Goal: Task Accomplishment & Management: Manage account settings

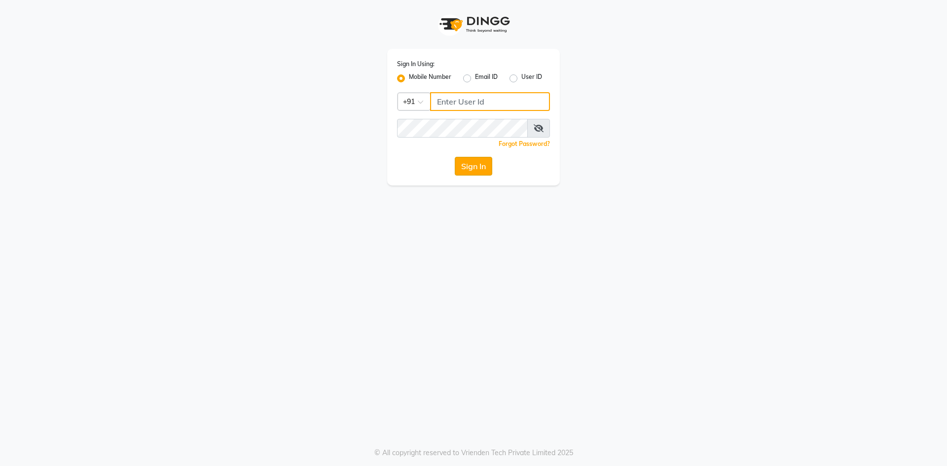
type input "6363023896"
click at [480, 166] on button "Sign In" at bounding box center [473, 166] width 37 height 19
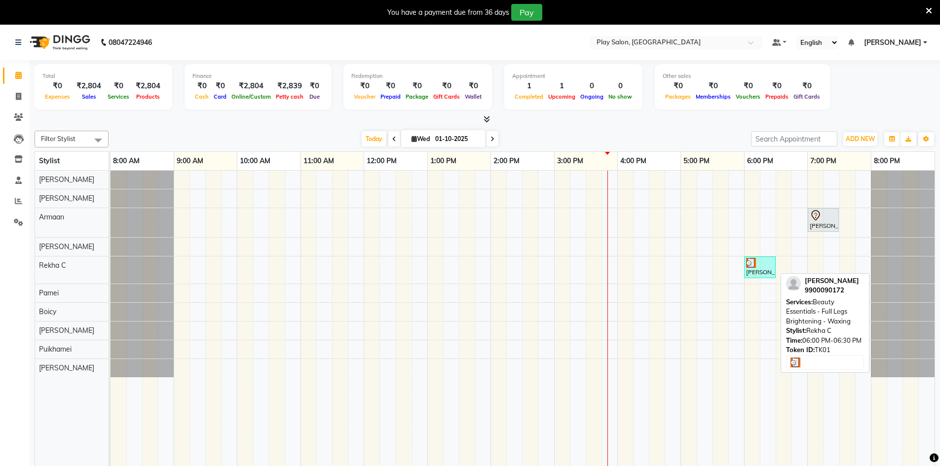
click at [766, 271] on div "[PERSON_NAME], TK01, 06:00 PM-06:30 PM, Beauty Essentials - Full Legs Brighteni…" at bounding box center [760, 267] width 30 height 19
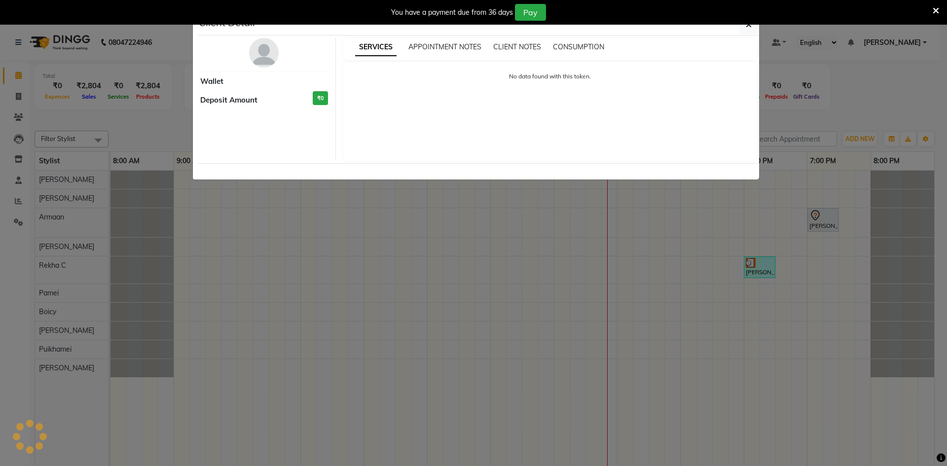
select select "3"
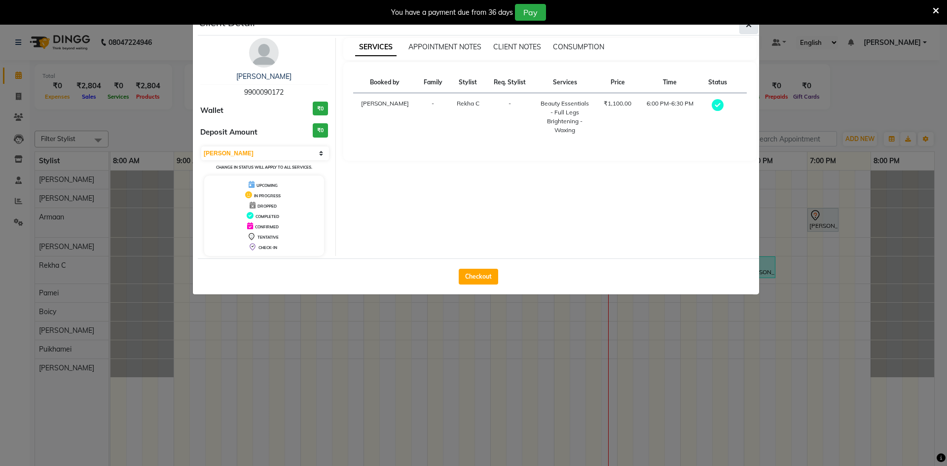
click at [751, 33] on button "button" at bounding box center [748, 24] width 19 height 19
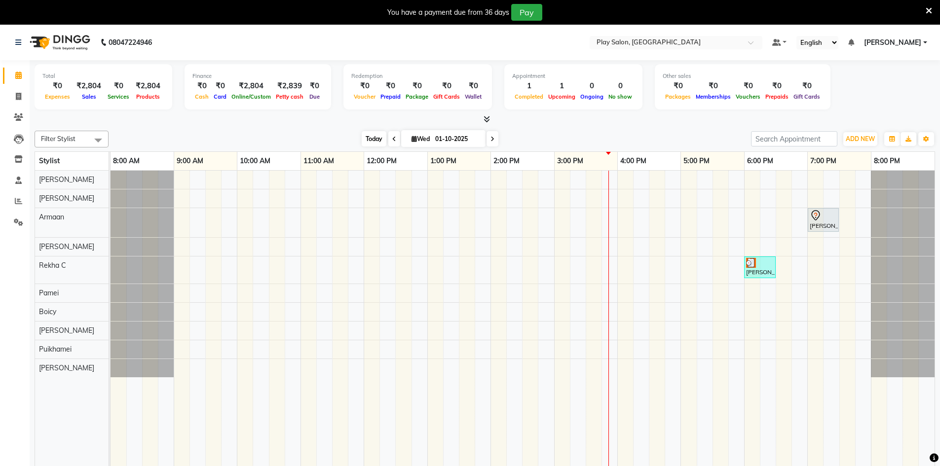
click at [371, 137] on span "Today" at bounding box center [374, 138] width 25 height 15
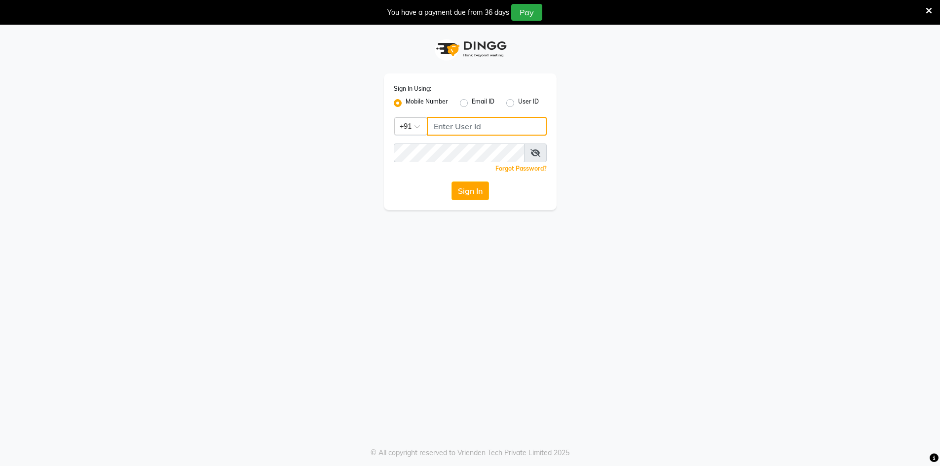
type input "6363023896"
click at [482, 189] on button "Sign In" at bounding box center [469, 191] width 37 height 19
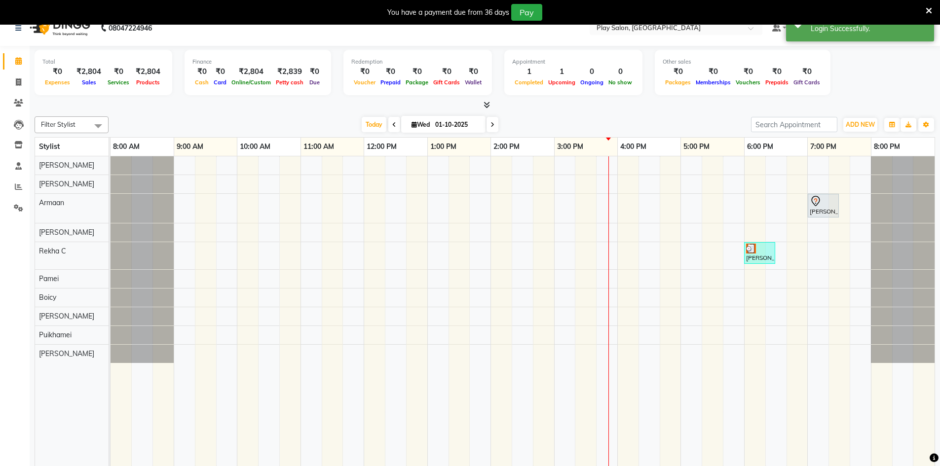
scroll to position [25, 0]
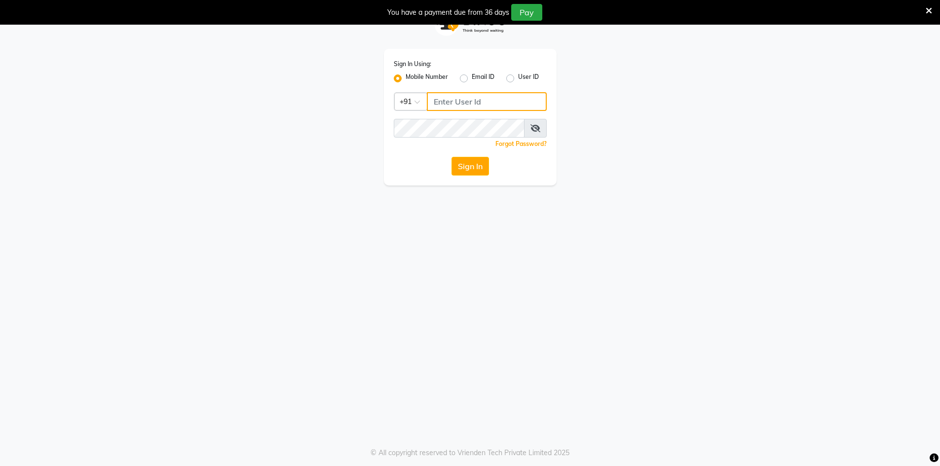
type input "6363023896"
click at [478, 166] on button "Sign In" at bounding box center [469, 166] width 37 height 19
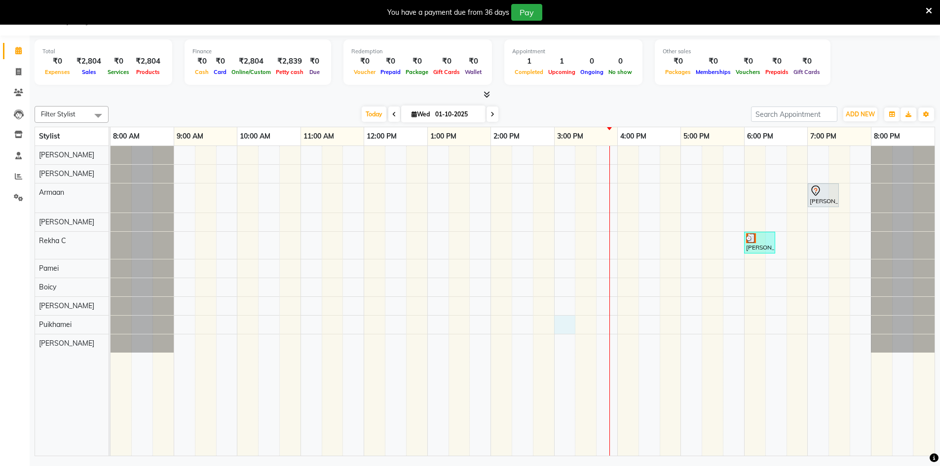
click at [555, 323] on div "[PERSON_NAME] A, TK02, 07:00 PM-07:30 PM, Men Hair Cut - Hair Cut Sr Stylist [P…" at bounding box center [522, 301] width 824 height 310
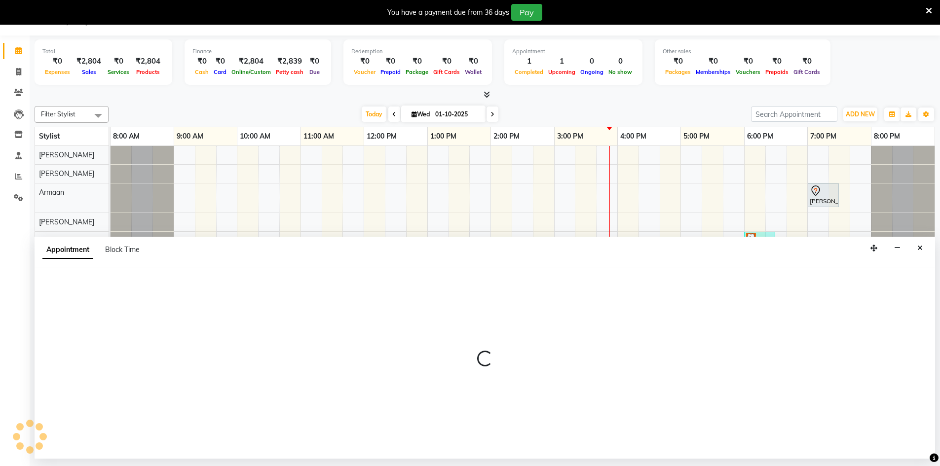
select select "88578"
select select "900"
select select "tentative"
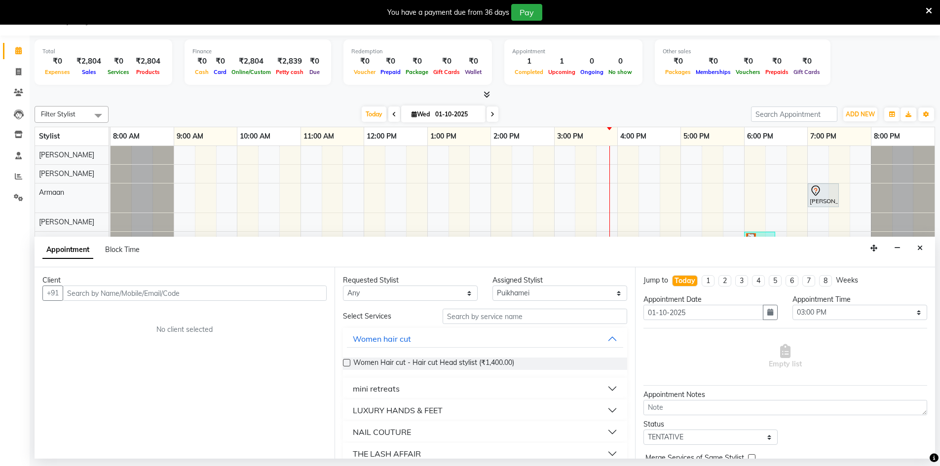
click at [113, 297] on input "text" at bounding box center [195, 293] width 264 height 15
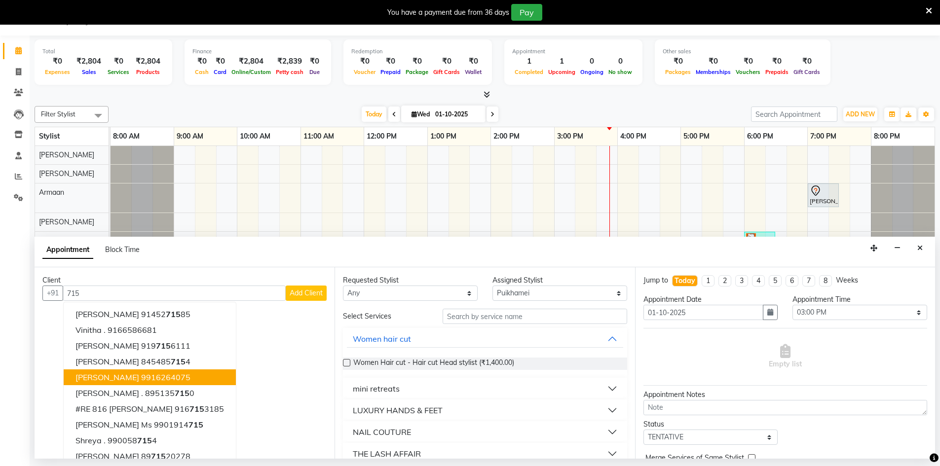
scroll to position [10, 0]
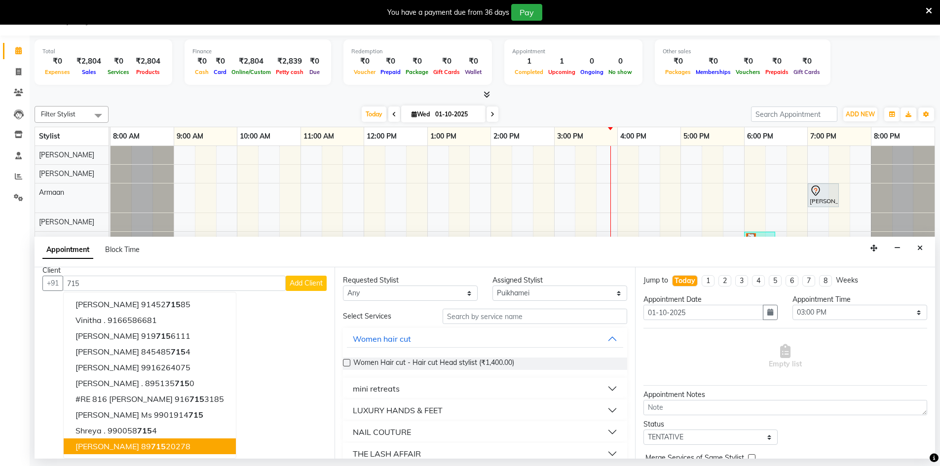
drag, startPoint x: 94, startPoint y: 284, endPoint x: 78, endPoint y: 286, distance: 15.4
click at [78, 286] on input "715" at bounding box center [174, 283] width 223 height 15
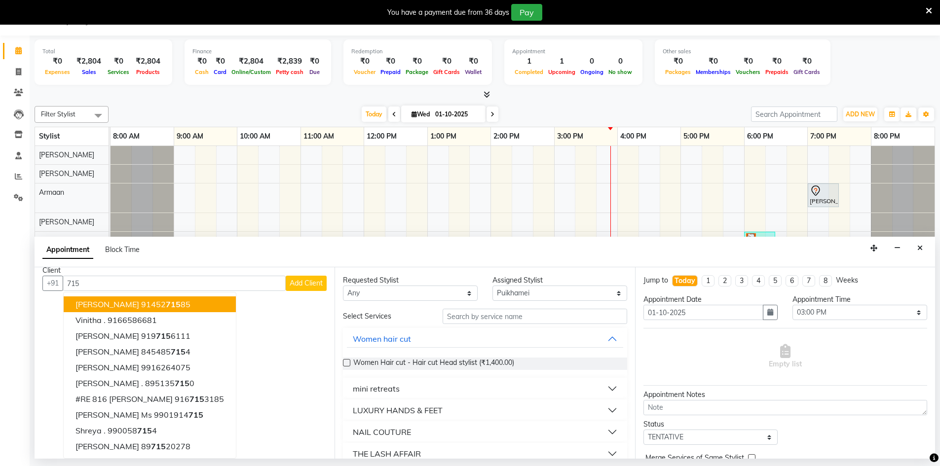
type input "715"
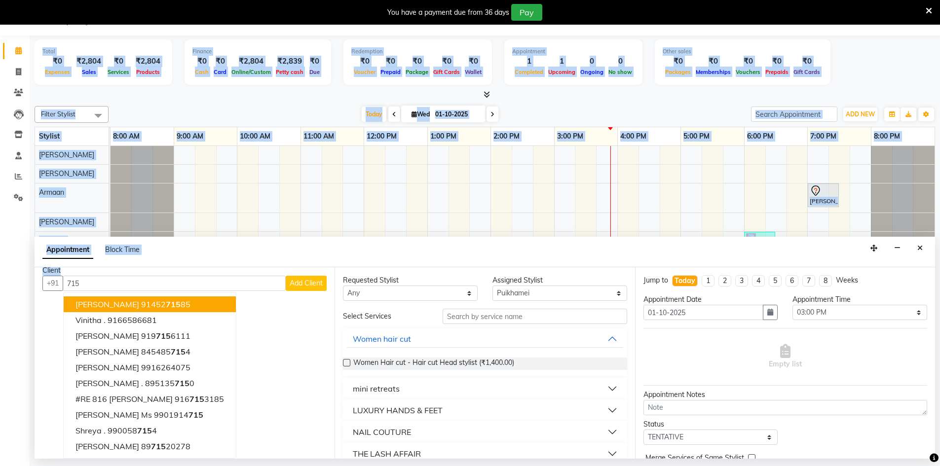
scroll to position [6, 0]
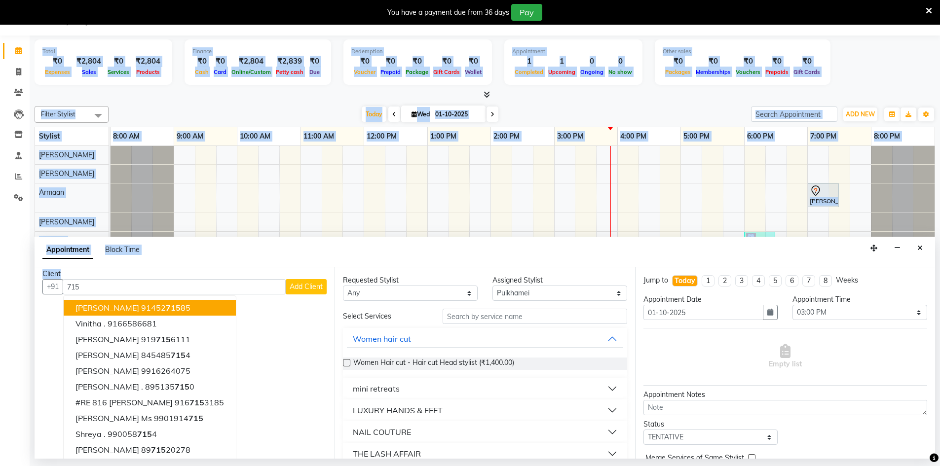
drag, startPoint x: 99, startPoint y: 274, endPoint x: 0, endPoint y: 281, distance: 99.4
click at [0, 281] on app-home "08047224946 Select Location × Play Salon, Embassy Tech Village Default Panel My…" at bounding box center [470, 229] width 940 height 459
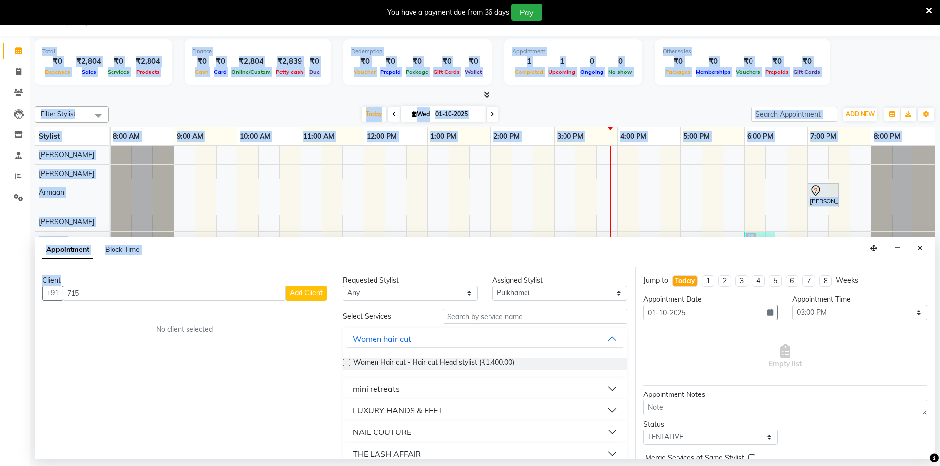
click at [193, 197] on div "[PERSON_NAME] A, TK02, 07:00 PM-07:30 PM, Men Hair Cut - Hair Cut Sr Stylist [P…" at bounding box center [522, 301] width 824 height 310
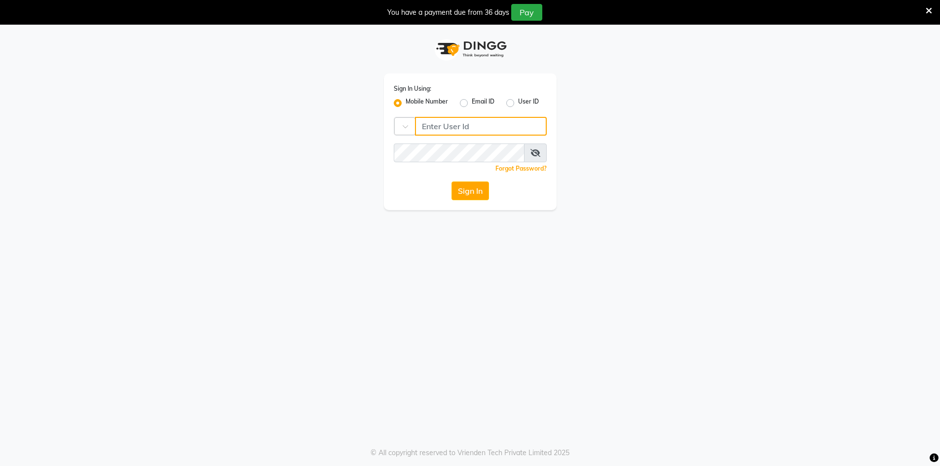
type input "6363023896"
click at [475, 190] on button "Sign In" at bounding box center [469, 191] width 37 height 19
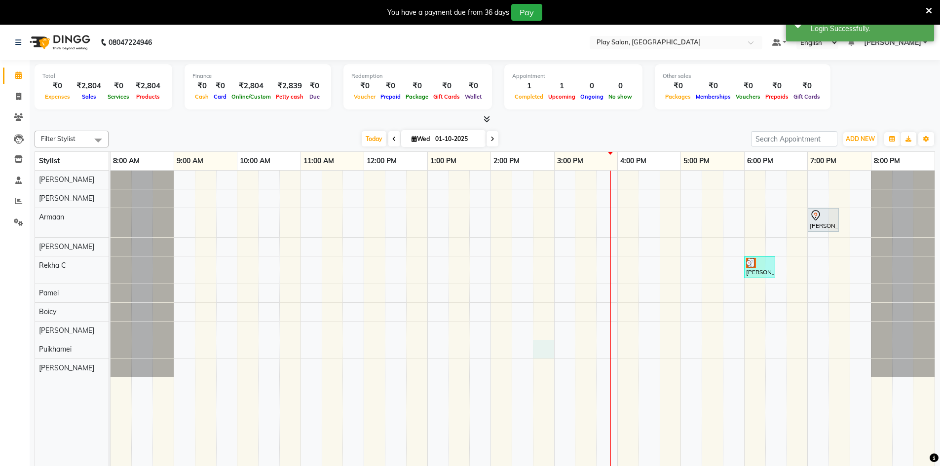
click at [552, 350] on div "[PERSON_NAME] A, TK02, 07:00 PM-07:30 PM, Men Hair Cut - Hair Cut Sr Stylist [P…" at bounding box center [522, 326] width 824 height 310
select select "88578"
select select "tentative"
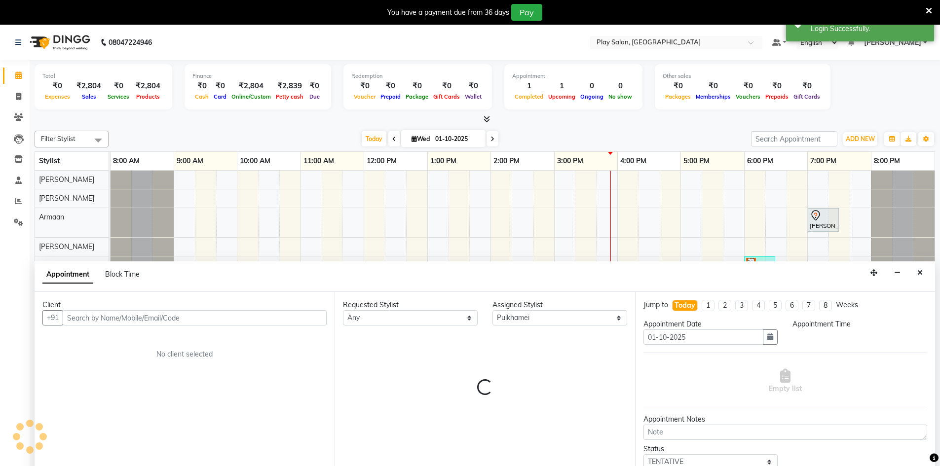
scroll to position [25, 0]
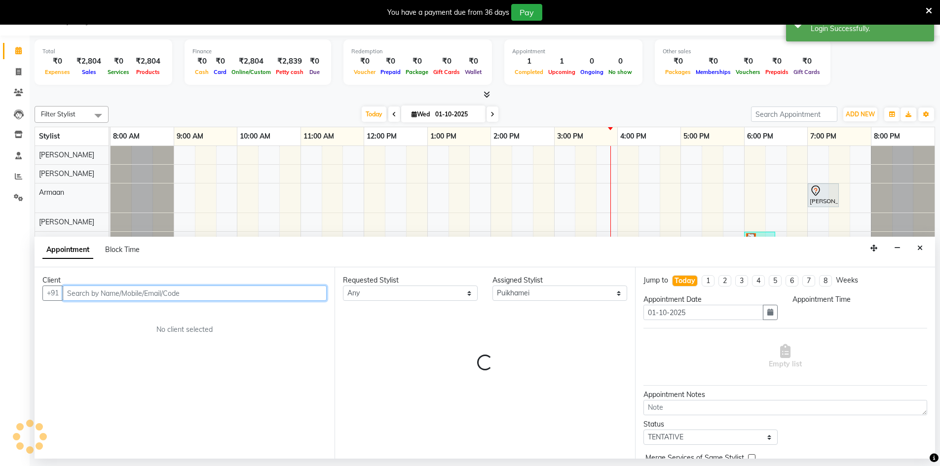
select select "885"
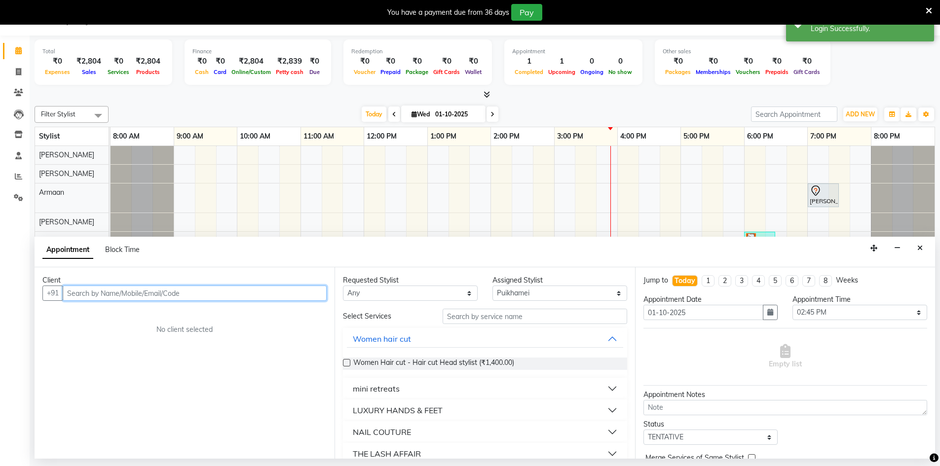
click at [129, 287] on input "text" at bounding box center [195, 293] width 264 height 15
click at [561, 196] on div "[PERSON_NAME] A, TK02, 07:00 PM-07:30 PM, Men Hair Cut - Hair Cut Sr Stylist [P…" at bounding box center [522, 301] width 824 height 310
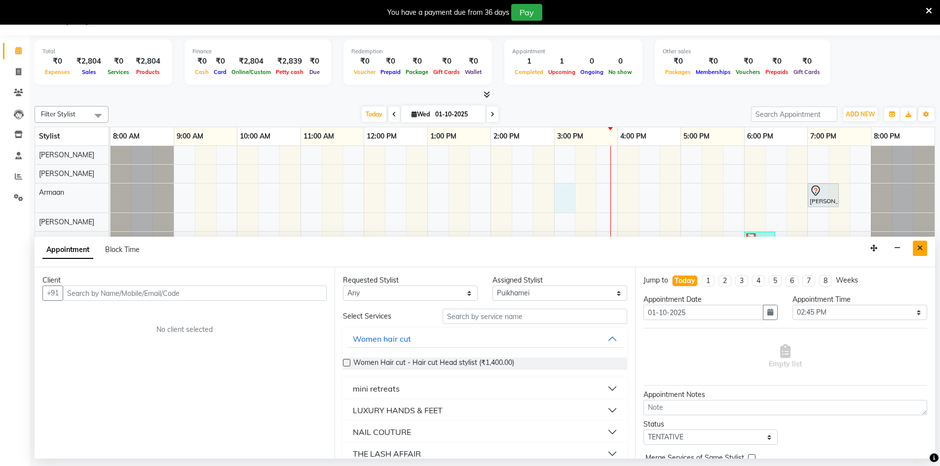
click at [919, 251] on icon "Close" at bounding box center [919, 248] width 5 height 7
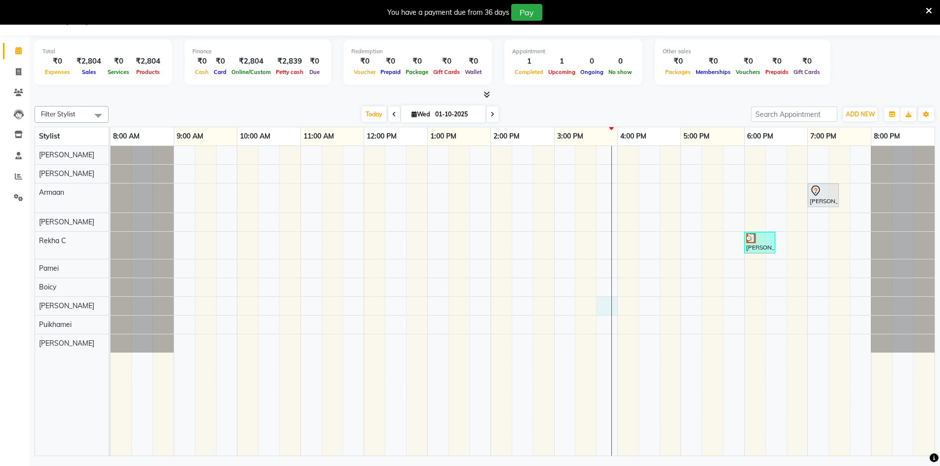
click at [617, 302] on div "[PERSON_NAME] A, TK02, 07:00 PM-07:30 PM, Men Hair Cut - Hair Cut Sr Stylist [P…" at bounding box center [522, 301] width 824 height 310
select select "88657"
select select "945"
select select "tentative"
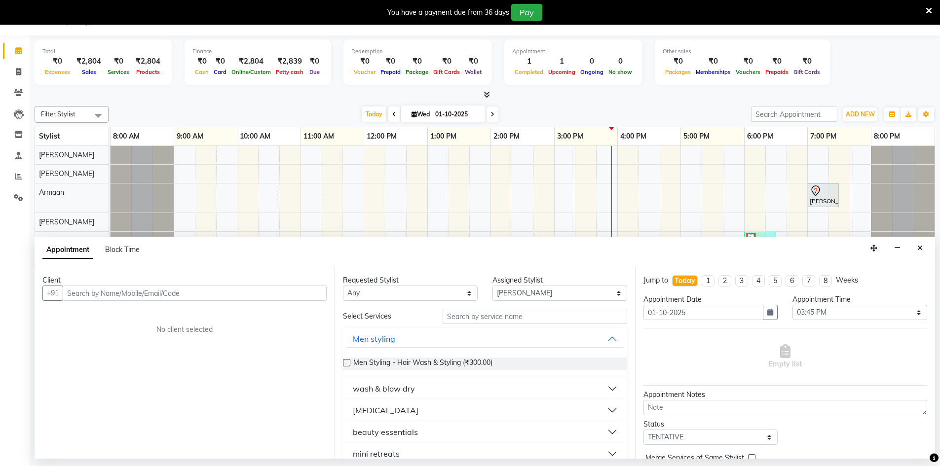
click at [143, 297] on input "text" at bounding box center [195, 293] width 264 height 15
click at [612, 293] on select "Select Armaan [PERSON_NAME] Boicy Gaiphunliu Kamei Hauzel [PERSON_NAME] Puikham…" at bounding box center [559, 293] width 135 height 15
select select "88574"
click at [492, 286] on select "Select Armaan [PERSON_NAME] Boicy Gaiphunliu Kamei Hauzel [PERSON_NAME] Puikham…" at bounding box center [559, 293] width 135 height 15
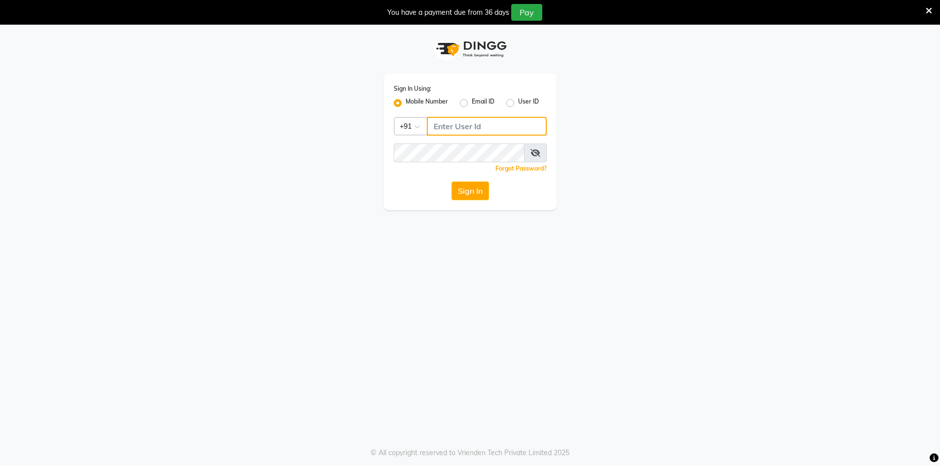
type input "6363023896"
click at [481, 190] on button "Sign In" at bounding box center [469, 191] width 37 height 19
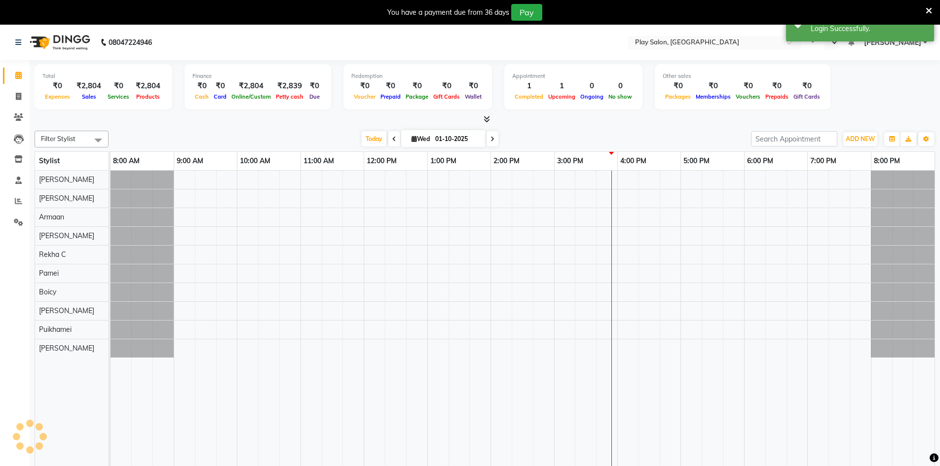
select select "en"
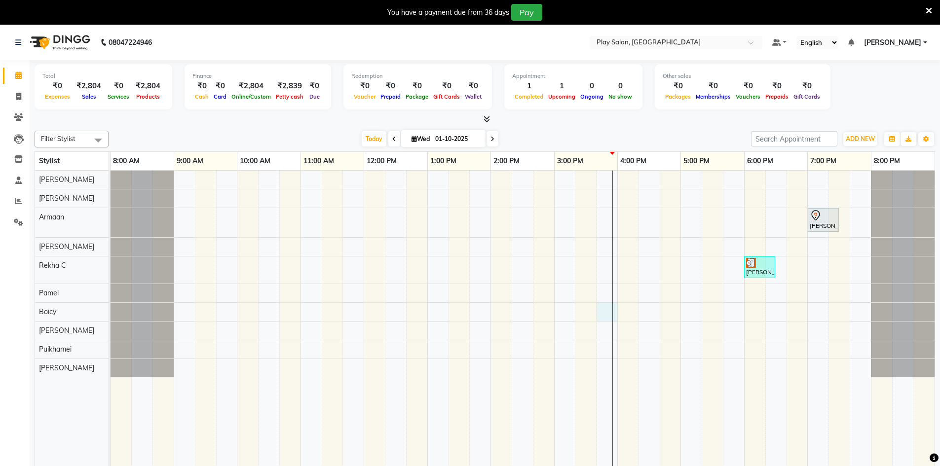
click at [614, 313] on div "[PERSON_NAME] A, TK02, 07:00 PM-07:30 PM, Men Hair Cut - Hair Cut Sr Stylist [P…" at bounding box center [522, 326] width 824 height 310
select select "88574"
select select "945"
select select "tentative"
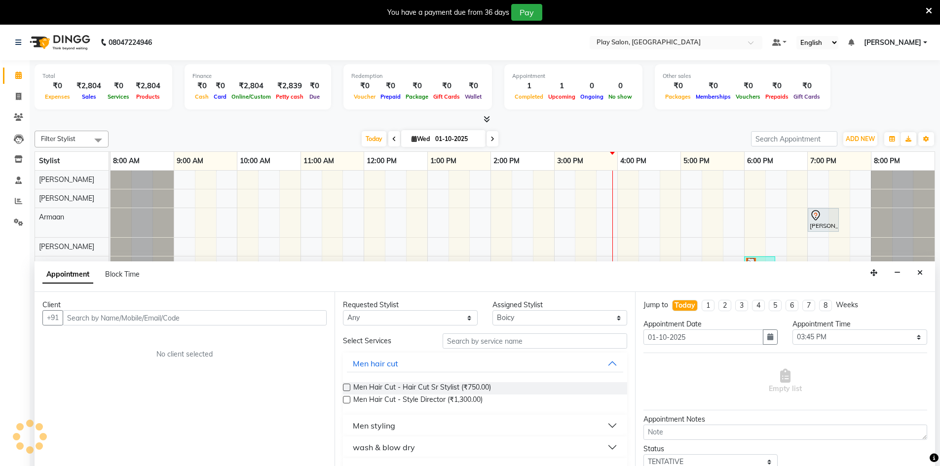
scroll to position [25, 0]
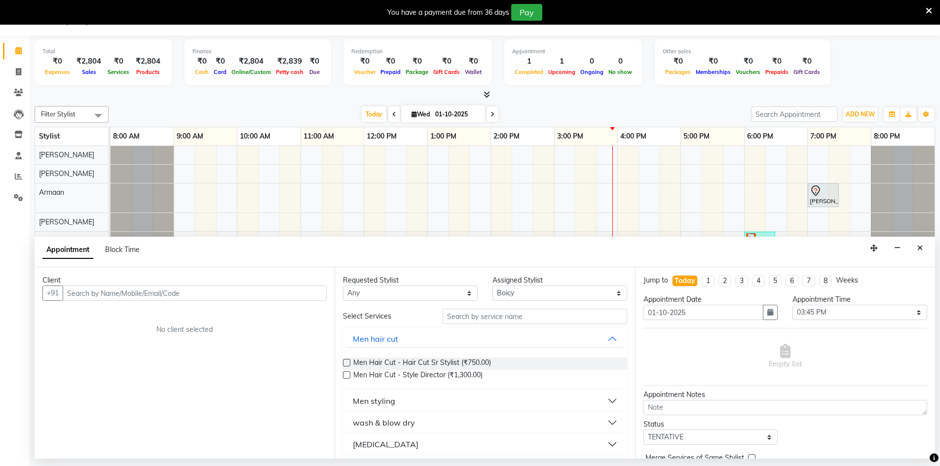
click at [226, 290] on input "text" at bounding box center [195, 293] width 264 height 15
click at [489, 318] on input "text" at bounding box center [534, 316] width 184 height 15
click at [173, 293] on input "text" at bounding box center [195, 293] width 264 height 15
type input "917"
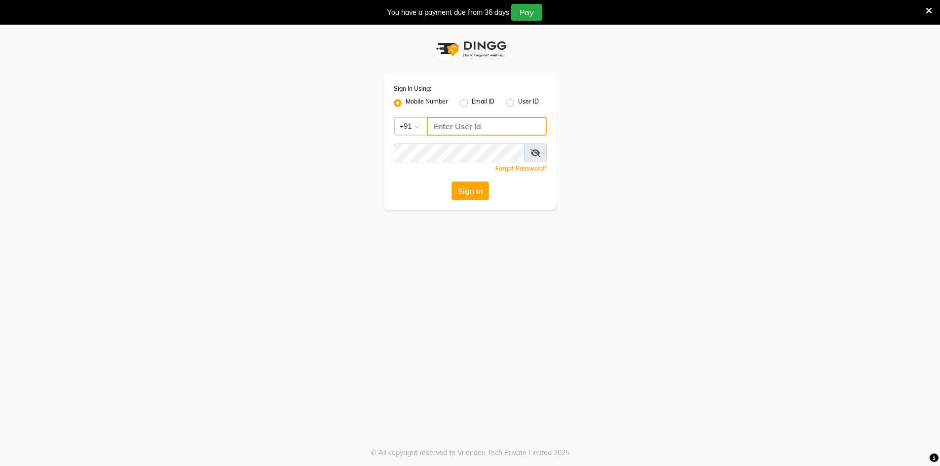
type input "6363023896"
click at [472, 185] on button "Sign In" at bounding box center [469, 191] width 37 height 19
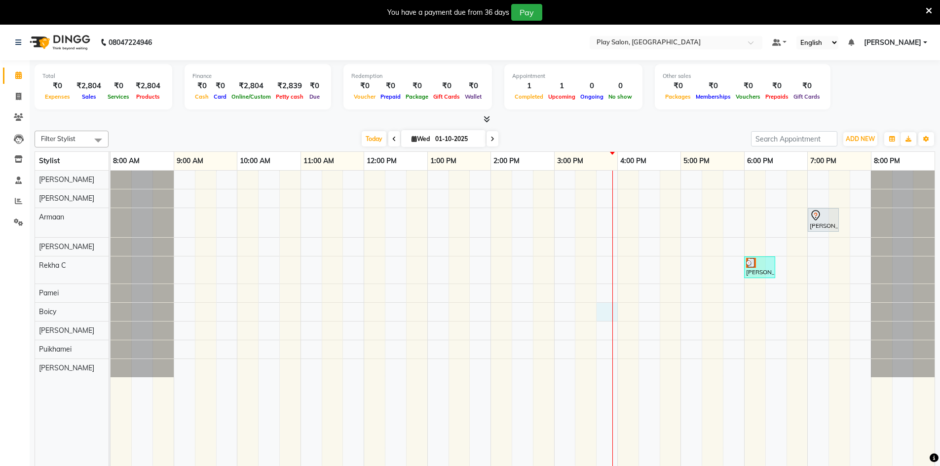
click at [617, 314] on div "[PERSON_NAME] A, TK02, 07:00 PM-07:30 PM, Men Hair Cut - Hair Cut Sr Stylist [P…" at bounding box center [522, 326] width 824 height 310
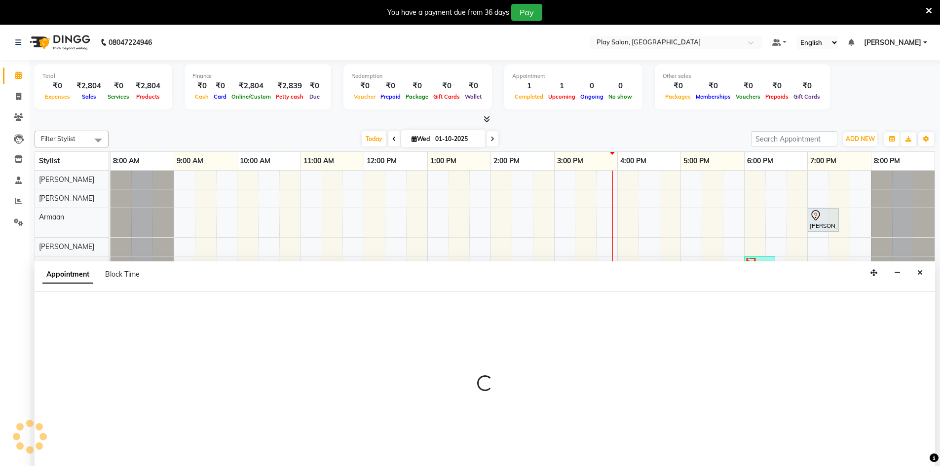
scroll to position [25, 0]
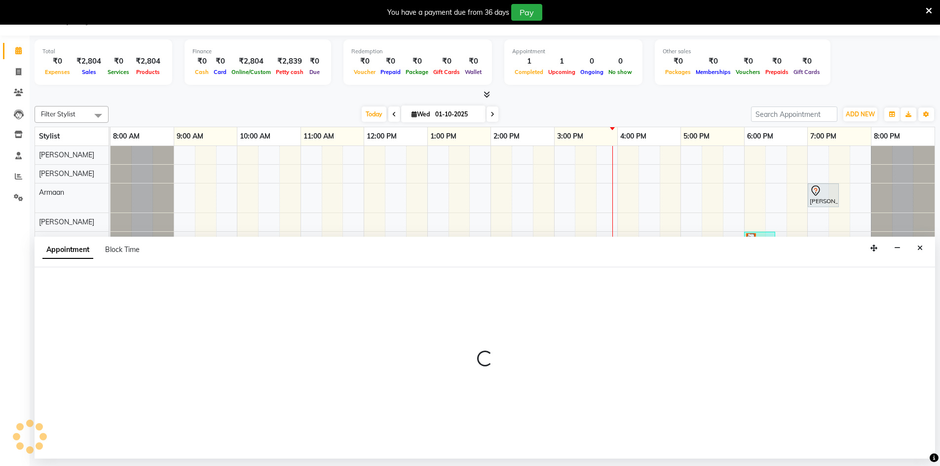
select select "88574"
select select "945"
select select "tentative"
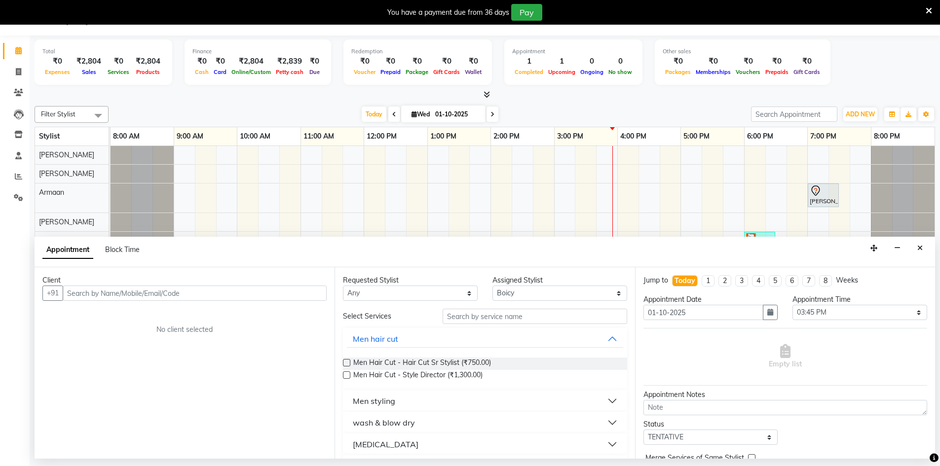
click at [206, 295] on input "text" at bounding box center [195, 293] width 264 height 15
type input "9177272929"
click at [317, 294] on span "Add Client" at bounding box center [306, 293] width 33 height 9
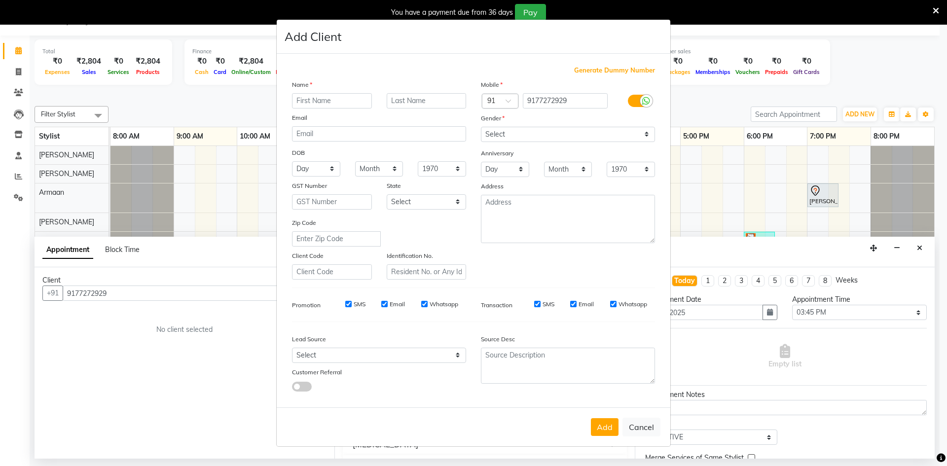
click at [329, 102] on input "text" at bounding box center [332, 100] width 80 height 15
type input "[PERSON_NAME]"
click at [407, 107] on input "text" at bounding box center [427, 100] width 80 height 15
type input "H"
click at [648, 135] on select "Select [DEMOGRAPHIC_DATA] [DEMOGRAPHIC_DATA] Other Prefer Not To Say" at bounding box center [568, 134] width 174 height 15
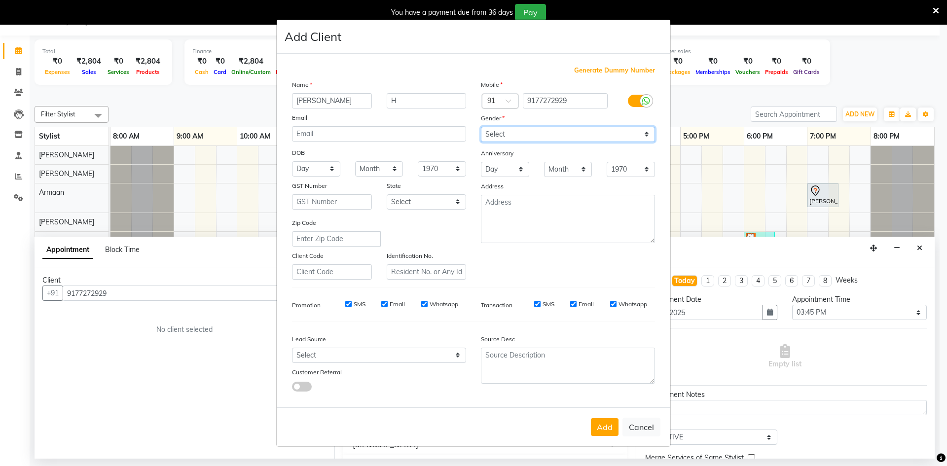
select select "[DEMOGRAPHIC_DATA]"
click at [481, 127] on select "Select [DEMOGRAPHIC_DATA] [DEMOGRAPHIC_DATA] Other Prefer Not To Say" at bounding box center [568, 134] width 174 height 15
click at [609, 428] on button "Add" at bounding box center [605, 427] width 28 height 18
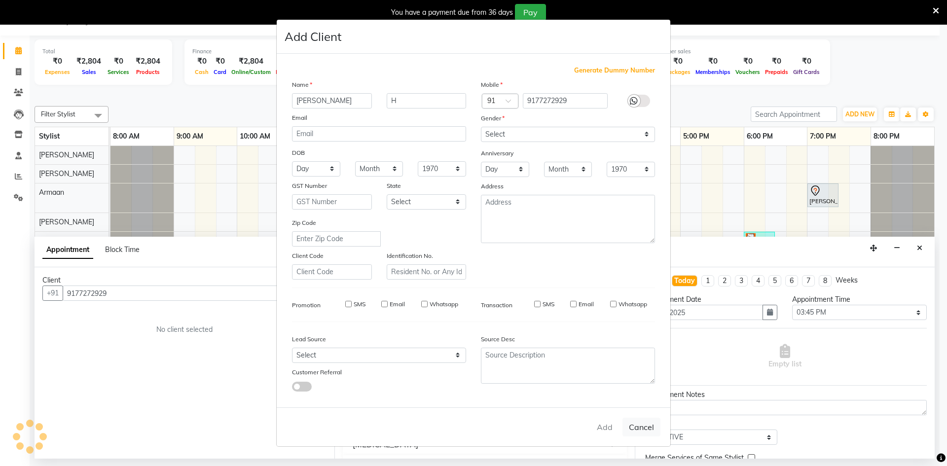
select select
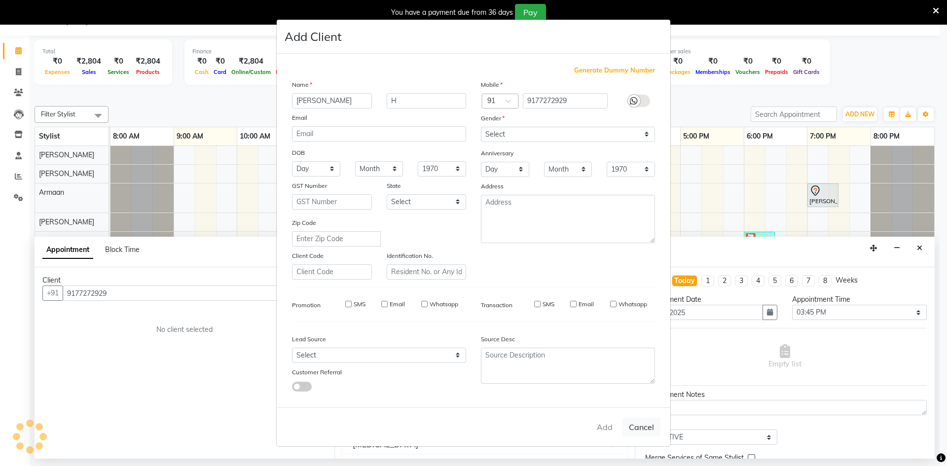
select select
checkbox input "false"
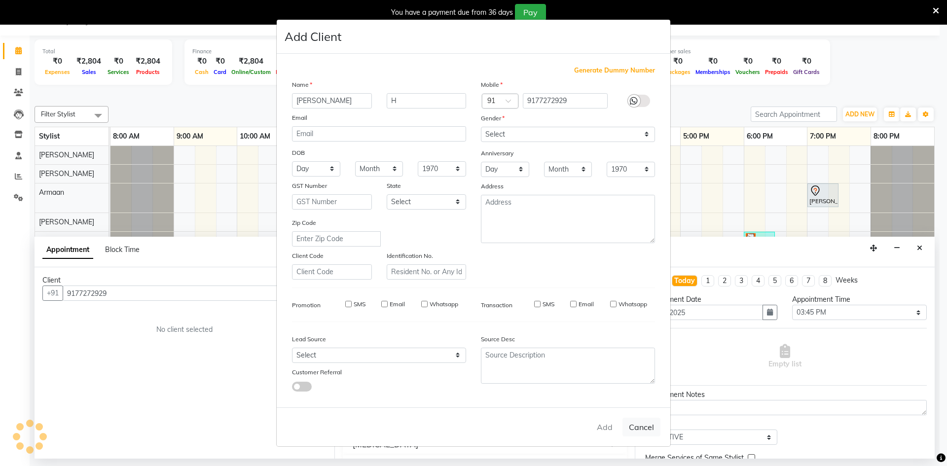
checkbox input "false"
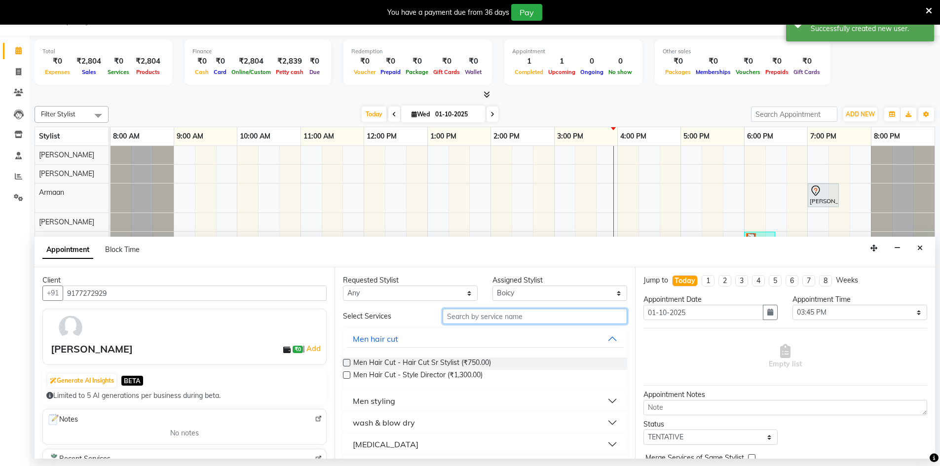
click at [558, 322] on input "text" at bounding box center [534, 316] width 184 height 15
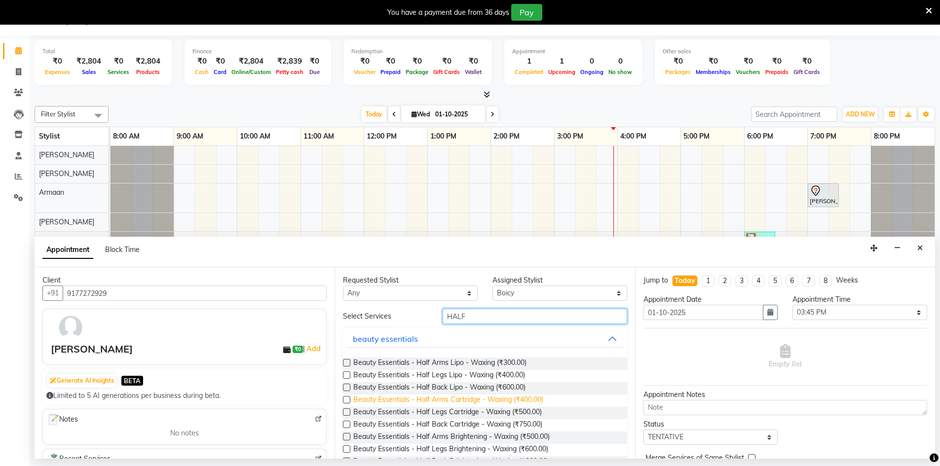
type input "HALF"
click at [446, 401] on span "Beauty Essentials - Half Arms Cartridge - Waxing (₹400.00)" at bounding box center [448, 401] width 190 height 12
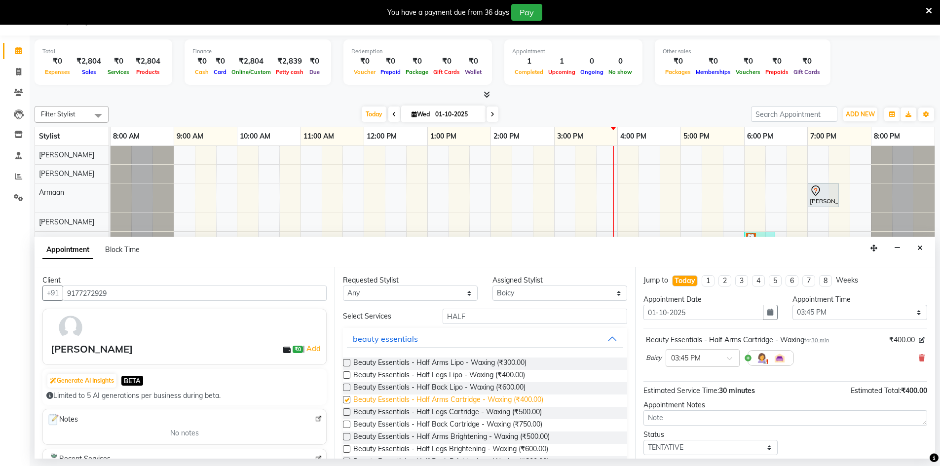
checkbox input "false"
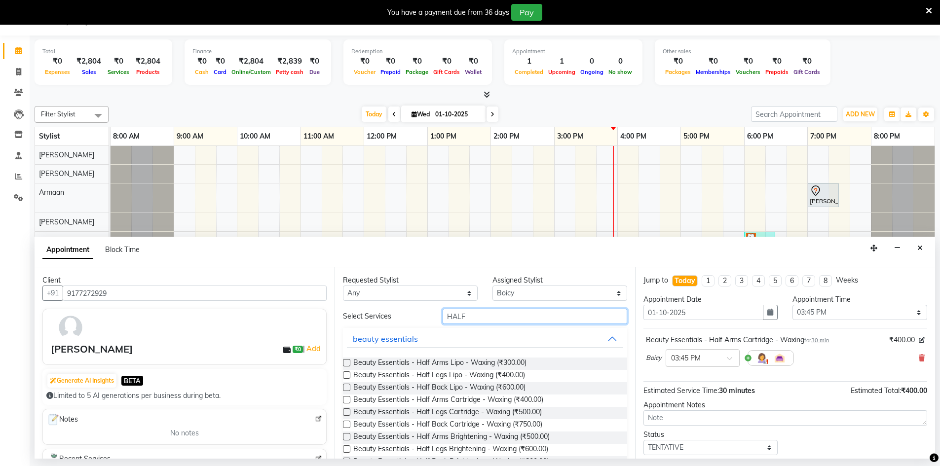
click at [503, 317] on input "HALF" at bounding box center [534, 316] width 184 height 15
type input "H"
type input "THREA"
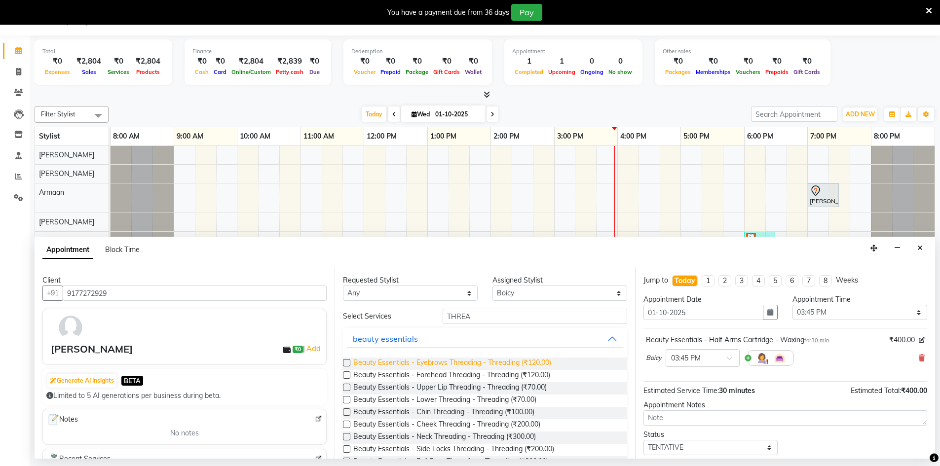
click at [484, 364] on span "Beauty Essentials - Eyebrows Threading - Threading (₹120.00)" at bounding box center [452, 364] width 198 height 12
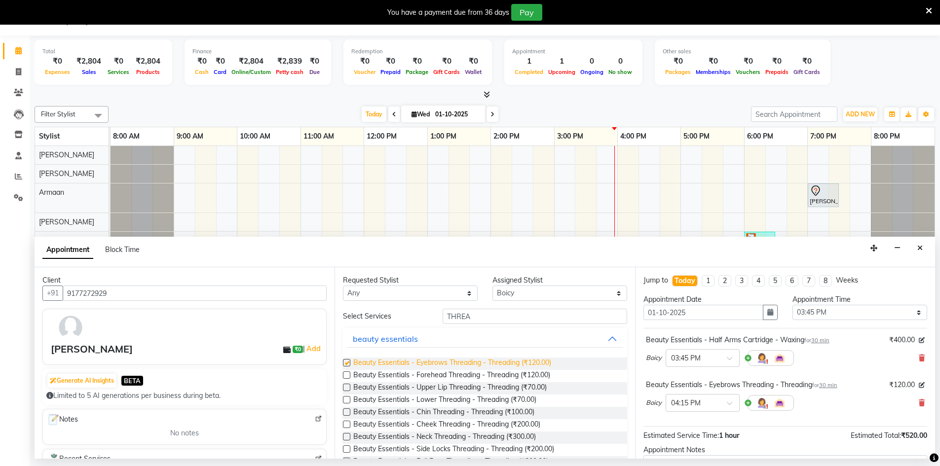
checkbox input "false"
click at [449, 380] on span "Beauty Essentials - Forehead Threading - Threading (₹120.00)" at bounding box center [451, 376] width 197 height 12
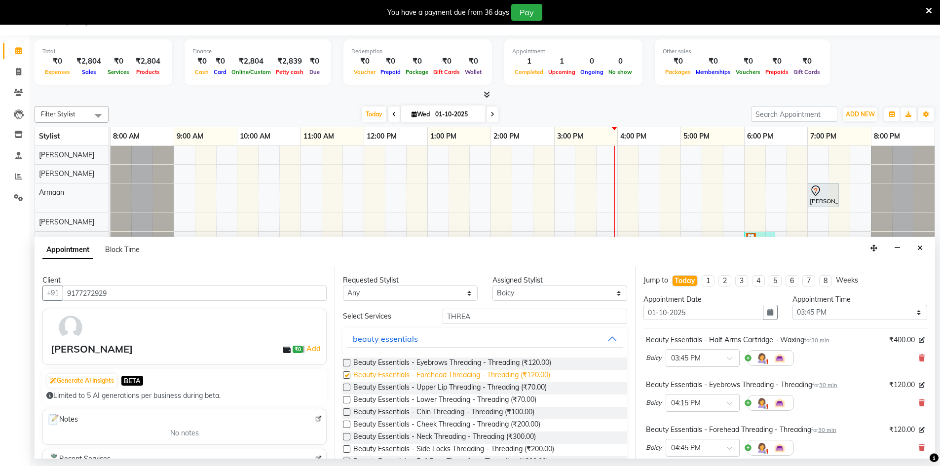
checkbox input "false"
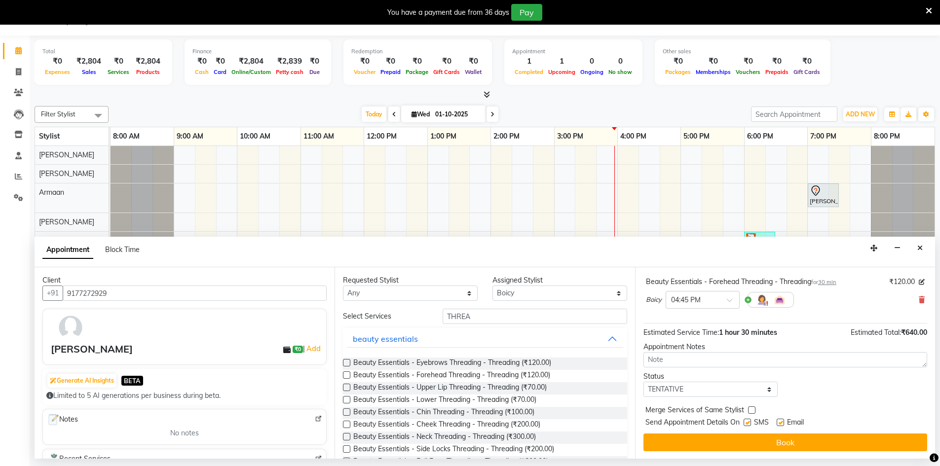
scroll to position [148, 0]
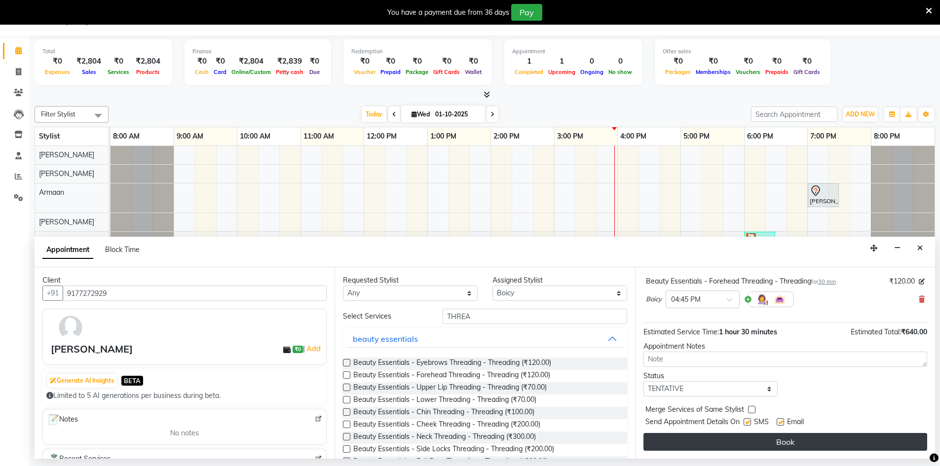
click at [713, 439] on button "Book" at bounding box center [785, 442] width 284 height 18
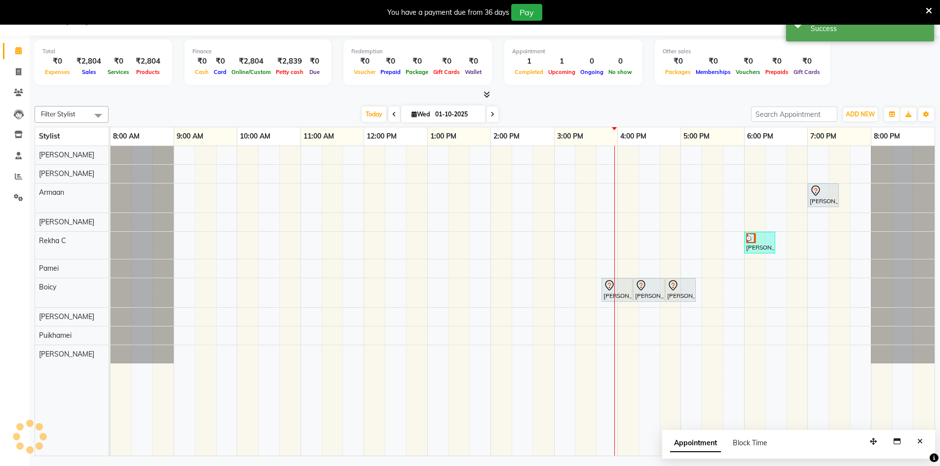
scroll to position [0, 0]
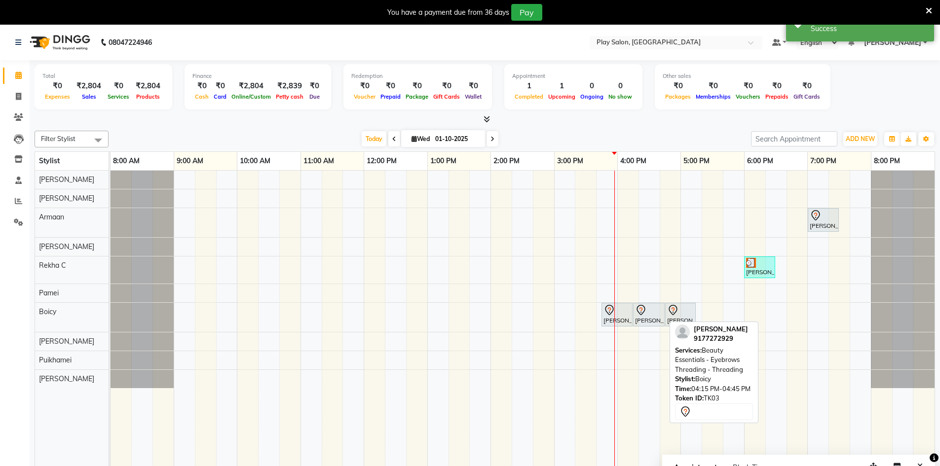
click at [654, 316] on div "[PERSON_NAME], TK03, 04:15 PM-04:45 PM, Beauty Essentials - Eyebrows Threading …" at bounding box center [649, 314] width 30 height 21
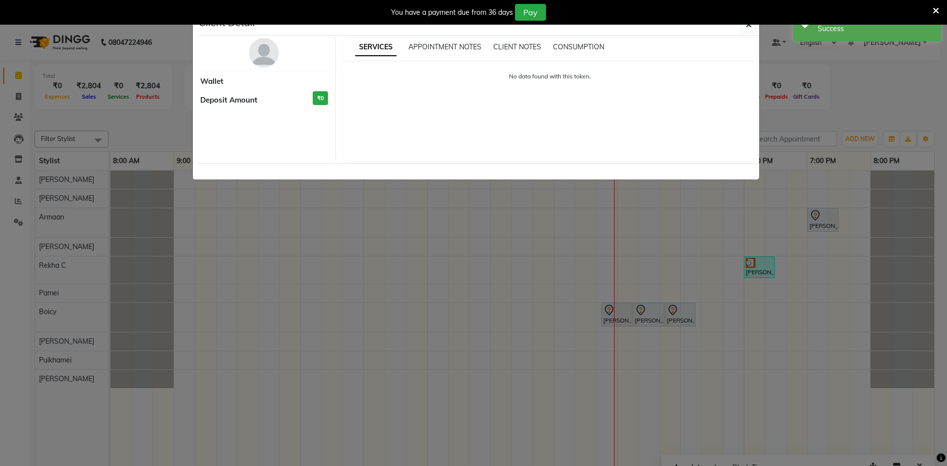
select select "7"
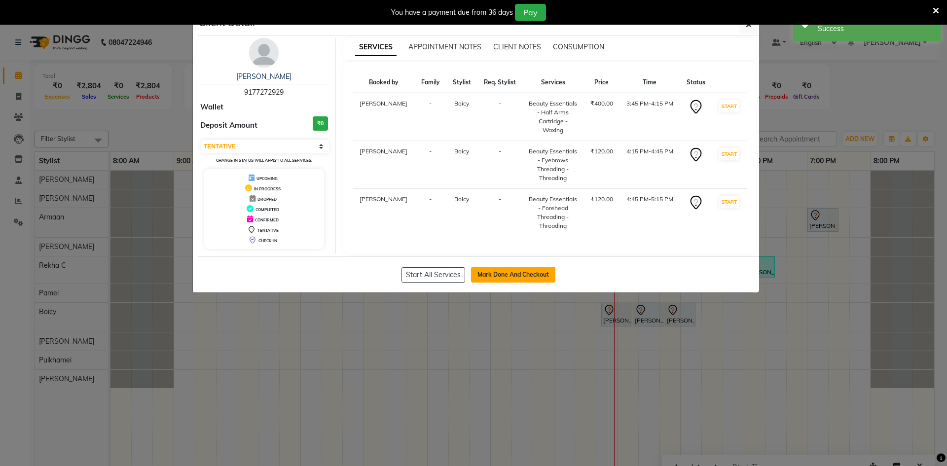
click at [498, 278] on button "Mark Done And Checkout" at bounding box center [513, 275] width 84 height 16
select select "service"
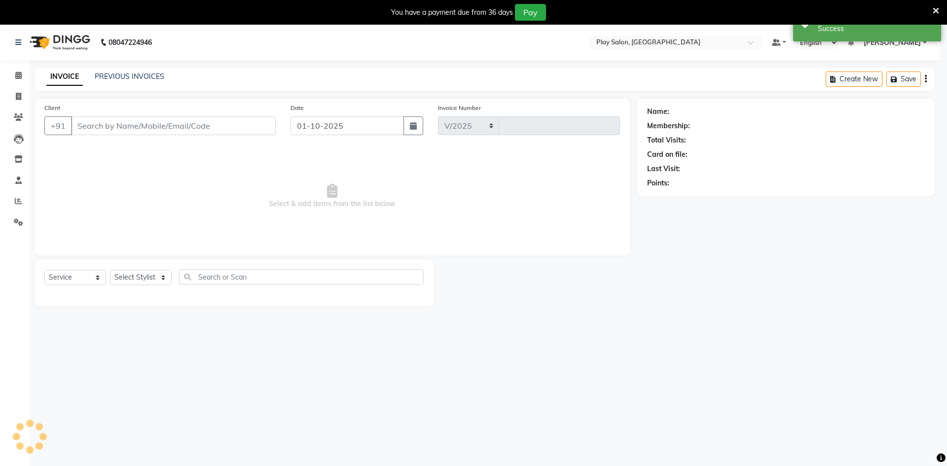
select select "8631"
type input "0253"
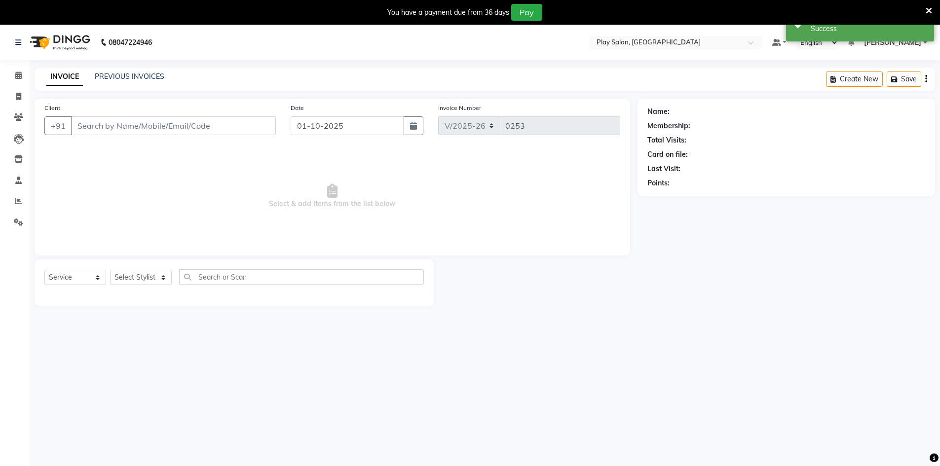
type input "9177272929"
select select "88574"
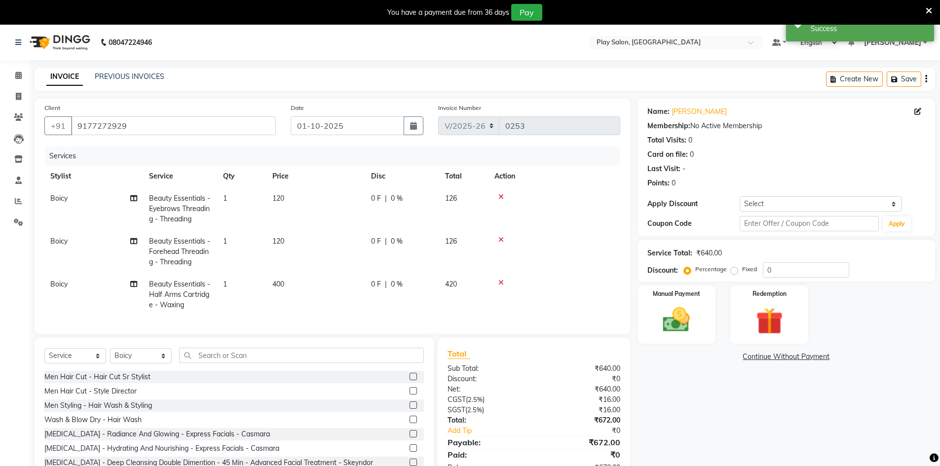
scroll to position [39, 0]
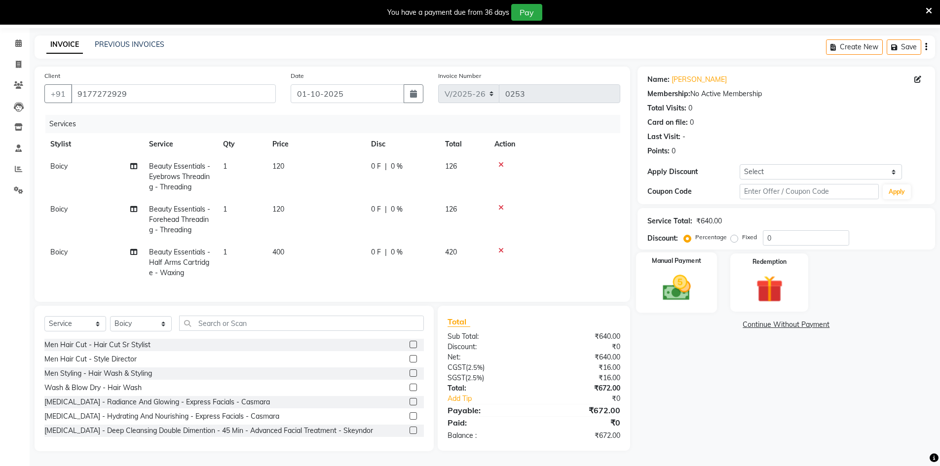
click at [679, 281] on img at bounding box center [676, 288] width 45 height 32
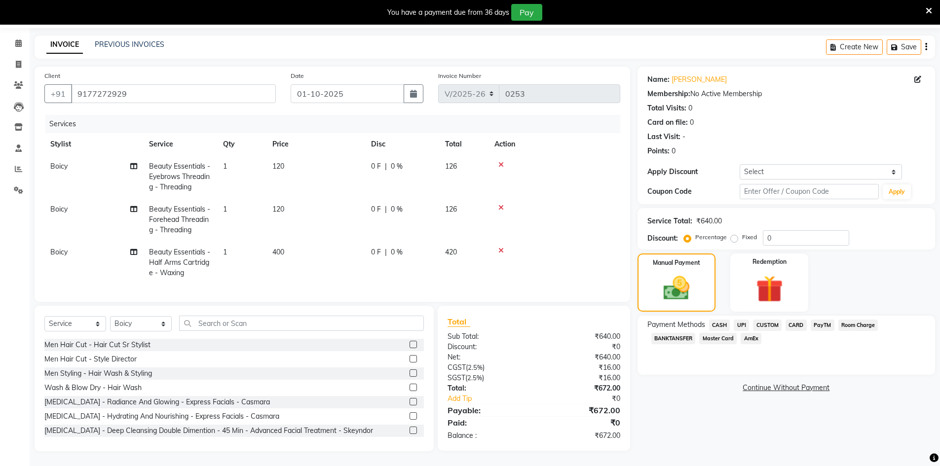
click at [768, 320] on span "CUSTOM" at bounding box center [767, 325] width 29 height 11
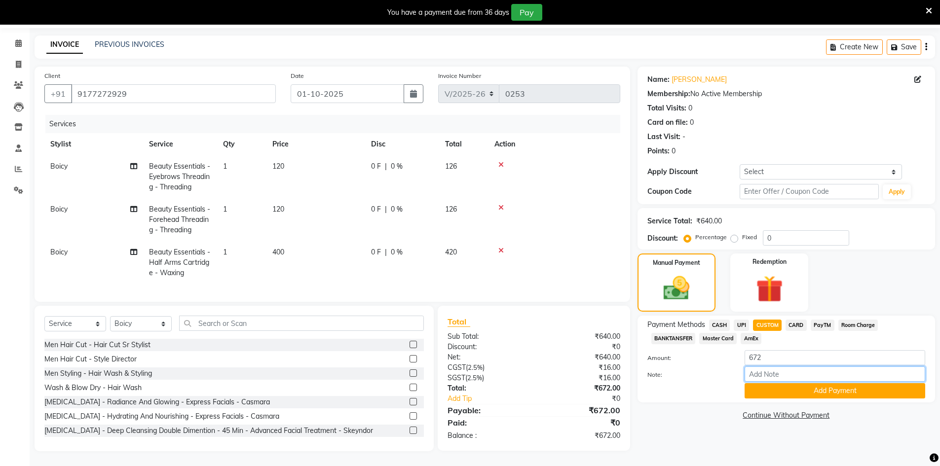
click at [769, 372] on input "Note:" at bounding box center [834, 374] width 181 height 15
type input "Upi"
click at [796, 383] on button "Add Payment" at bounding box center [834, 390] width 181 height 15
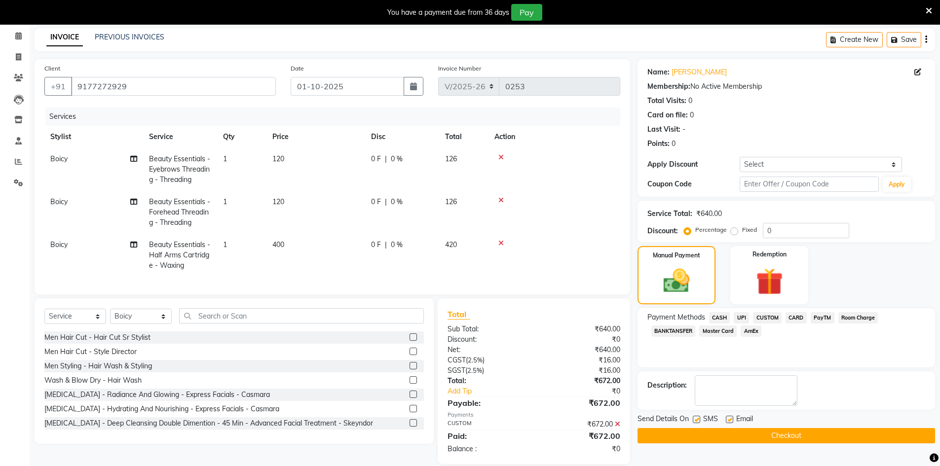
click at [762, 440] on button "Checkout" at bounding box center [785, 435] width 297 height 15
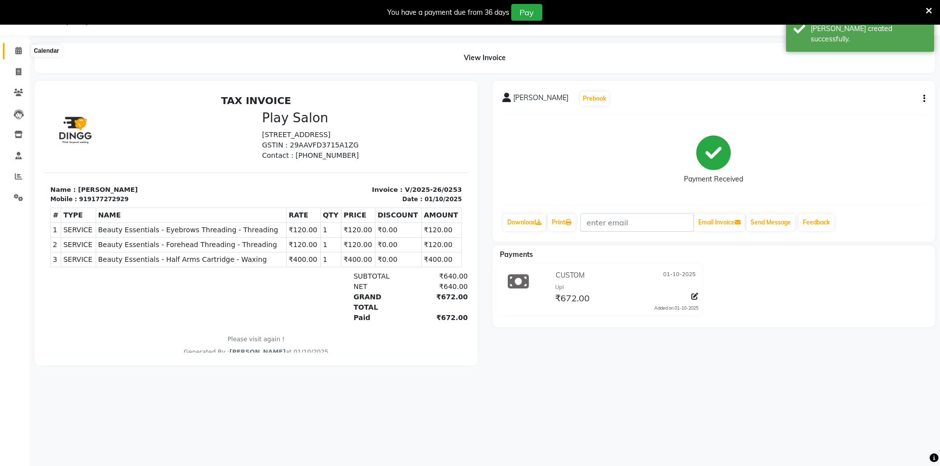
click at [20, 49] on icon at bounding box center [18, 50] width 6 height 7
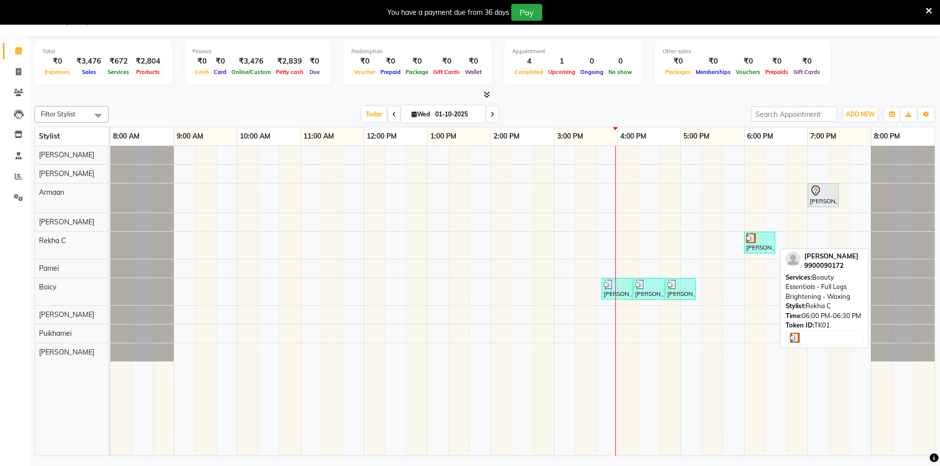
click at [761, 242] on div at bounding box center [759, 238] width 27 height 10
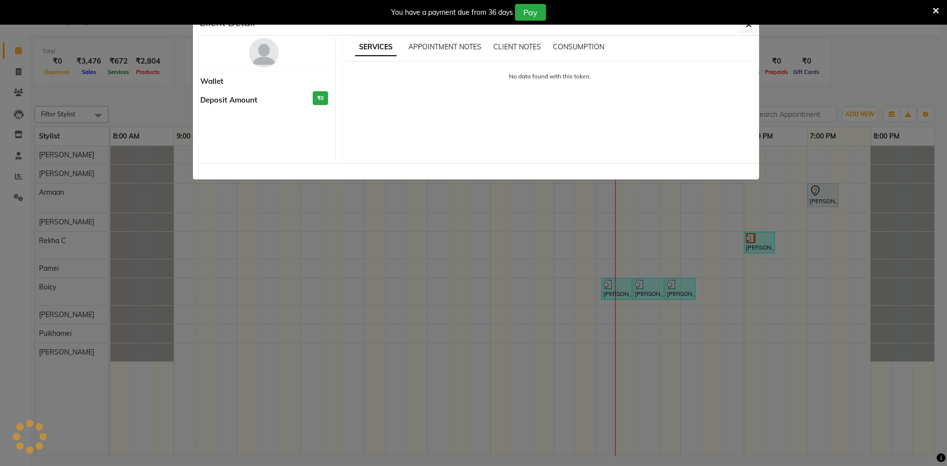
select select "3"
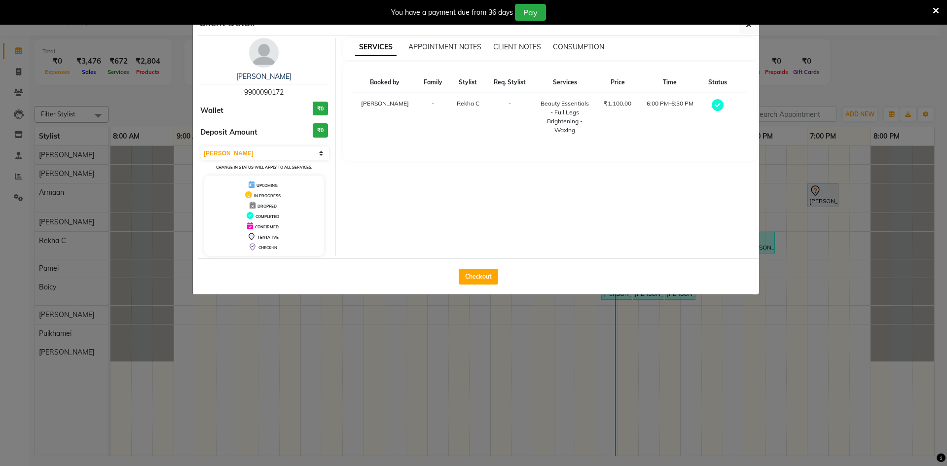
click at [857, 253] on ngb-modal-window "Client Detail [PERSON_NAME] 9900090172 Wallet ₹0 Deposit Amount ₹0 Select MARK …" at bounding box center [473, 233] width 947 height 466
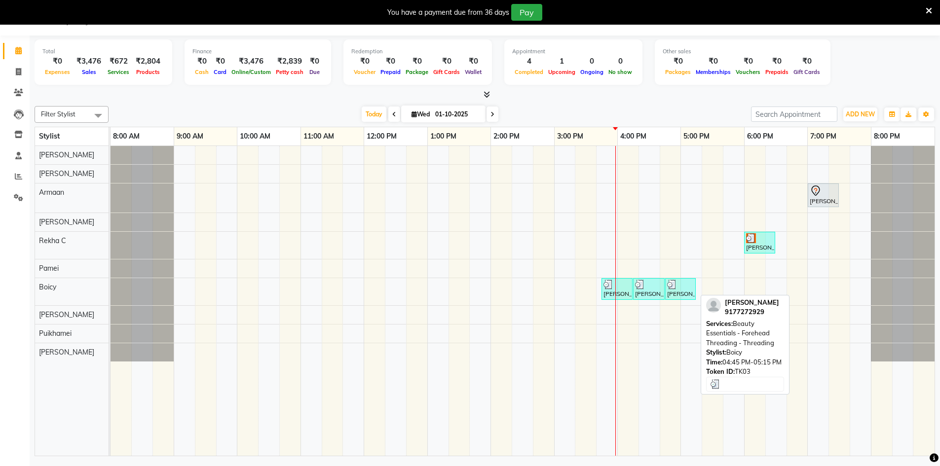
click at [675, 289] on div "[PERSON_NAME], TK03, 04:45 PM-05:15 PM, Beauty Essentials - Forehead Threading …" at bounding box center [680, 289] width 29 height 19
select select "3"
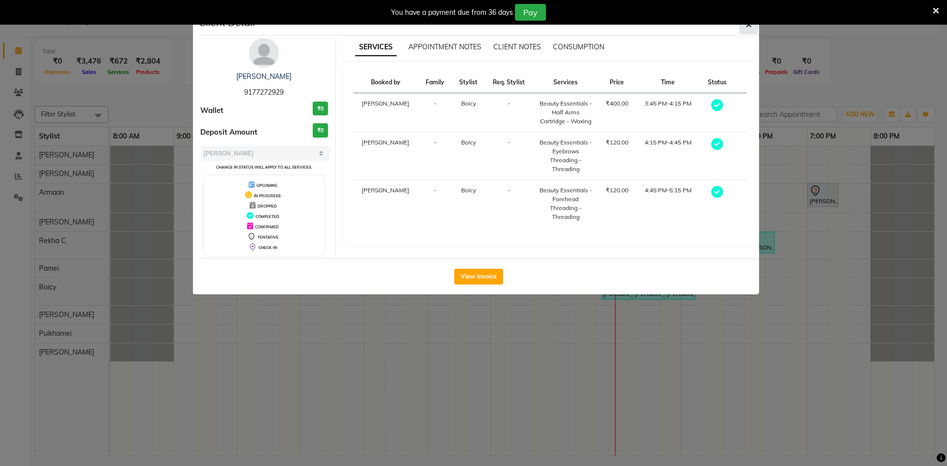
click at [750, 27] on icon "button" at bounding box center [749, 25] width 6 height 8
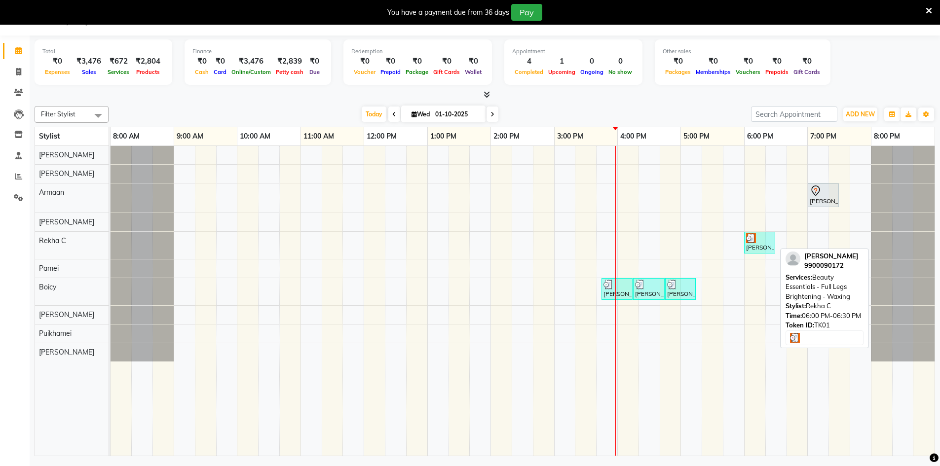
click at [757, 245] on div "[PERSON_NAME], TK01, 06:00 PM-06:30 PM, Beauty Essentials - Full Legs Brighteni…" at bounding box center [759, 242] width 29 height 19
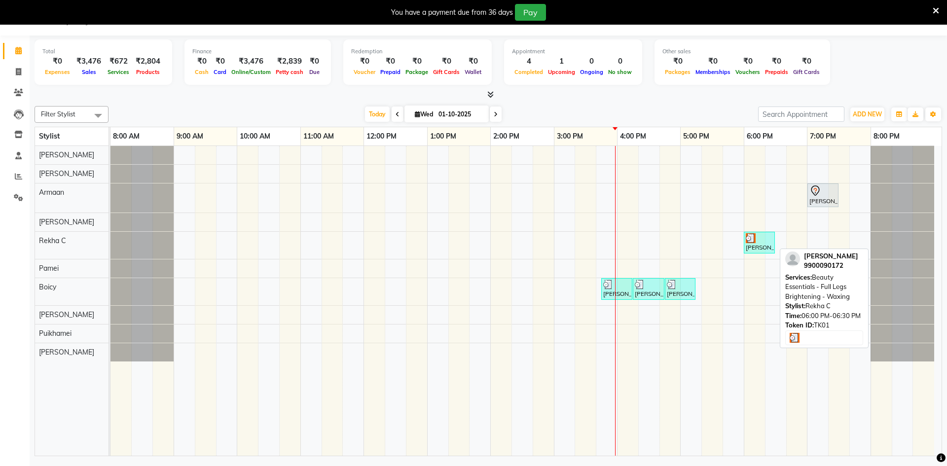
select select "3"
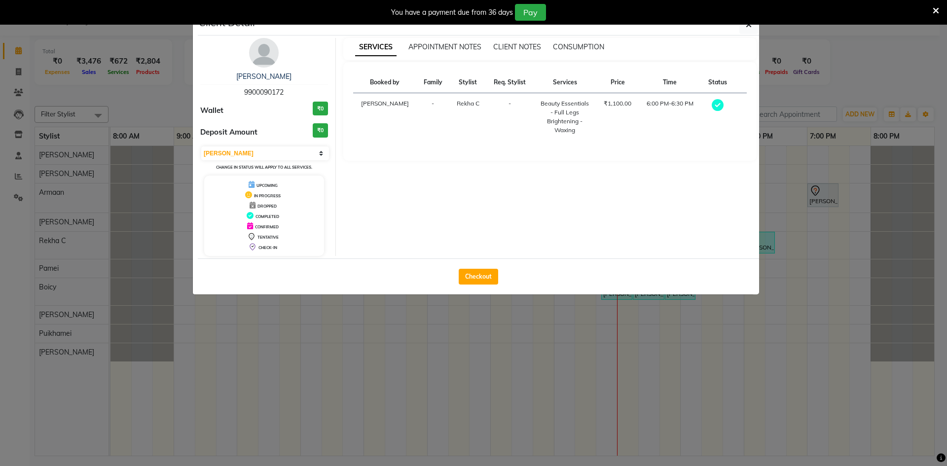
click at [751, 22] on div "You have a payment due from 36 days Pay" at bounding box center [473, 12] width 947 height 25
click at [749, 30] on button "button" at bounding box center [748, 24] width 19 height 19
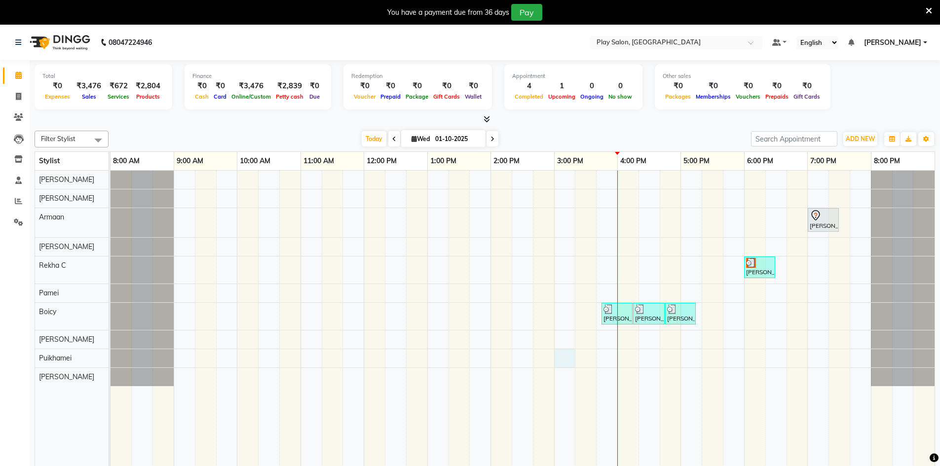
click at [566, 361] on div "[PERSON_NAME] A, TK02, 07:00 PM-07:30 PM, Men Hair Cut - Hair Cut Sr Stylist [P…" at bounding box center [522, 326] width 824 height 310
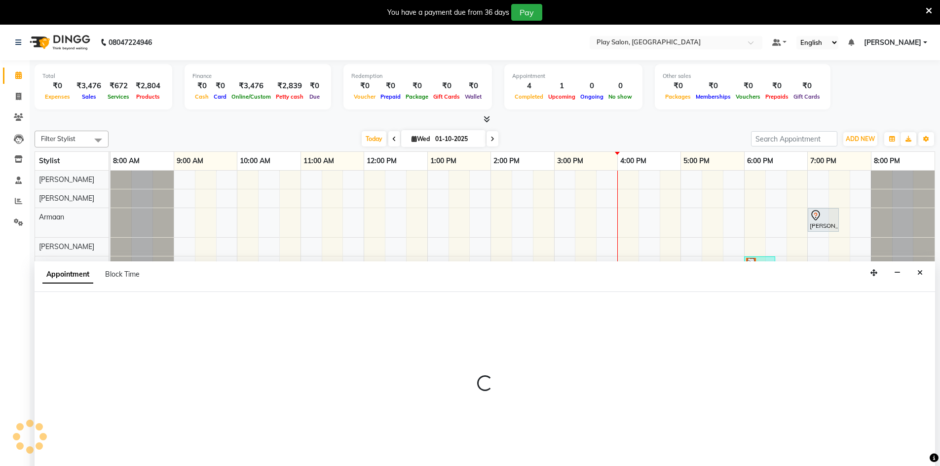
scroll to position [25, 0]
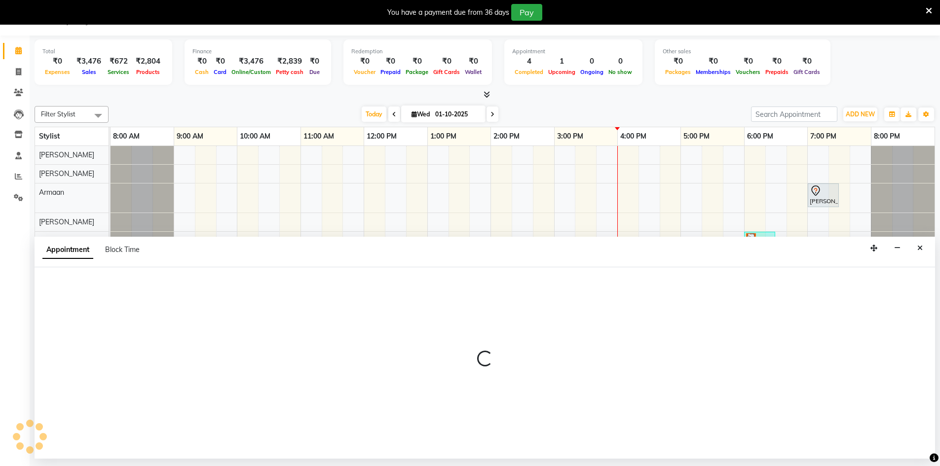
select select "88578"
select select "tentative"
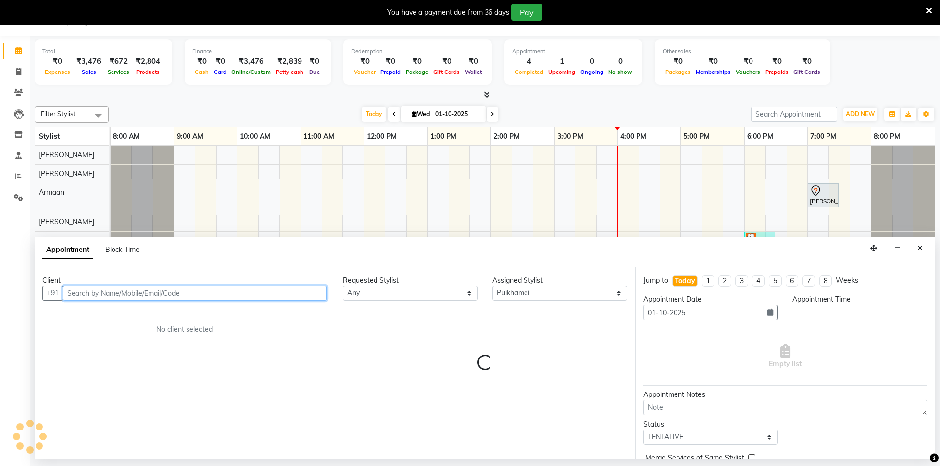
select select "900"
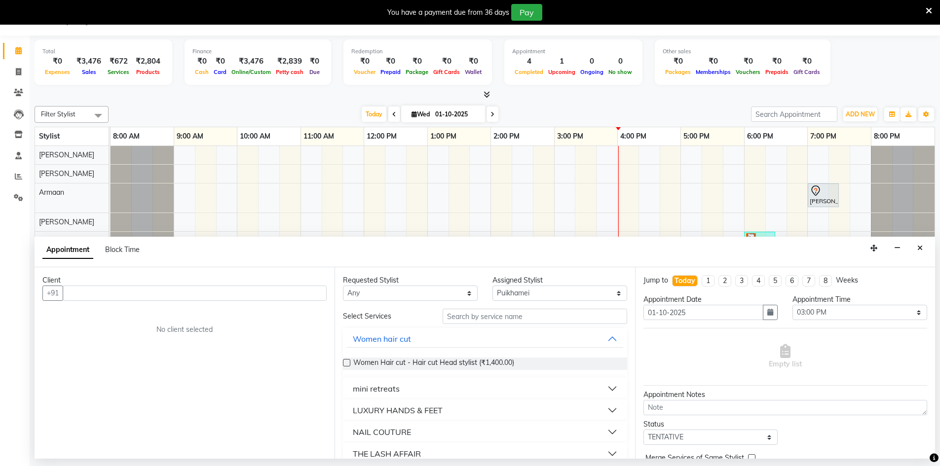
click at [904, 59] on div "Total ₹0 Expenses ₹3,476 Sales ₹672 Services ₹2,804 Products Finance ₹0 Cash ₹0…" at bounding box center [485, 63] width 900 height 48
click at [904, 60] on div "Total ₹0 Expenses ₹3,476 Sales ₹672 Services ₹2,804 Products Finance ₹0 Cash ₹0…" at bounding box center [485, 63] width 900 height 48
click at [895, 250] on icon "button" at bounding box center [897, 248] width 6 height 7
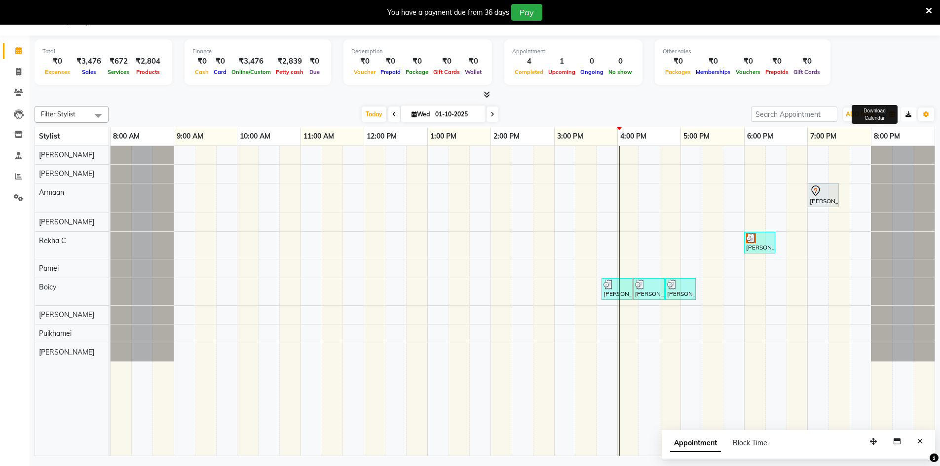
click at [909, 118] on button "button" at bounding box center [908, 115] width 16 height 14
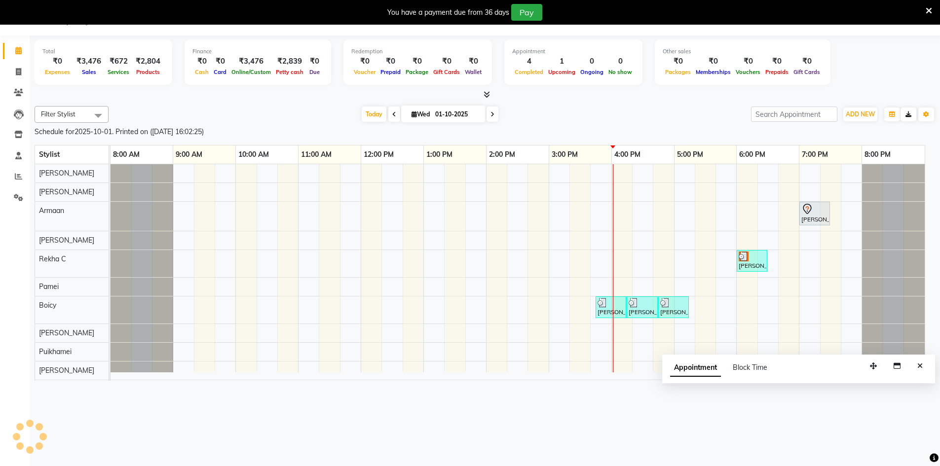
click at [908, 116] on div "Schedule for [DATE] . Printed on ([DATE] 16:02:22) Stylist 8:00 AM 9:00 AM 10:0…" at bounding box center [470, 233] width 940 height 466
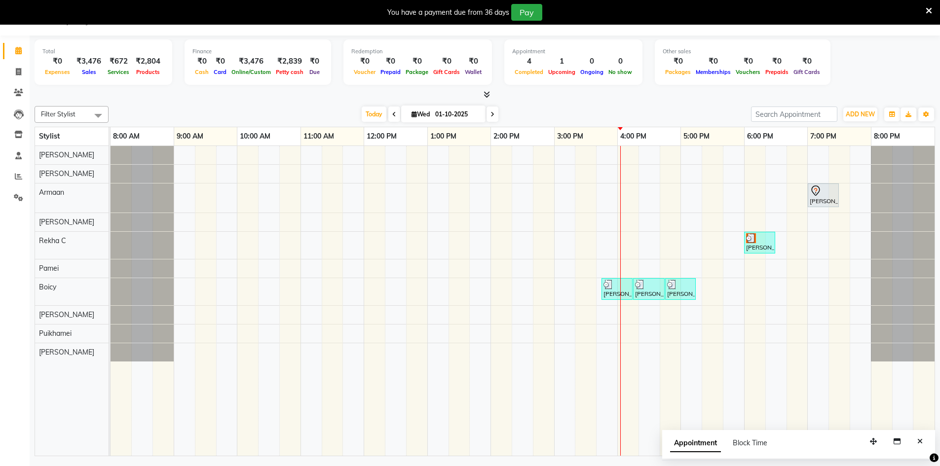
click at [929, 10] on icon at bounding box center [928, 10] width 6 height 9
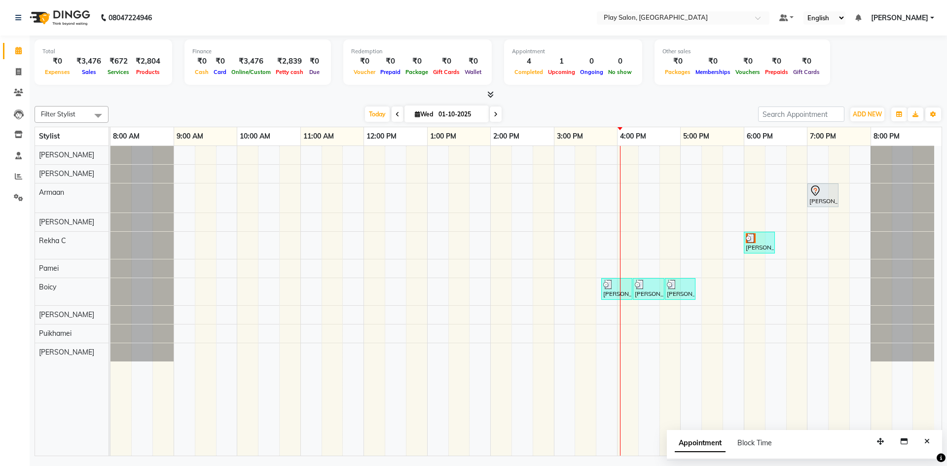
click at [930, 19] on link "[PERSON_NAME]" at bounding box center [902, 18] width 63 height 10
click at [919, 19] on span "[PERSON_NAME]" at bounding box center [899, 18] width 57 height 10
click at [919, 18] on span "[PERSON_NAME]" at bounding box center [899, 18] width 57 height 10
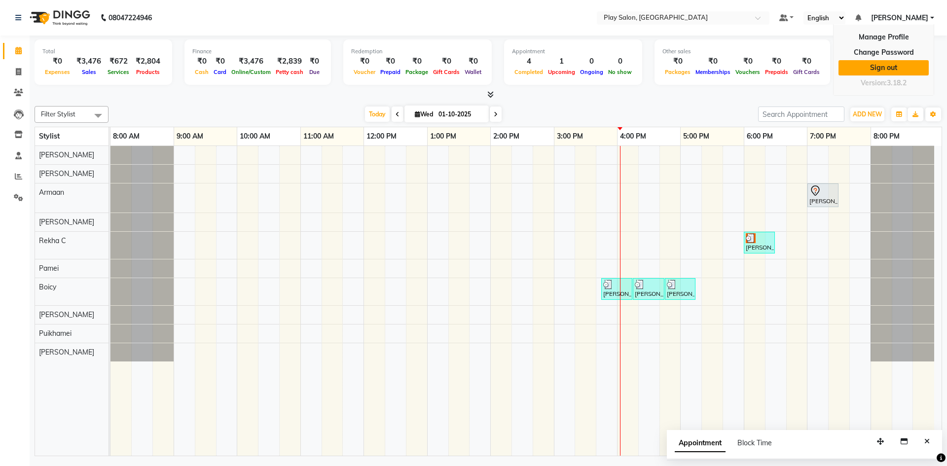
click at [884, 69] on link "Sign out" at bounding box center [884, 67] width 90 height 15
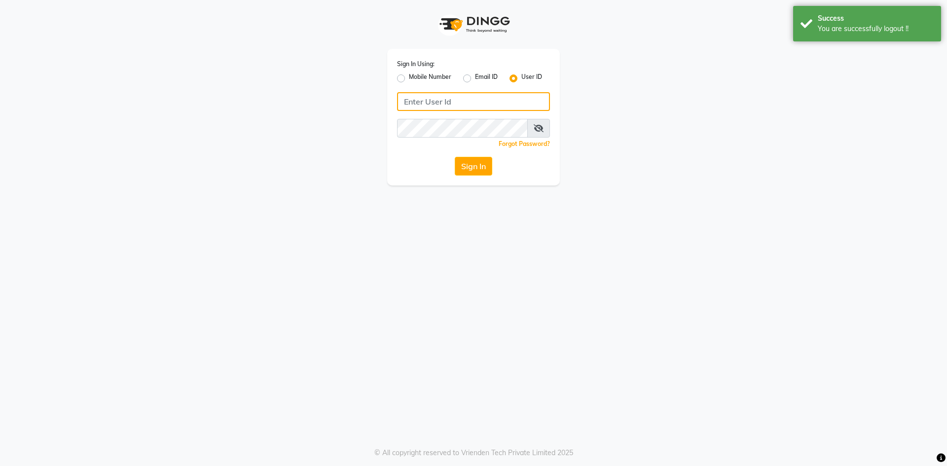
type input "6363023896"
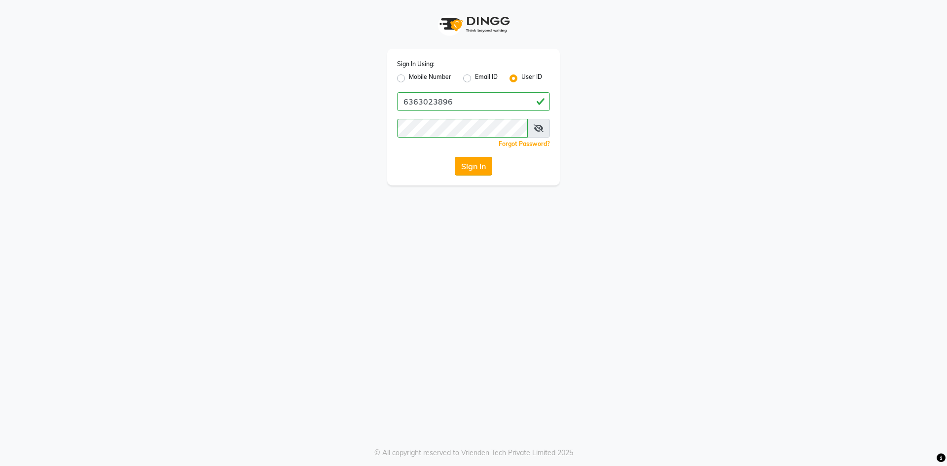
click at [469, 167] on button "Sign In" at bounding box center [473, 166] width 37 height 19
click at [468, 168] on button "Sign In" at bounding box center [473, 166] width 37 height 19
click at [468, 168] on div "Sign In" at bounding box center [473, 166] width 153 height 19
click at [472, 165] on button "Sign In" at bounding box center [473, 166] width 37 height 19
click at [472, 165] on div "Sign In" at bounding box center [473, 166] width 153 height 19
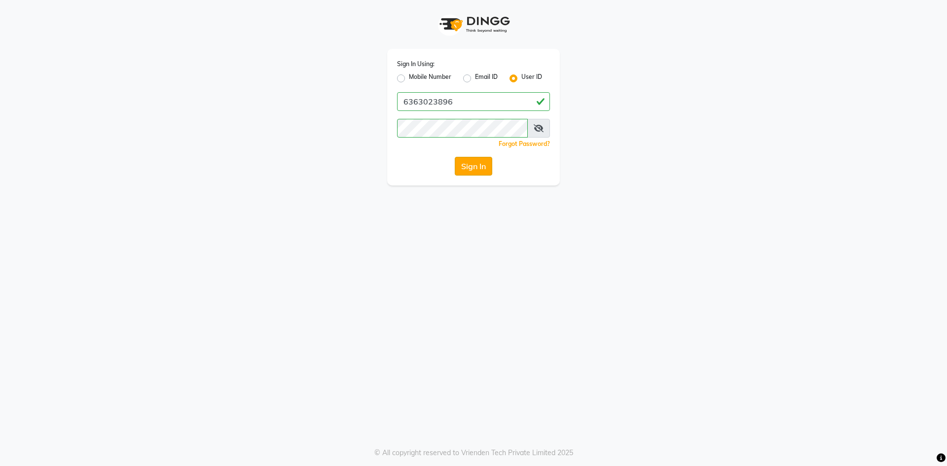
click at [470, 167] on button "Sign In" at bounding box center [473, 166] width 37 height 19
click at [457, 101] on input "6363023896" at bounding box center [473, 101] width 153 height 19
click at [409, 77] on label "Mobile Number" at bounding box center [430, 79] width 42 height 12
click at [409, 77] on input "Mobile Number" at bounding box center [412, 76] width 6 height 6
radio input "true"
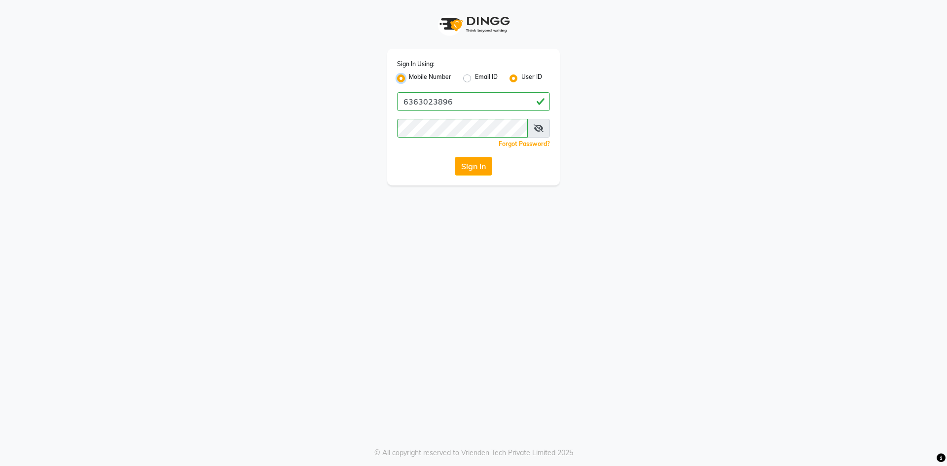
radio input "false"
click at [451, 99] on input "Username" at bounding box center [490, 101] width 120 height 19
click at [544, 104] on input "6363023896" at bounding box center [490, 101] width 120 height 19
type input "6363023896"
click at [466, 220] on div "Sign In Using: Mobile Number Email ID User ID Country Code × [PHONE_NUMBER] Rem…" at bounding box center [473, 233] width 947 height 466
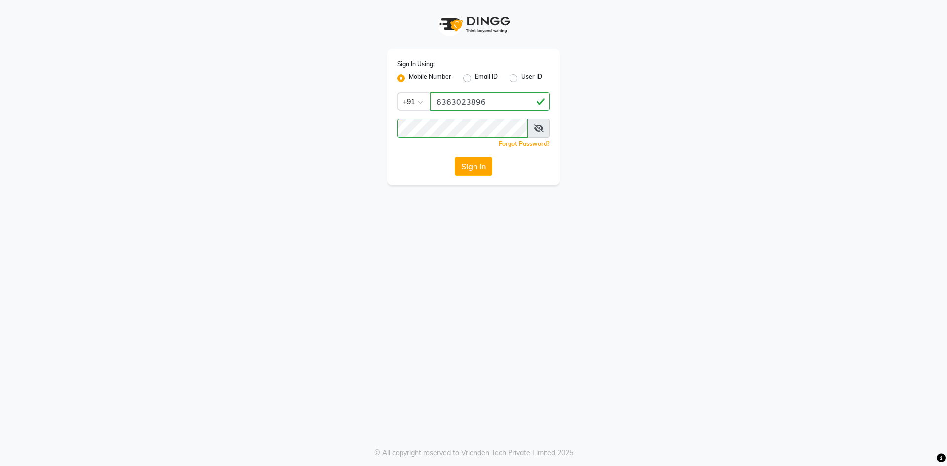
click at [473, 167] on button "Sign In" at bounding box center [473, 166] width 37 height 19
click at [535, 129] on icon at bounding box center [539, 128] width 10 height 8
click at [500, 327] on div "Sign In Using: Mobile Number Email ID User ID Country Code × [PHONE_NUMBER] Rem…" at bounding box center [473, 233] width 947 height 466
click at [469, 163] on button "Sign In" at bounding box center [473, 166] width 37 height 19
click at [467, 164] on button "Sign In" at bounding box center [473, 166] width 37 height 19
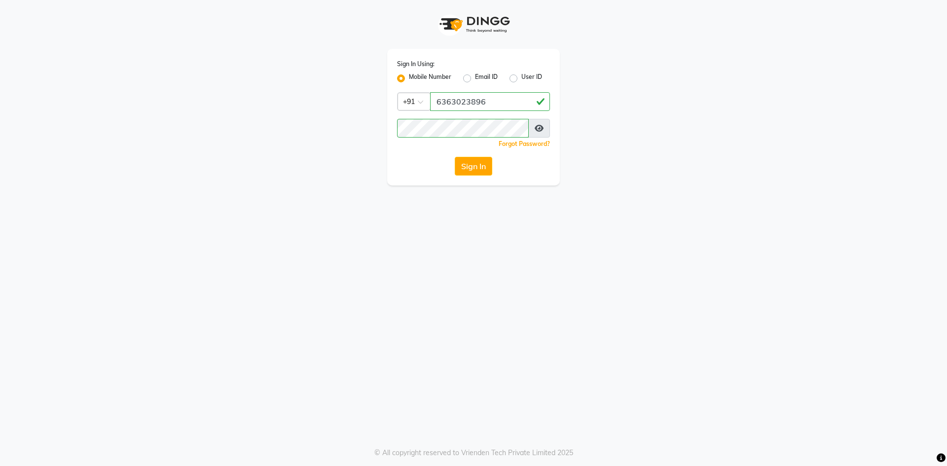
click at [420, 219] on div "Sign In Using: Mobile Number Email ID User ID Country Code × [PHONE_NUMBER] Rem…" at bounding box center [473, 233] width 947 height 466
click at [478, 167] on button "Sign In" at bounding box center [473, 166] width 37 height 19
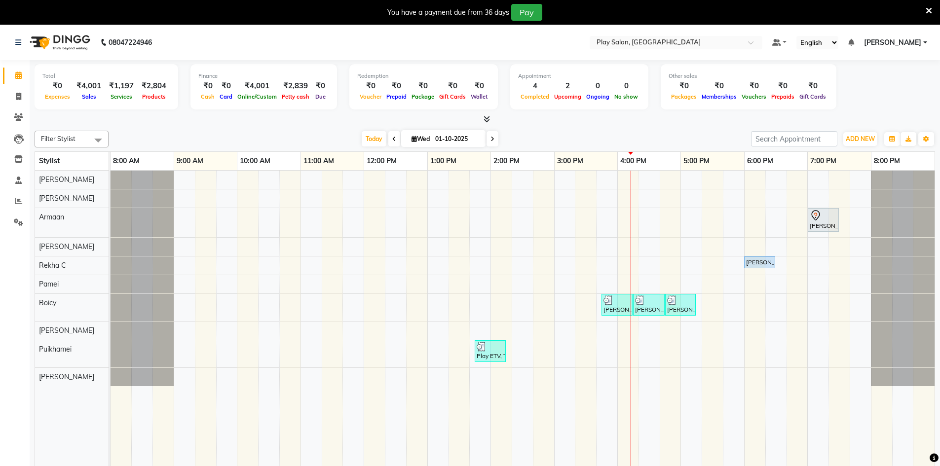
click at [0, 466] on html "08047224946 Select Location × Play Salon, Embassy Tech Village Default Panel My…" at bounding box center [470, 233] width 940 height 466
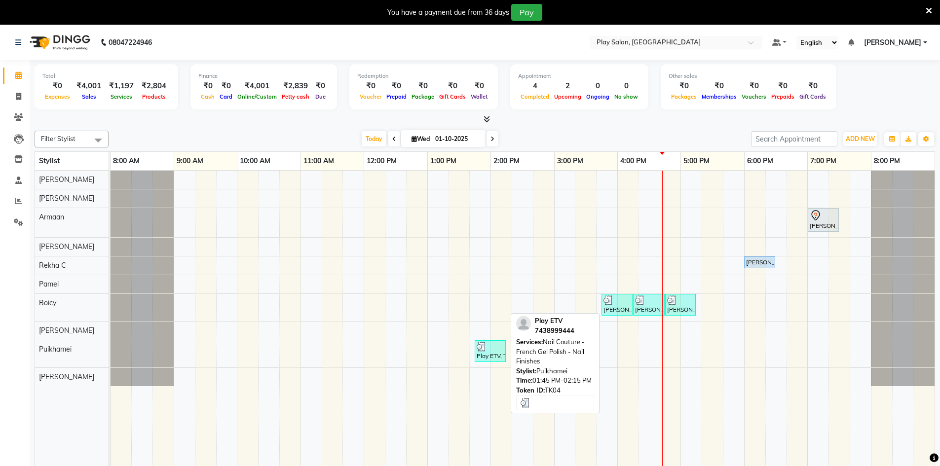
click at [497, 345] on div at bounding box center [490, 347] width 27 height 10
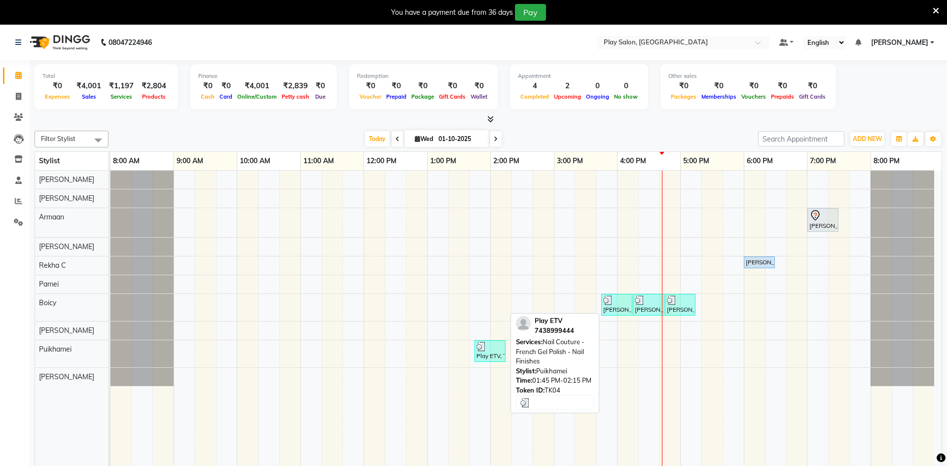
select select "3"
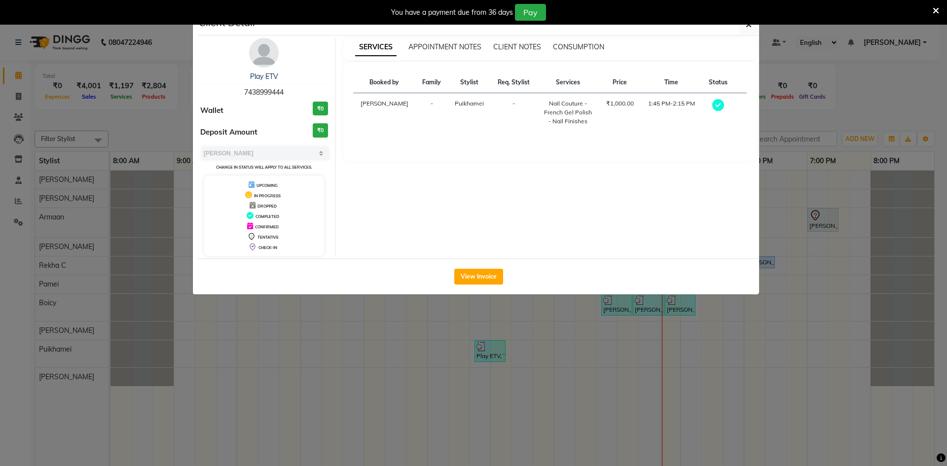
click at [677, 343] on ngb-modal-window "Client Detail Play ETV 7438999444 Wallet ₹0 Deposit Amount ₹0 Select MARK DONE …" at bounding box center [473, 233] width 947 height 466
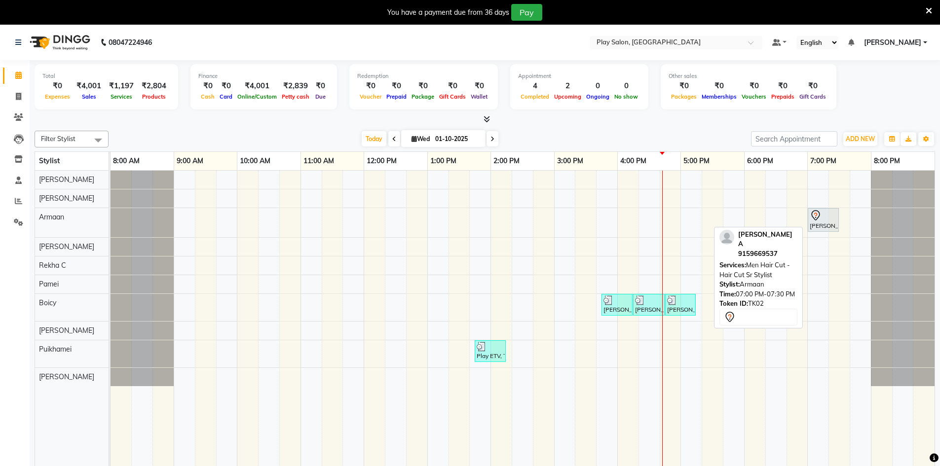
click at [835, 220] on div at bounding box center [822, 216] width 27 height 12
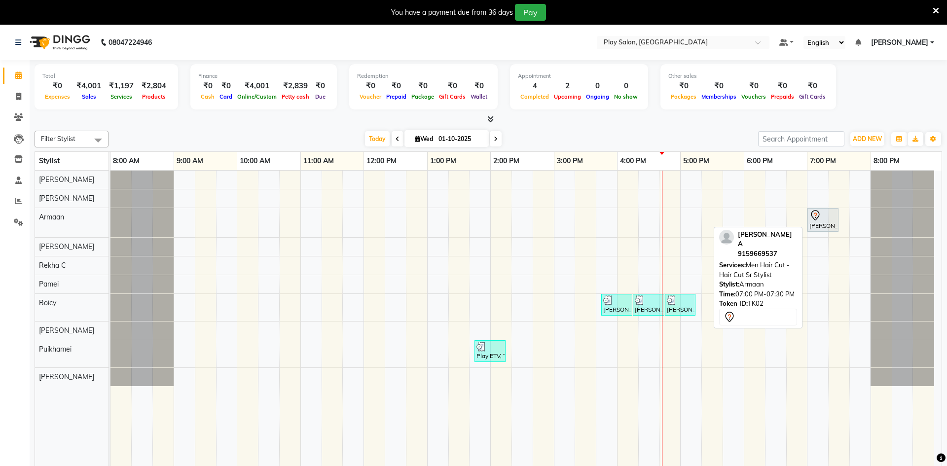
select select "7"
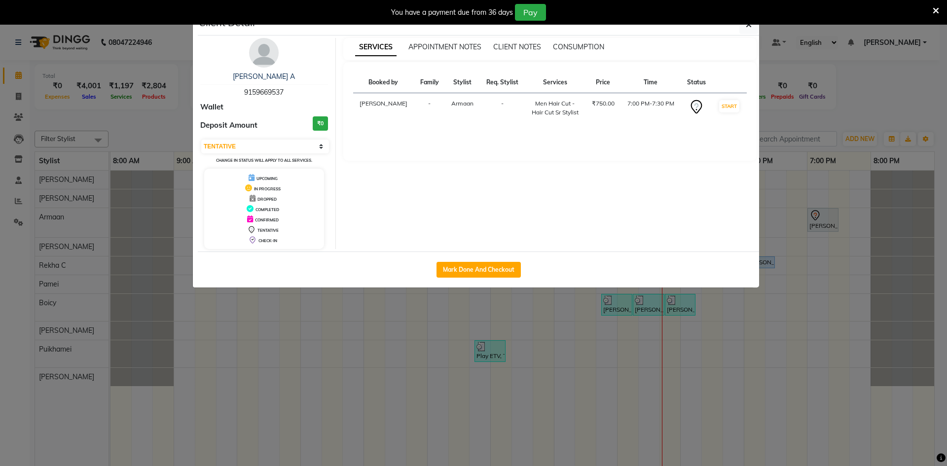
click at [783, 281] on ngb-modal-window "Client Detail [PERSON_NAME] A 9159669537 Wallet Deposit Amount ₹0 Select IN SER…" at bounding box center [473, 233] width 947 height 466
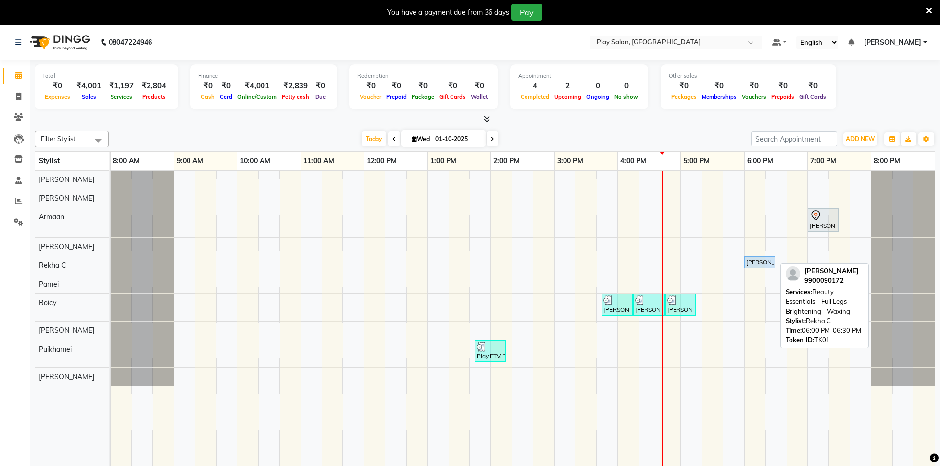
click at [765, 264] on div "[PERSON_NAME], TK01, 06:00 PM-06:30 PM, Beauty Essentials - Full Legs Brighteni…" at bounding box center [759, 262] width 29 height 9
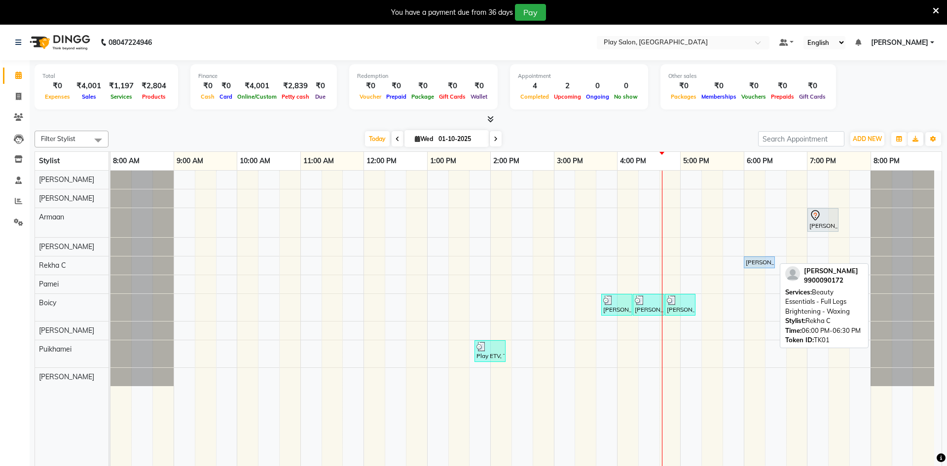
select select "5"
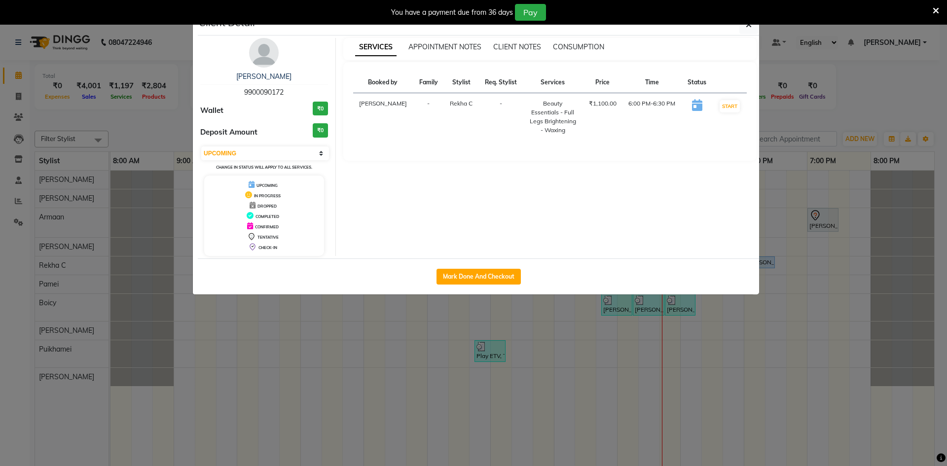
click at [775, 199] on ngb-modal-window "Client Detail [PERSON_NAME] 9900090172 Wallet ₹0 Deposit Amount ₹0 Select IN SE…" at bounding box center [473, 233] width 947 height 466
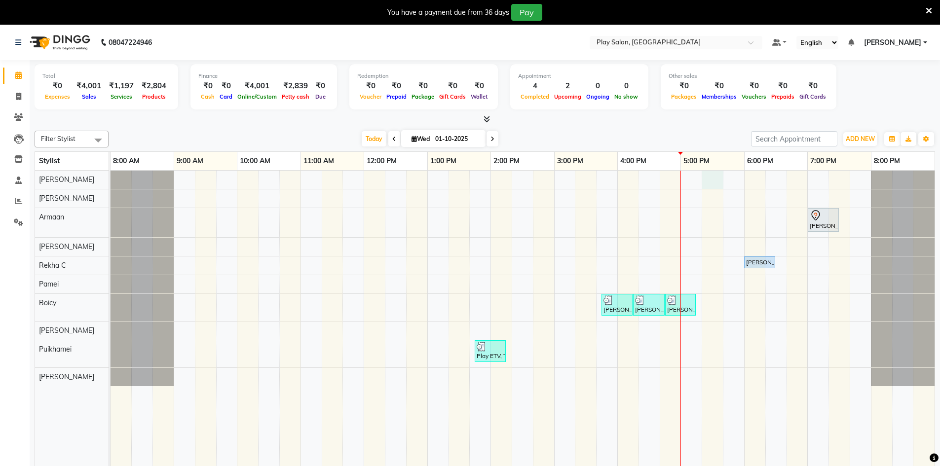
click at [706, 175] on div "[PERSON_NAME] A, TK02, 07:00 PM-07:30 PM, Men Hair Cut - Hair Cut Sr Stylist [P…" at bounding box center [522, 326] width 824 height 310
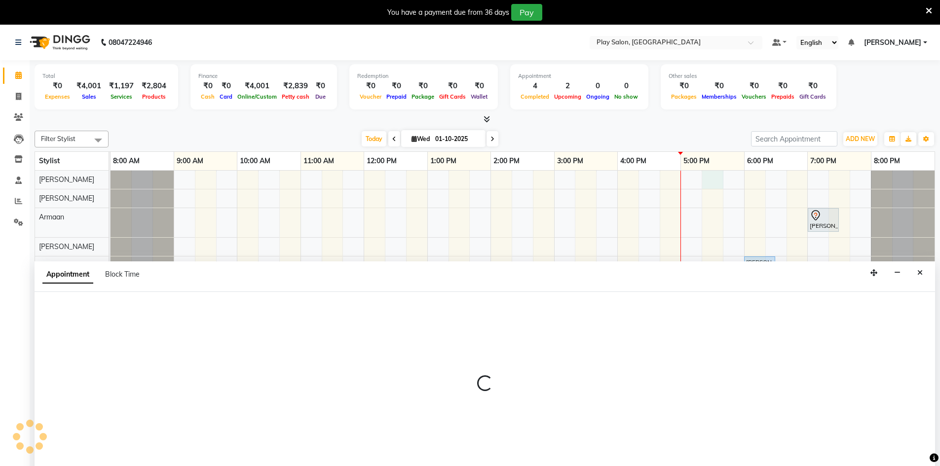
scroll to position [25, 0]
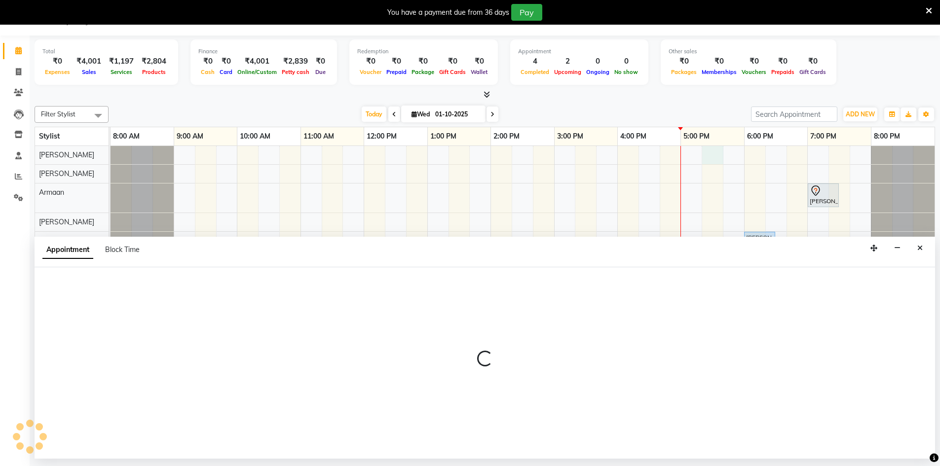
select select "88831"
select select "1035"
select select "tentative"
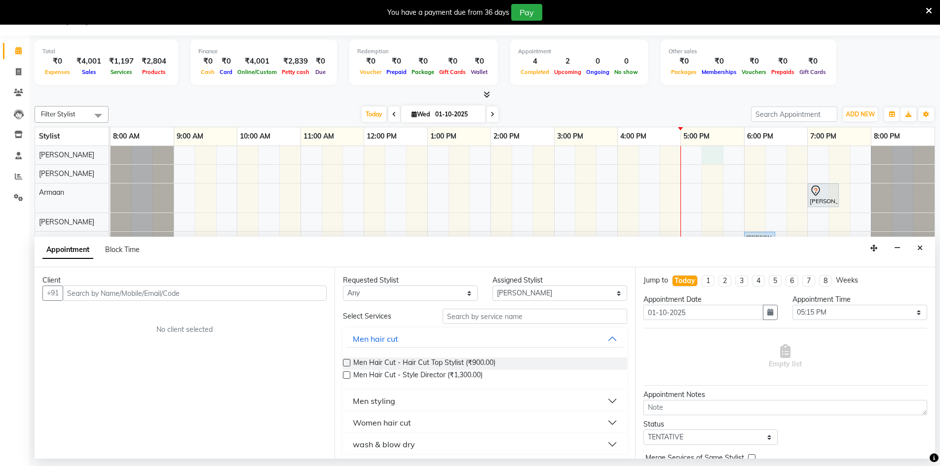
click at [691, 157] on div "[PERSON_NAME] A, TK02, 07:00 PM-07:30 PM, Men Hair Cut - Hair Cut Sr Stylist [P…" at bounding box center [522, 301] width 824 height 310
click at [125, 296] on input "text" at bounding box center [195, 293] width 264 height 15
click at [91, 298] on input "text" at bounding box center [195, 293] width 264 height 15
click at [477, 318] on input "text" at bounding box center [534, 316] width 184 height 15
type input "men h"
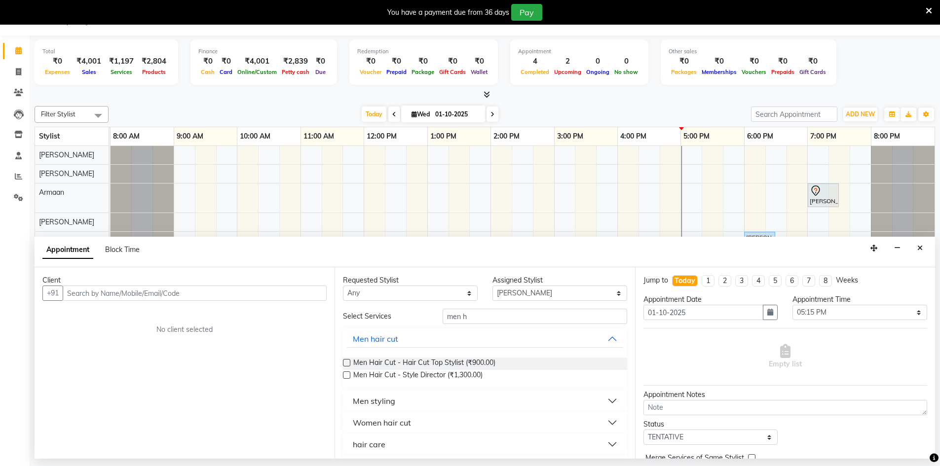
click at [347, 375] on label at bounding box center [346, 374] width 7 height 7
click at [347, 375] on input "checkbox" at bounding box center [346, 376] width 6 height 6
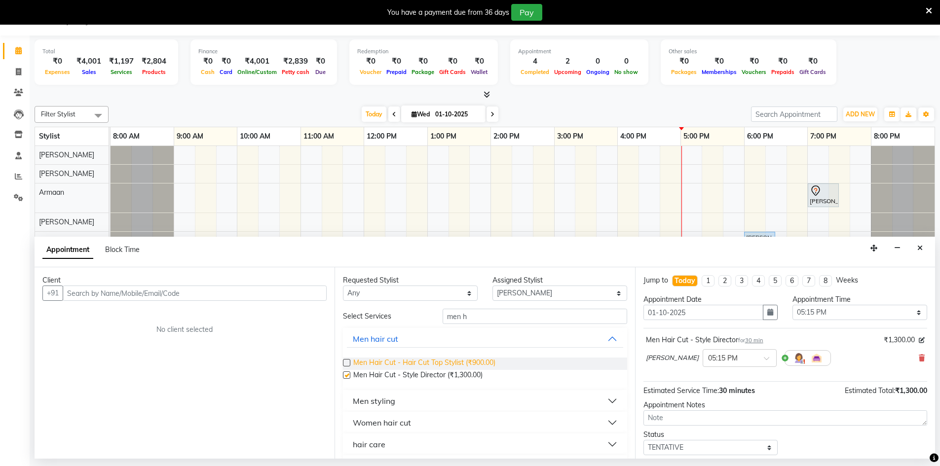
checkbox input "false"
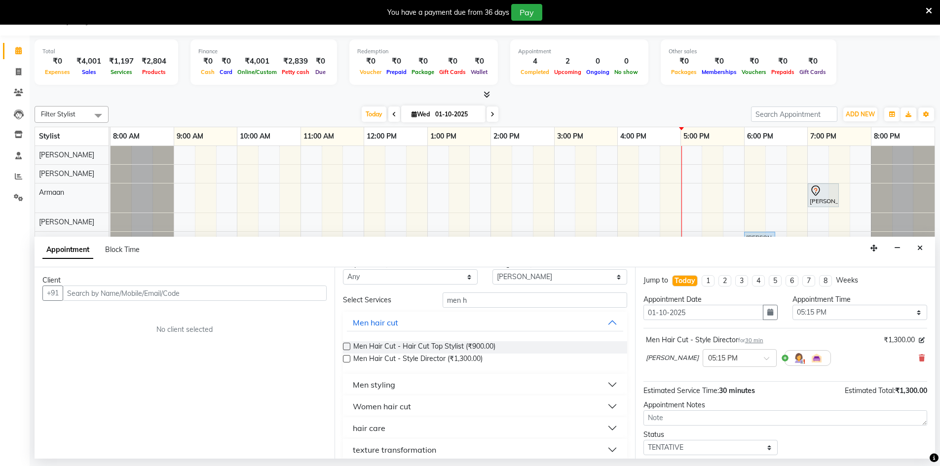
scroll to position [0, 0]
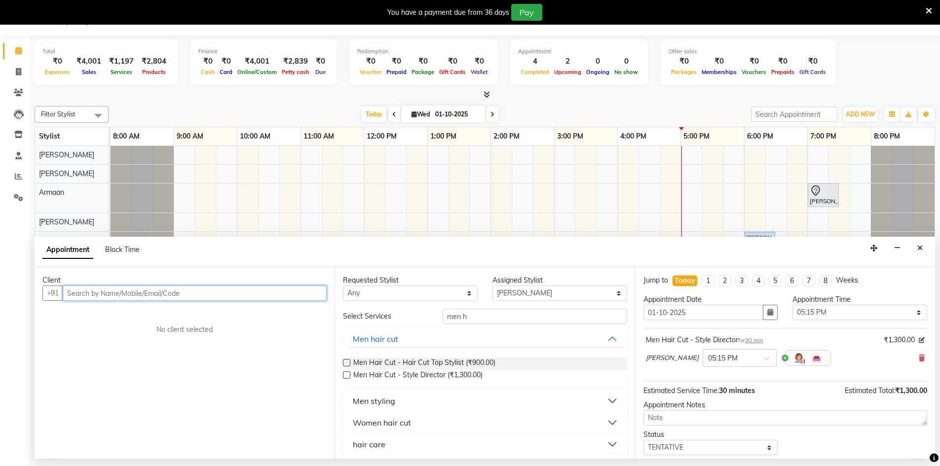
click at [201, 296] on input "text" at bounding box center [195, 293] width 264 height 15
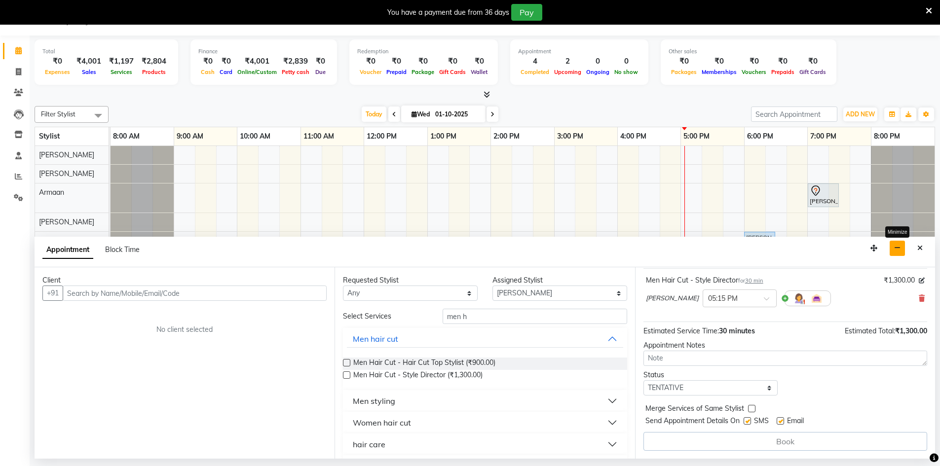
click at [891, 250] on button "button" at bounding box center [896, 248] width 15 height 15
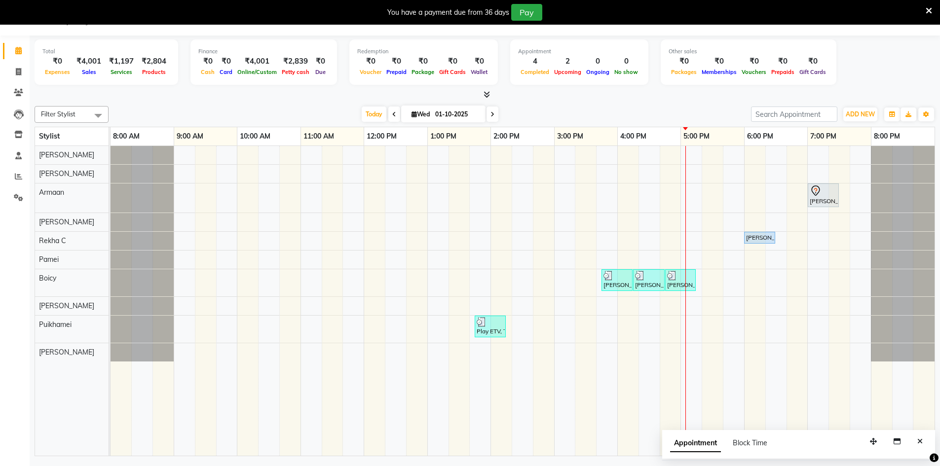
click at [692, 151] on div "[PERSON_NAME] A, TK02, 07:00 PM-07:30 PM, Men Hair Cut - Hair Cut Sr Stylist [P…" at bounding box center [522, 301] width 824 height 310
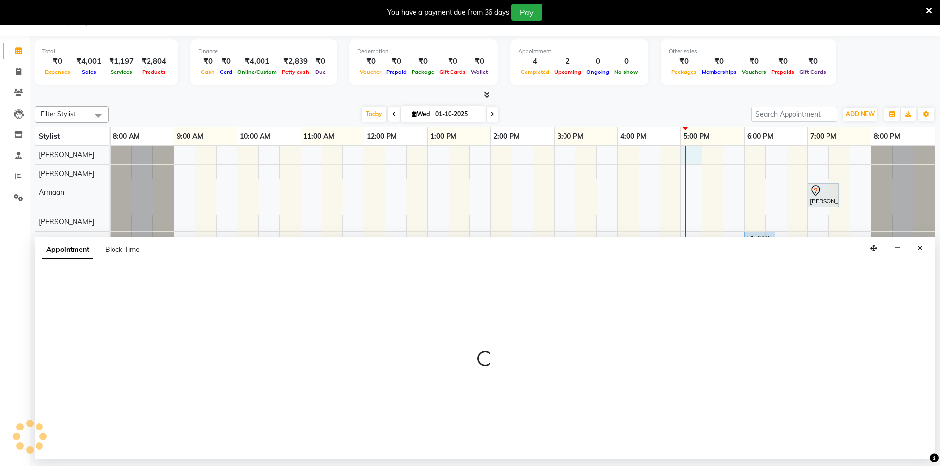
select select "88831"
select select "1020"
select select "tentative"
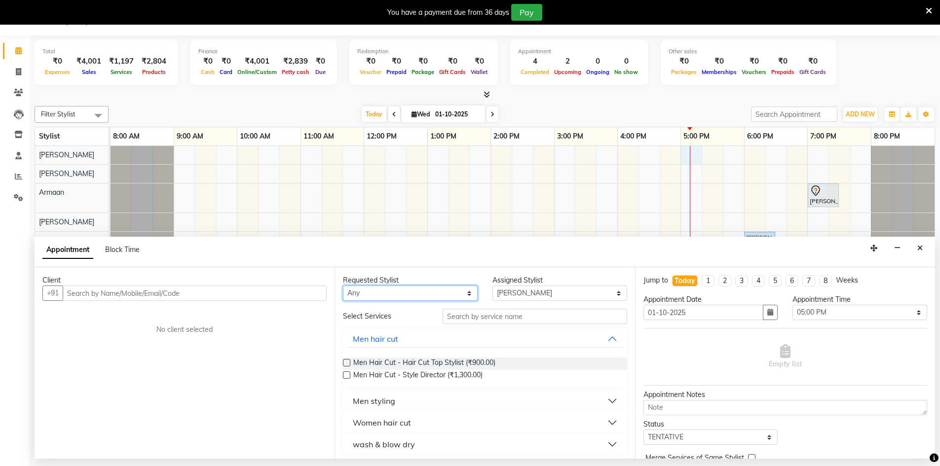
click at [371, 296] on select "Any Armaan [PERSON_NAME] Boicy Gaiphunliu Kamei Hauzel [PERSON_NAME] Puikhamei …" at bounding box center [410, 293] width 135 height 15
click at [476, 249] on div "Appointment Block Time" at bounding box center [485, 252] width 900 height 31
click at [510, 297] on select "Select Armaan [PERSON_NAME] Boicy Gaiphunliu Kamei Hauzel [PERSON_NAME] Puikham…" at bounding box center [559, 293] width 135 height 15
click at [467, 247] on div "Appointment Block Time" at bounding box center [485, 252] width 900 height 31
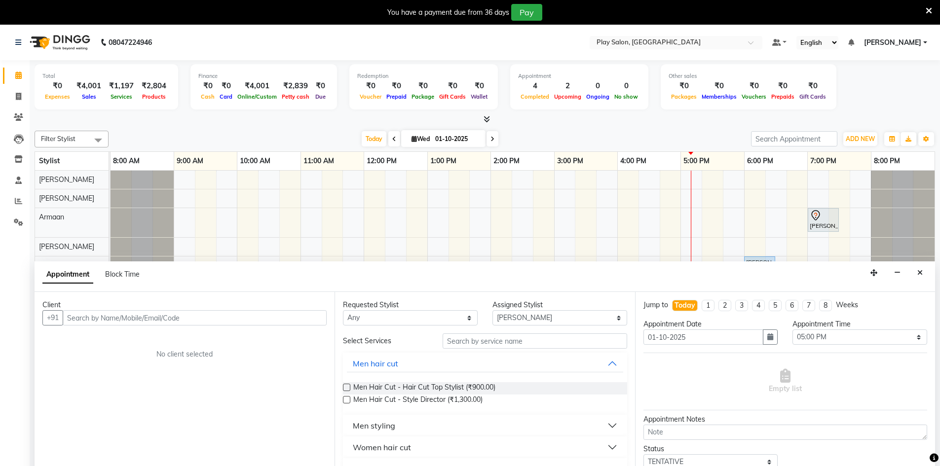
scroll to position [25, 0]
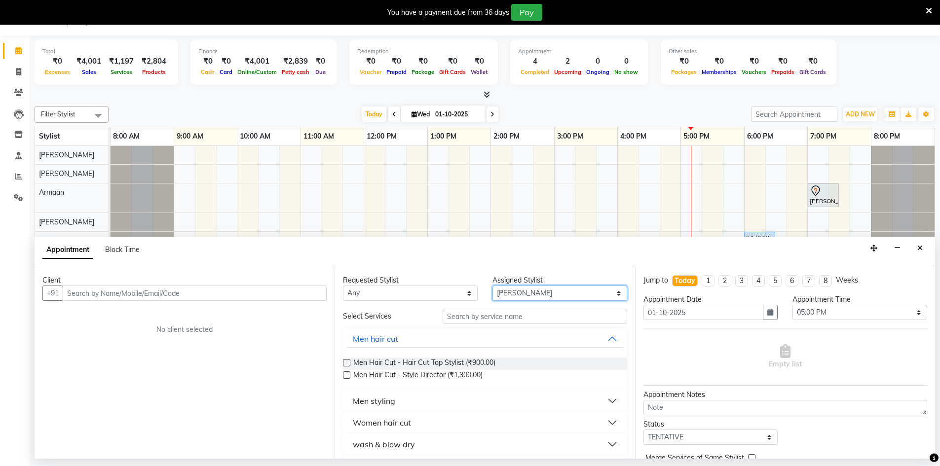
click at [505, 295] on select "Select Armaan [PERSON_NAME] Boicy Gaiphunliu Kamei Hauzel [PERSON_NAME] Puikham…" at bounding box center [559, 293] width 135 height 15
click at [338, 255] on div "Appointment Block Time" at bounding box center [485, 252] width 900 height 31
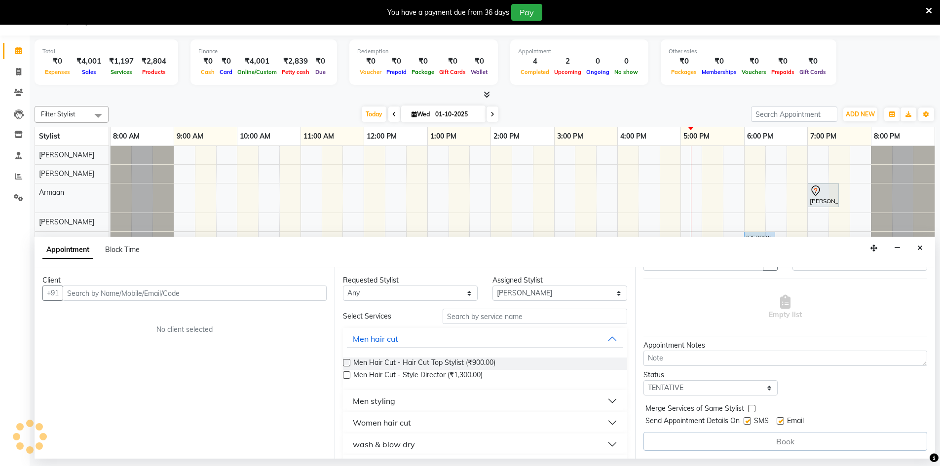
scroll to position [0, 0]
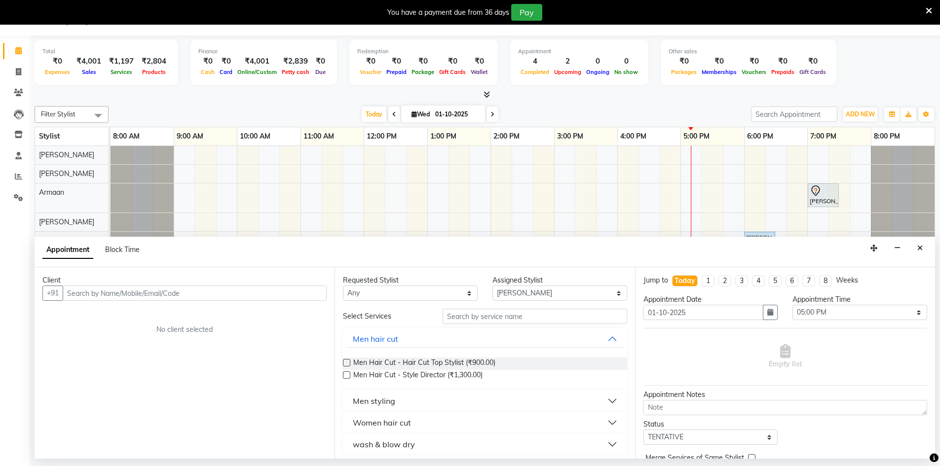
click at [350, 373] on label at bounding box center [346, 374] width 7 height 7
click at [349, 373] on input "checkbox" at bounding box center [346, 376] width 6 height 6
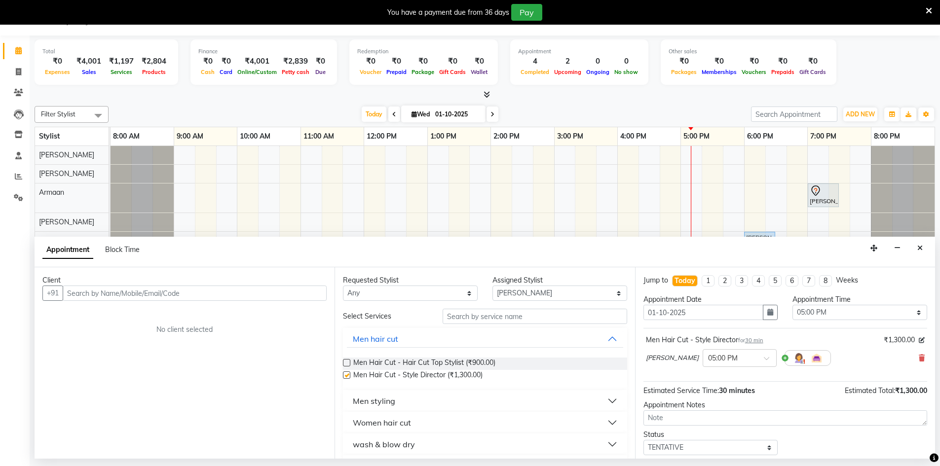
checkbox input "false"
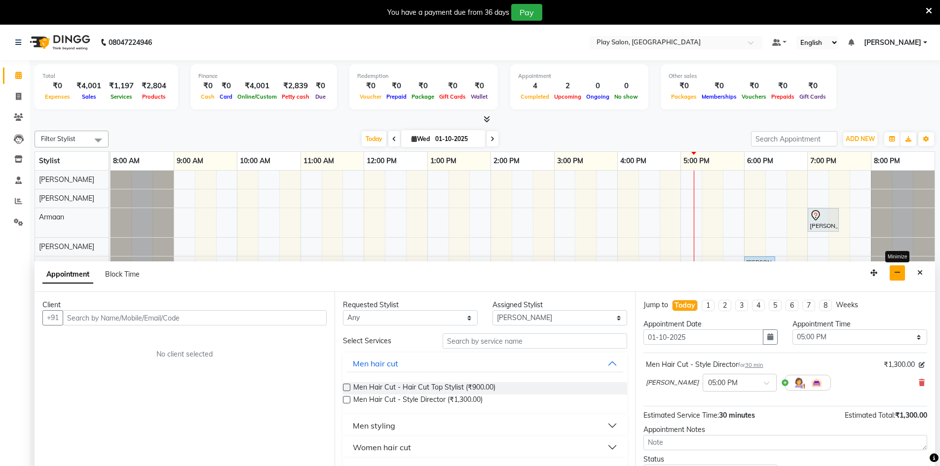
click at [896, 272] on icon "button" at bounding box center [897, 272] width 6 height 7
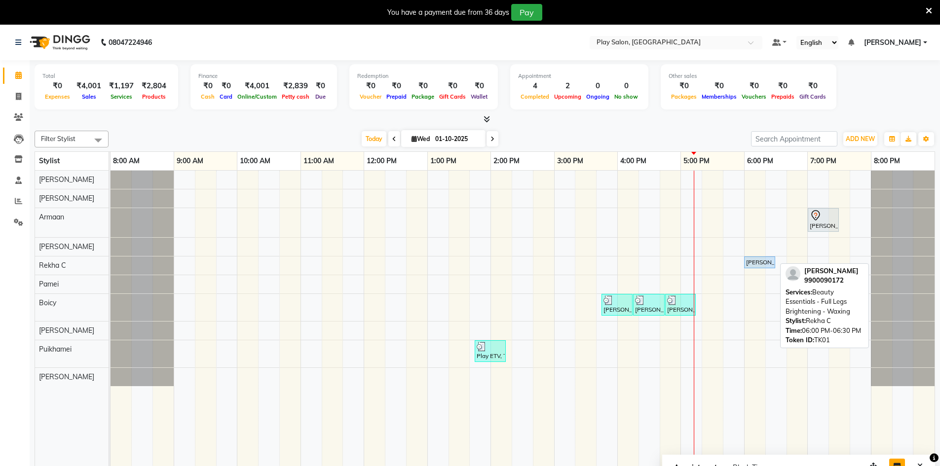
click at [756, 265] on div "[PERSON_NAME], TK01, 06:00 PM-06:30 PM, Beauty Essentials - Full Legs Brighteni…" at bounding box center [759, 262] width 29 height 9
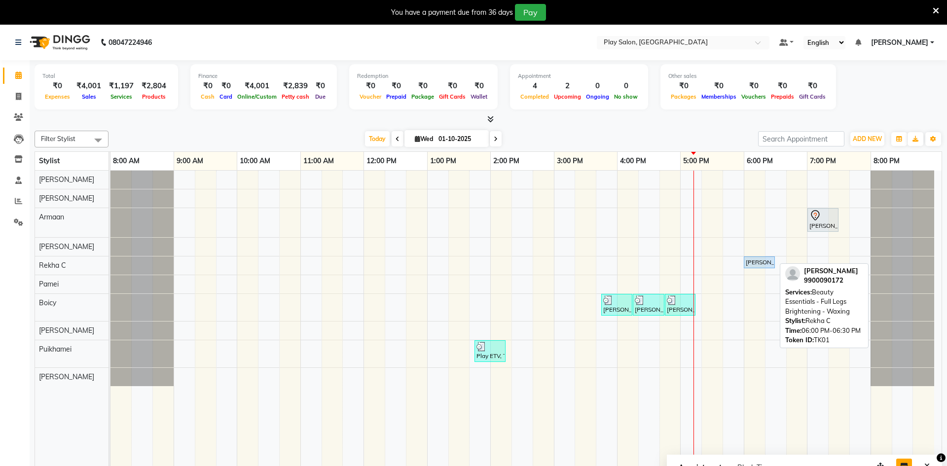
select select "5"
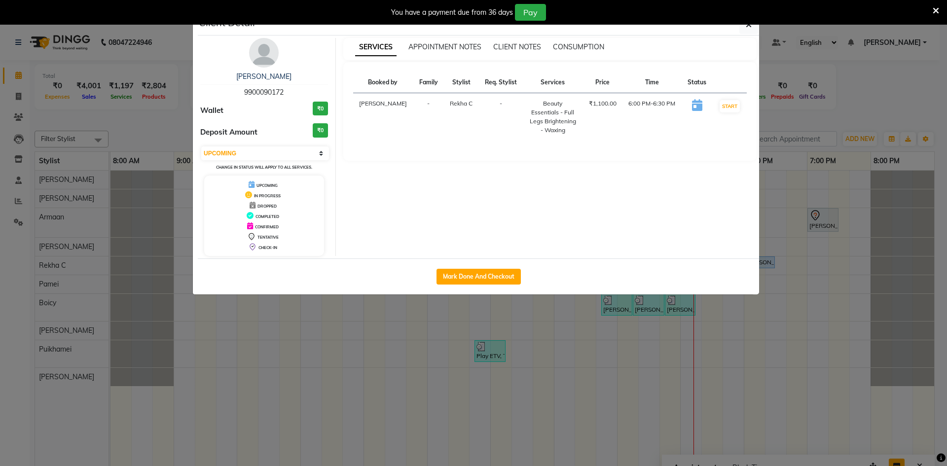
click at [845, 182] on ngb-modal-window "Client Detail [PERSON_NAME] 9900090172 Wallet ₹0 Deposit Amount ₹0 Select IN SE…" at bounding box center [473, 233] width 947 height 466
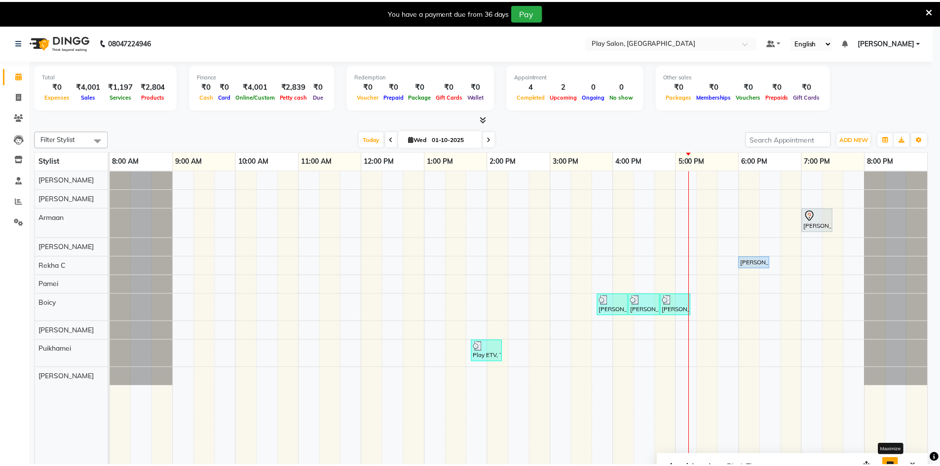
scroll to position [8, 0]
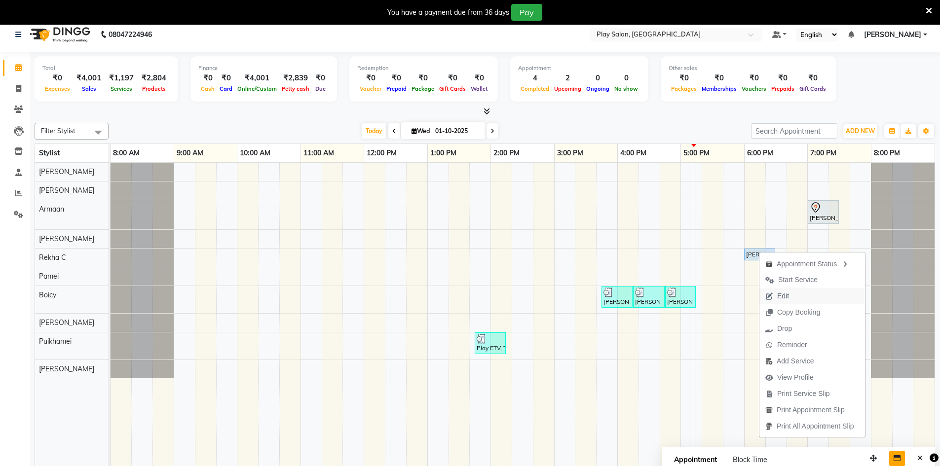
click at [781, 294] on span "Edit" at bounding box center [783, 296] width 12 height 10
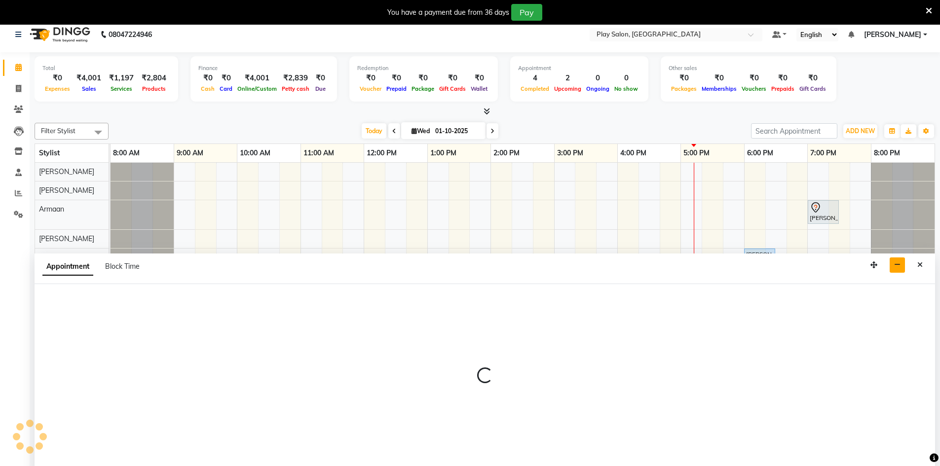
scroll to position [25, 0]
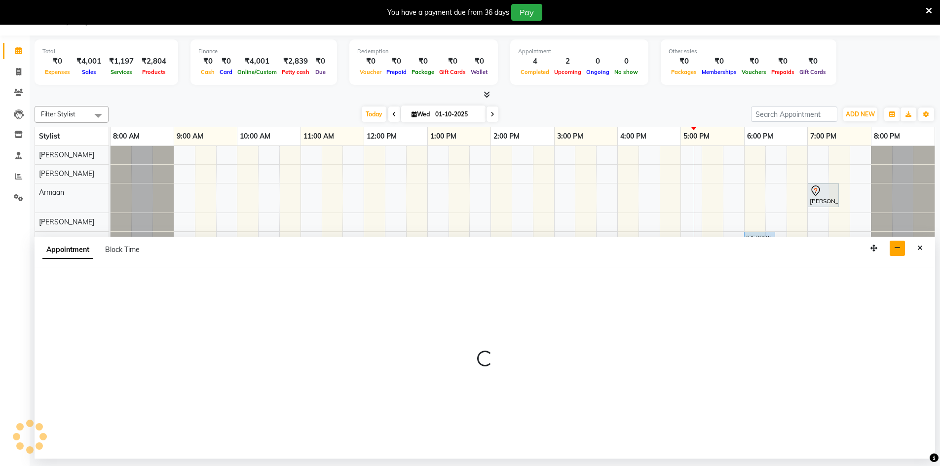
select select "upcoming"
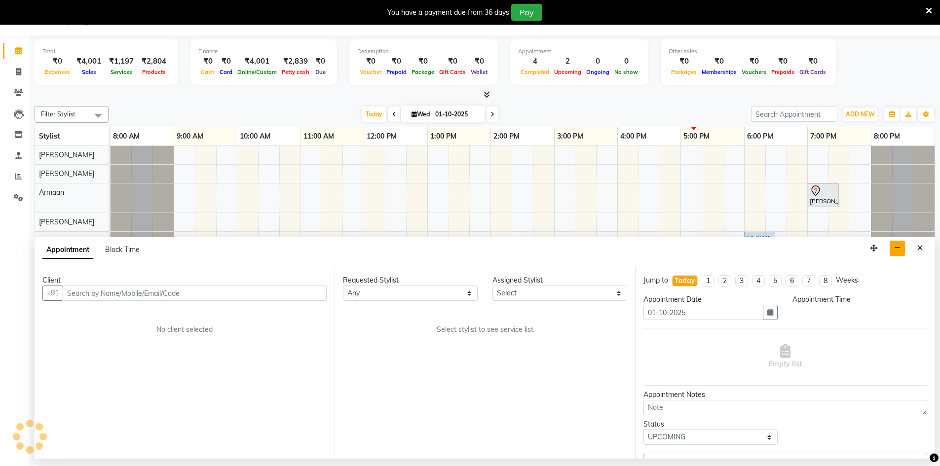
select select "88572"
select select "1080"
select select "4366"
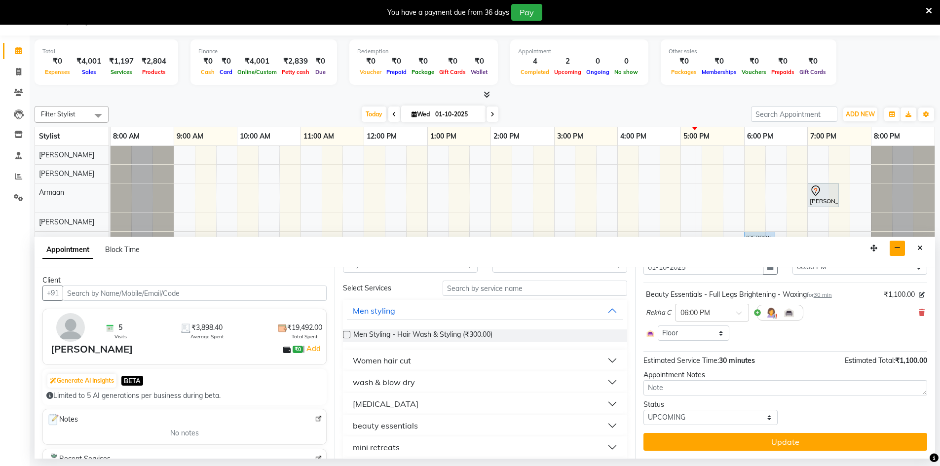
scroll to position [0, 0]
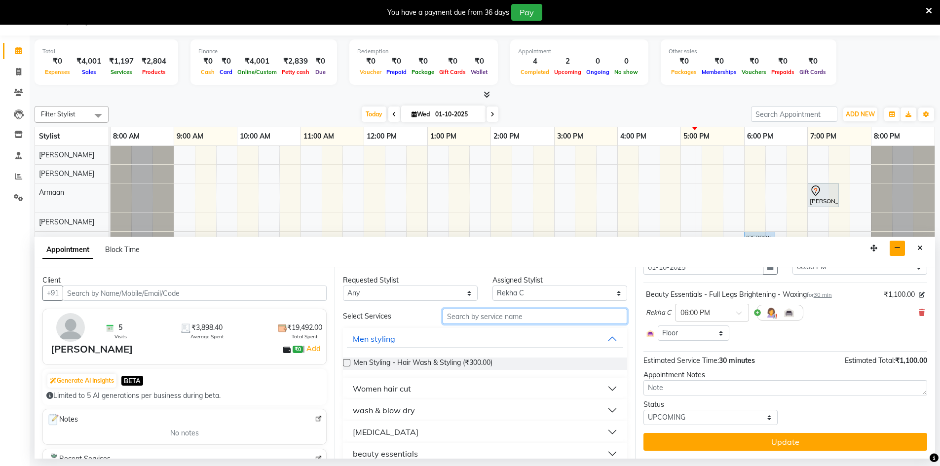
click at [478, 317] on input "text" at bounding box center [534, 316] width 184 height 15
type input "bra"
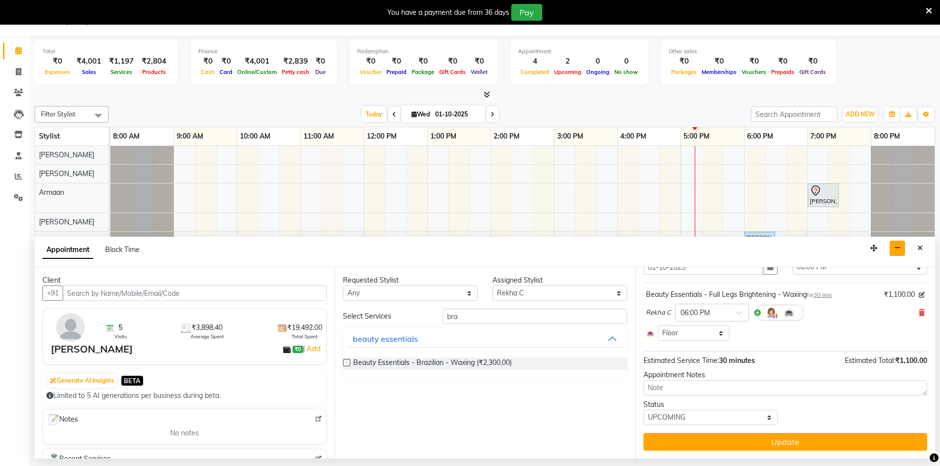
click at [349, 363] on label at bounding box center [346, 362] width 7 height 7
click at [349, 363] on input "checkbox" at bounding box center [346, 364] width 6 height 6
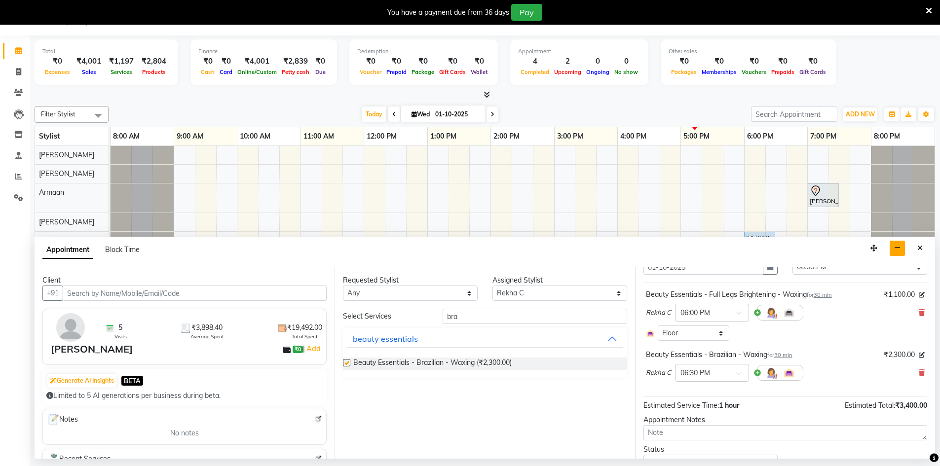
checkbox input "false"
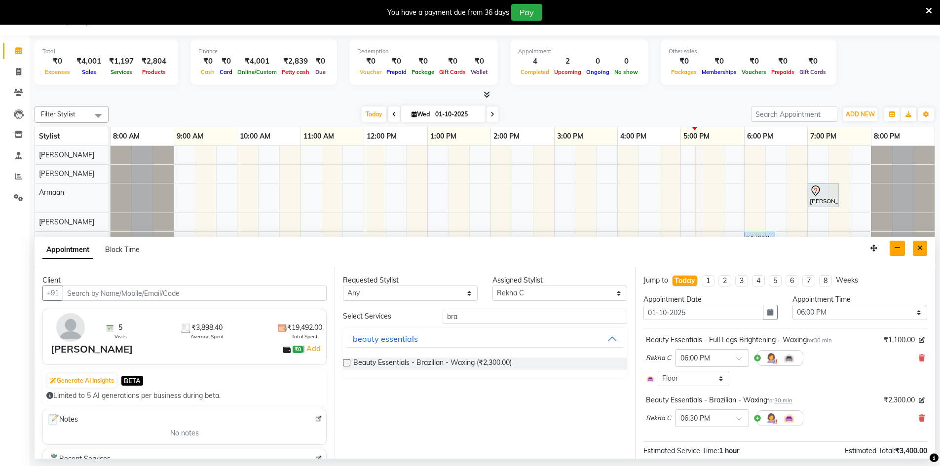
click at [922, 243] on button "Close" at bounding box center [920, 248] width 14 height 15
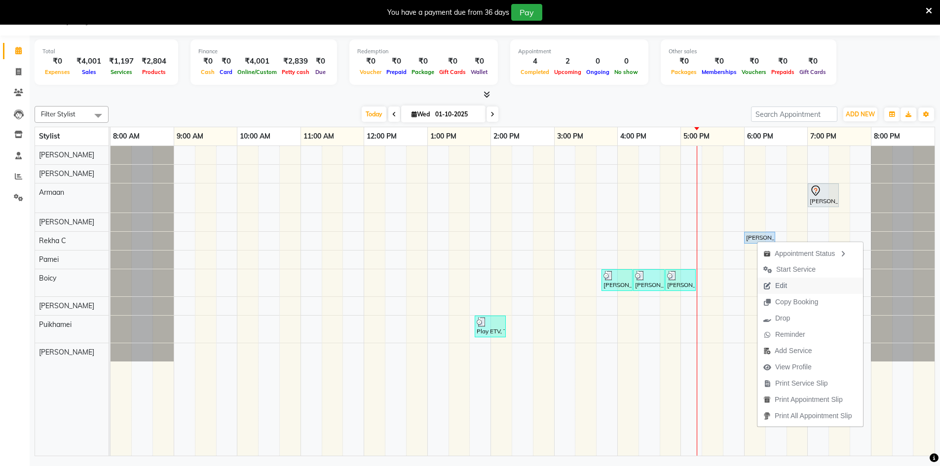
click at [798, 286] on button "Edit" at bounding box center [810, 286] width 106 height 16
select select "tentative"
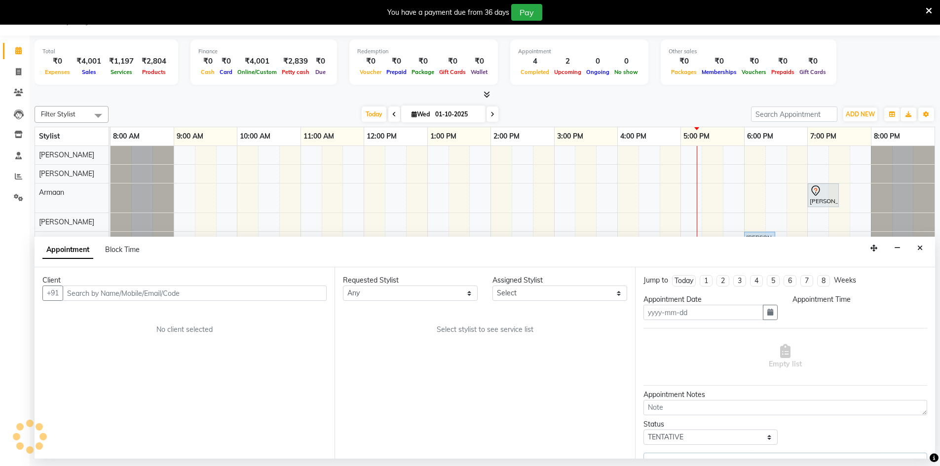
type input "01-10-2025"
select select "88572"
select select "upcoming"
select select "1080"
select select "4366"
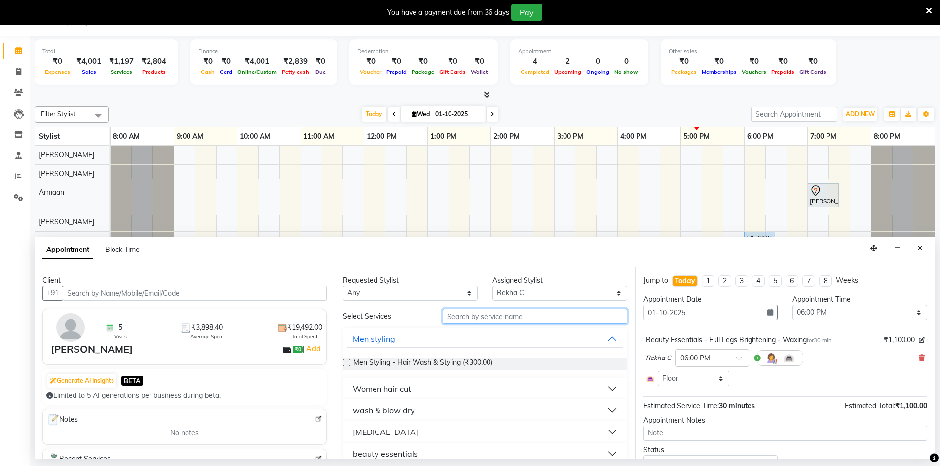
click at [505, 317] on input "text" at bounding box center [534, 316] width 184 height 15
type input "braz"
drag, startPoint x: 462, startPoint y: 315, endPoint x: 434, endPoint y: 318, distance: 28.3
click at [434, 318] on div "Select Services braz" at bounding box center [484, 316] width 298 height 15
drag, startPoint x: 901, startPoint y: 247, endPoint x: 895, endPoint y: 250, distance: 6.9
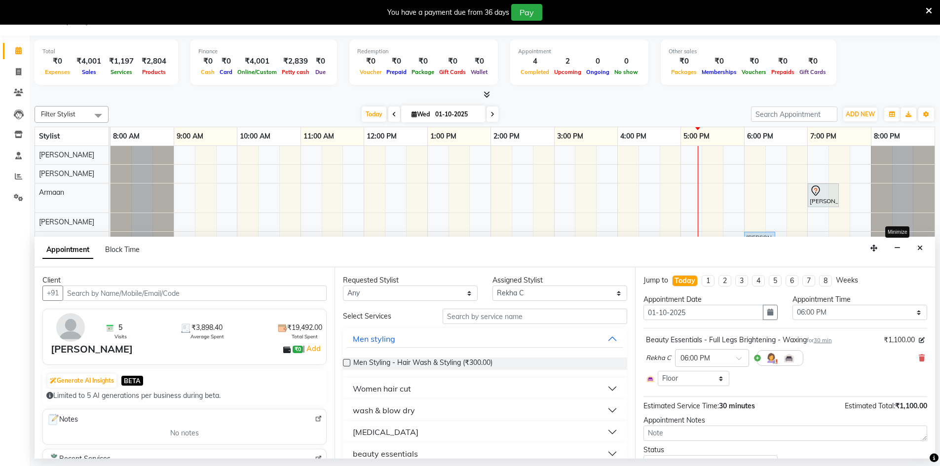
click at [901, 248] on button "button" at bounding box center [896, 248] width 15 height 15
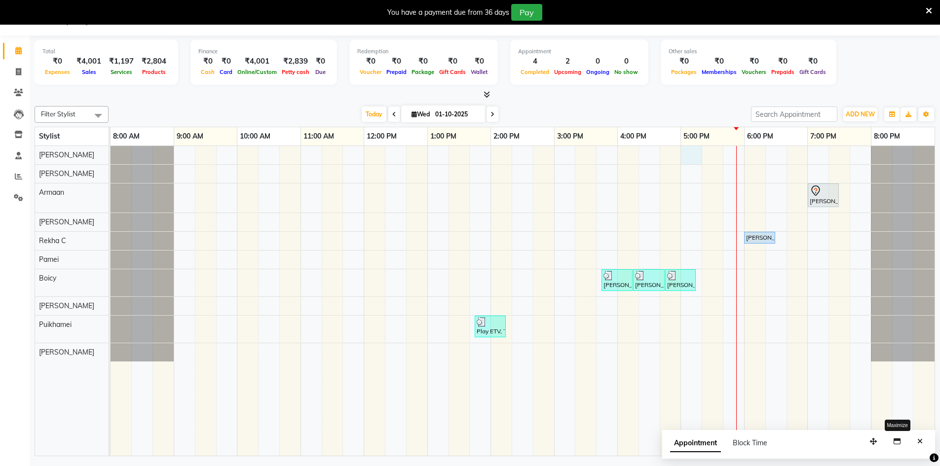
click at [684, 154] on div "[PERSON_NAME] A, TK02, 07:00 PM-07:30 PM, Men Hair Cut - Hair Cut Sr Stylist [P…" at bounding box center [522, 301] width 824 height 310
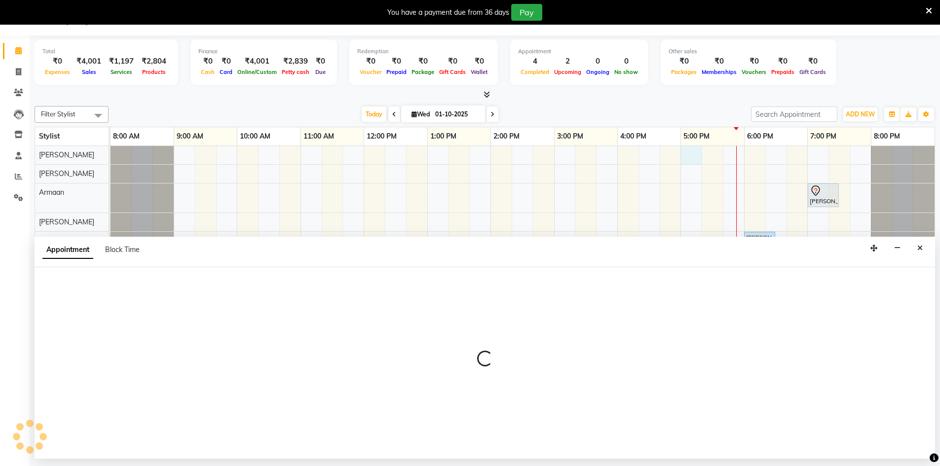
select select "88831"
select select "1020"
select select "tentative"
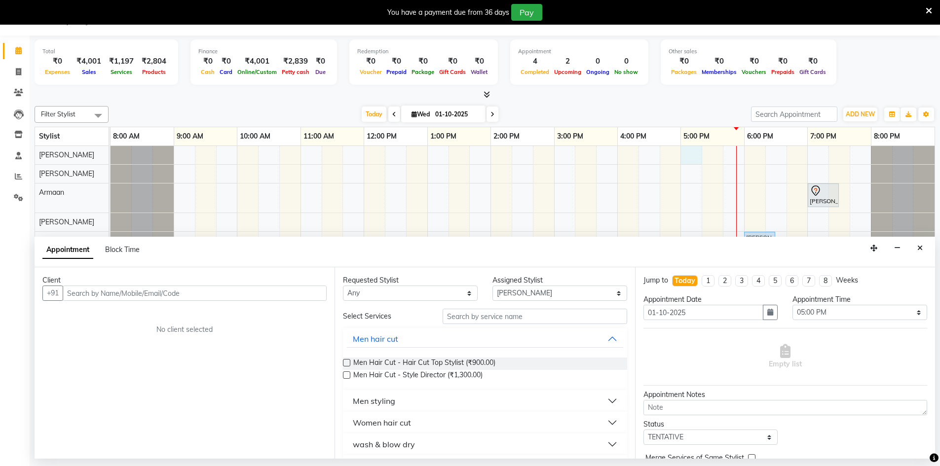
click at [270, 295] on input "text" at bounding box center [195, 293] width 264 height 15
type input "9704906784"
click at [299, 291] on span "Add Client" at bounding box center [306, 293] width 33 height 9
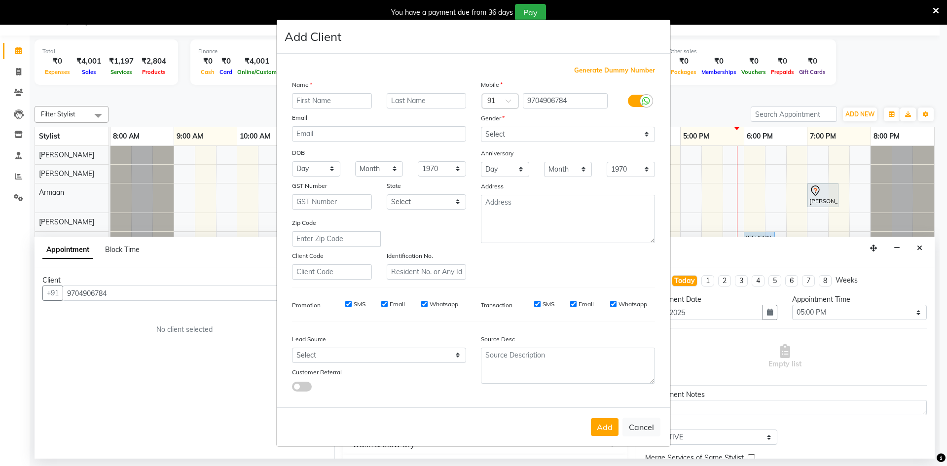
click at [336, 101] on input "text" at bounding box center [332, 100] width 80 height 15
type input "Amar"
click at [433, 99] on input "text" at bounding box center [427, 100] width 80 height 15
type input "A"
click at [644, 134] on select "Select [DEMOGRAPHIC_DATA] [DEMOGRAPHIC_DATA] Other Prefer Not To Say" at bounding box center [568, 134] width 174 height 15
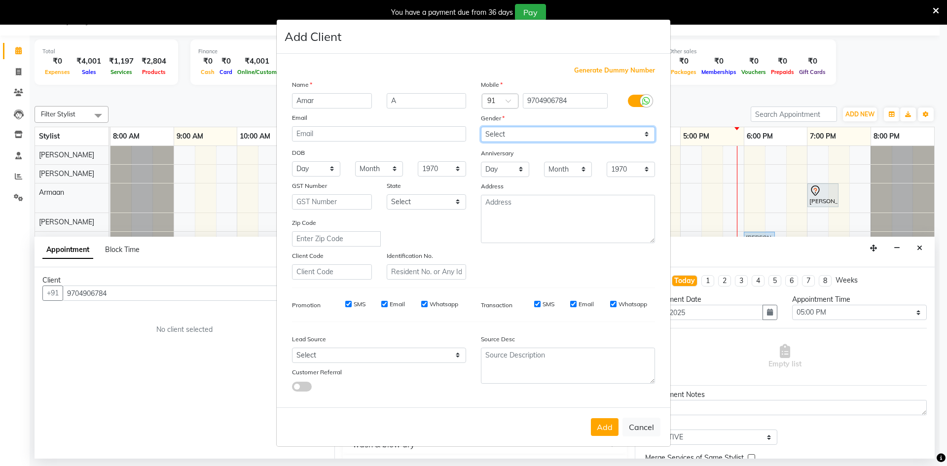
select select "[DEMOGRAPHIC_DATA]"
click at [481, 127] on select "Select [DEMOGRAPHIC_DATA] [DEMOGRAPHIC_DATA] Other Prefer Not To Say" at bounding box center [568, 134] width 174 height 15
click at [606, 427] on button "Add" at bounding box center [605, 427] width 28 height 18
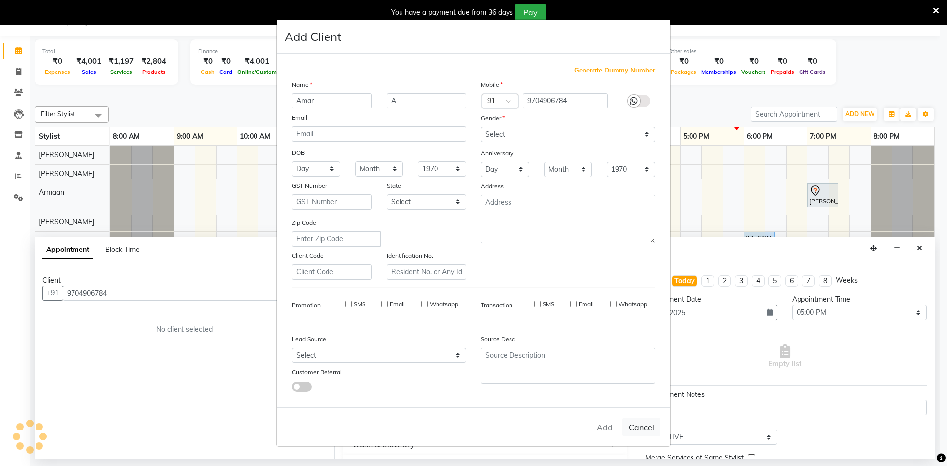
select select
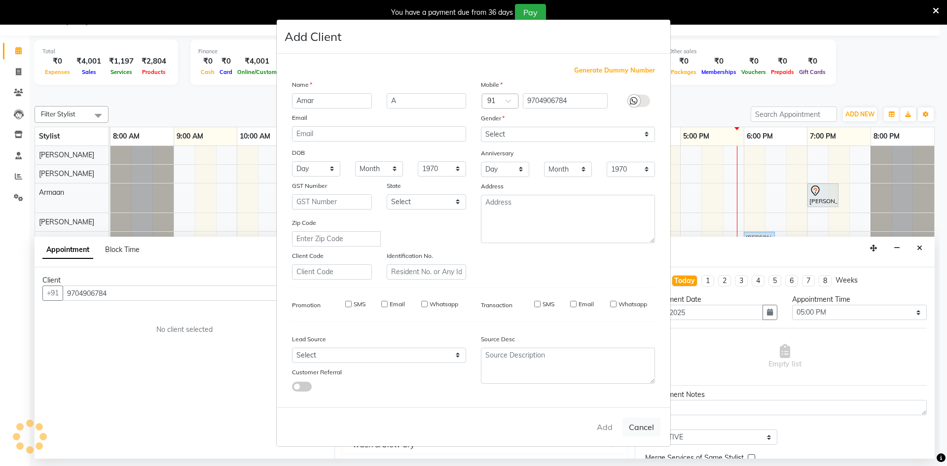
select select
checkbox input "false"
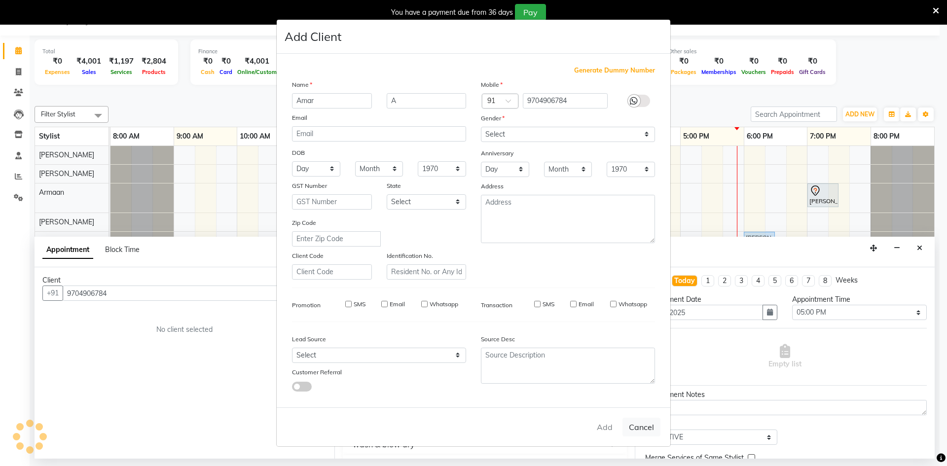
checkbox input "false"
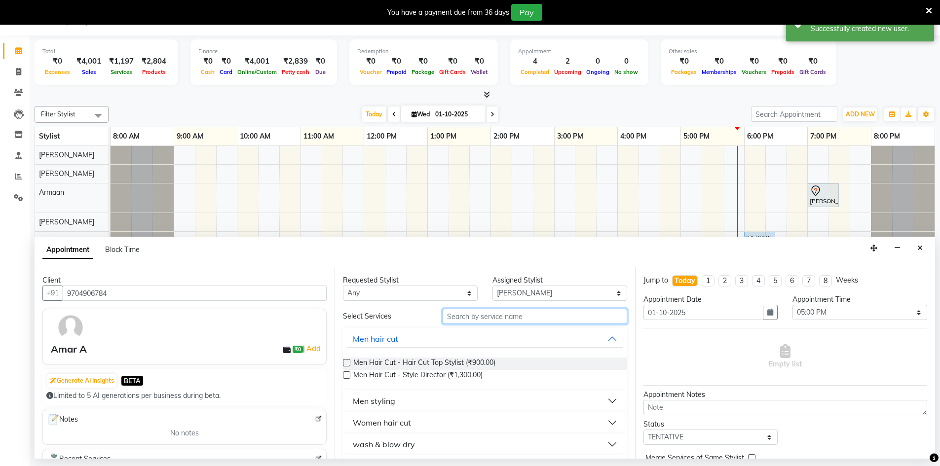
click at [535, 320] on input "text" at bounding box center [534, 316] width 184 height 15
type input "HAIR"
click at [486, 375] on div "Men Hair Cut - Style Director (₹1,300.00)" at bounding box center [485, 376] width 284 height 12
click at [476, 376] on span "Men Hair Cut - Style Director (₹1,300.00)" at bounding box center [417, 376] width 129 height 12
checkbox input "false"
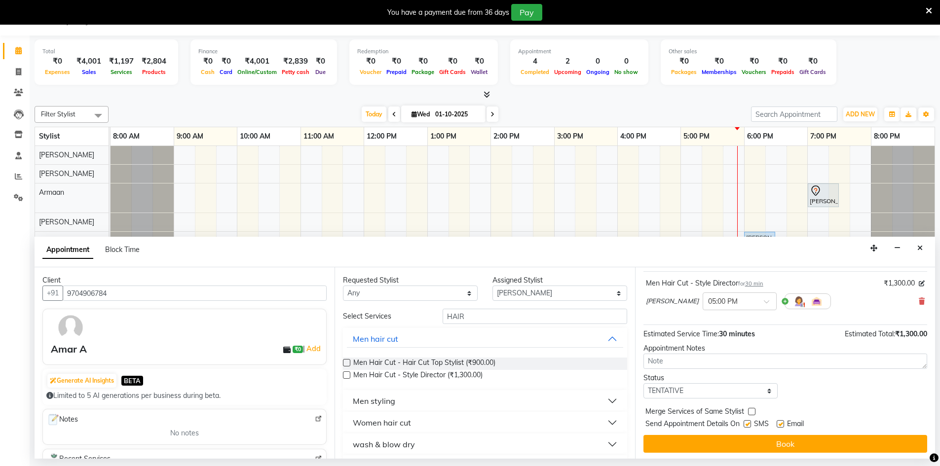
scroll to position [59, 0]
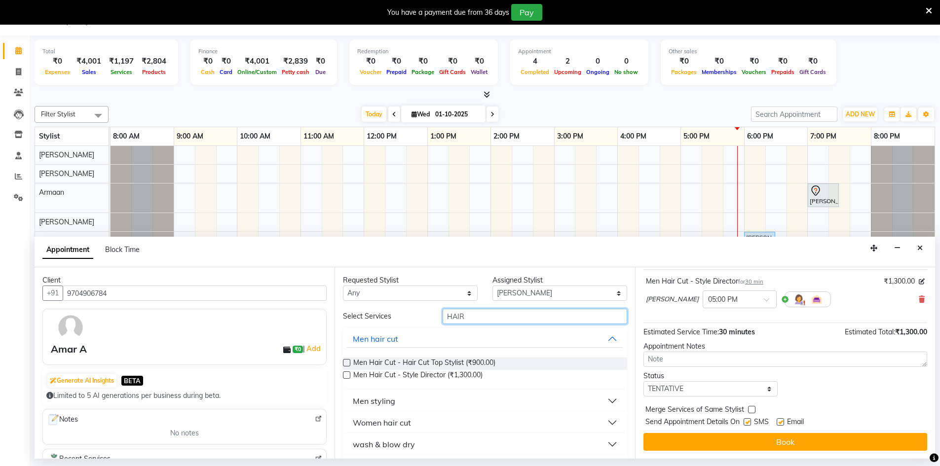
click at [495, 319] on input "HAIR" at bounding box center [534, 316] width 184 height 15
type input "H"
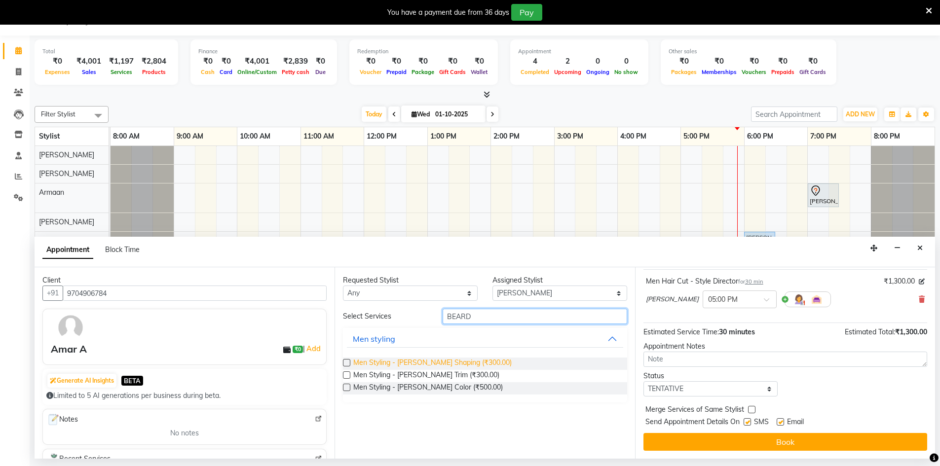
type input "BEARD"
click at [428, 365] on span "Men Styling - [PERSON_NAME] Shaping (₹300.00)" at bounding box center [432, 364] width 158 height 12
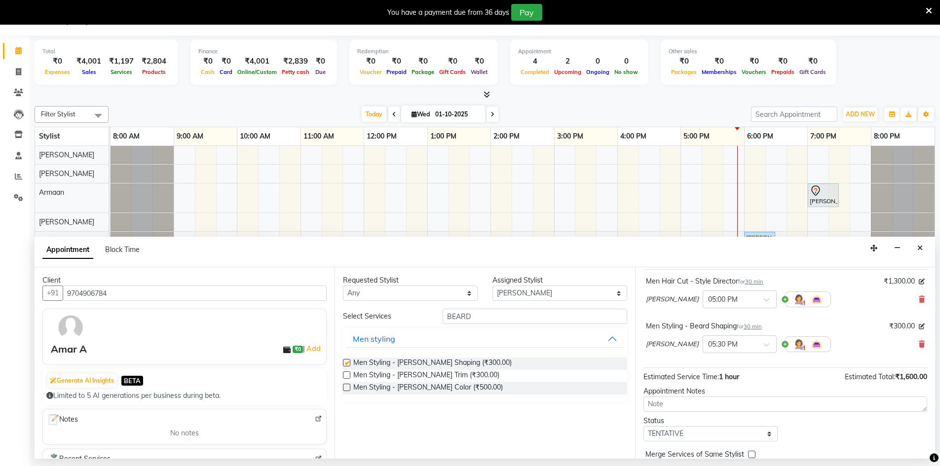
checkbox input "false"
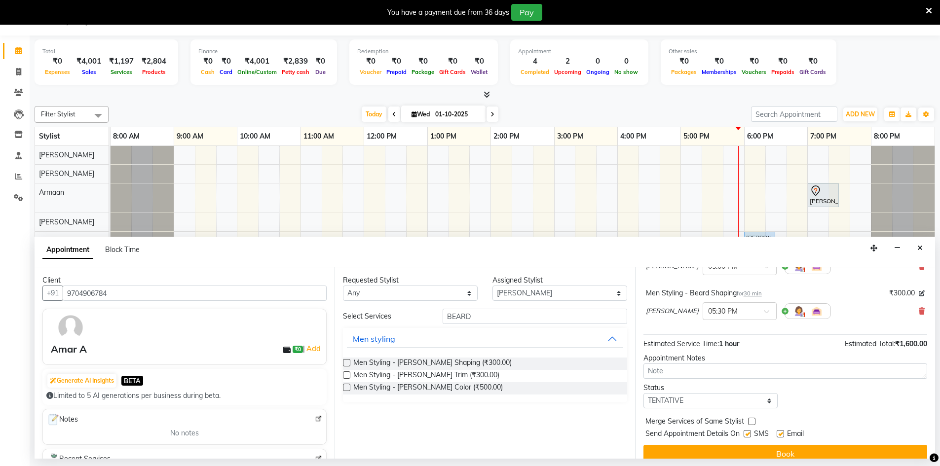
scroll to position [104, 0]
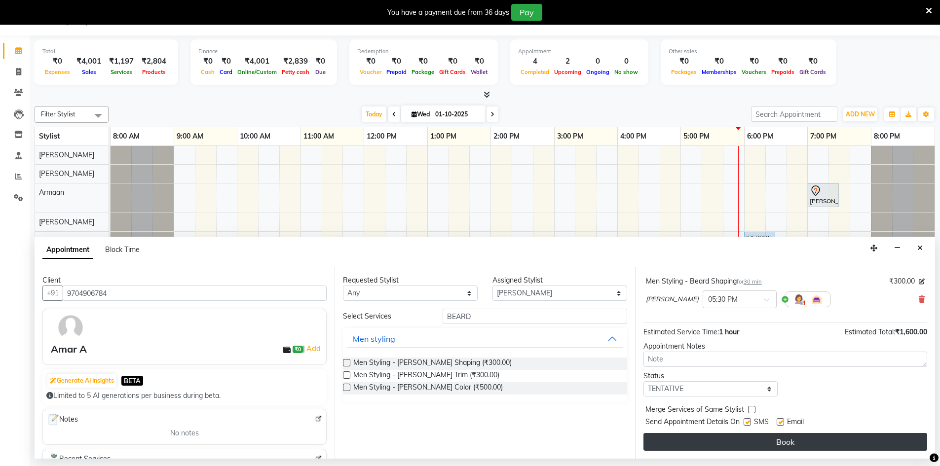
click at [772, 443] on button "Book" at bounding box center [785, 442] width 284 height 18
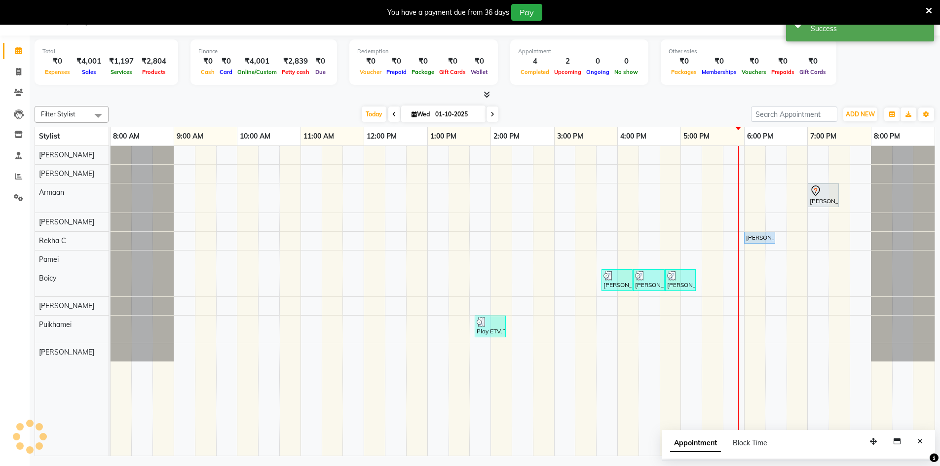
scroll to position [0, 0]
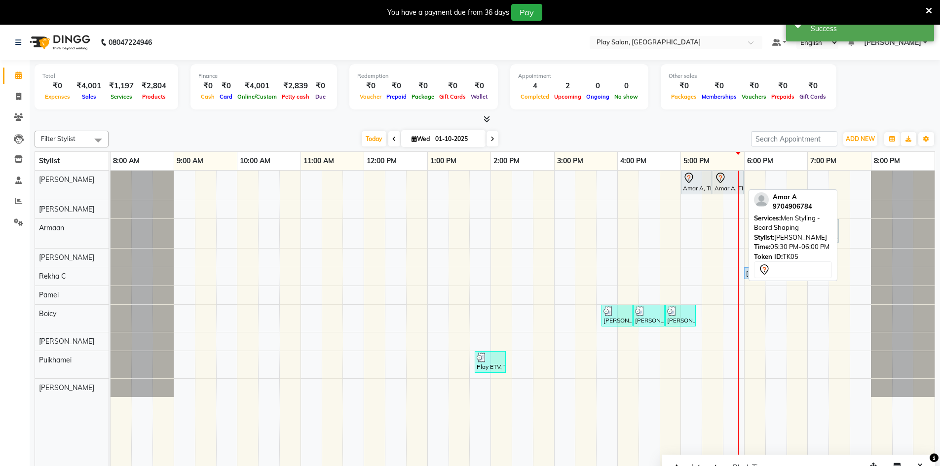
click at [728, 183] on div at bounding box center [727, 178] width 27 height 12
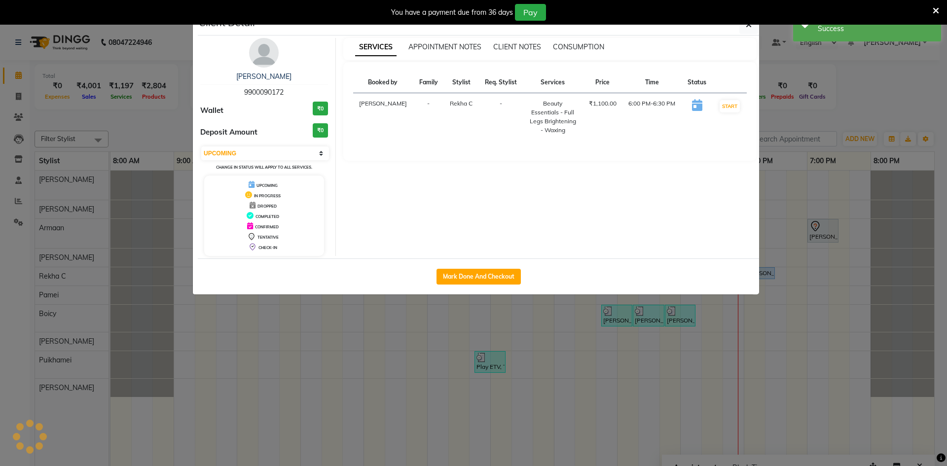
select select "7"
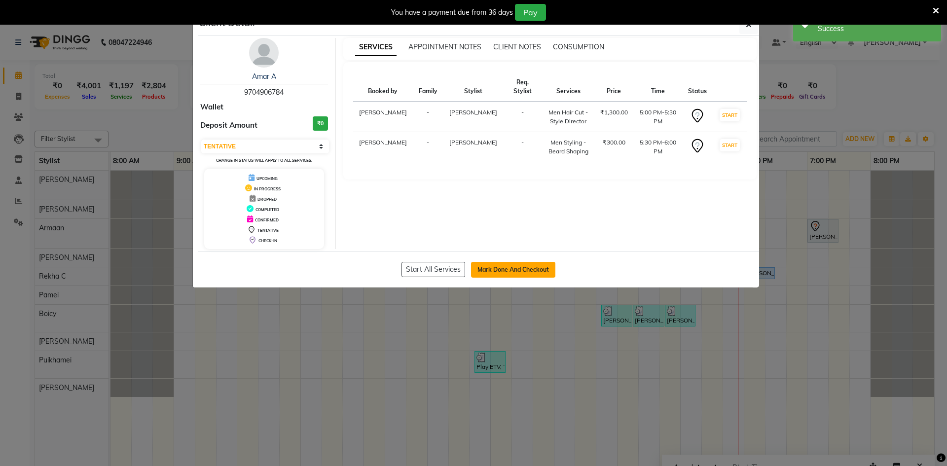
click at [510, 266] on button "Mark Done And Checkout" at bounding box center [513, 270] width 84 height 16
select select "8631"
select select "service"
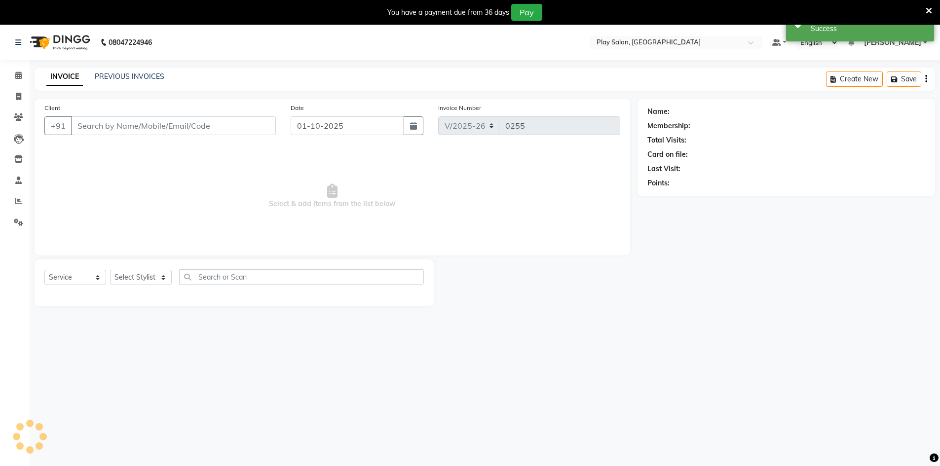
type input "9704906784"
select select "88831"
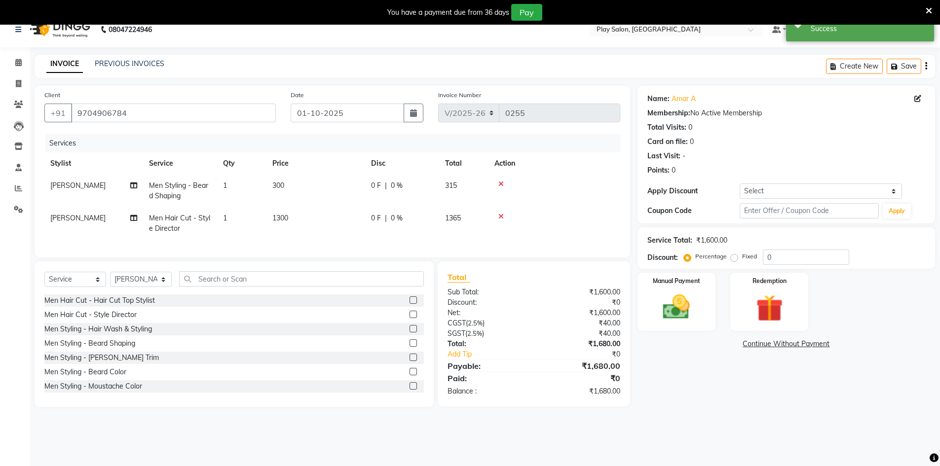
scroll to position [25, 0]
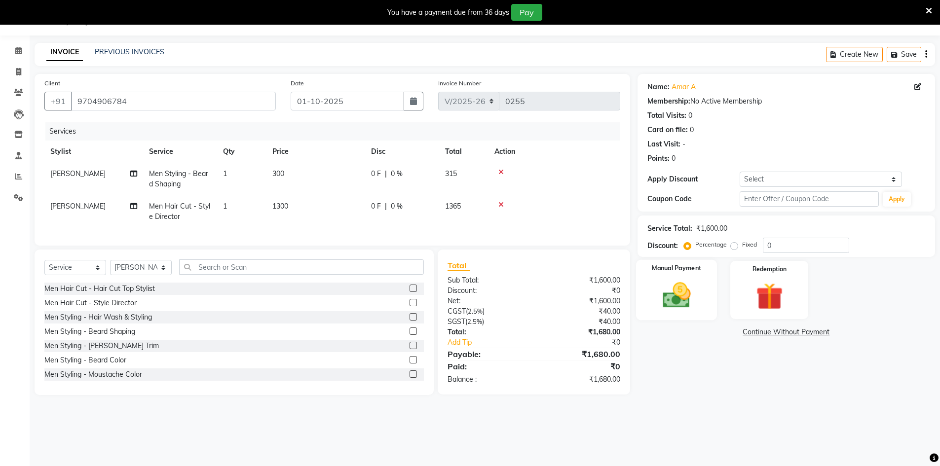
click at [688, 294] on img at bounding box center [676, 295] width 45 height 32
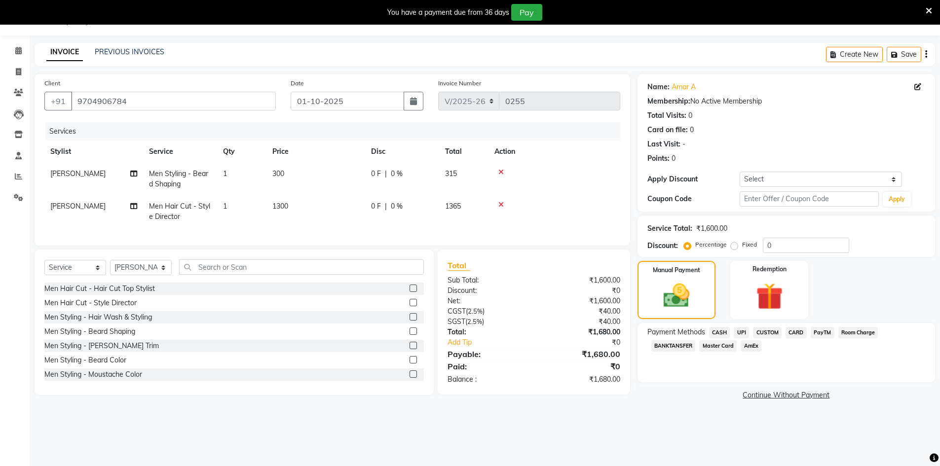
click at [796, 330] on span "CARD" at bounding box center [795, 332] width 21 height 11
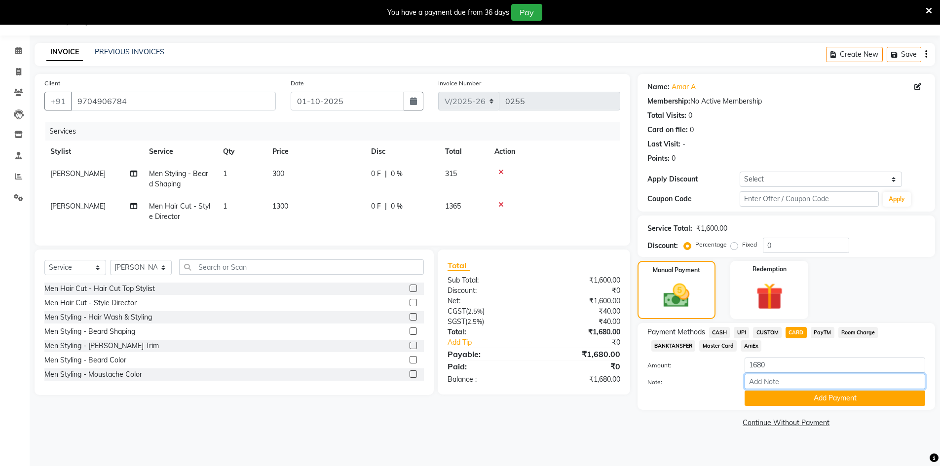
click at [777, 382] on input "Note:" at bounding box center [834, 381] width 181 height 15
drag, startPoint x: 803, startPoint y: 383, endPoint x: 773, endPoint y: 385, distance: 29.6
click at [773, 385] on input "master 4137" at bounding box center [834, 381] width 181 height 15
type input "master 0825"
click at [848, 398] on button "Add Payment" at bounding box center [834, 398] width 181 height 15
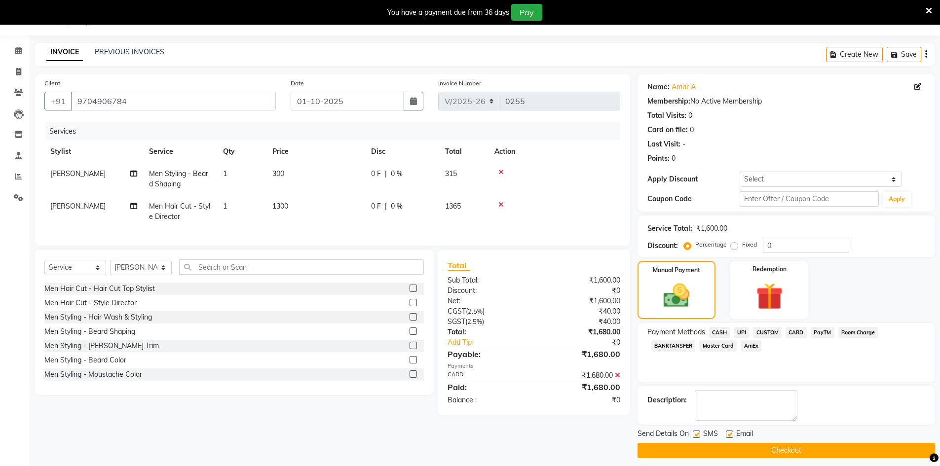
click at [819, 453] on button "Checkout" at bounding box center [785, 450] width 297 height 15
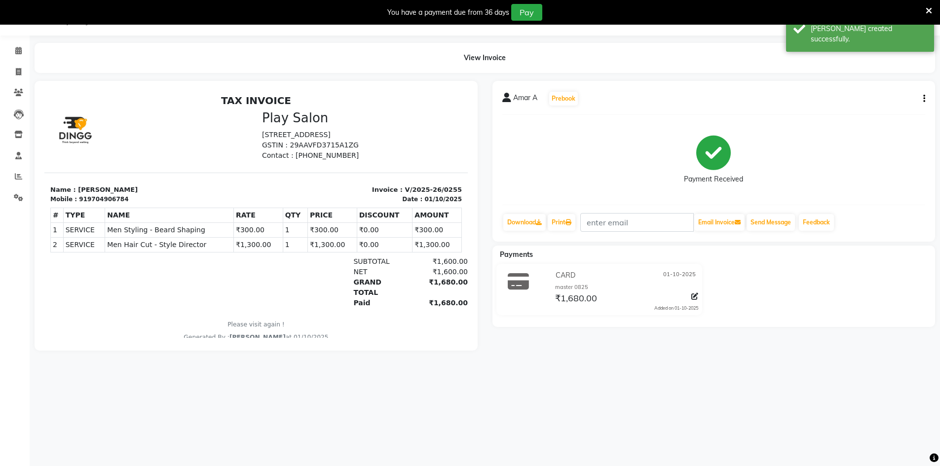
click at [927, 7] on icon at bounding box center [928, 10] width 6 height 9
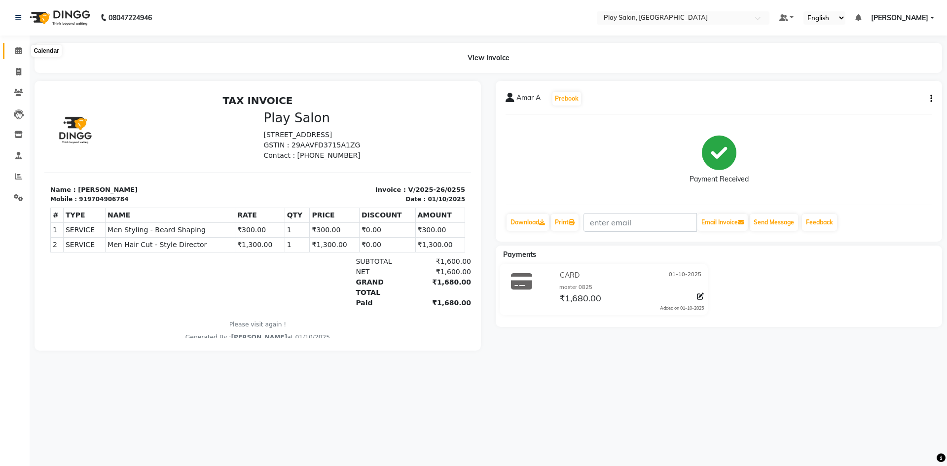
drag, startPoint x: 20, startPoint y: 52, endPoint x: 29, endPoint y: 58, distance: 11.0
click at [20, 52] on icon at bounding box center [18, 50] width 6 height 7
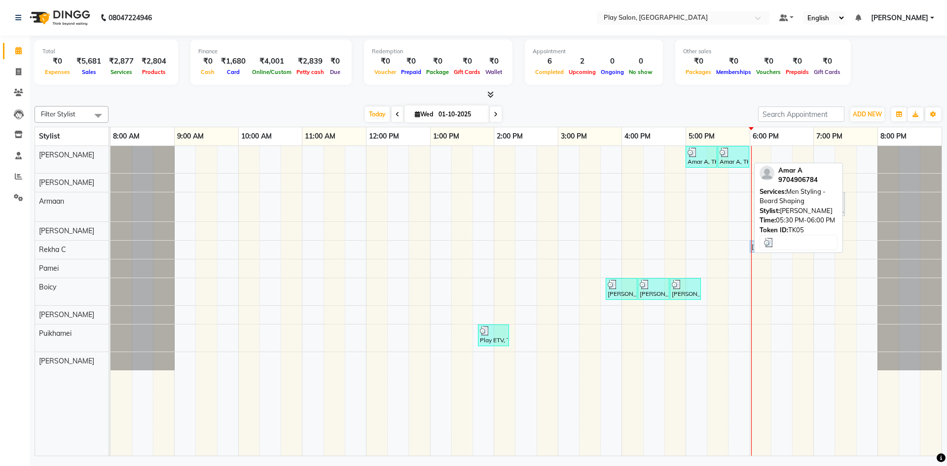
click at [727, 157] on div "Amar A, TK05, 05:30 PM-06:00 PM, Men Styling - [PERSON_NAME] Shaping" at bounding box center [734, 156] width 30 height 19
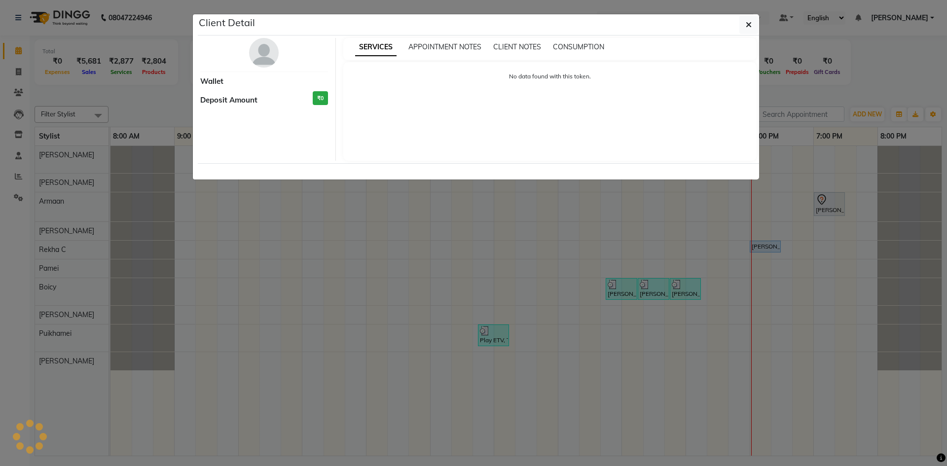
select select "3"
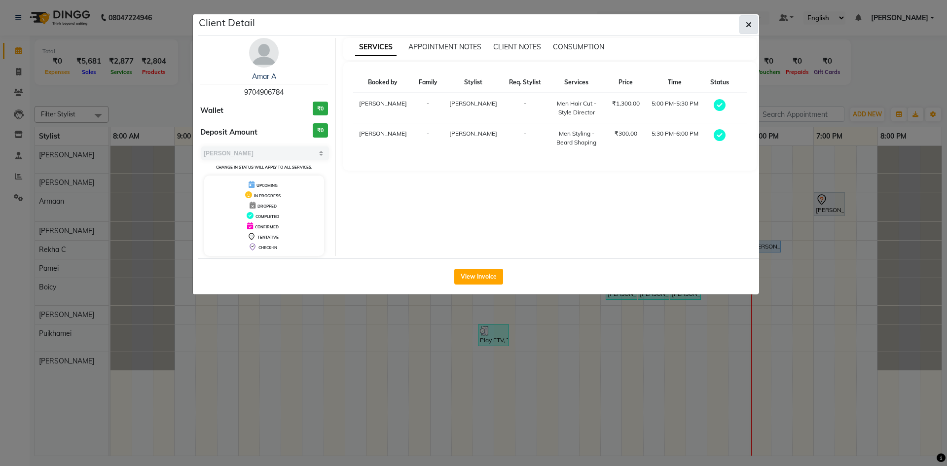
click at [752, 21] on button "button" at bounding box center [748, 24] width 19 height 19
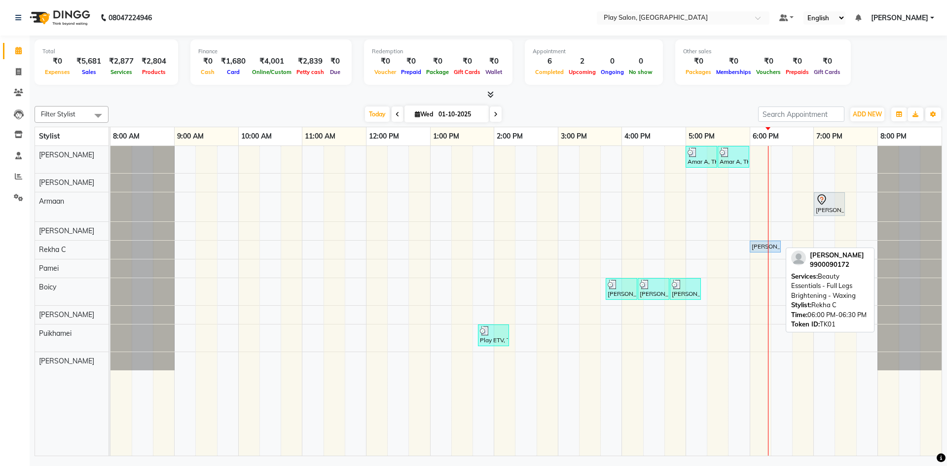
click at [761, 248] on div "[PERSON_NAME], TK01, 06:00 PM-06:30 PM, Beauty Essentials - Full Legs Brighteni…" at bounding box center [765, 246] width 29 height 9
select select "5"
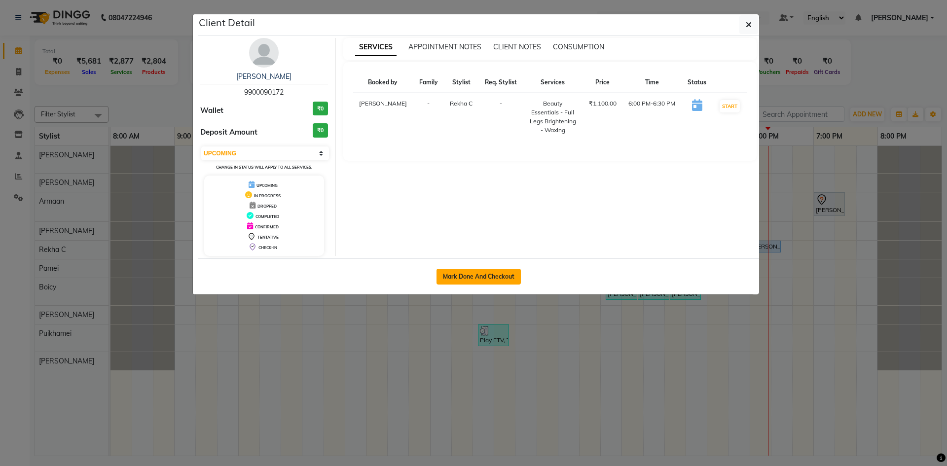
click at [485, 276] on button "Mark Done And Checkout" at bounding box center [479, 277] width 84 height 16
select select "service"
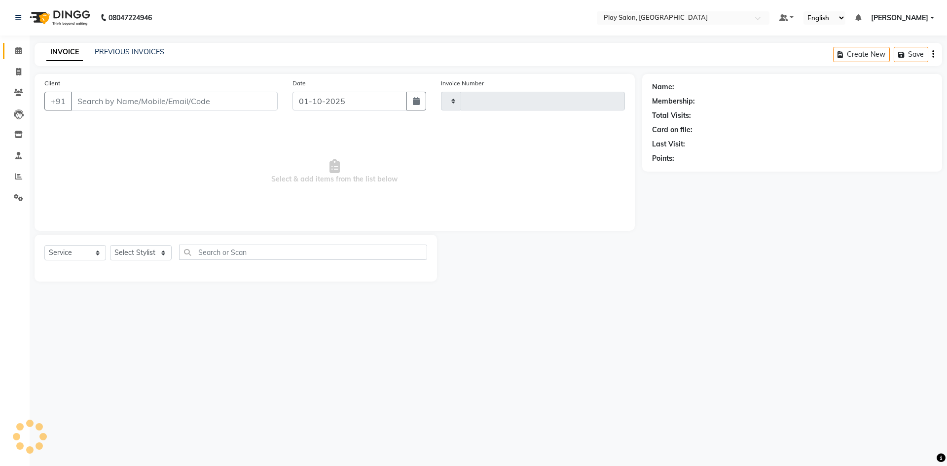
type input "0256"
select select "8631"
type input "9900090172"
select select "88572"
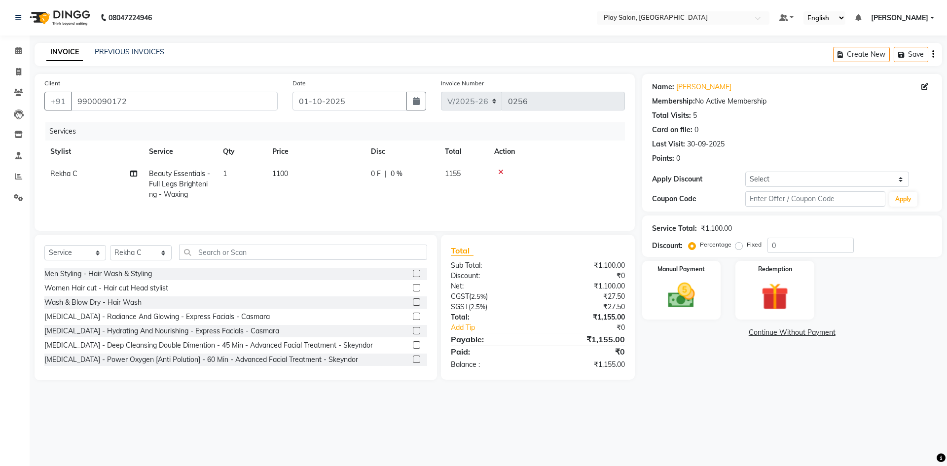
click at [291, 172] on td "1100" at bounding box center [315, 184] width 99 height 43
select select "88572"
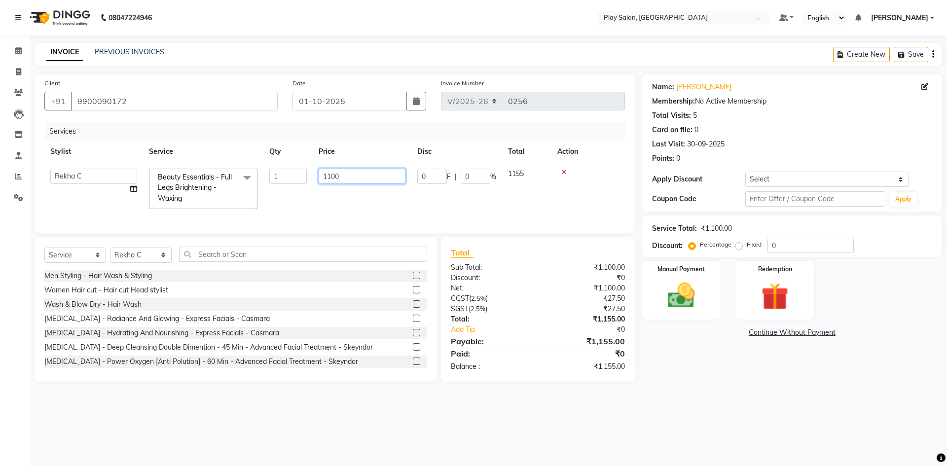
drag, startPoint x: 372, startPoint y: 175, endPoint x: 314, endPoint y: 176, distance: 58.2
click at [315, 175] on td "1100" at bounding box center [362, 189] width 99 height 52
type input "-1000"
click at [356, 170] on input "-1000" at bounding box center [362, 176] width 87 height 15
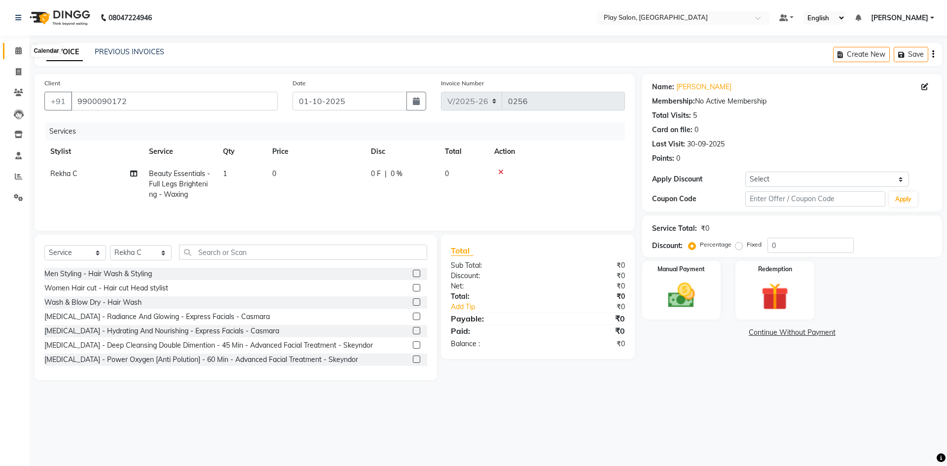
drag, startPoint x: 24, startPoint y: 55, endPoint x: 546, endPoint y: 5, distance: 523.8
click at [23, 54] on span at bounding box center [18, 50] width 17 height 11
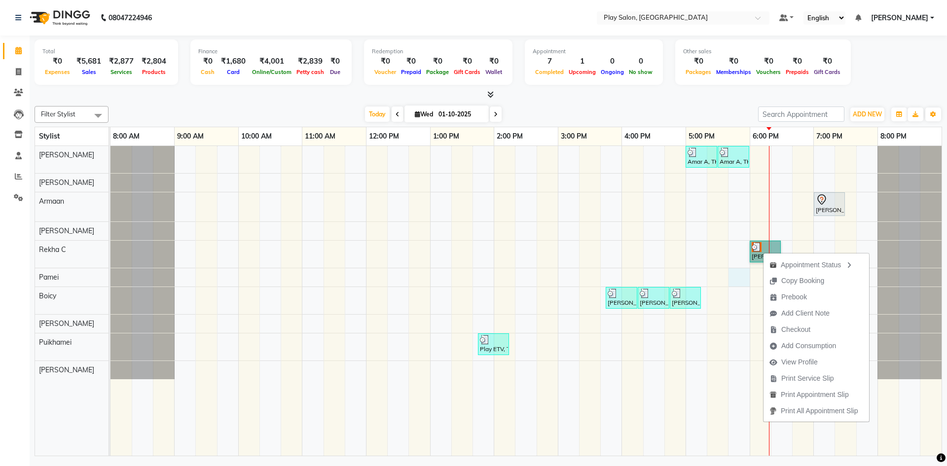
click at [731, 269] on div "Amar A, TK05, 05:00 PM-05:30 PM, Men Hair Cut - Style Director Amar A, TK05, 05…" at bounding box center [525, 301] width 831 height 310
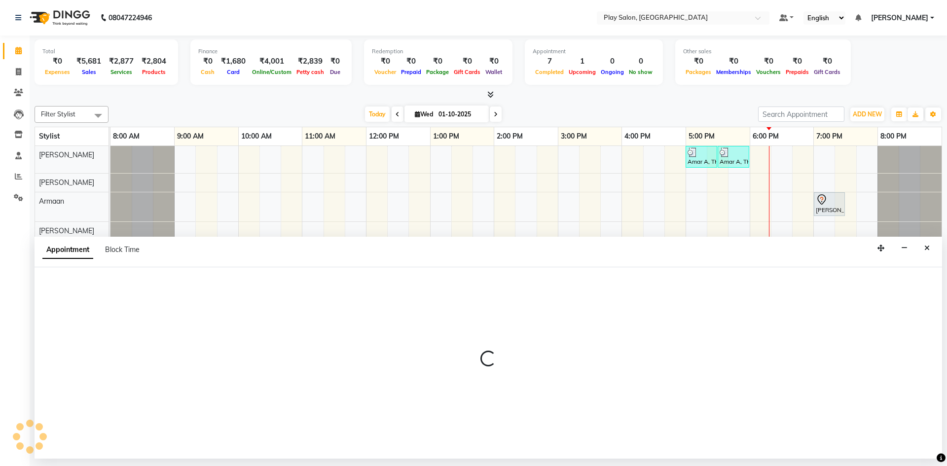
select select "88573"
select select "1065"
select select "tentative"
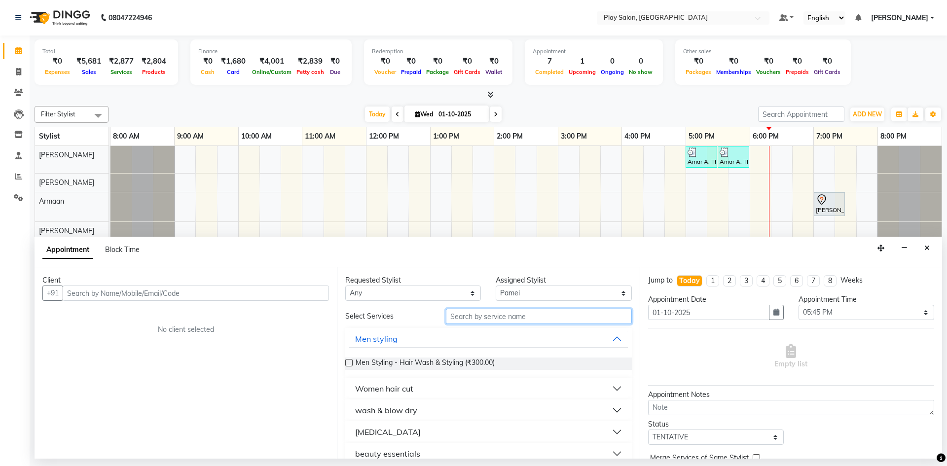
click at [497, 316] on input "text" at bounding box center [539, 316] width 186 height 15
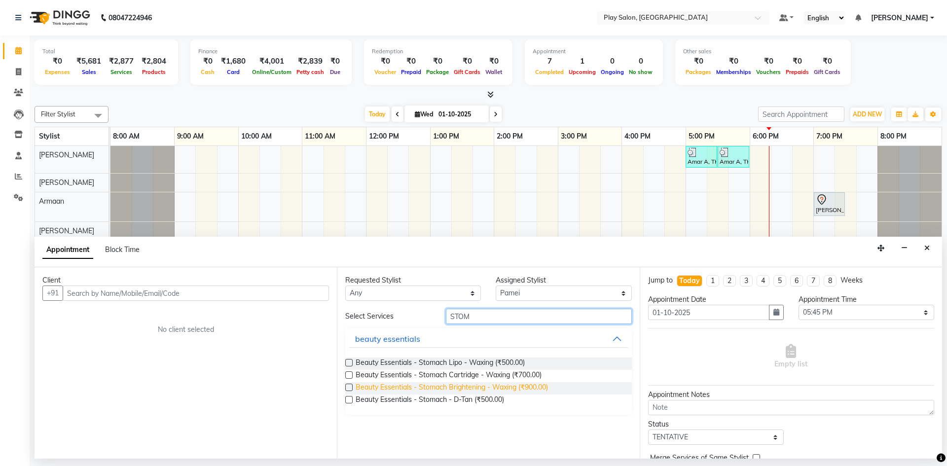
type input "STOM"
click at [488, 388] on span "Beauty Essentials - Stomach Brightening - Waxing (₹900.00)" at bounding box center [452, 388] width 192 height 12
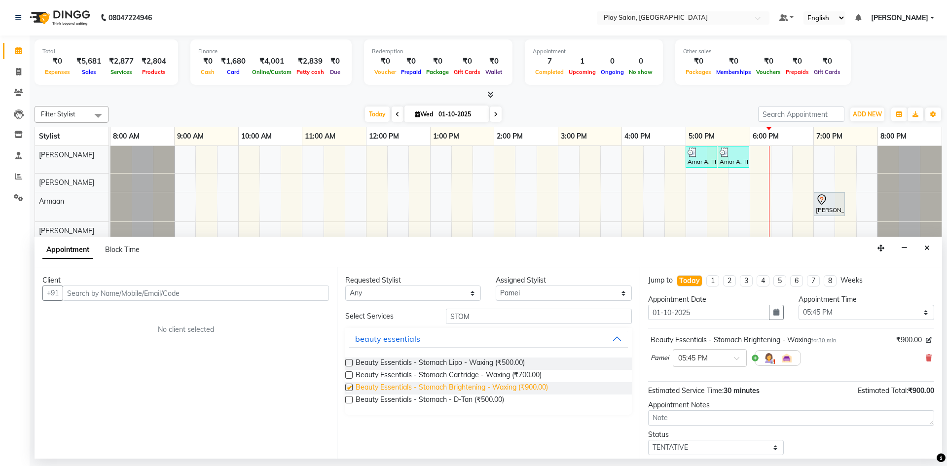
checkbox input "false"
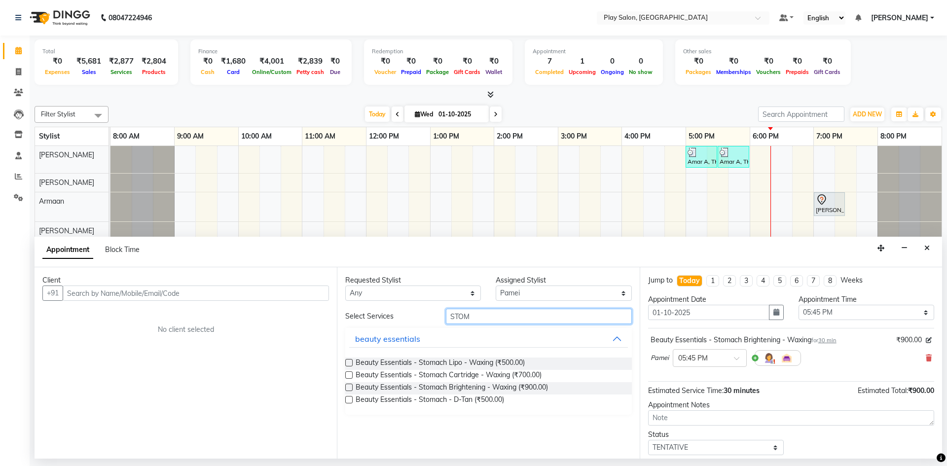
click at [515, 318] on input "STOM" at bounding box center [539, 316] width 186 height 15
drag, startPoint x: 483, startPoint y: 320, endPoint x: 415, endPoint y: 309, distance: 69.5
click at [416, 313] on div "Select Services STOM" at bounding box center [488, 316] width 301 height 15
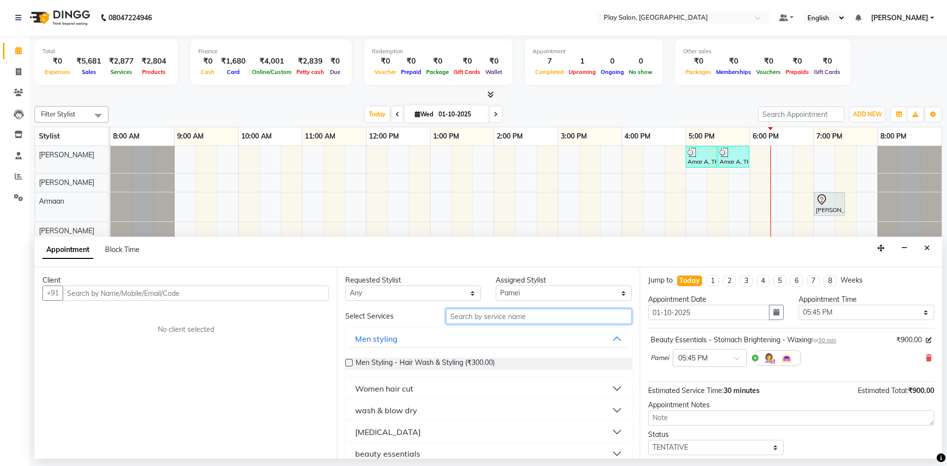
click at [467, 320] on input "text" at bounding box center [539, 316] width 186 height 15
type input "BRA"
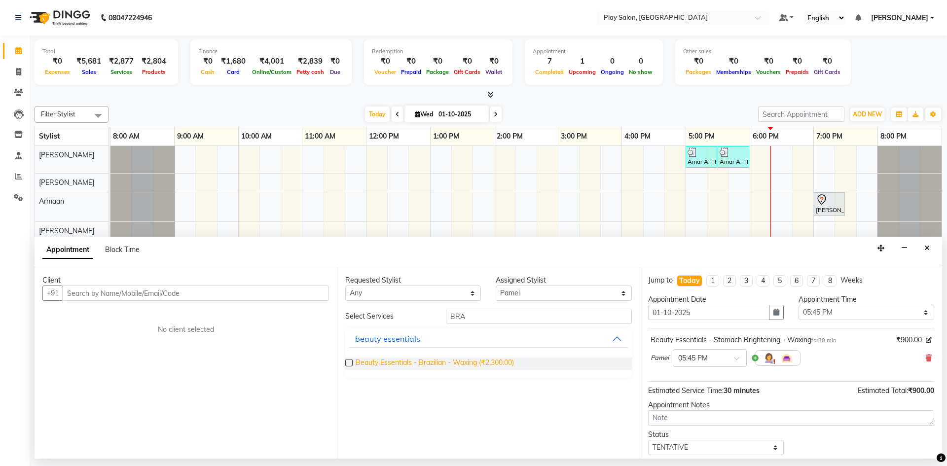
click at [456, 366] on span "Beauty Essentials - Brazilian - Waxing (₹2,300.00)" at bounding box center [435, 364] width 158 height 12
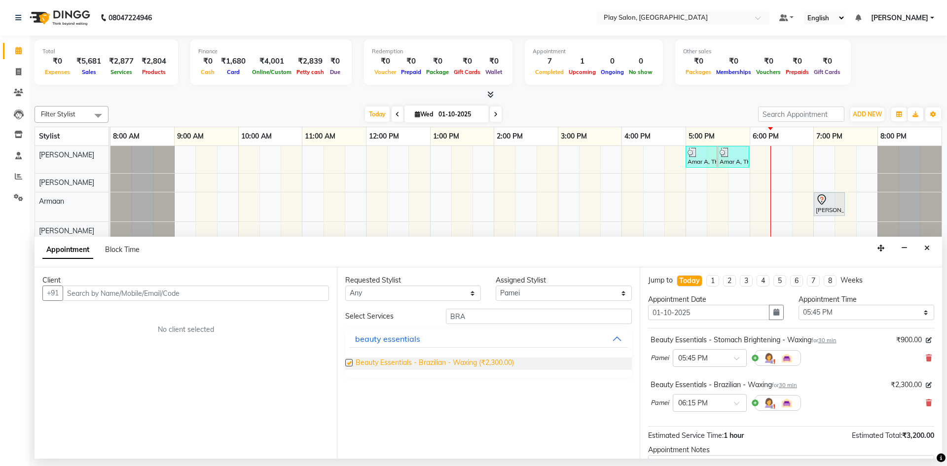
checkbox input "false"
drag, startPoint x: 481, startPoint y: 320, endPoint x: 400, endPoint y: 309, distance: 82.6
click at [400, 309] on div "Select Services BRA" at bounding box center [488, 316] width 301 height 15
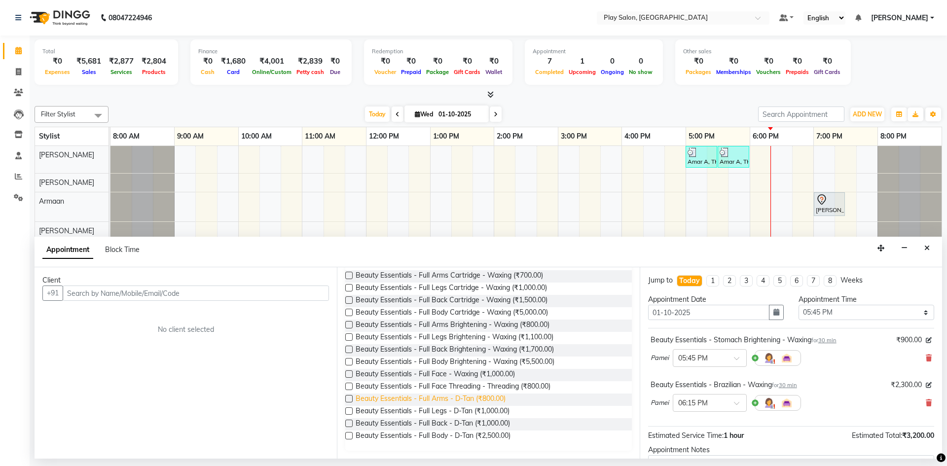
scroll to position [38, 0]
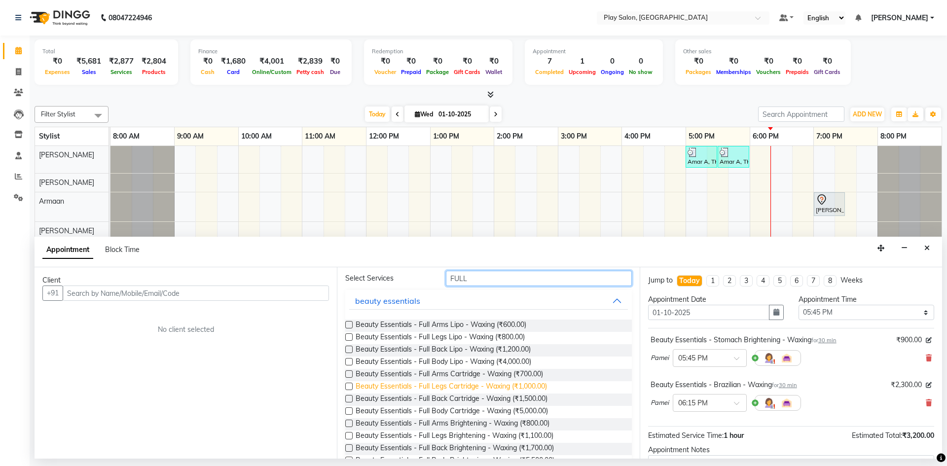
type input "FULL"
click at [486, 388] on span "Beauty Essentials - Full Legs Cartridge - Waxing (₹1,000.00)" at bounding box center [451, 387] width 191 height 12
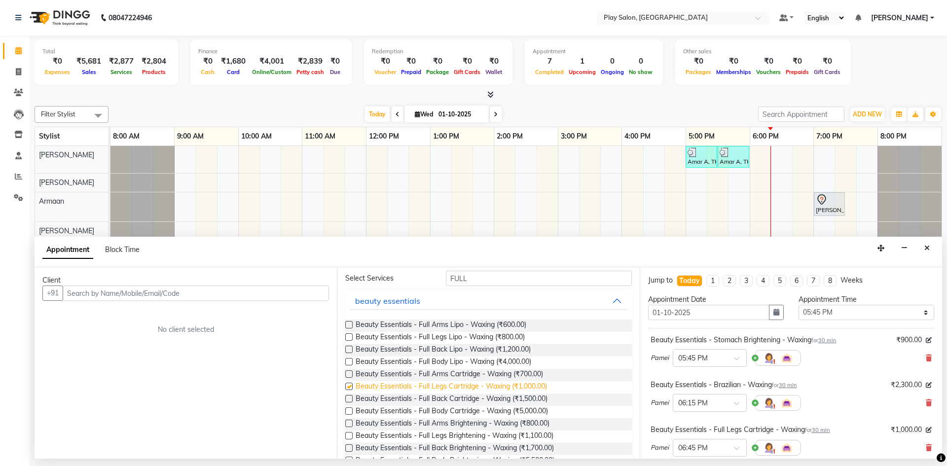
checkbox input "false"
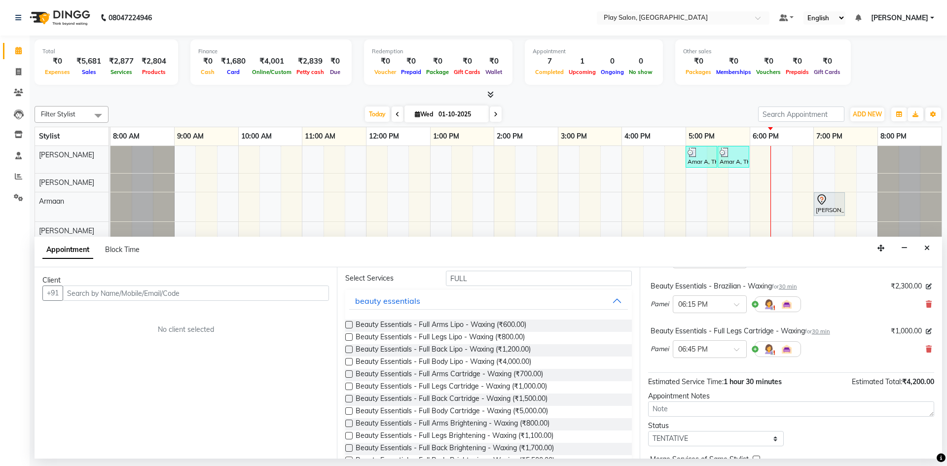
scroll to position [149, 0]
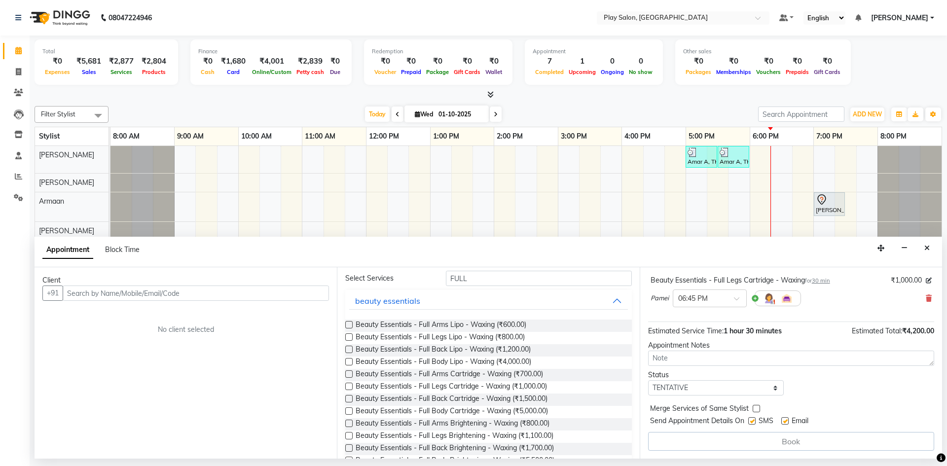
click at [765, 442] on div "Book" at bounding box center [791, 441] width 286 height 19
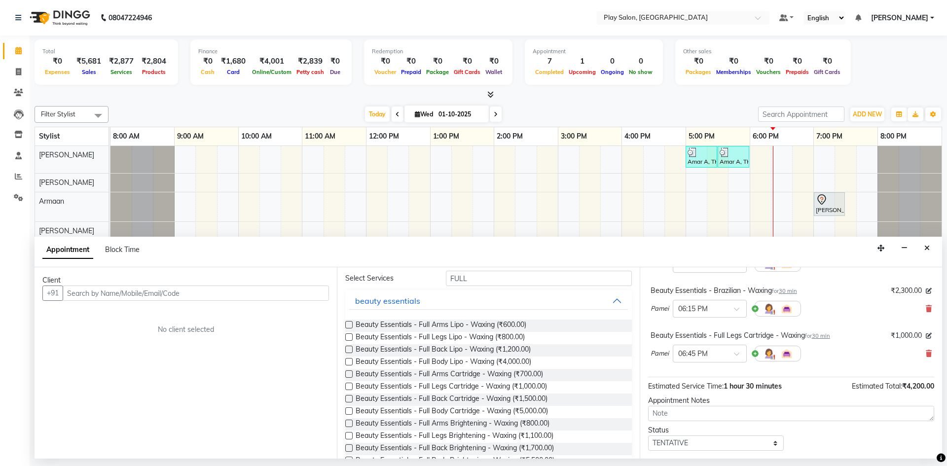
scroll to position [99, 0]
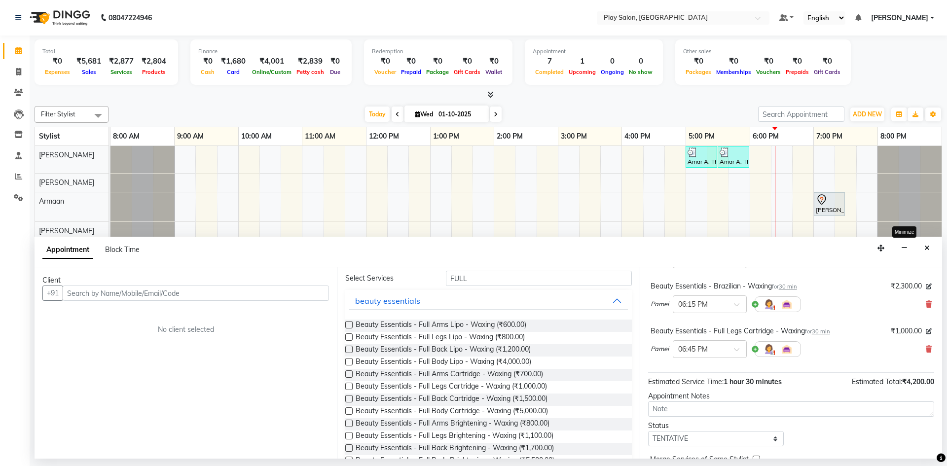
click at [902, 248] on icon "button" at bounding box center [904, 248] width 6 height 7
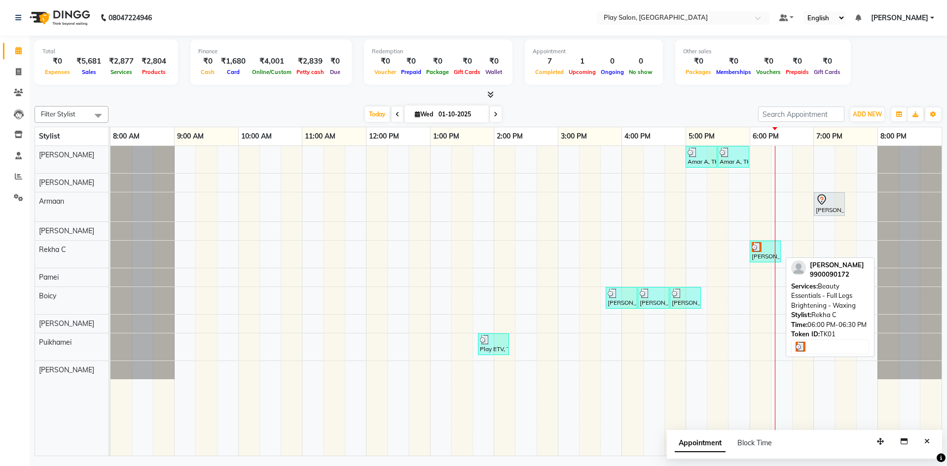
click at [764, 251] on div at bounding box center [765, 247] width 27 height 10
select select "3"
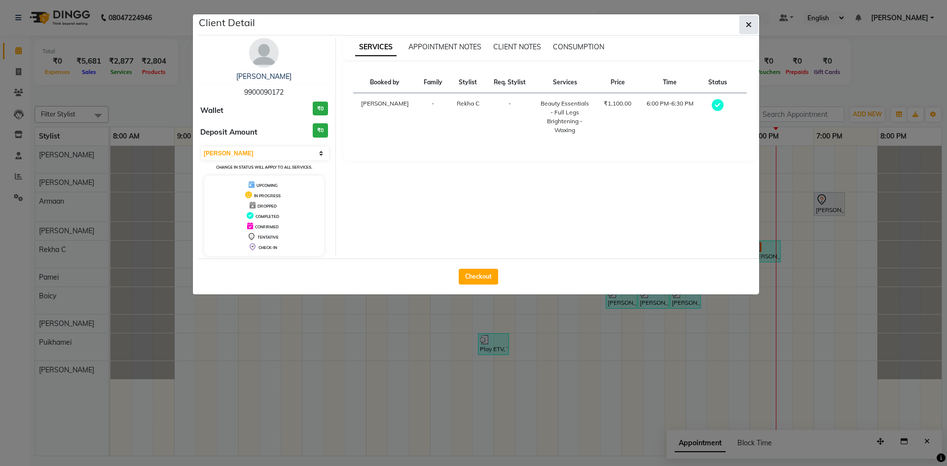
click at [750, 22] on icon "button" at bounding box center [749, 25] width 6 height 8
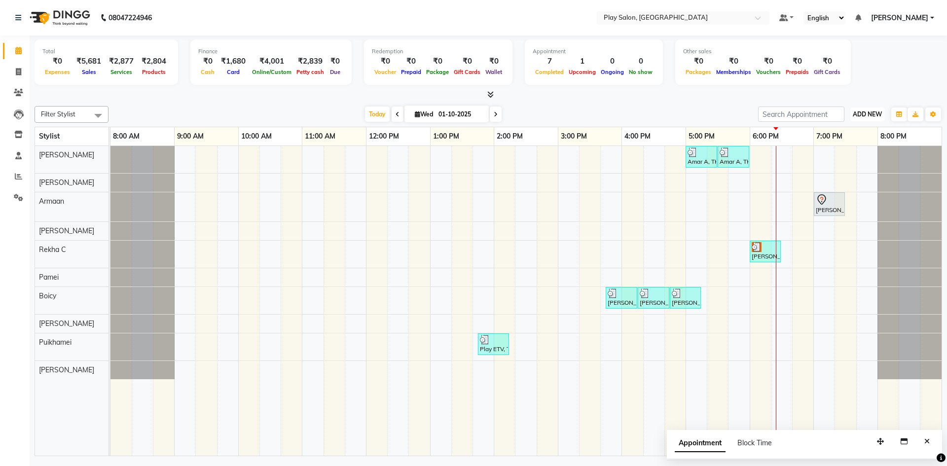
click at [863, 114] on span "ADD NEW" at bounding box center [867, 113] width 29 height 7
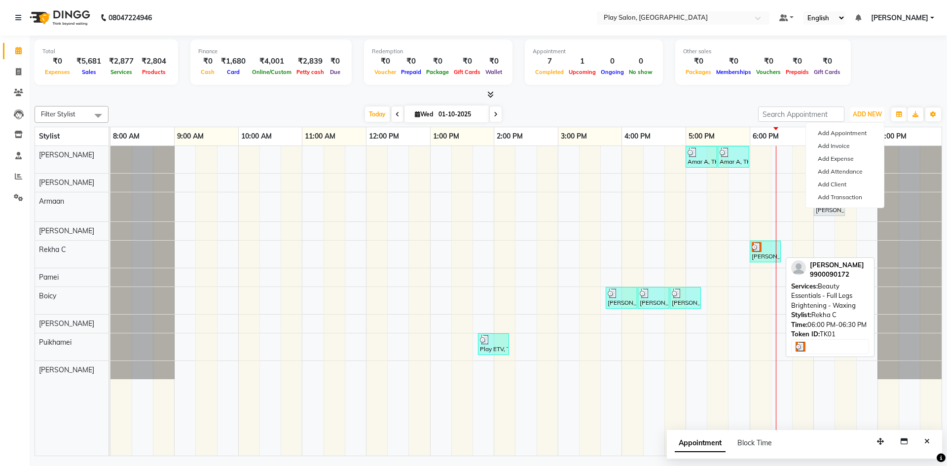
click at [767, 250] on div at bounding box center [765, 247] width 27 height 10
select select "3"
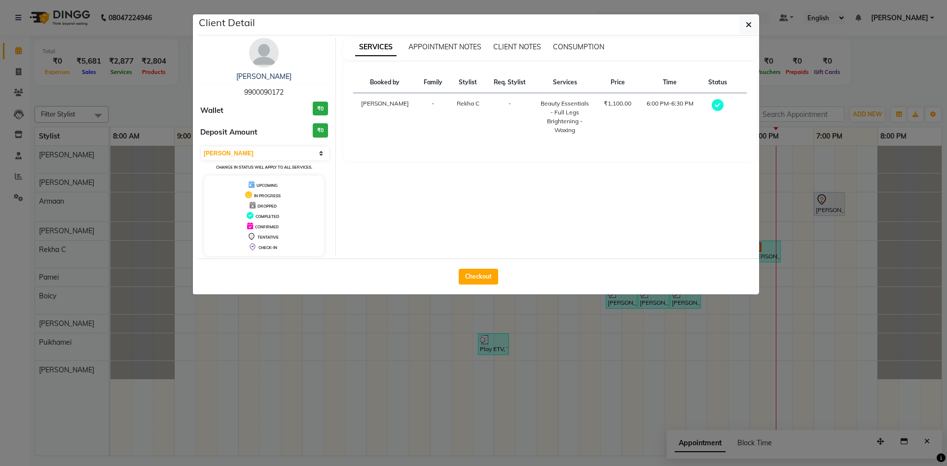
click at [772, 254] on ngb-modal-window "Client Detail [PERSON_NAME] 9900090172 Wallet ₹0 Deposit Amount ₹0 Select MARK …" at bounding box center [473, 233] width 947 height 466
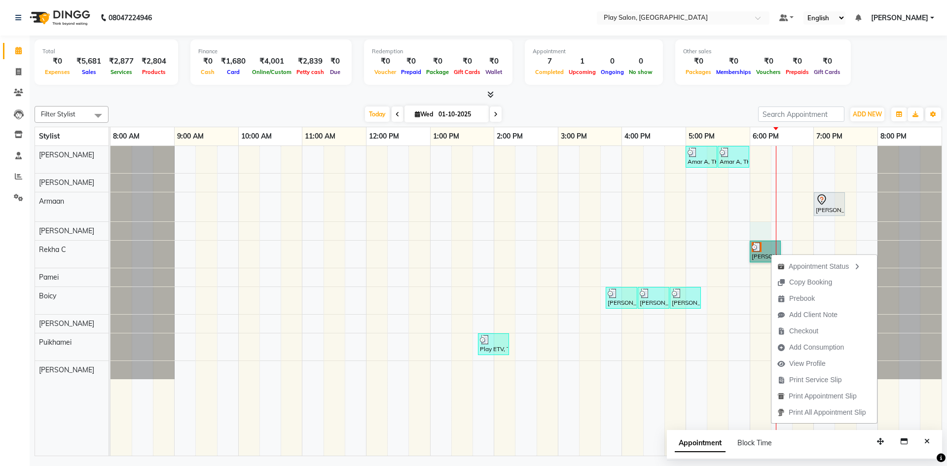
click at [758, 237] on div "Amar A, TK05, 05:00 PM-05:30 PM, Men Hair Cut - Style Director Amar A, TK05, 05…" at bounding box center [525, 301] width 831 height 310
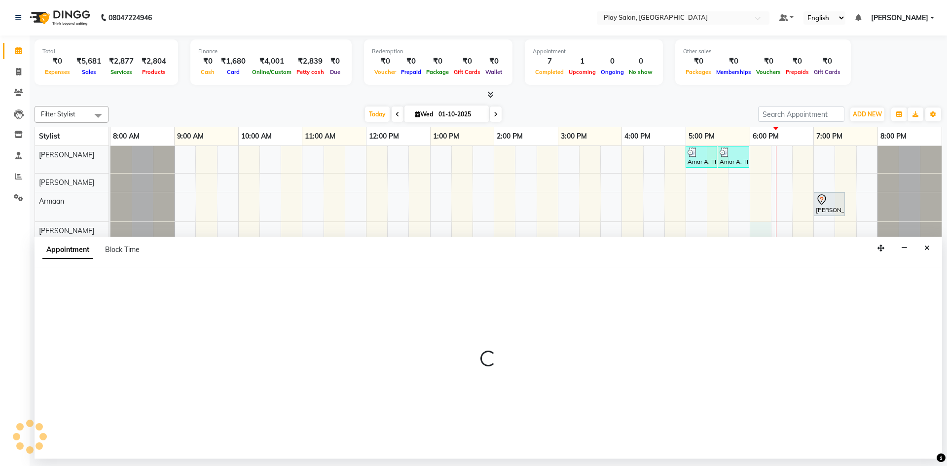
select select "89292"
select select "1080"
select select "tentative"
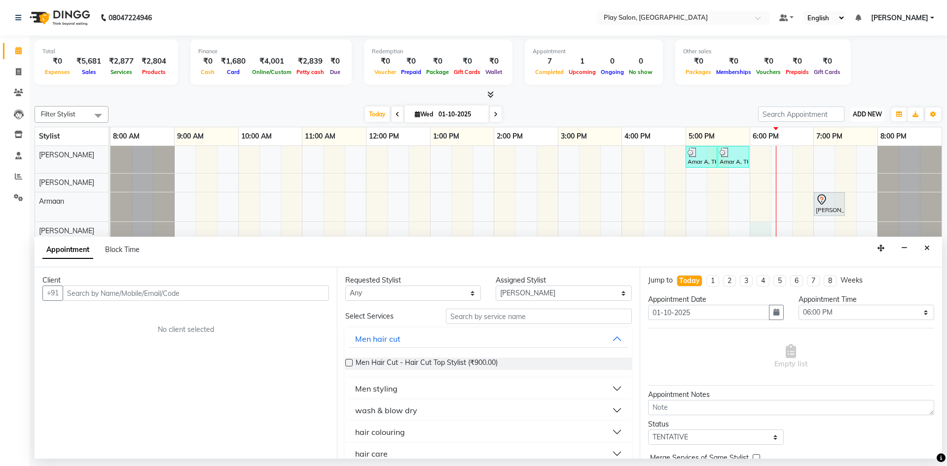
click at [865, 113] on span "ADD NEW" at bounding box center [867, 113] width 29 height 7
click at [834, 130] on button "Add Appointment" at bounding box center [845, 133] width 78 height 13
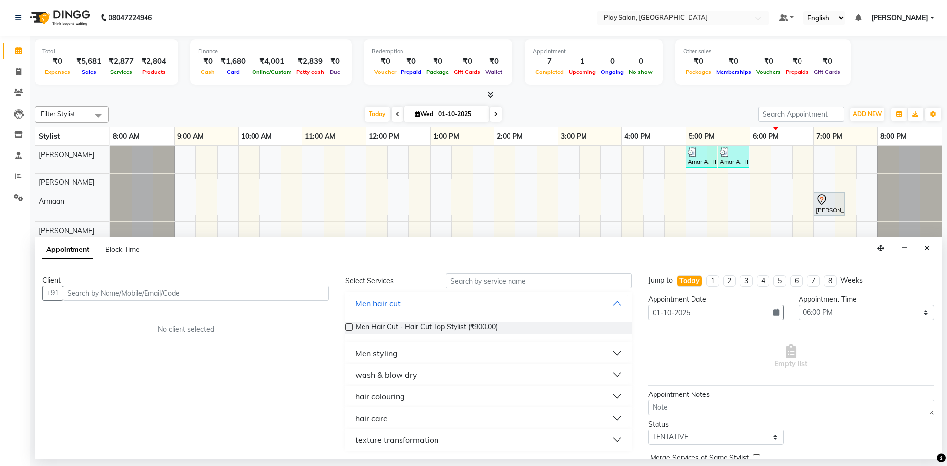
scroll to position [49, 0]
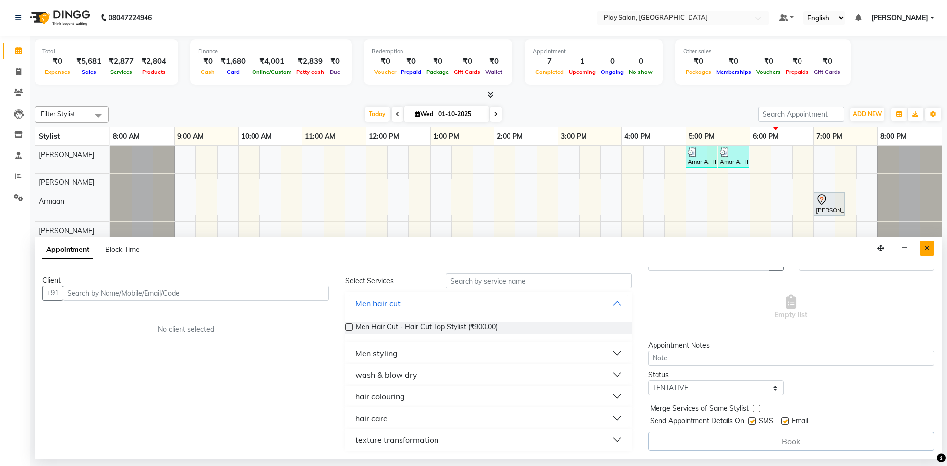
click at [922, 246] on button "Close" at bounding box center [927, 248] width 14 height 15
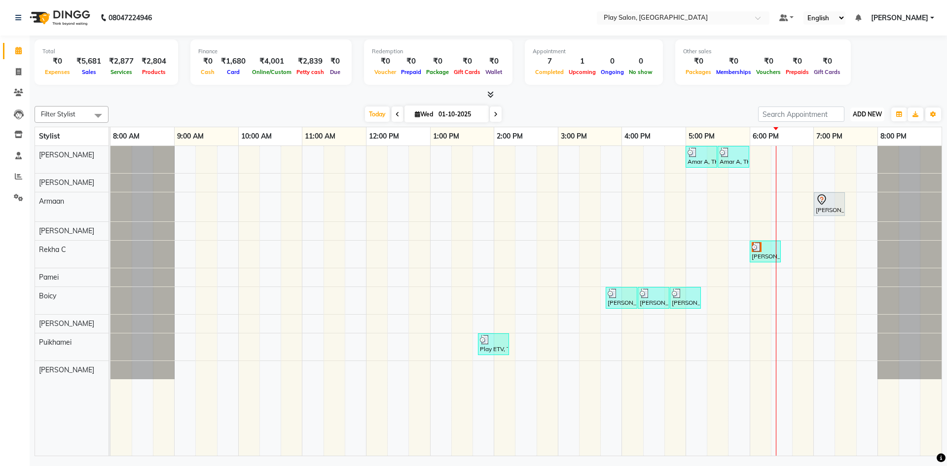
click at [865, 113] on span "ADD NEW" at bounding box center [867, 113] width 29 height 7
click at [830, 131] on button "Add Appointment" at bounding box center [845, 133] width 78 height 13
select select "540"
select select "tentative"
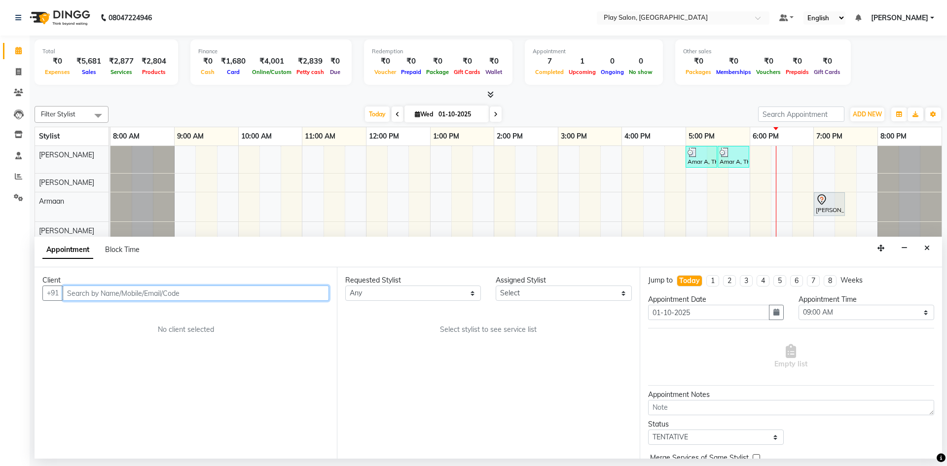
click at [238, 294] on input "text" at bounding box center [196, 293] width 266 height 15
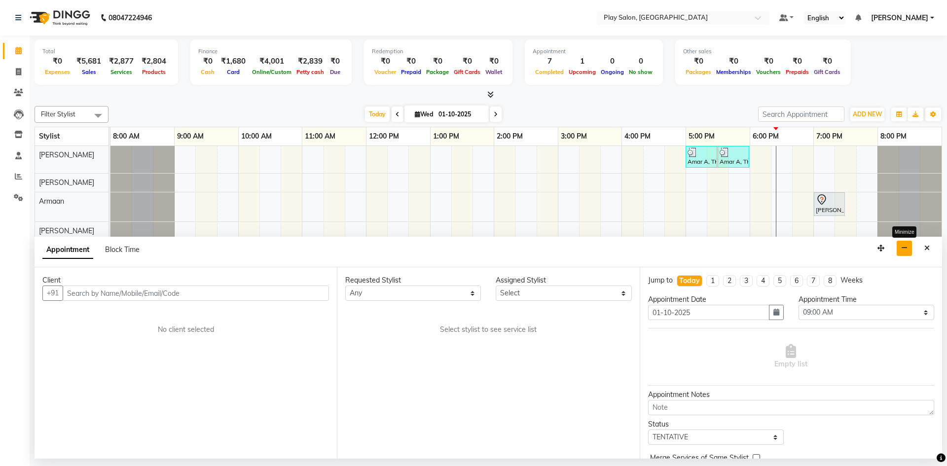
click at [906, 243] on button "button" at bounding box center [904, 248] width 15 height 15
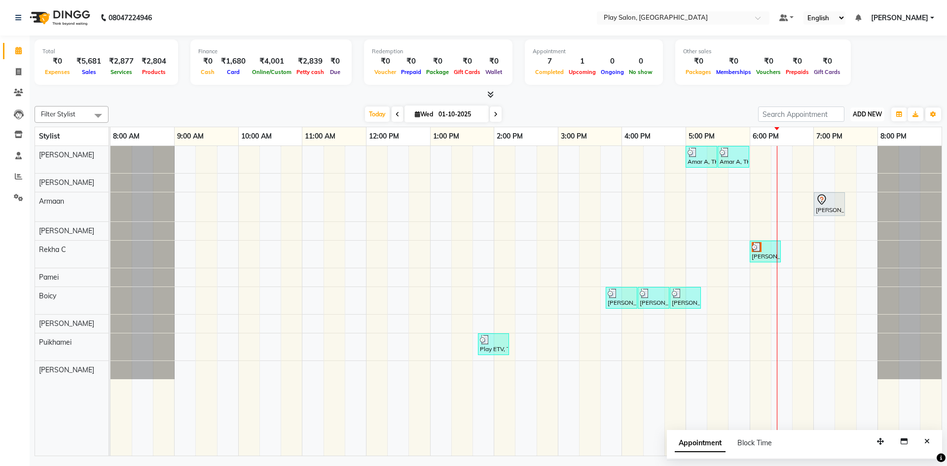
click at [867, 114] on span "ADD NEW" at bounding box center [867, 113] width 29 height 7
click at [837, 134] on button "Add Appointment" at bounding box center [845, 133] width 78 height 13
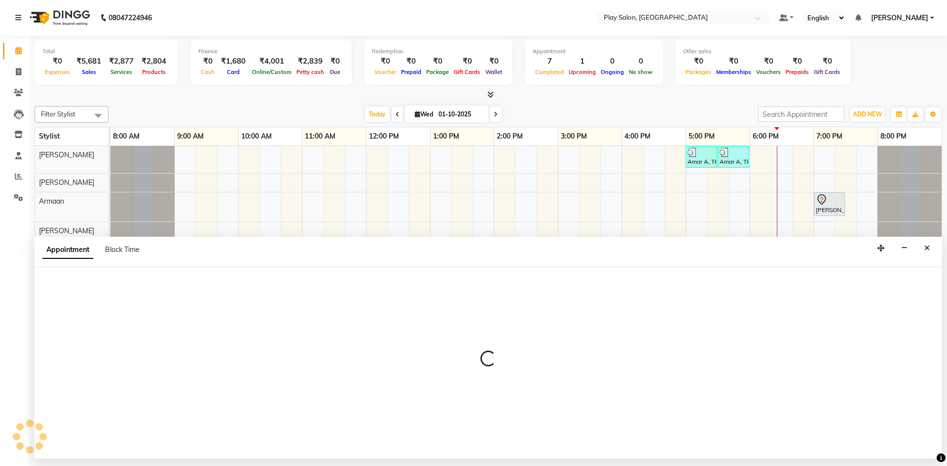
select select "540"
select select "tentative"
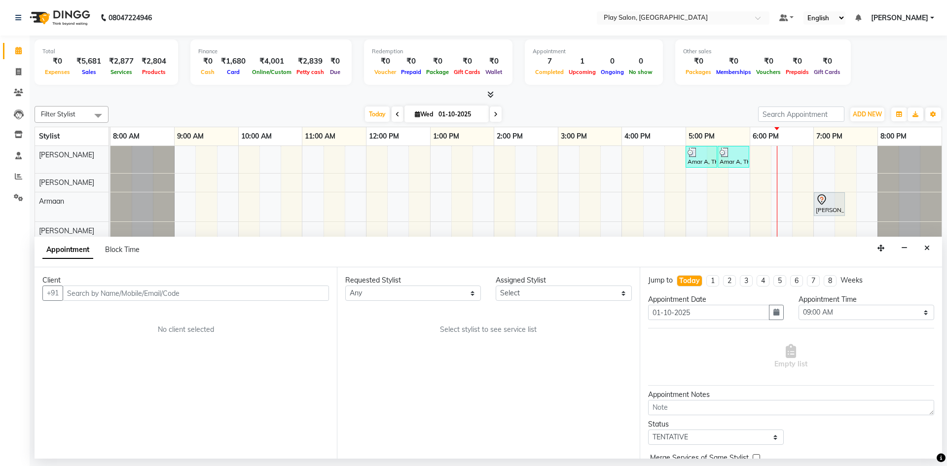
drag, startPoint x: 113, startPoint y: 295, endPoint x: 120, endPoint y: 287, distance: 10.2
click at [118, 290] on input "text" at bounding box center [196, 293] width 266 height 15
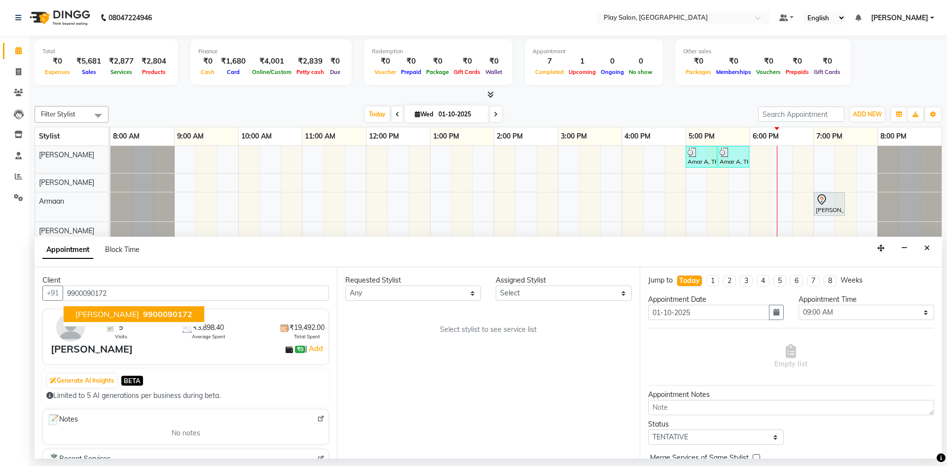
click at [117, 320] on button "[PERSON_NAME] 9900090172" at bounding box center [134, 314] width 141 height 16
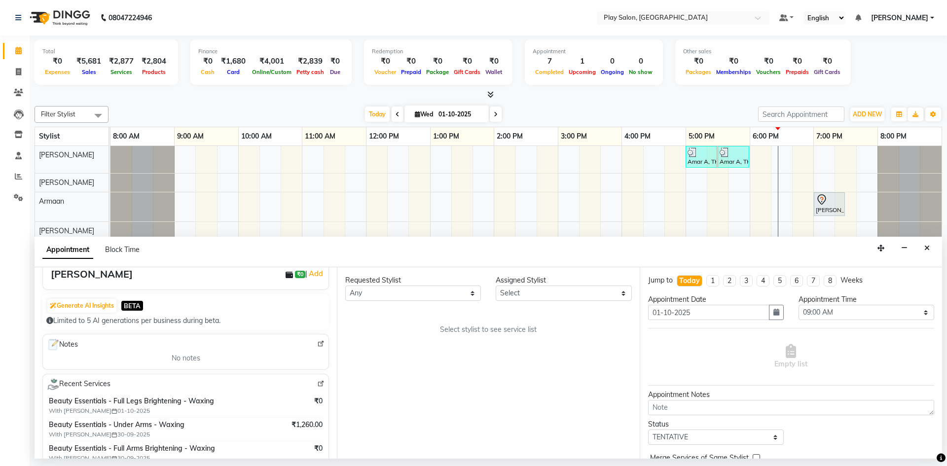
scroll to position [0, 0]
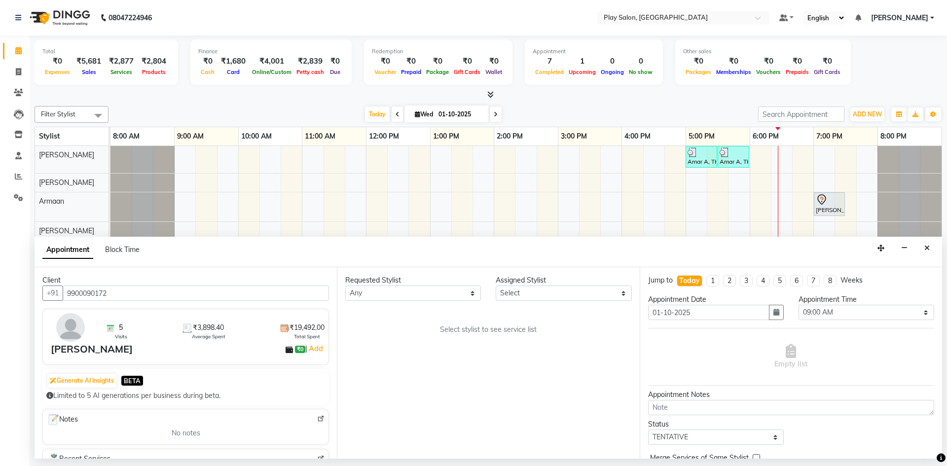
type input "9900090172"
click at [531, 297] on select "Select Armaan [PERSON_NAME] Boicy Gaiphunliu Kamei Hauzel [PERSON_NAME] Puikham…" at bounding box center [564, 293] width 136 height 15
select select "88572"
click at [496, 286] on select "Select Armaan [PERSON_NAME] Boicy Gaiphunliu Kamei Hauzel [PERSON_NAME] Puikham…" at bounding box center [564, 293] width 136 height 15
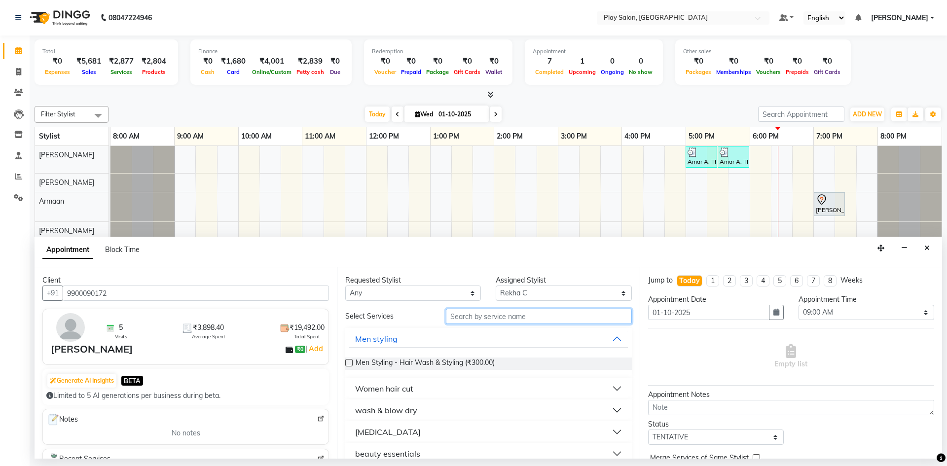
click at [480, 315] on input "text" at bounding box center [539, 316] width 186 height 15
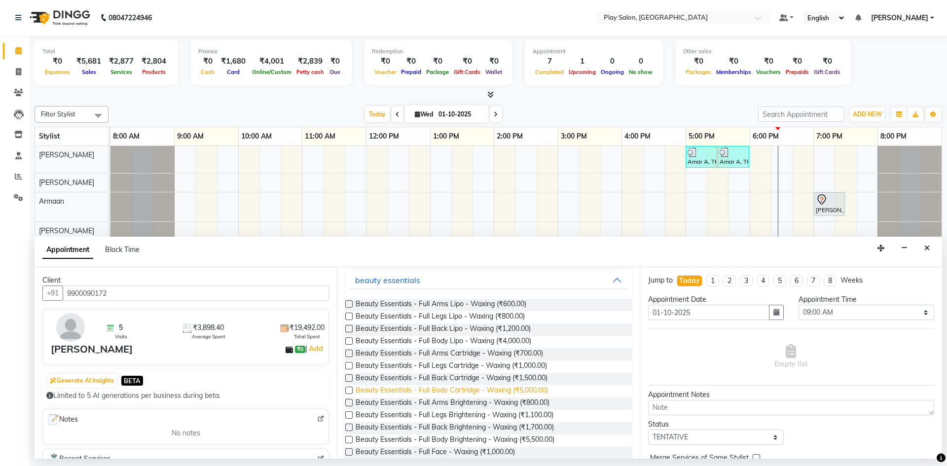
scroll to position [137, 0]
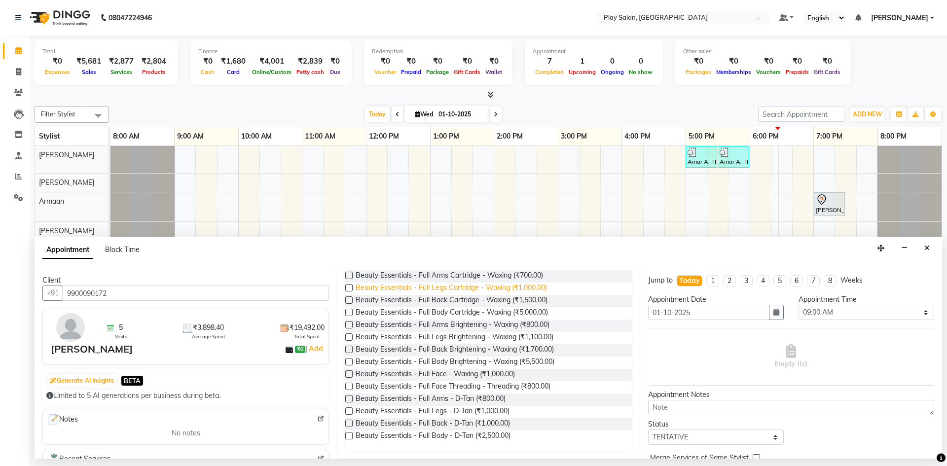
type input "FULL"
click at [522, 286] on span "Beauty Essentials - Full Legs Cartridge - Waxing (₹1,000.00)" at bounding box center [451, 289] width 191 height 12
checkbox input "false"
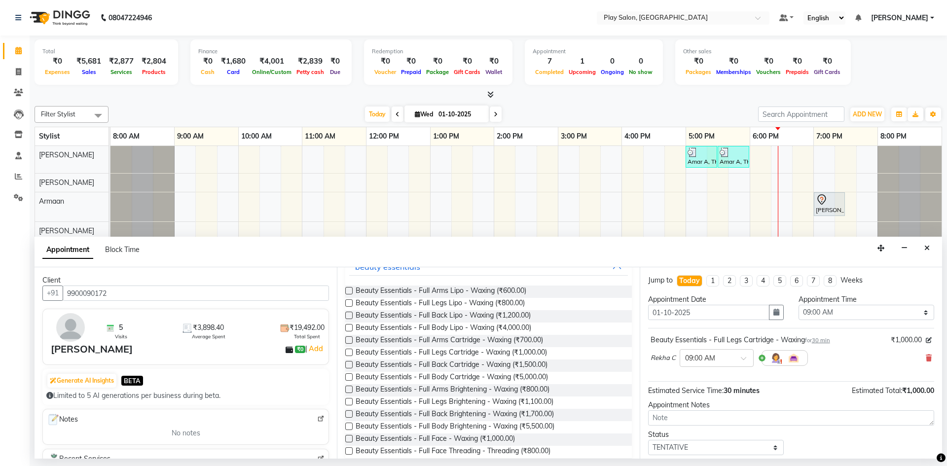
scroll to position [0, 0]
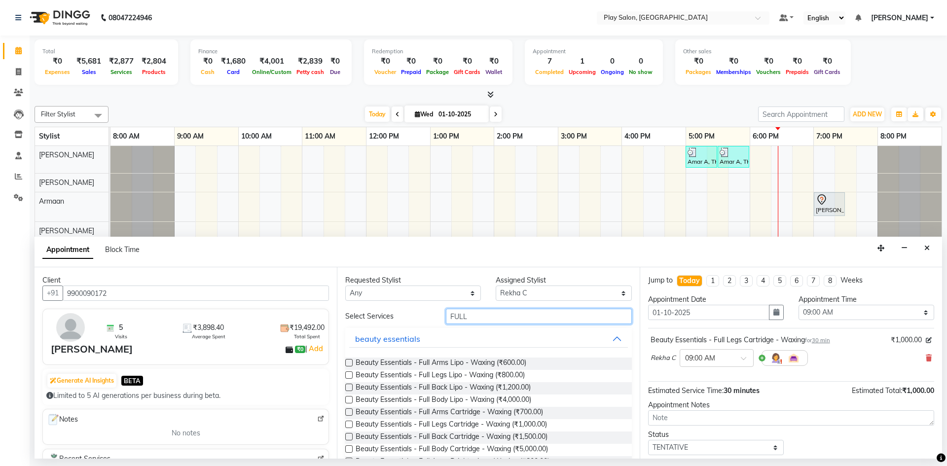
click at [530, 319] on input "FULL" at bounding box center [539, 316] width 186 height 15
type input "F"
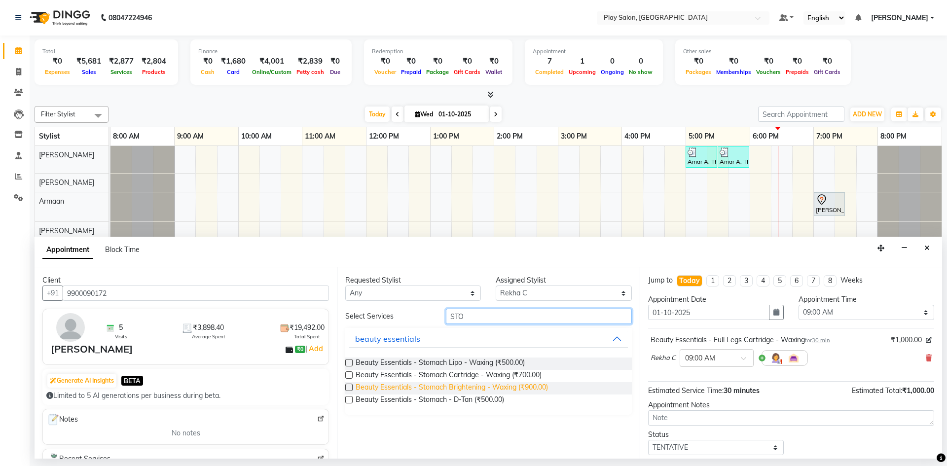
type input "STO"
click at [478, 386] on span "Beauty Essentials - Stomach Brightening - Waxing (₹900.00)" at bounding box center [452, 388] width 192 height 12
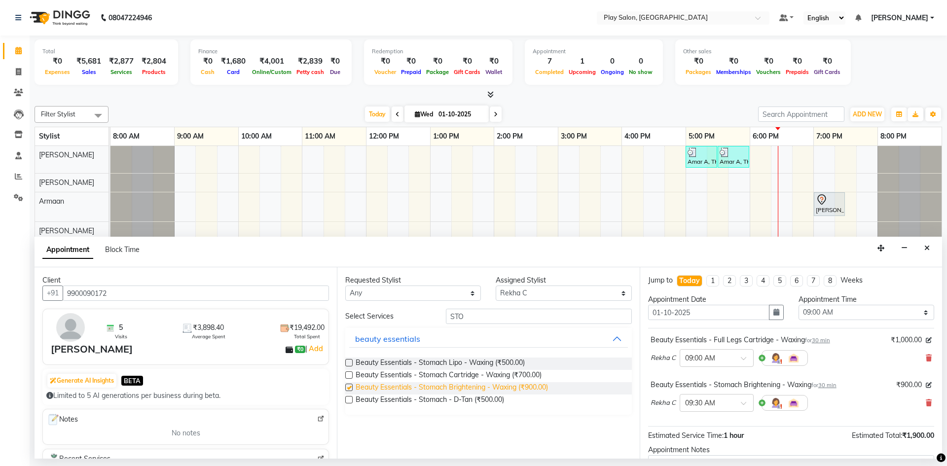
checkbox input "false"
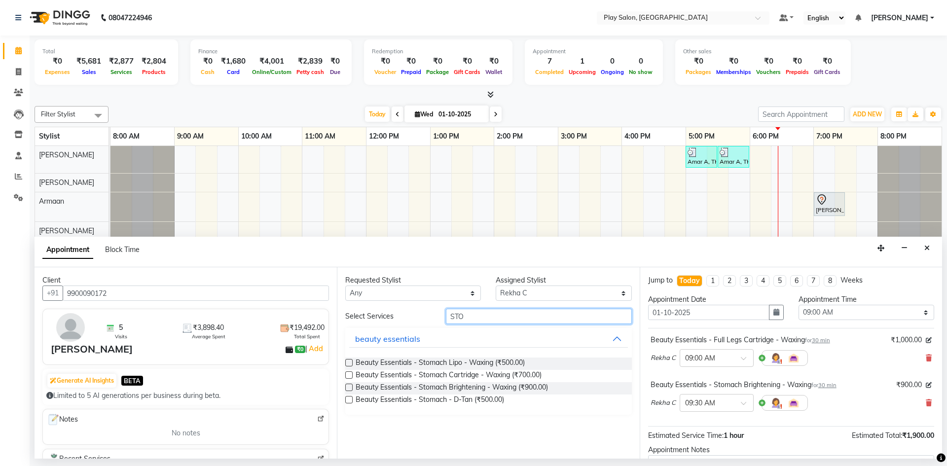
drag, startPoint x: 471, startPoint y: 316, endPoint x: 429, endPoint y: 323, distance: 42.5
click at [429, 322] on div "Select Services STO" at bounding box center [488, 316] width 301 height 15
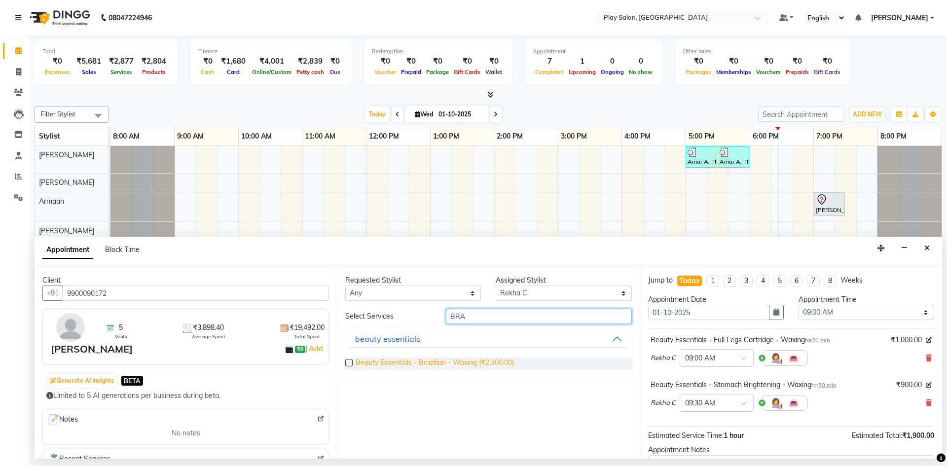
type input "BRA"
click at [431, 361] on span "Beauty Essentials - Brazilian - Waxing (₹2,300.00)" at bounding box center [435, 364] width 158 height 12
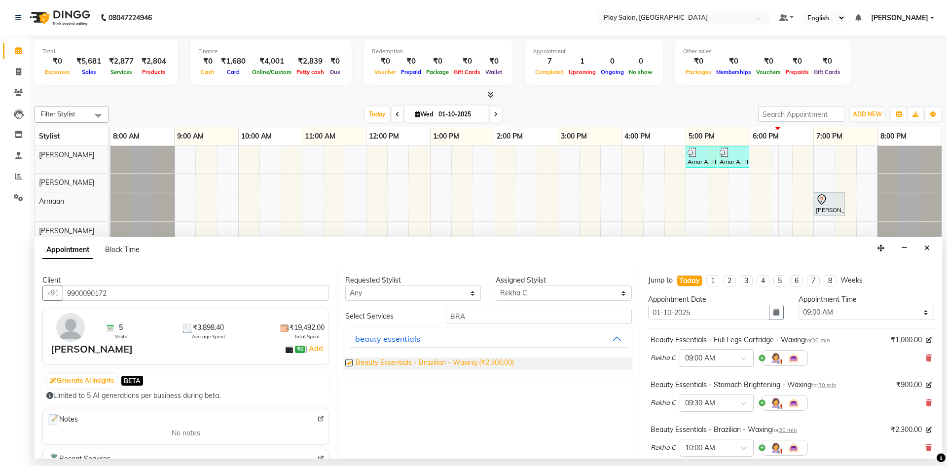
checkbox input "false"
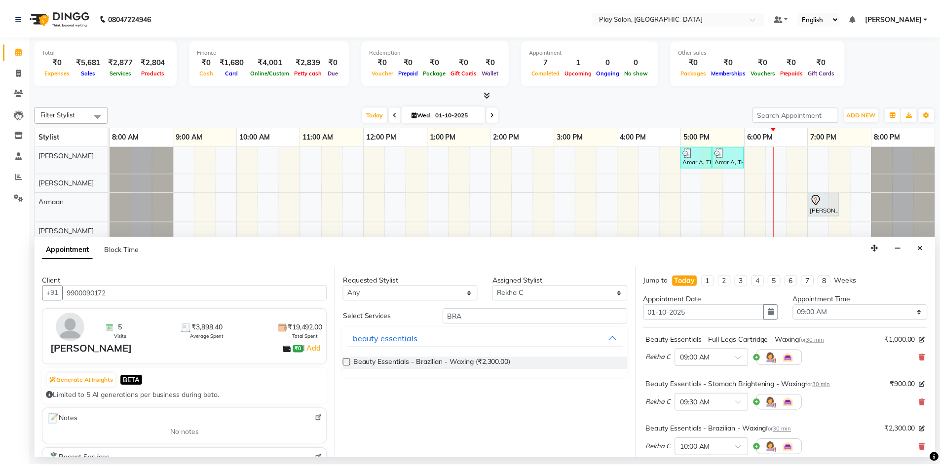
scroll to position [148, 0]
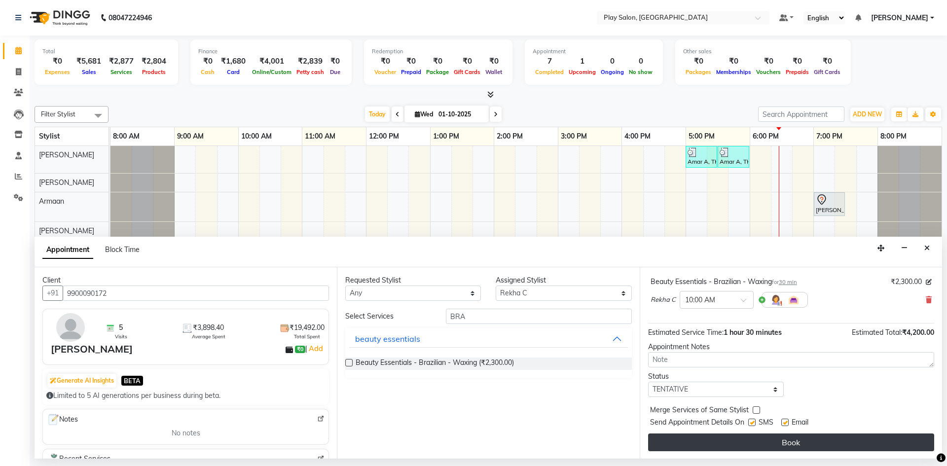
click at [754, 442] on button "Book" at bounding box center [791, 443] width 286 height 18
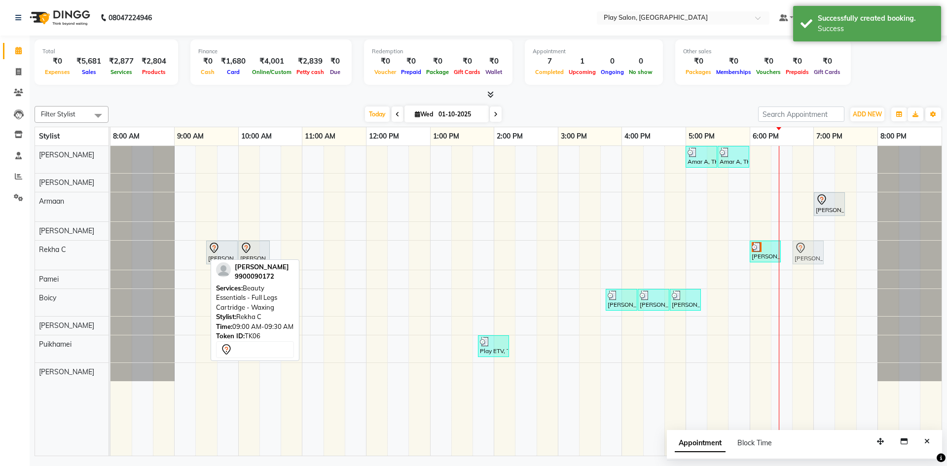
drag, startPoint x: 196, startPoint y: 257, endPoint x: 812, endPoint y: 259, distance: 615.6
click at [110, 259] on div "[PERSON_NAME], TK06, 09:00 AM-09:30 AM, Beauty Essentials - Full Legs Cartridge…" at bounding box center [110, 255] width 0 height 29
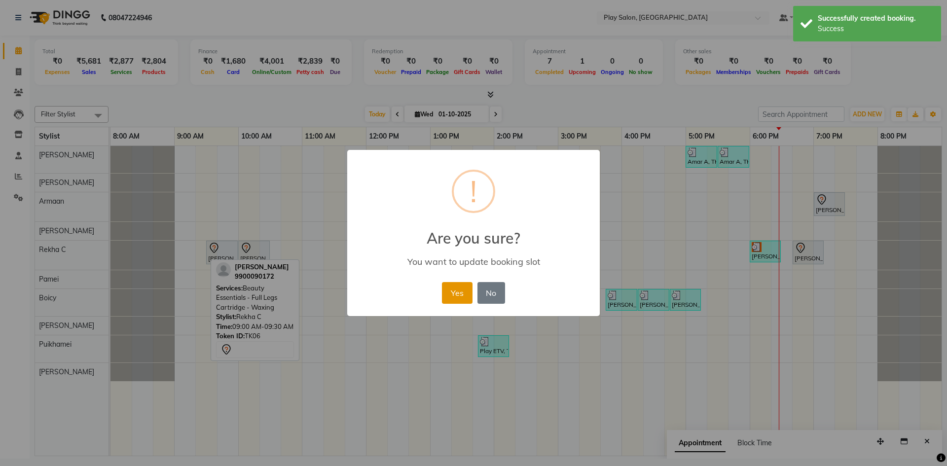
click at [456, 292] on button "Yes" at bounding box center [457, 293] width 30 height 22
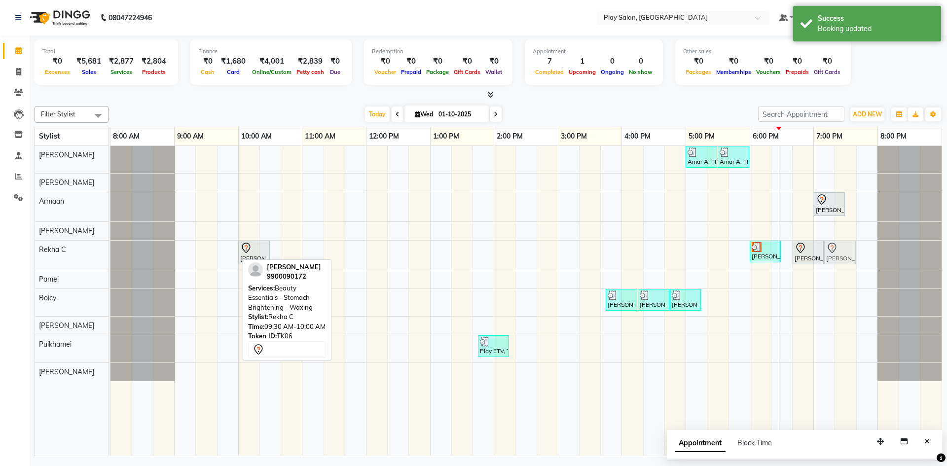
drag, startPoint x: 233, startPoint y: 248, endPoint x: 842, endPoint y: 249, distance: 608.7
click at [110, 249] on div "[PERSON_NAME], TK06, 09:30 AM-10:00 AM, Beauty Essentials - Stomach Brightening…" at bounding box center [110, 255] width 0 height 29
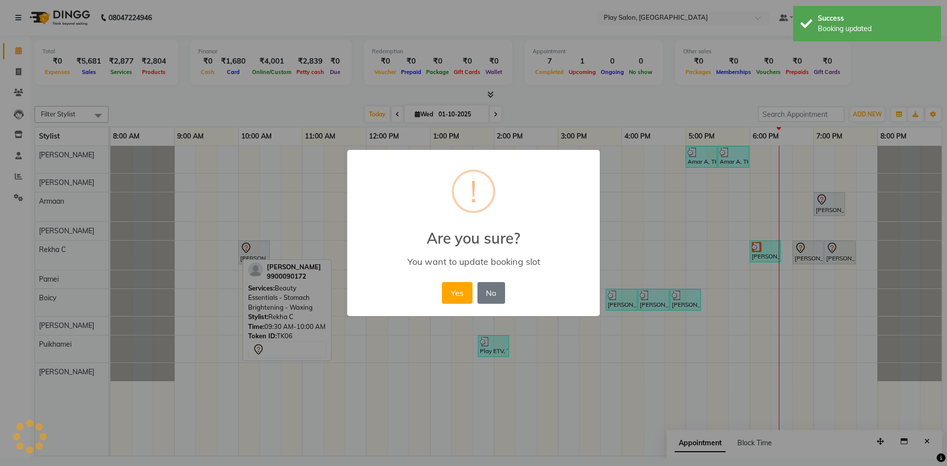
drag, startPoint x: 464, startPoint y: 293, endPoint x: 382, endPoint y: 289, distance: 82.0
click at [463, 293] on button "Yes" at bounding box center [457, 293] width 30 height 22
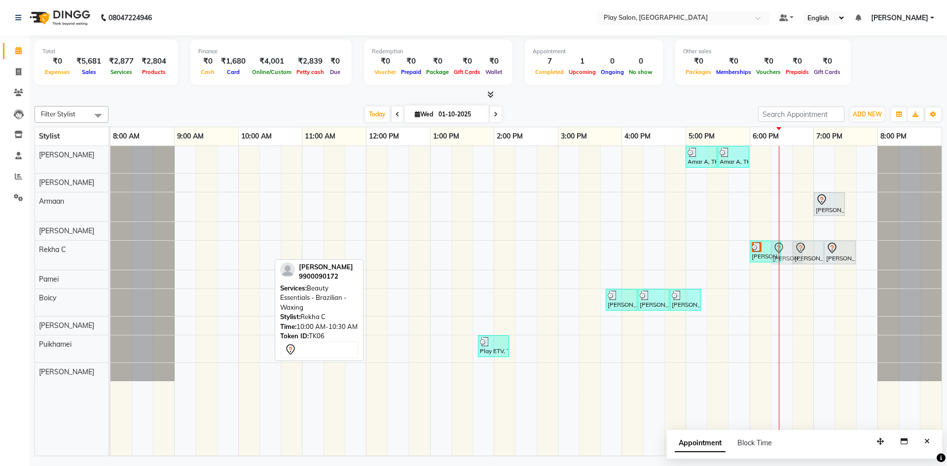
drag, startPoint x: 243, startPoint y: 257, endPoint x: 786, endPoint y: 260, distance: 543.1
click at [110, 260] on div "[PERSON_NAME], TK06, 10:00 AM-10:30 AM, Beauty Essentials - Brazilian - Waxing …" at bounding box center [110, 255] width 0 height 29
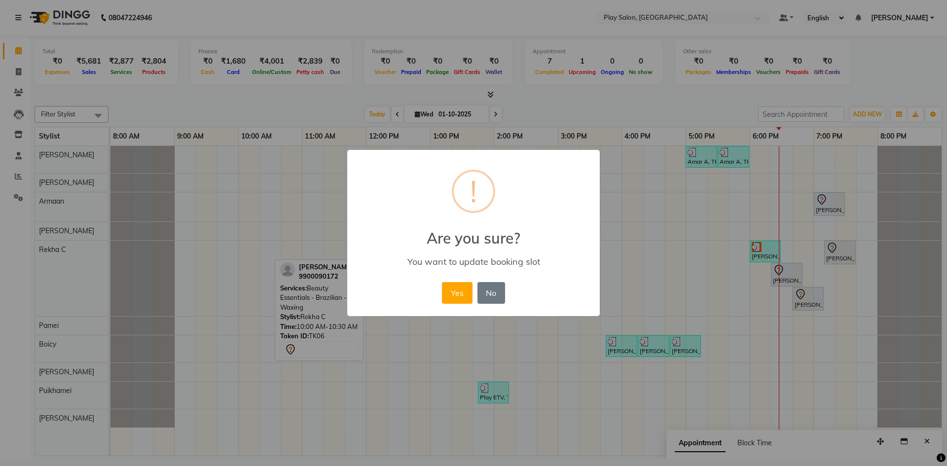
drag, startPoint x: 786, startPoint y: 277, endPoint x: 827, endPoint y: 245, distance: 52.4
click at [827, 245] on div "× ! Are you sure? You want to update booking slot Yes No No" at bounding box center [473, 233] width 947 height 466
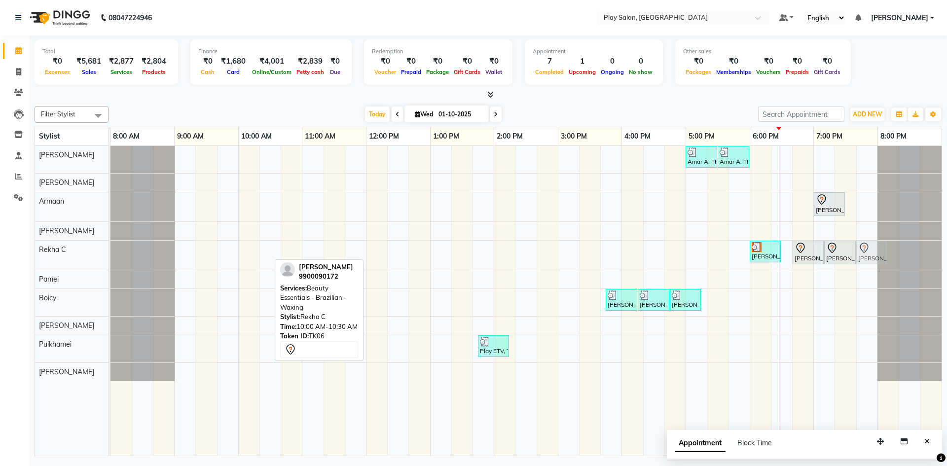
drag, startPoint x: 259, startPoint y: 253, endPoint x: 872, endPoint y: 264, distance: 612.8
click at [110, 264] on div "[PERSON_NAME], TK06, 10:00 AM-10:30 AM, Beauty Essentials - Brazilian - Waxing …" at bounding box center [110, 255] width 0 height 29
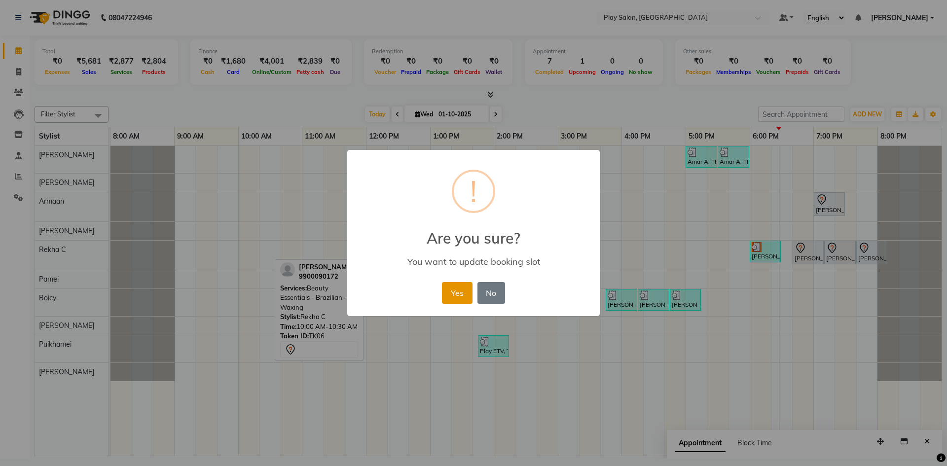
click at [465, 291] on button "Yes" at bounding box center [457, 293] width 30 height 22
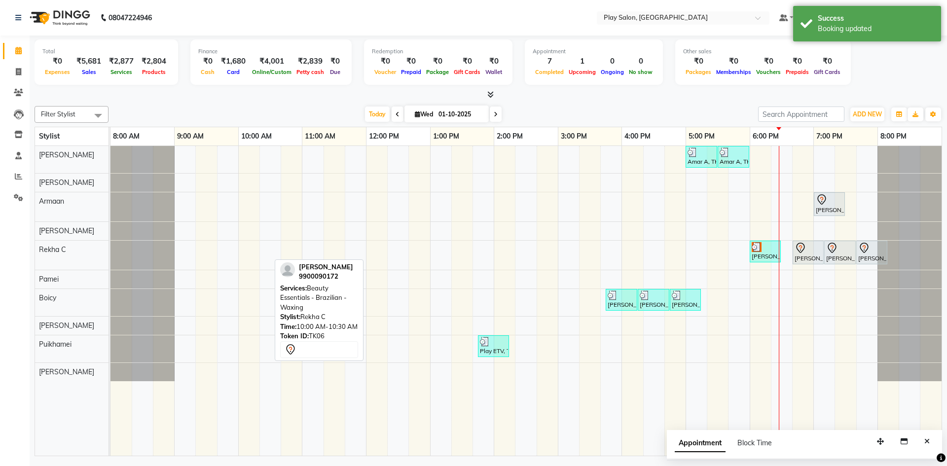
drag, startPoint x: 10, startPoint y: 480, endPoint x: 824, endPoint y: 253, distance: 845.2
click at [110, 253] on div "[PERSON_NAME], TK01, 06:00 PM-06:30 PM, Beauty Essentials - Full Legs Brighteni…" at bounding box center [110, 255] width 0 height 29
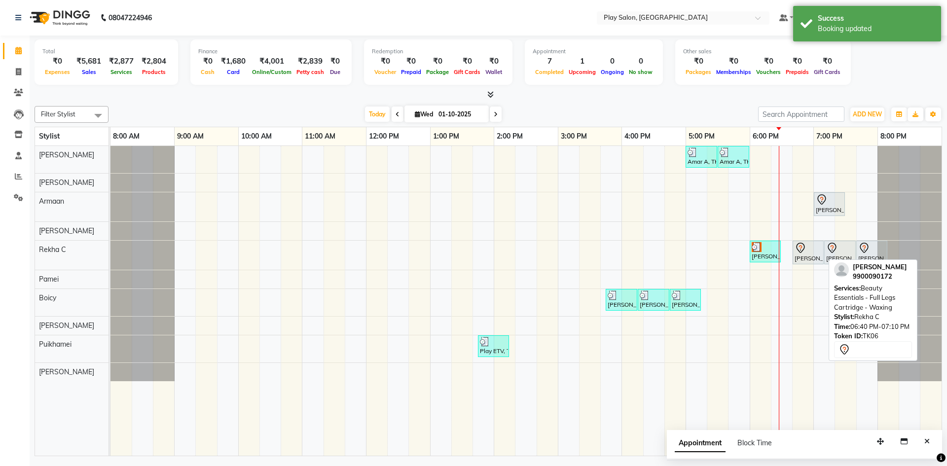
click at [811, 254] on div "[PERSON_NAME], TK06, 06:40 PM-07:10 PM, Beauty Essentials - Full Legs Cartridge…" at bounding box center [808, 252] width 29 height 21
select select "7"
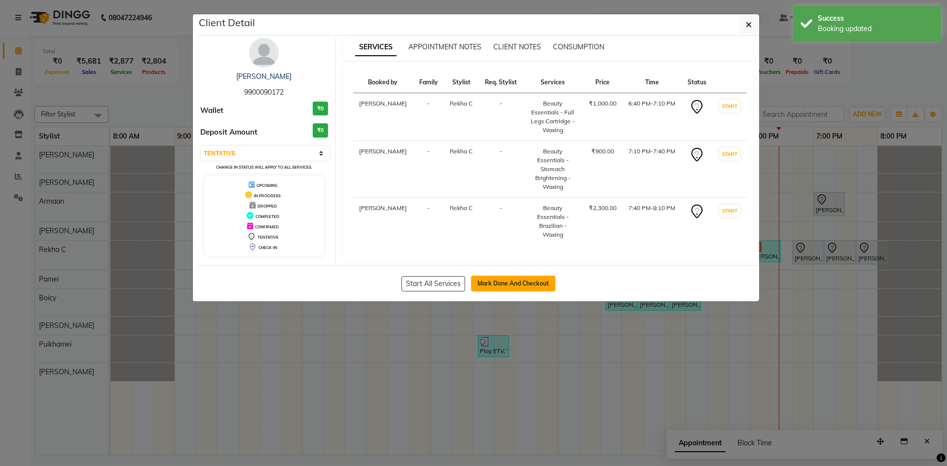
click at [516, 276] on button "Mark Done And Checkout" at bounding box center [513, 284] width 84 height 16
select select "8631"
select select "service"
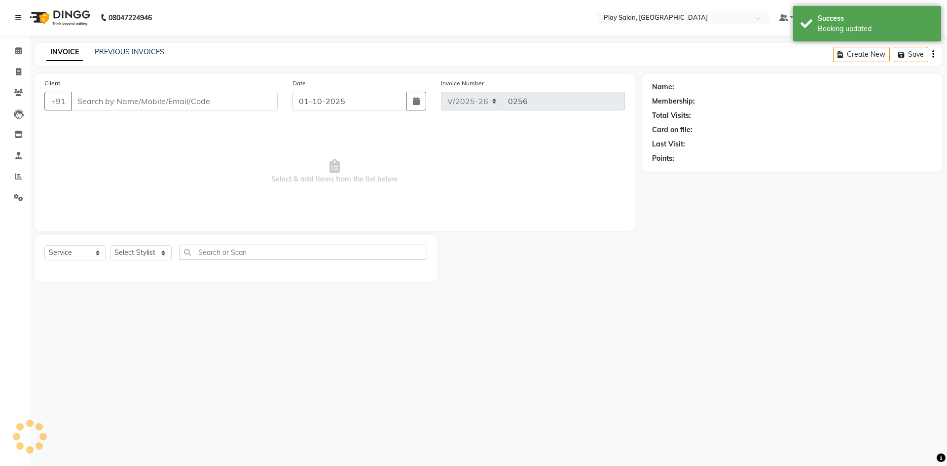
type input "9900090172"
select select "88572"
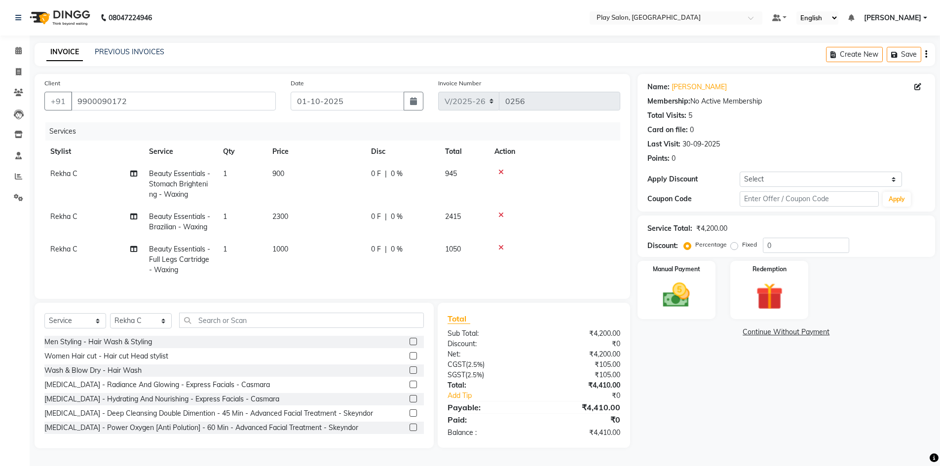
scroll to position [4, 0]
click at [684, 291] on img at bounding box center [676, 295] width 45 height 32
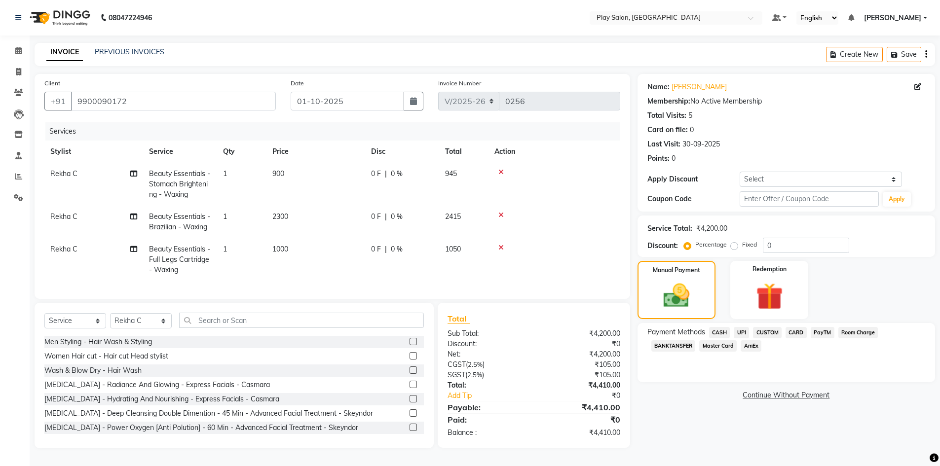
click at [795, 329] on span "CARD" at bounding box center [795, 332] width 21 height 11
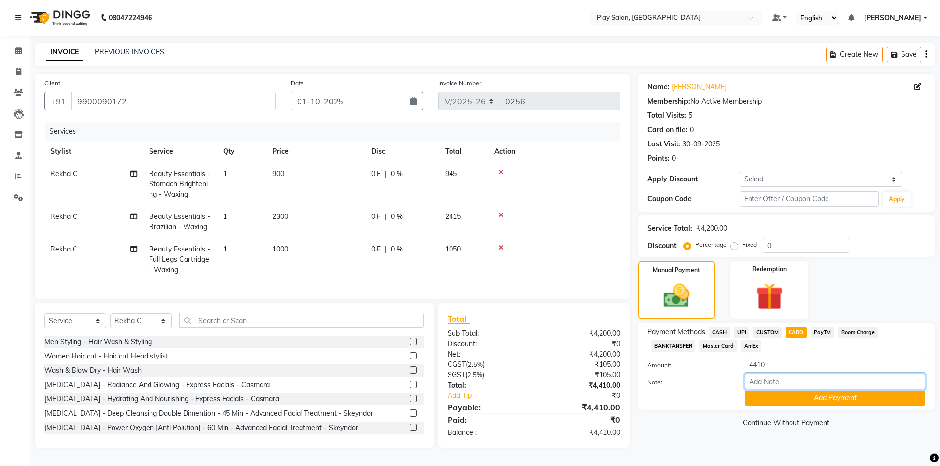
click at [769, 378] on input "Note:" at bounding box center [834, 381] width 181 height 15
drag, startPoint x: 798, startPoint y: 374, endPoint x: 772, endPoint y: 376, distance: 26.3
click at [772, 376] on input "master 4137" at bounding box center [834, 381] width 181 height 15
type input "master4993"
click at [883, 396] on button "Add Payment" at bounding box center [834, 398] width 181 height 15
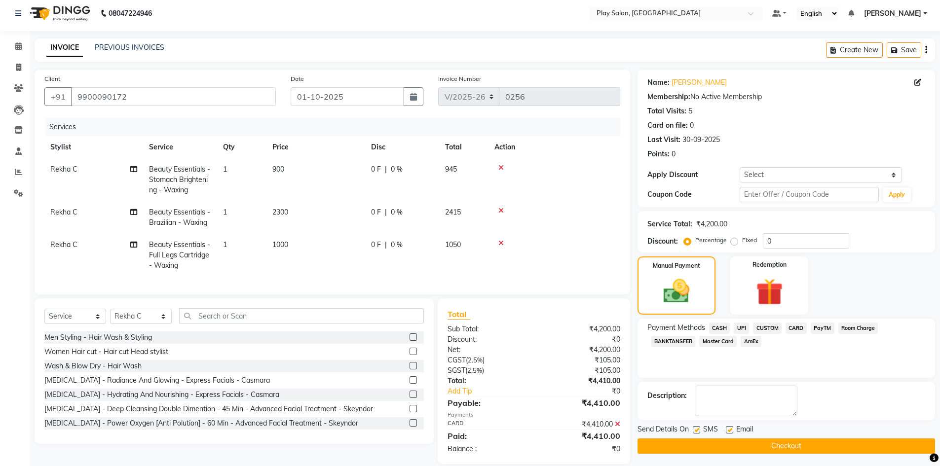
click at [751, 447] on button "Checkout" at bounding box center [785, 446] width 297 height 15
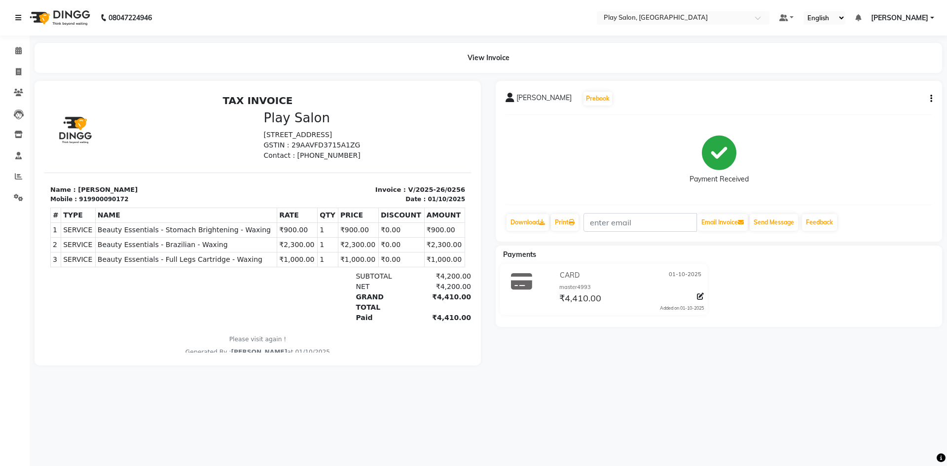
click at [15, 23] on link at bounding box center [20, 18] width 10 height 28
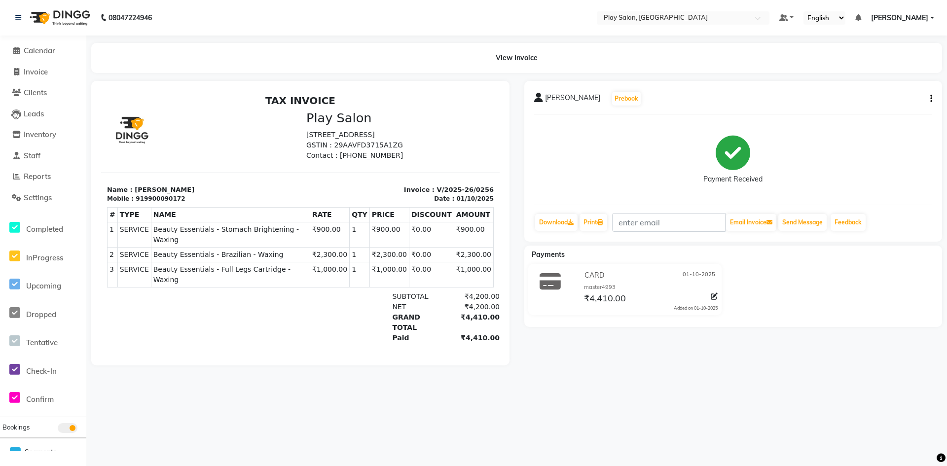
click at [14, 57] on li "Calendar" at bounding box center [43, 50] width 86 height 21
click at [20, 50] on span at bounding box center [16, 50] width 15 height 11
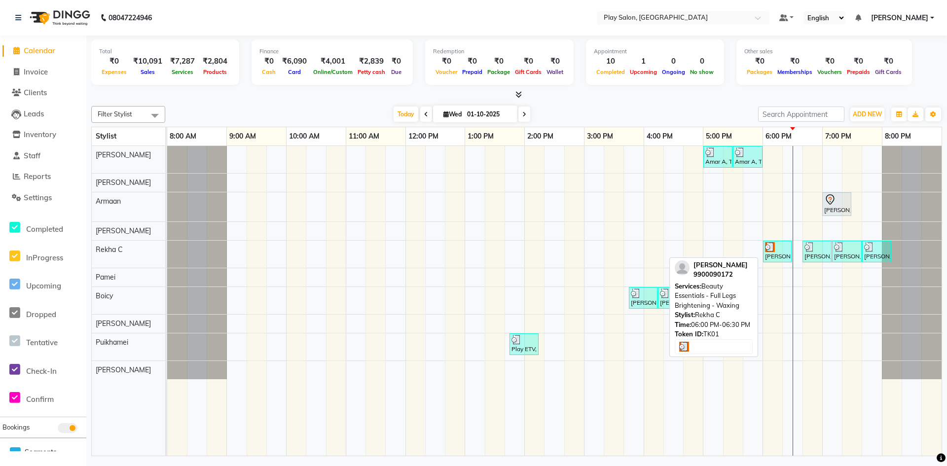
click at [780, 253] on div "[PERSON_NAME], TK01, 06:00 PM-06:30 PM, Beauty Essentials - Full Legs Brighteni…" at bounding box center [777, 251] width 27 height 19
select select "3"
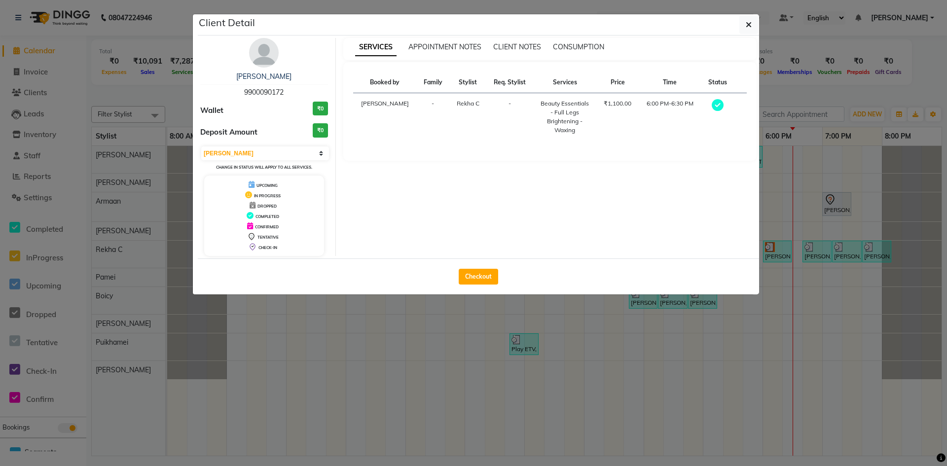
drag, startPoint x: 727, startPoint y: 2, endPoint x: 733, endPoint y: 12, distance: 11.9
click at [732, 12] on ngb-modal-window "Client Detail [PERSON_NAME] 9900090172 Wallet ₹0 Deposit Amount ₹0 Select MARK …" at bounding box center [473, 233] width 947 height 466
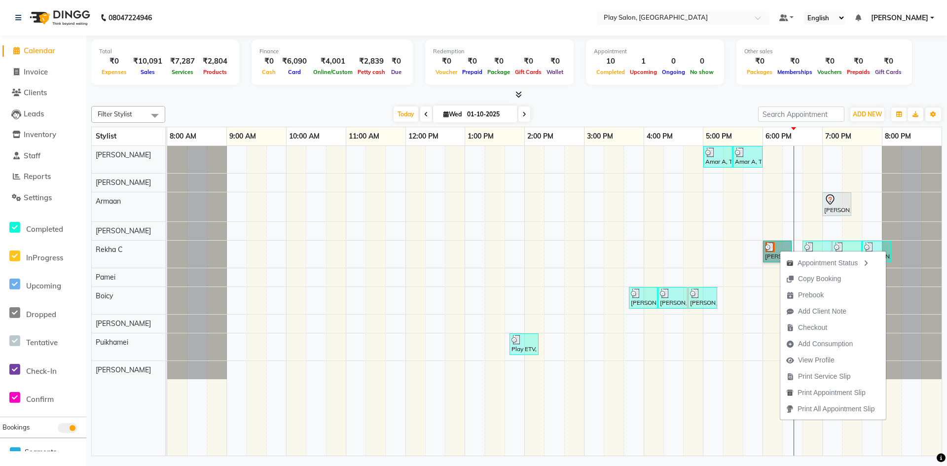
click at [718, 430] on td at bounding box center [713, 301] width 20 height 310
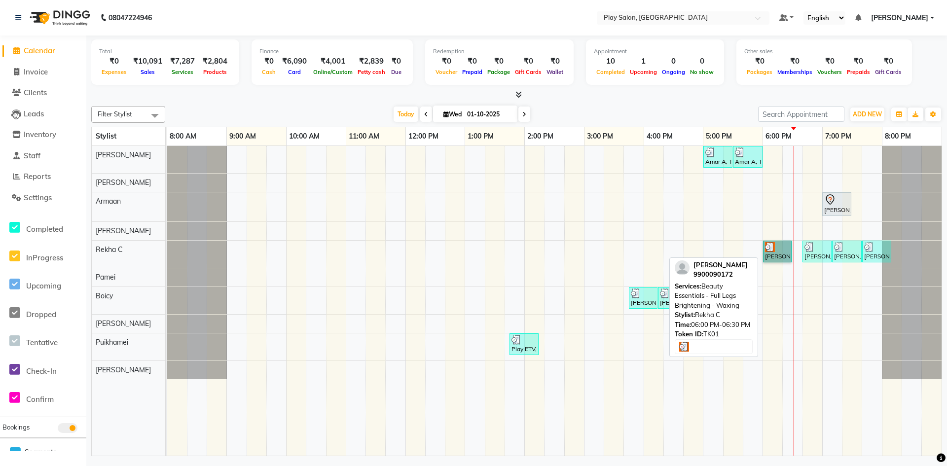
click at [779, 243] on link "[PERSON_NAME], TK01, 06:00 PM-06:30 PM, Beauty Essentials - Full Legs Brighteni…" at bounding box center [777, 252] width 29 height 22
select select "3"
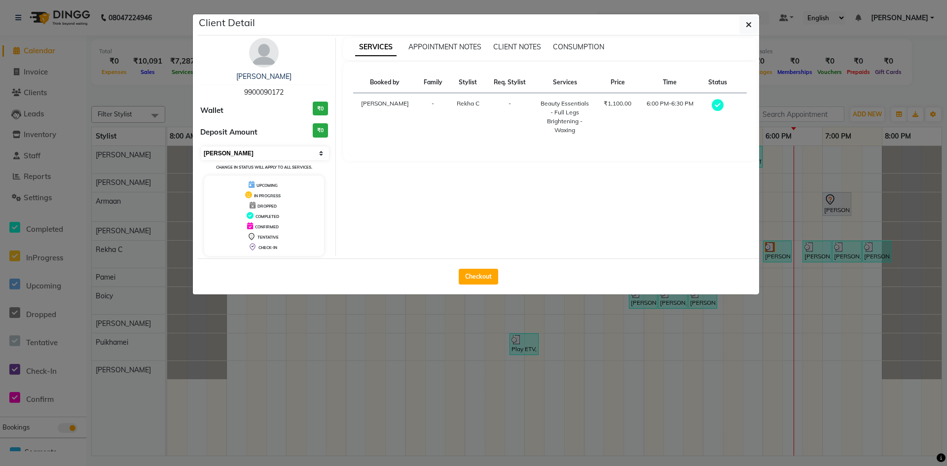
click at [310, 151] on select "Select MARK DONE UPCOMING" at bounding box center [265, 154] width 128 height 14
click at [201, 147] on select "Select MARK DONE UPCOMING" at bounding box center [265, 154] width 128 height 14
click at [750, 24] on icon "button" at bounding box center [749, 25] width 6 height 8
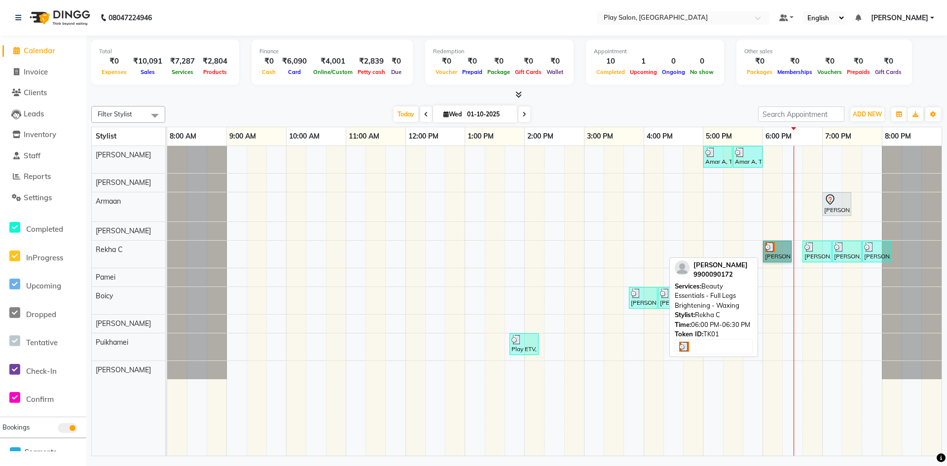
click at [773, 249] on link "[PERSON_NAME], TK01, 06:00 PM-06:30 PM, Beauty Essentials - Full Legs Brighteni…" at bounding box center [777, 252] width 29 height 22
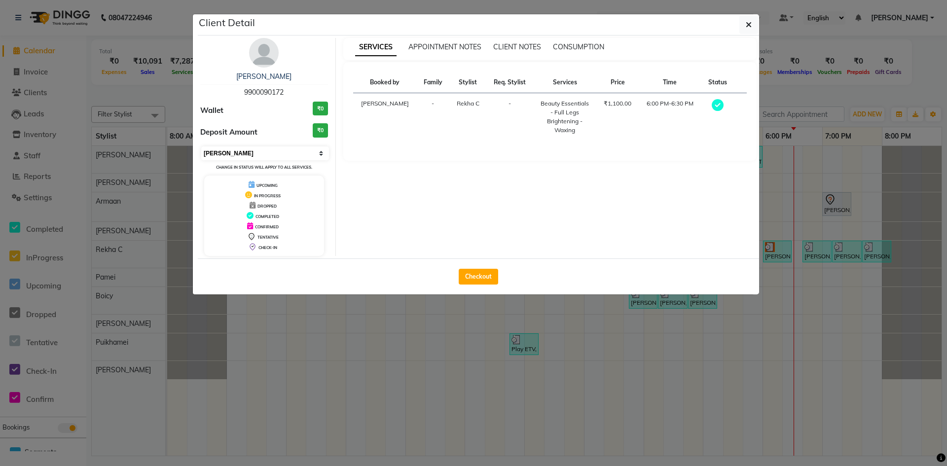
click at [284, 158] on select "Select MARK DONE UPCOMING" at bounding box center [265, 154] width 128 height 14
select select "select"
click at [201, 147] on select "Select MARK DONE UPCOMING" at bounding box center [265, 154] width 128 height 14
click at [260, 150] on select "Select MARK DONE UPCOMING" at bounding box center [265, 154] width 128 height 14
click at [235, 217] on div "COMPLETED" at bounding box center [264, 216] width 112 height 10
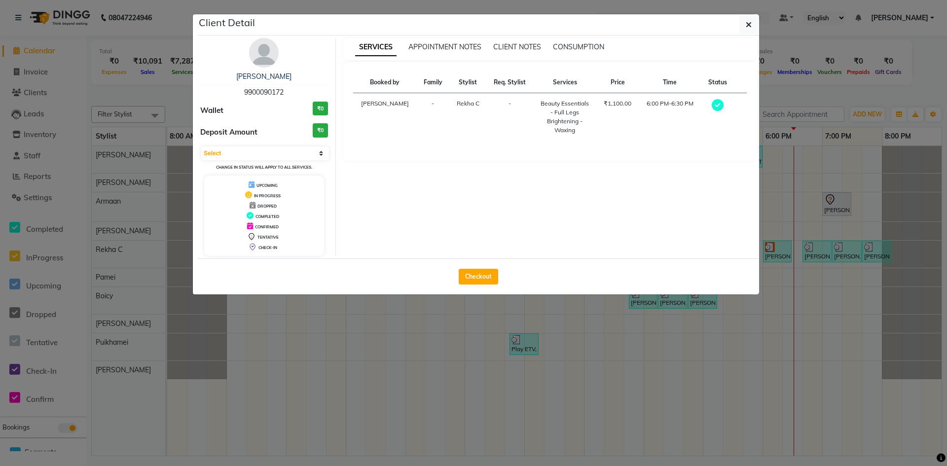
click at [263, 203] on div "DROPPED" at bounding box center [264, 205] width 112 height 10
click at [264, 207] on span "DROPPED" at bounding box center [266, 206] width 19 height 5
click at [294, 195] on div "IN PROGRESS" at bounding box center [264, 195] width 112 height 10
click at [750, 24] on icon "button" at bounding box center [749, 25] width 6 height 8
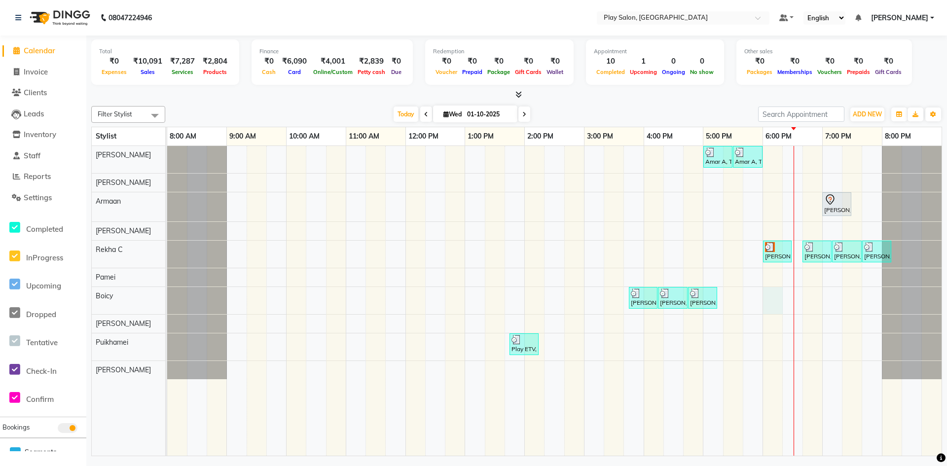
click at [770, 309] on div "Amar A, TK05, 05:00 PM-05:30 PM, Men Hair Cut - Style Director [PERSON_NAME] A,…" at bounding box center [554, 301] width 774 height 310
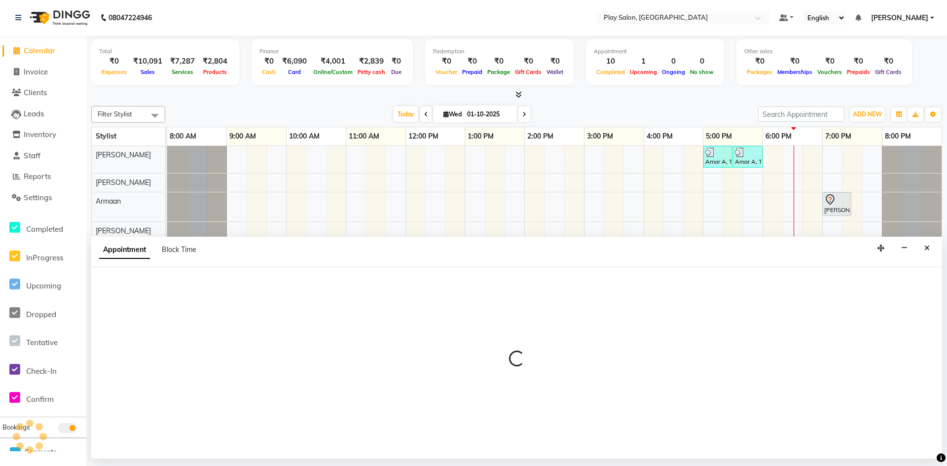
select select "88574"
select select "1080"
select select "tentative"
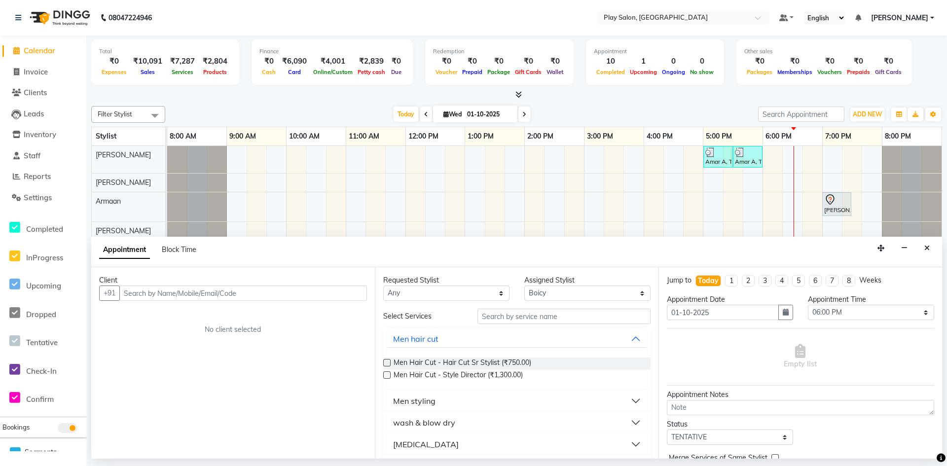
click at [930, 249] on button "Close" at bounding box center [927, 248] width 14 height 15
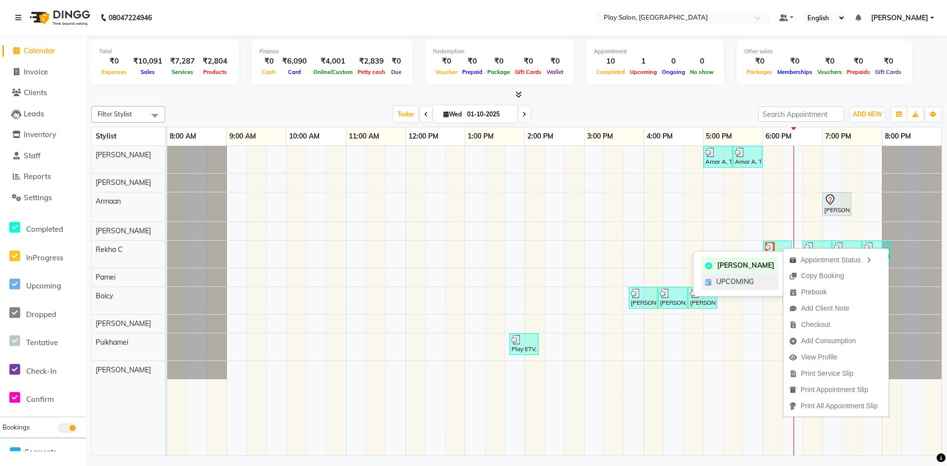
click at [722, 282] on span "UPCOMING" at bounding box center [734, 282] width 37 height 10
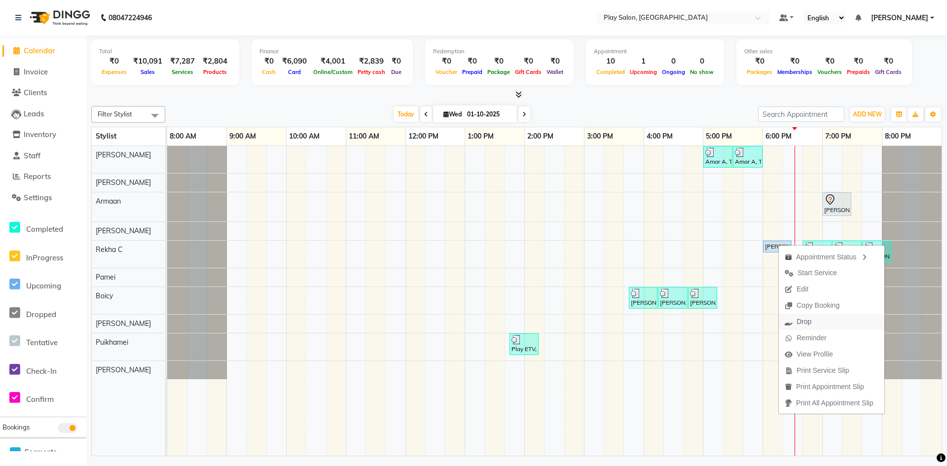
click at [806, 325] on span "Drop" at bounding box center [804, 322] width 15 height 10
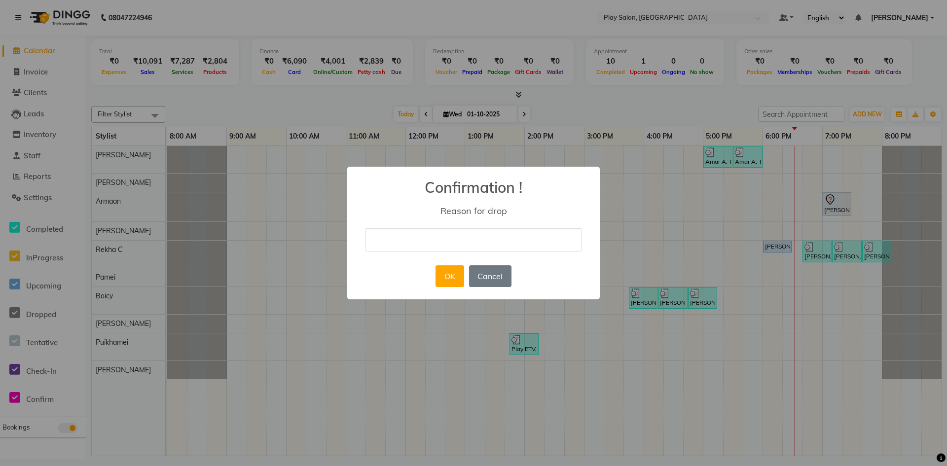
click at [391, 246] on input "text" at bounding box center [473, 239] width 217 height 23
type input "cancelled"
click at [455, 271] on button "OK" at bounding box center [450, 276] width 28 height 22
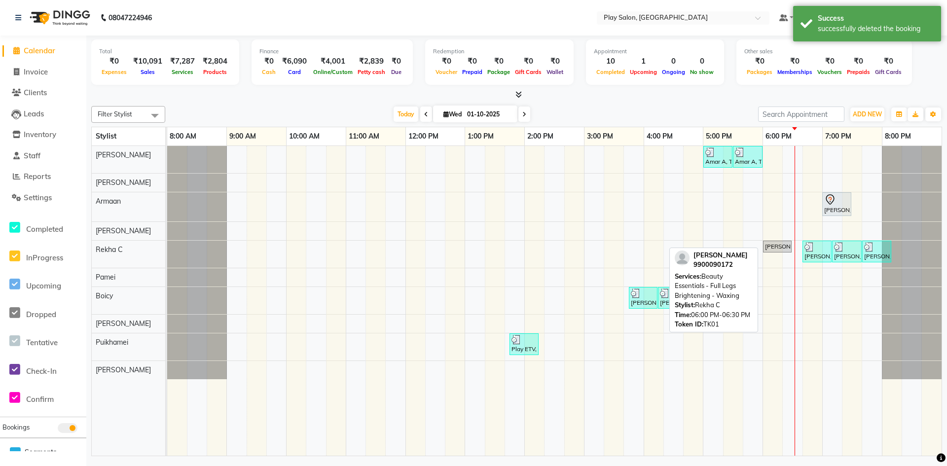
click at [785, 245] on div "[PERSON_NAME], TK01, 06:00 PM-06:30 PM, Beauty Essentials - Full Legs Brighteni…" at bounding box center [777, 246] width 27 height 9
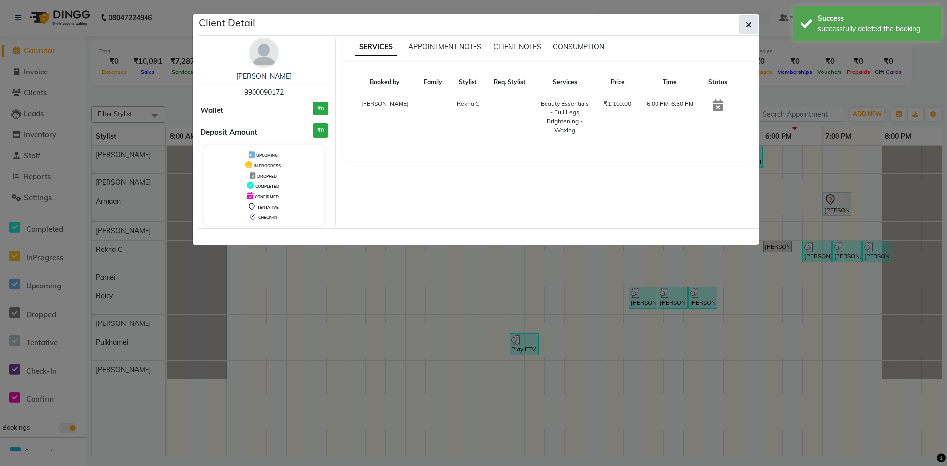
click at [746, 22] on icon "button" at bounding box center [749, 25] width 6 height 8
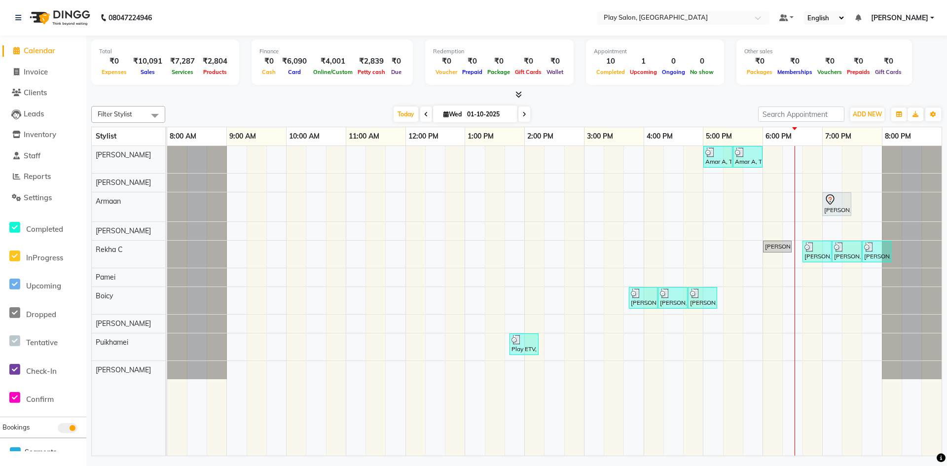
click at [840, 172] on div "Amar A, TK05, 05:00 PM-05:30 PM, Men Hair Cut - Style Director [PERSON_NAME] A,…" at bounding box center [554, 301] width 774 height 310
select select "88831"
select select "tentative"
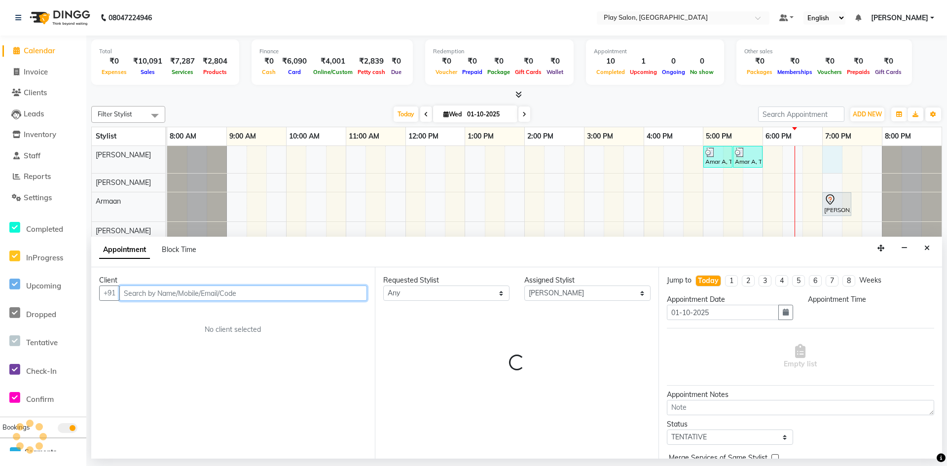
select select "1140"
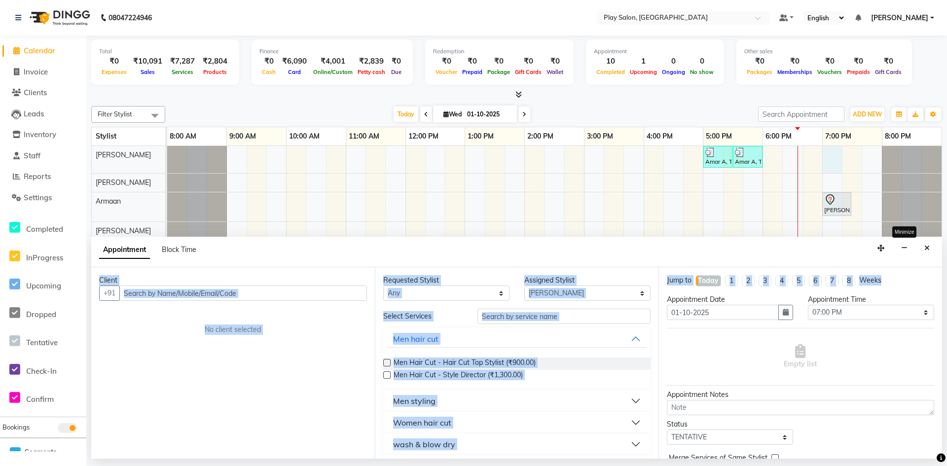
drag, startPoint x: 889, startPoint y: 280, endPoint x: 906, endPoint y: 299, distance: 25.5
click at [910, 256] on app-booking "Appointment Block Time Minimize Client +91 No client selected Requested Stylist…" at bounding box center [516, 348] width 851 height 222
click at [906, 244] on button "button" at bounding box center [904, 248] width 15 height 15
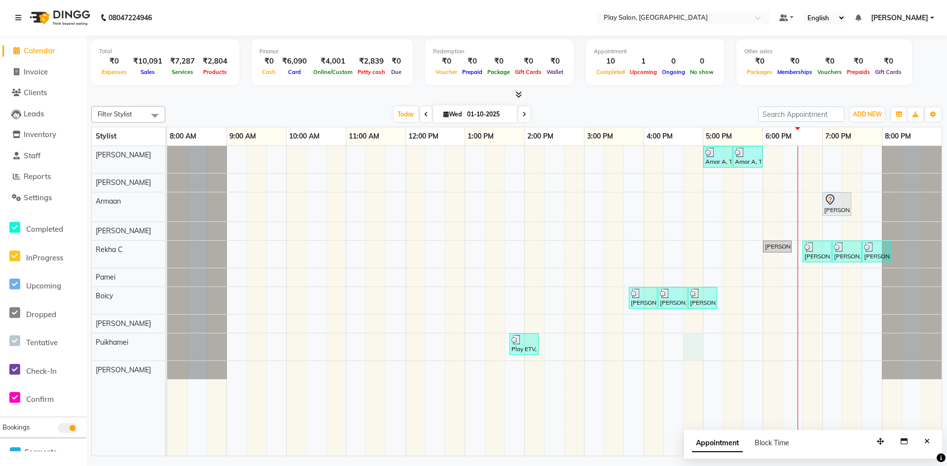
click at [690, 342] on div "Amar A, TK05, 05:00 PM-05:30 PM, Men Hair Cut - Style Director [PERSON_NAME] A,…" at bounding box center [554, 301] width 774 height 310
select select "88578"
select select "tentative"
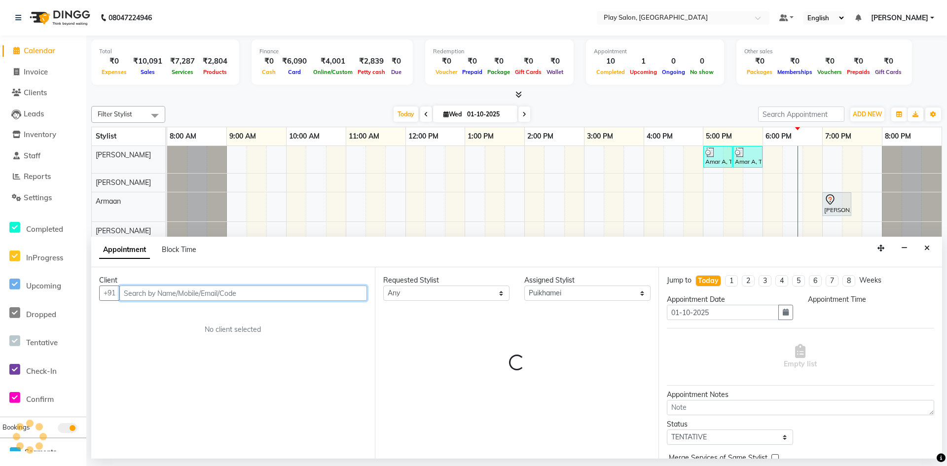
select select "1005"
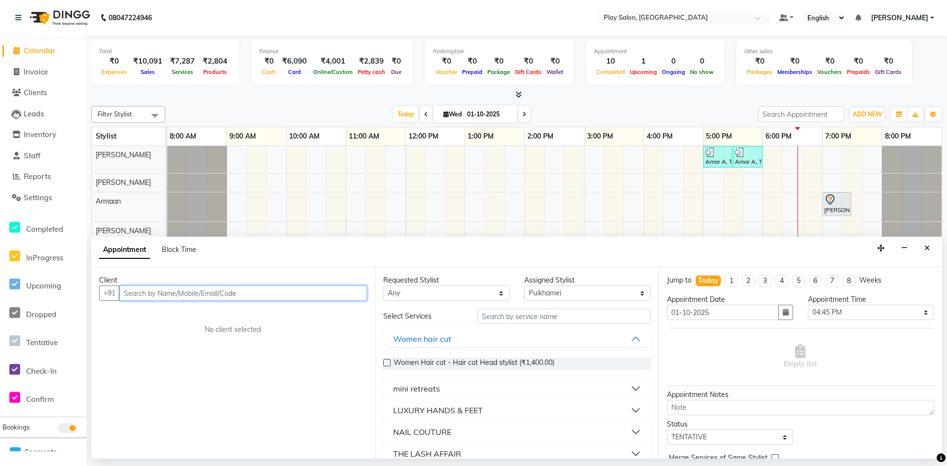
click at [797, 188] on div "Amar A, TK05, 05:00 PM-05:30 PM, Men Hair Cut - Style Director [PERSON_NAME] A,…" at bounding box center [554, 301] width 774 height 310
click at [803, 203] on div "Amar A, TK05, 05:00 PM-05:30 PM, Men Hair Cut - Style Director [PERSON_NAME] A,…" at bounding box center [554, 301] width 774 height 310
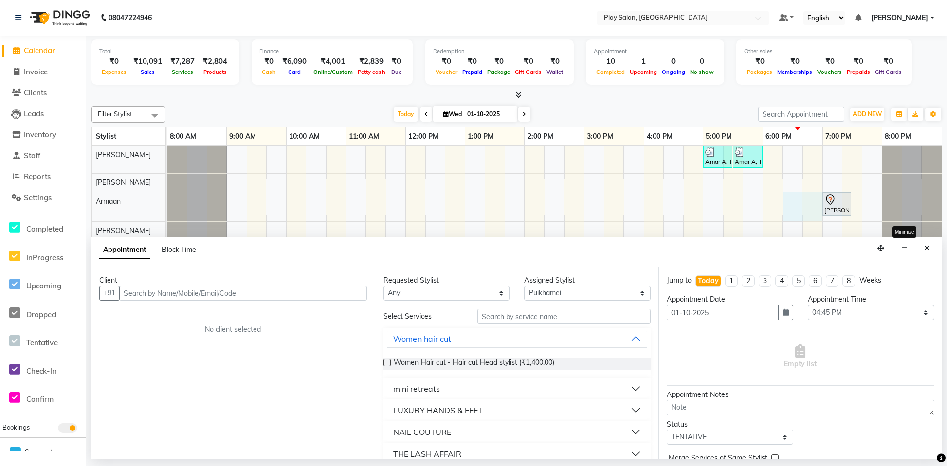
click at [902, 249] on button "button" at bounding box center [904, 248] width 15 height 15
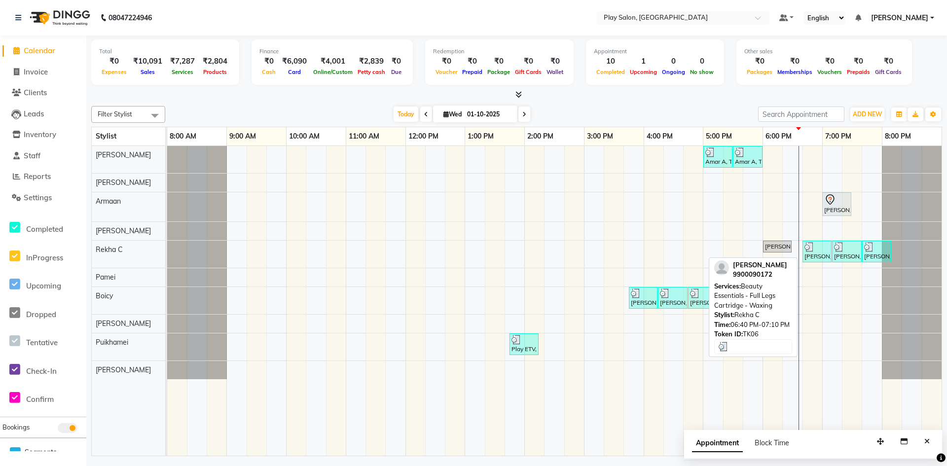
click at [819, 249] on div at bounding box center [817, 247] width 25 height 10
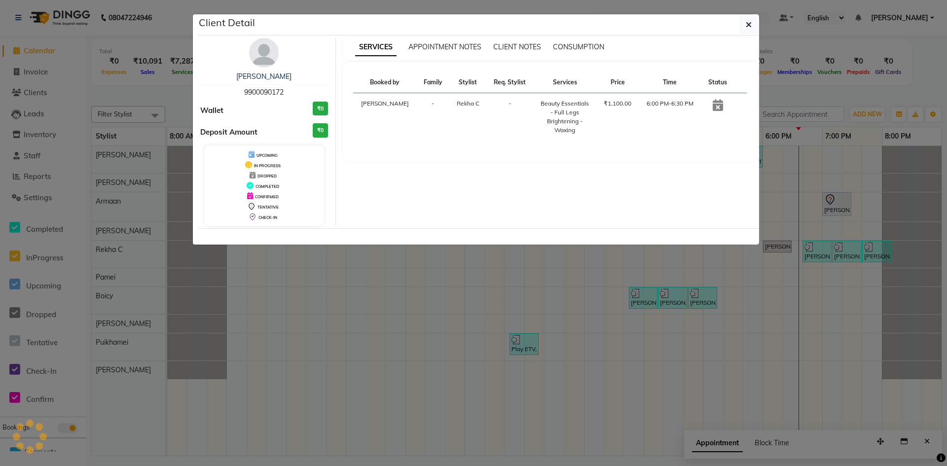
select select "3"
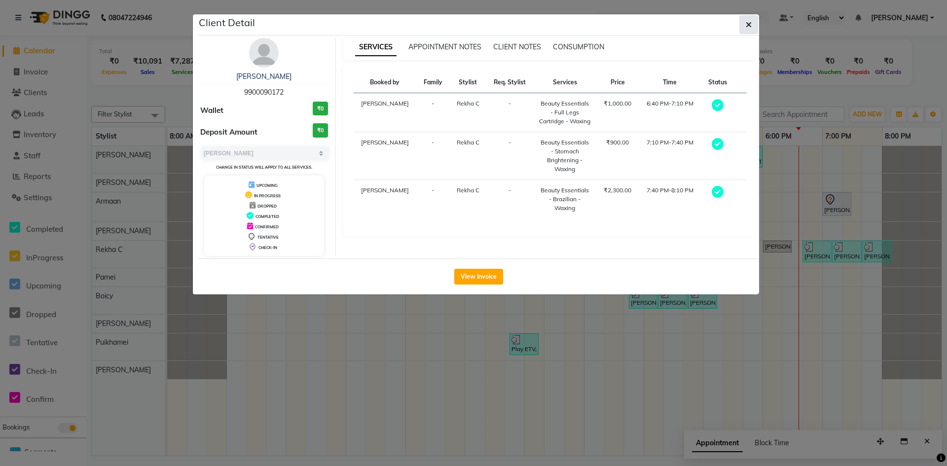
click at [743, 22] on button "button" at bounding box center [748, 24] width 19 height 19
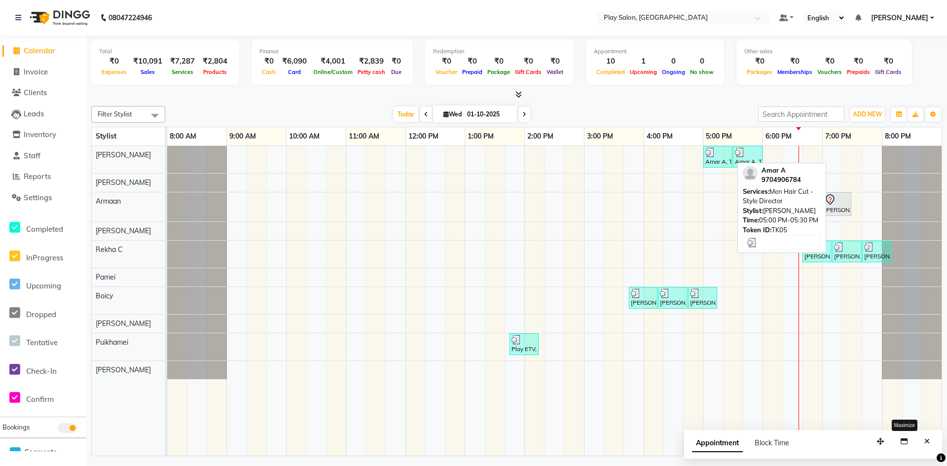
click at [725, 158] on div "Amar A, TK05, 05:00 PM-05:30 PM, Men Hair Cut - Style Director" at bounding box center [717, 156] width 27 height 19
select select "3"
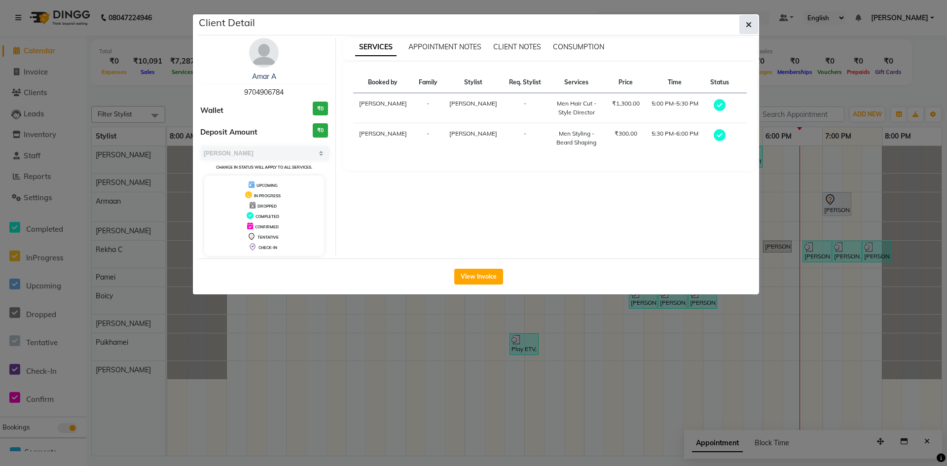
click at [751, 26] on icon "button" at bounding box center [749, 25] width 6 height 8
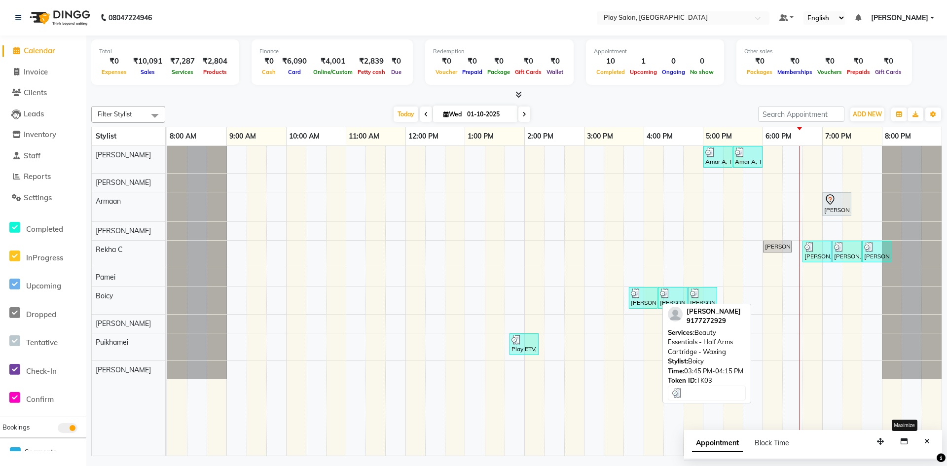
click at [645, 294] on div at bounding box center [643, 294] width 25 height 10
select select "3"
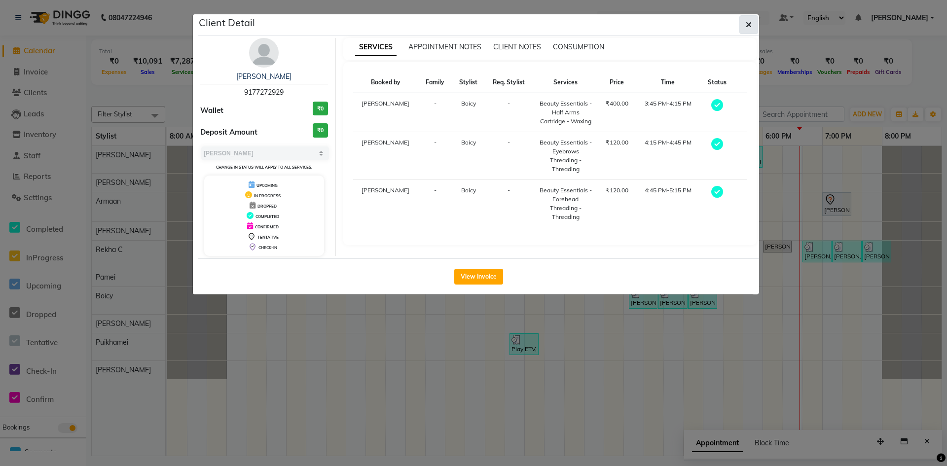
click at [747, 21] on icon "button" at bounding box center [749, 25] width 6 height 8
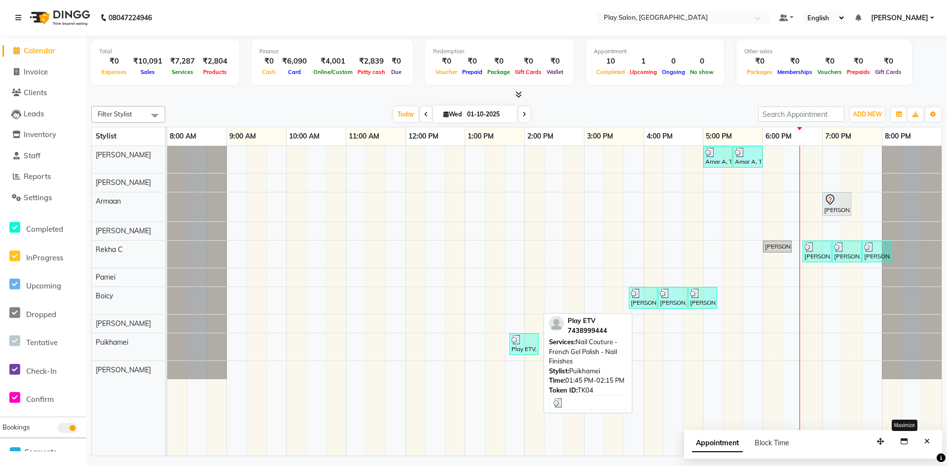
click at [515, 343] on img at bounding box center [517, 340] width 10 height 10
select select "3"
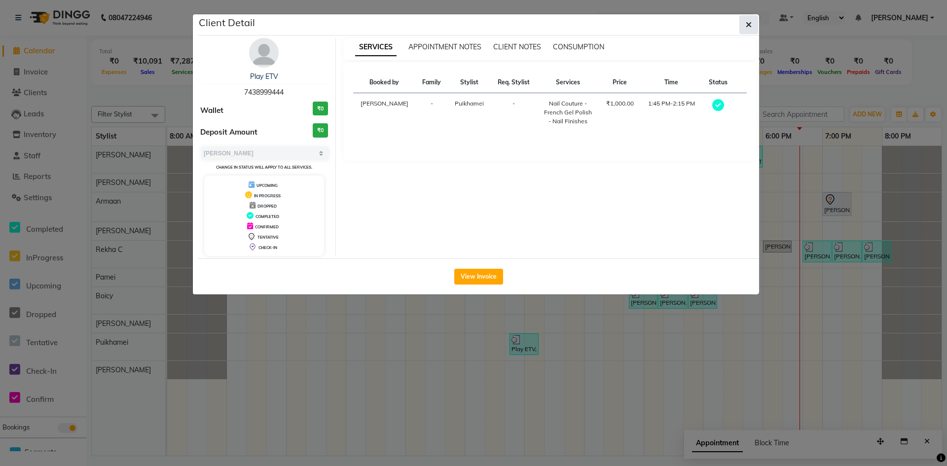
click at [746, 22] on icon "button" at bounding box center [749, 25] width 6 height 8
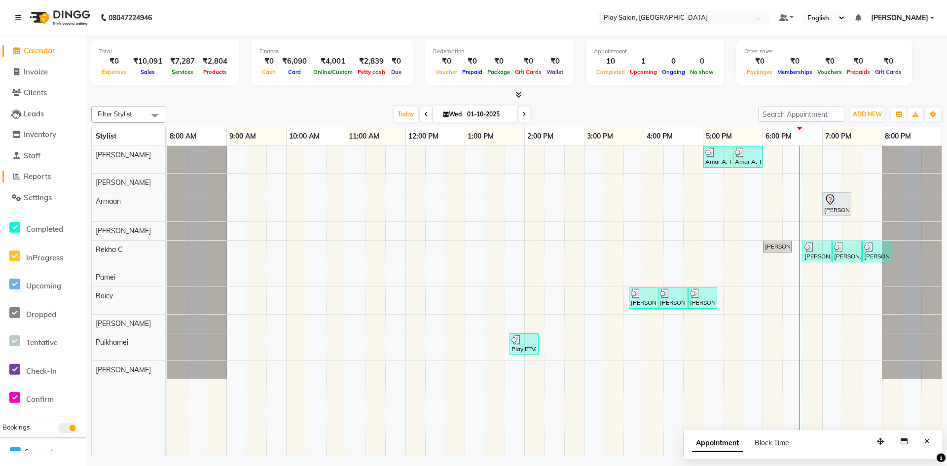
click at [25, 177] on span "Reports" at bounding box center [37, 176] width 27 height 9
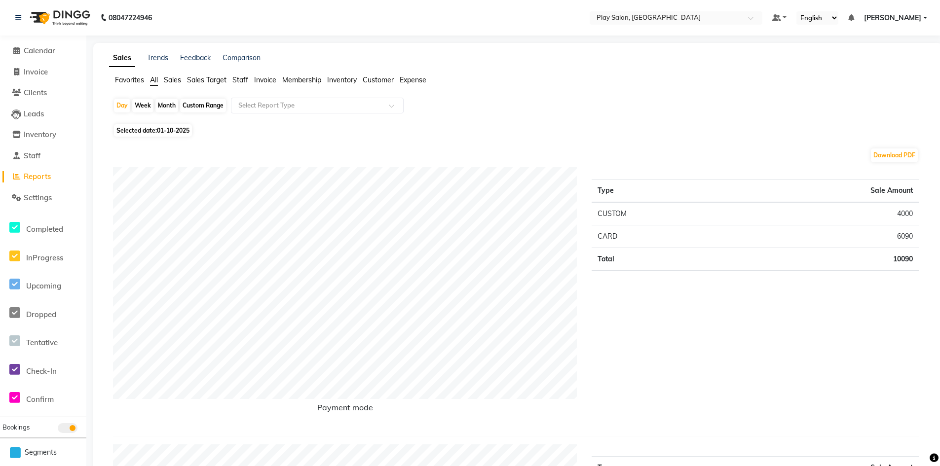
click at [245, 80] on span "Staff" at bounding box center [240, 79] width 16 height 9
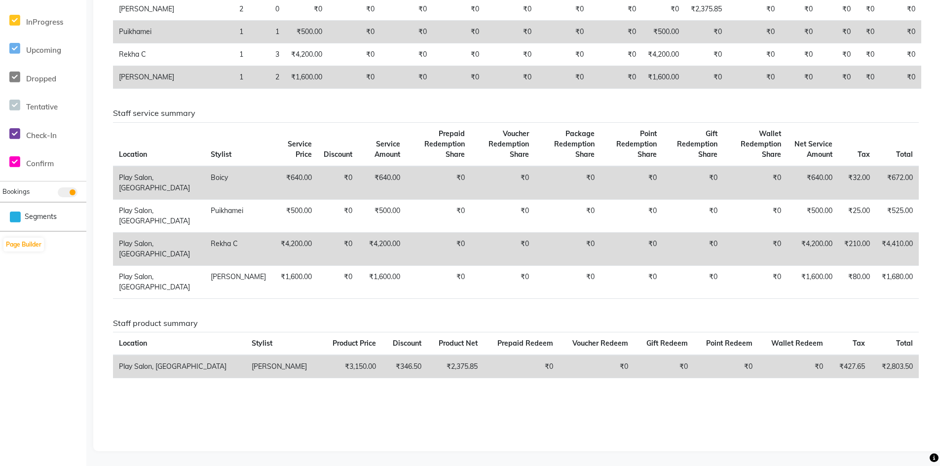
scroll to position [298, 0]
drag, startPoint x: 181, startPoint y: 422, endPoint x: 182, endPoint y: 476, distance: 54.3
drag, startPoint x: 182, startPoint y: 476, endPoint x: 108, endPoint y: 422, distance: 91.4
click at [108, 422] on div "Staff combined summary Stylist Bill Count Service Count Service Amount Prepaid …" at bounding box center [515, 170] width 821 height 544
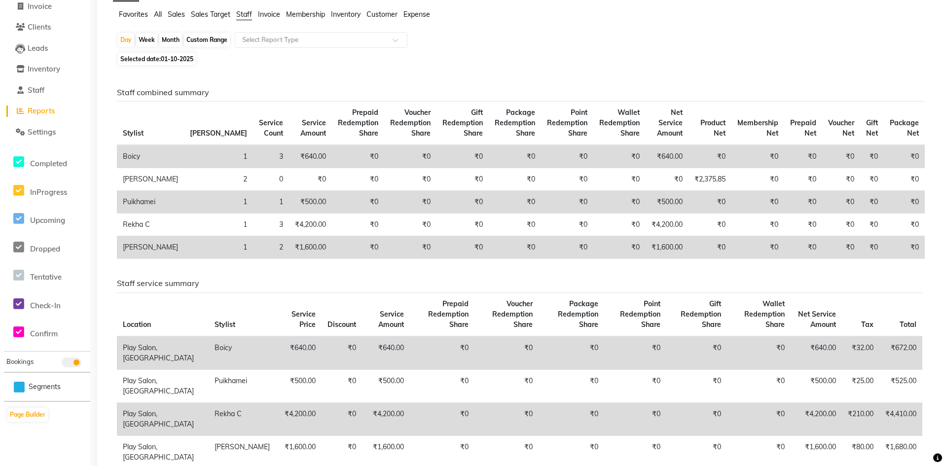
scroll to position [0, 0]
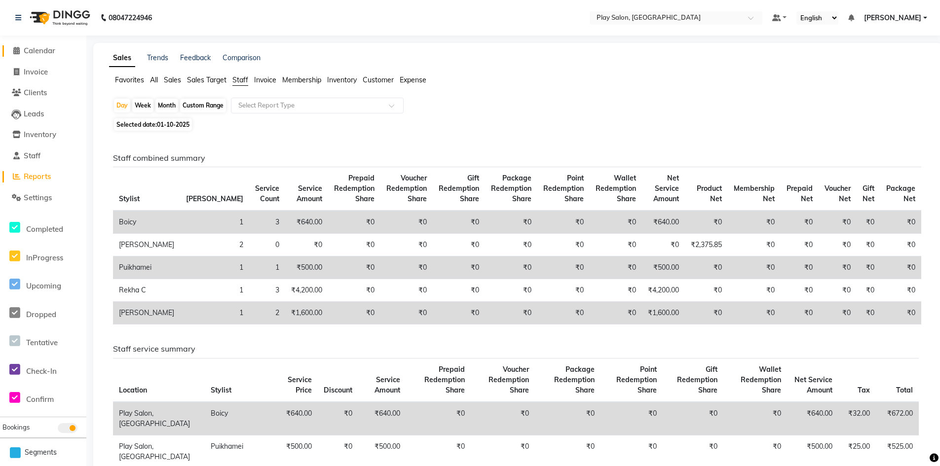
click at [49, 48] on span "Calendar" at bounding box center [40, 50] width 32 height 9
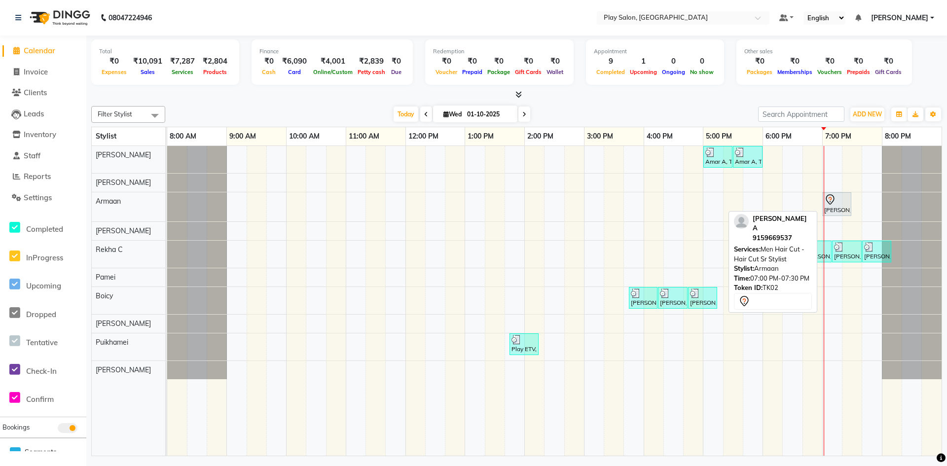
click at [841, 206] on div "[PERSON_NAME] A, TK02, 07:00 PM-07:30 PM, Men Hair Cut - Hair Cut Sr Stylist" at bounding box center [836, 204] width 27 height 21
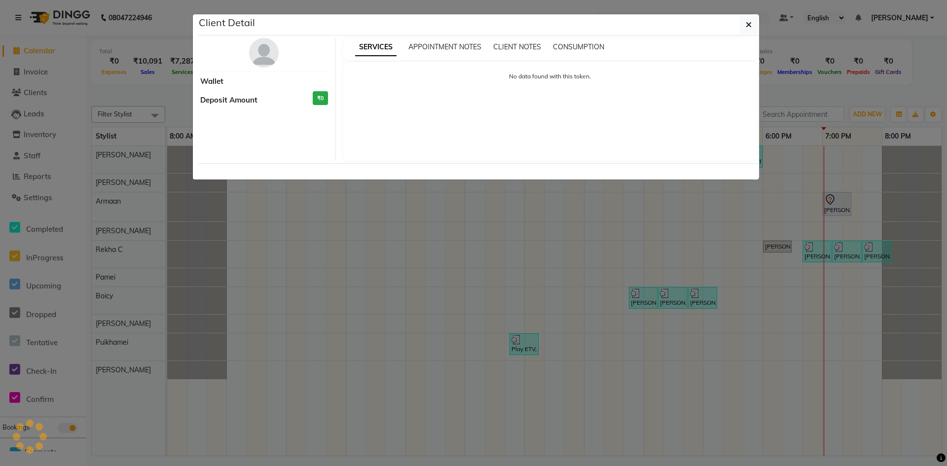
select select "7"
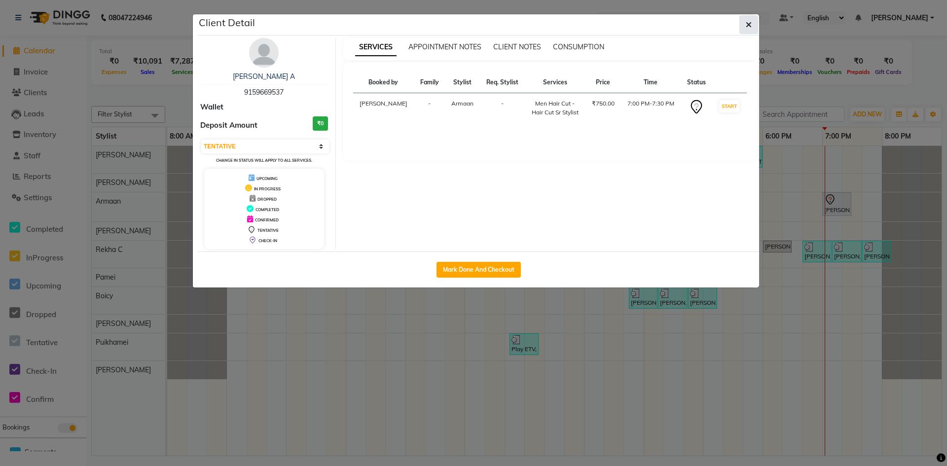
click at [750, 25] on icon "button" at bounding box center [749, 25] width 6 height 8
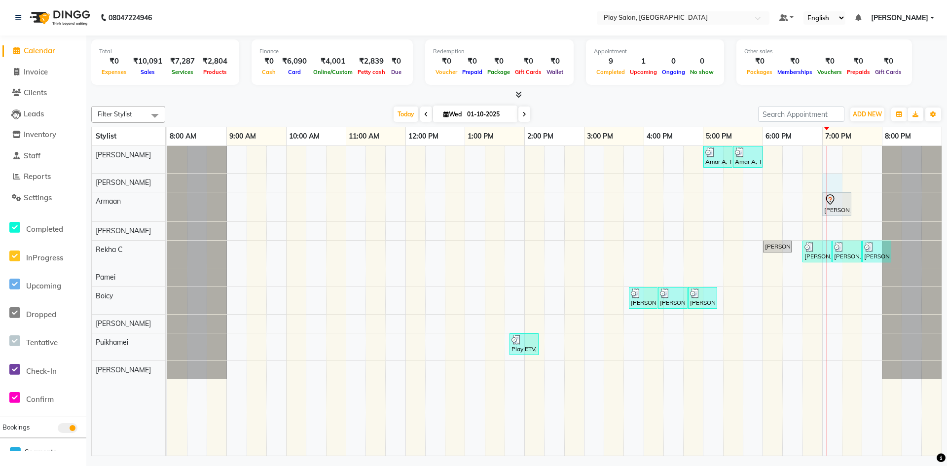
click at [829, 178] on div "Amar A, TK05, 05:00 PM-05:30 PM, Men Hair Cut - Style Director [PERSON_NAME] A,…" at bounding box center [554, 301] width 774 height 310
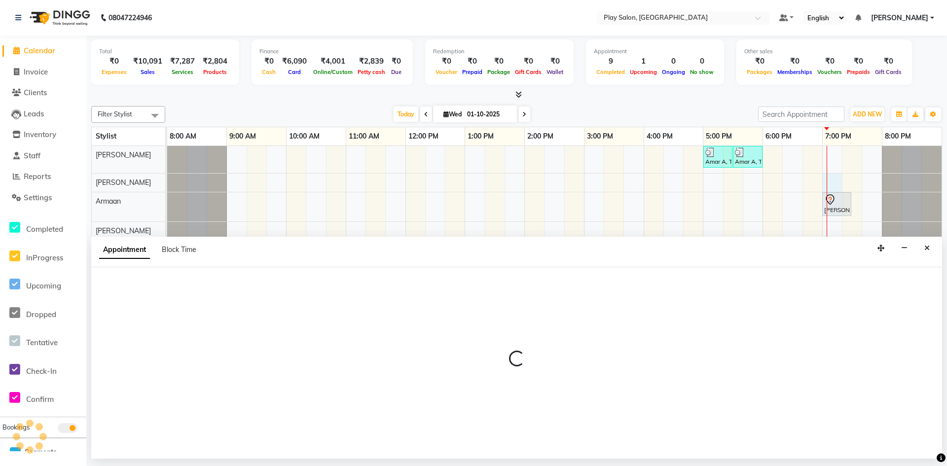
select select "88576"
select select "1140"
select select "tentative"
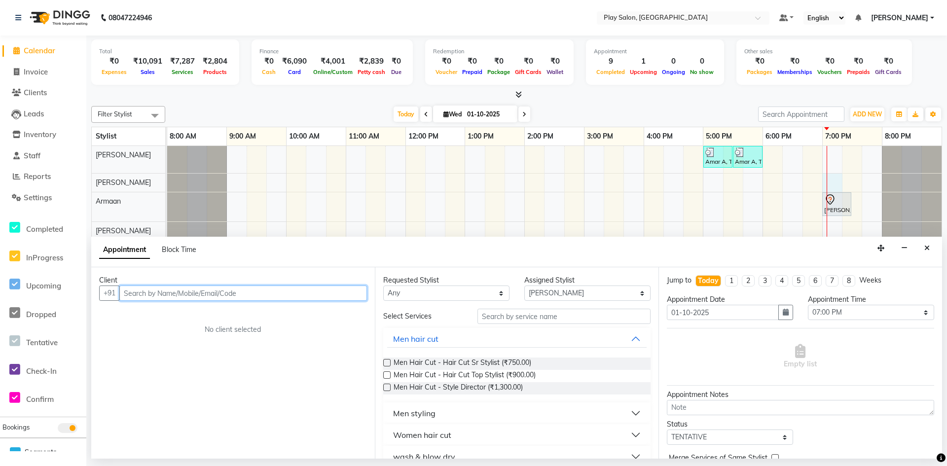
drag, startPoint x: 142, startPoint y: 290, endPoint x: 147, endPoint y: 288, distance: 5.2
click at [145, 289] on input "text" at bounding box center [243, 293] width 248 height 15
type input "9811434481"
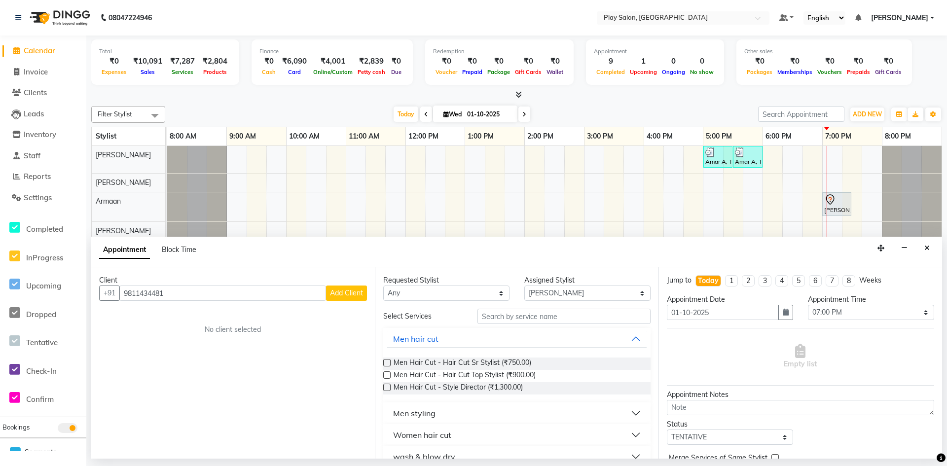
click at [351, 295] on span "Add Client" at bounding box center [346, 293] width 33 height 9
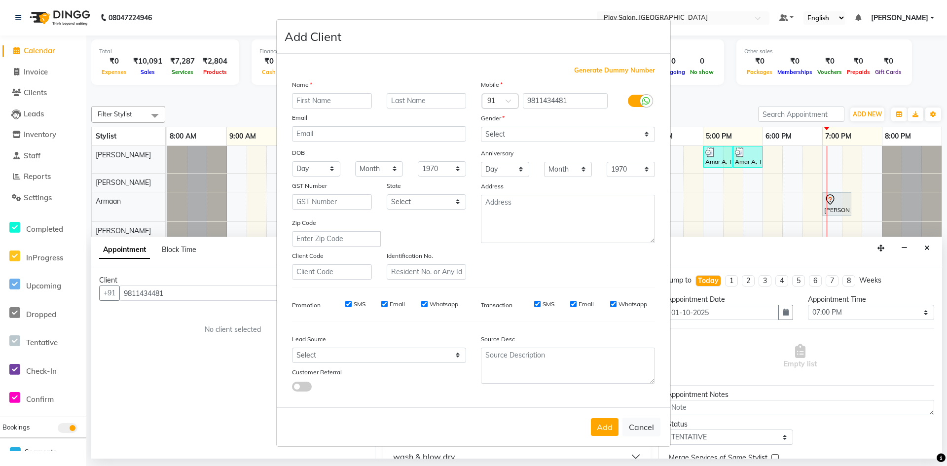
click at [340, 102] on input "text" at bounding box center [332, 100] width 80 height 15
type input "cHESHA"
drag, startPoint x: 329, startPoint y: 102, endPoint x: 265, endPoint y: 98, distance: 63.2
click at [265, 98] on ngb-modal-window "Add Client Generate Dummy Number Name cHESHA Email DOB Day 01 02 03 04 05 06 07…" at bounding box center [473, 233] width 947 height 466
type input "Chesha"
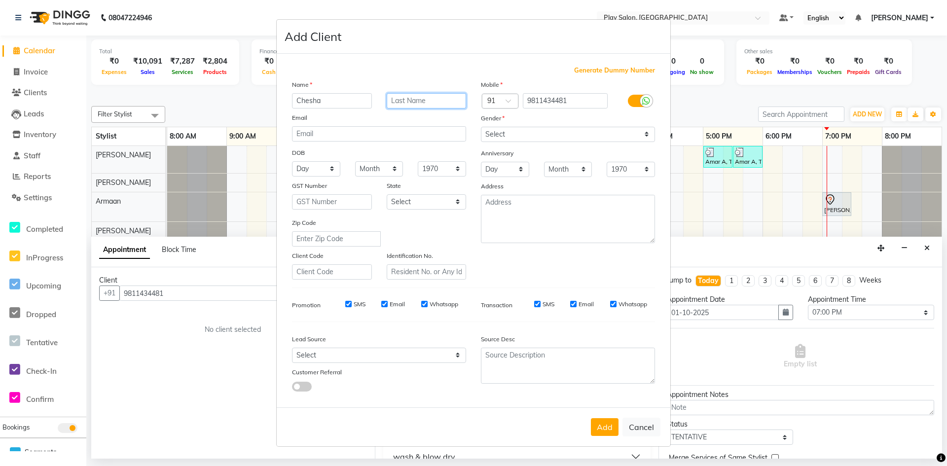
click at [425, 100] on input "text" at bounding box center [427, 100] width 80 height 15
type input "C"
click at [646, 139] on select "Select [DEMOGRAPHIC_DATA] [DEMOGRAPHIC_DATA] Other Prefer Not To Say" at bounding box center [568, 134] width 174 height 15
select select "[DEMOGRAPHIC_DATA]"
click at [481, 127] on select "Select [DEMOGRAPHIC_DATA] [DEMOGRAPHIC_DATA] Other Prefer Not To Say" at bounding box center [568, 134] width 174 height 15
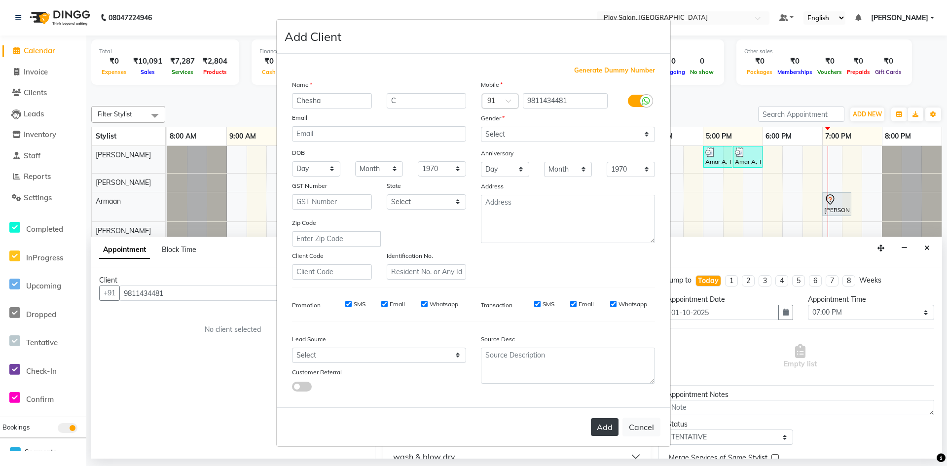
click at [603, 430] on button "Add" at bounding box center [605, 427] width 28 height 18
select select
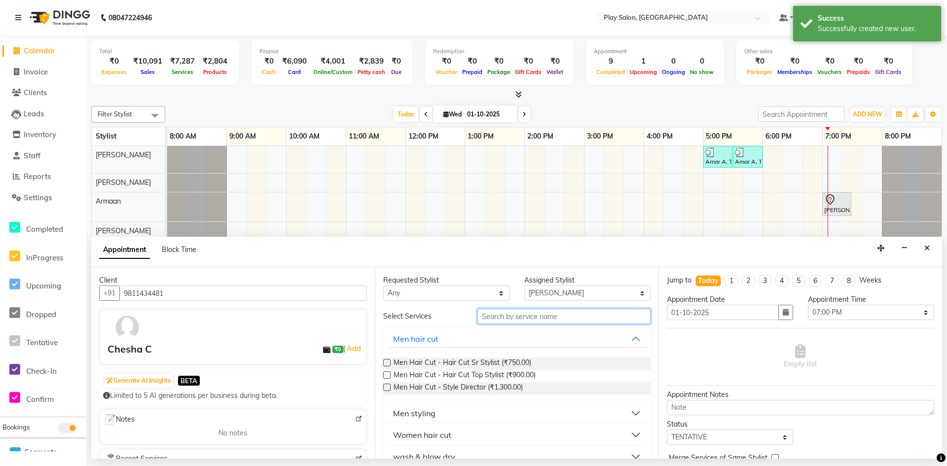
click at [516, 316] on input "text" at bounding box center [564, 316] width 173 height 15
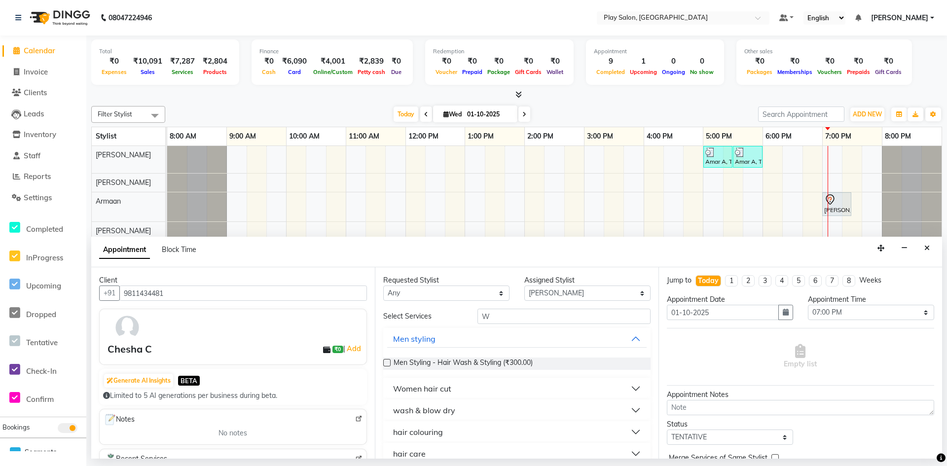
click at [489, 415] on button "wash & blow dry" at bounding box center [516, 411] width 259 height 18
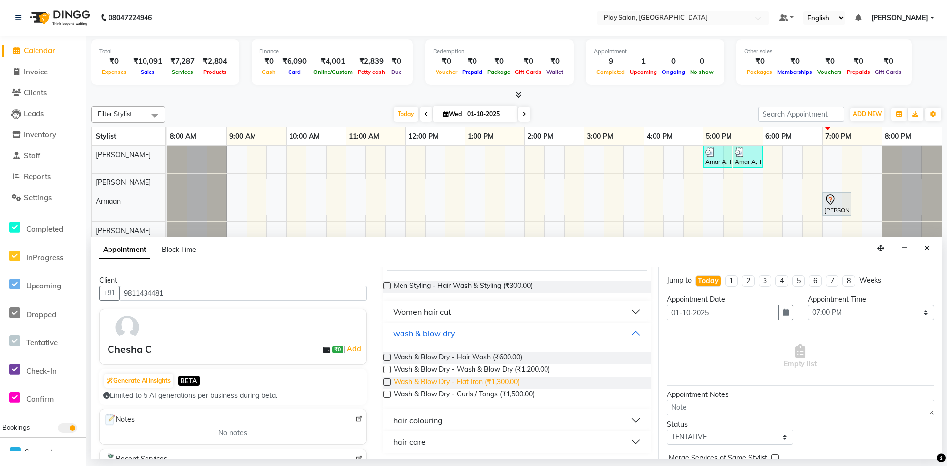
scroll to position [79, 0]
click at [513, 353] on span "Wash & Blow Dry - Hair Wash (₹600.00)" at bounding box center [458, 356] width 129 height 12
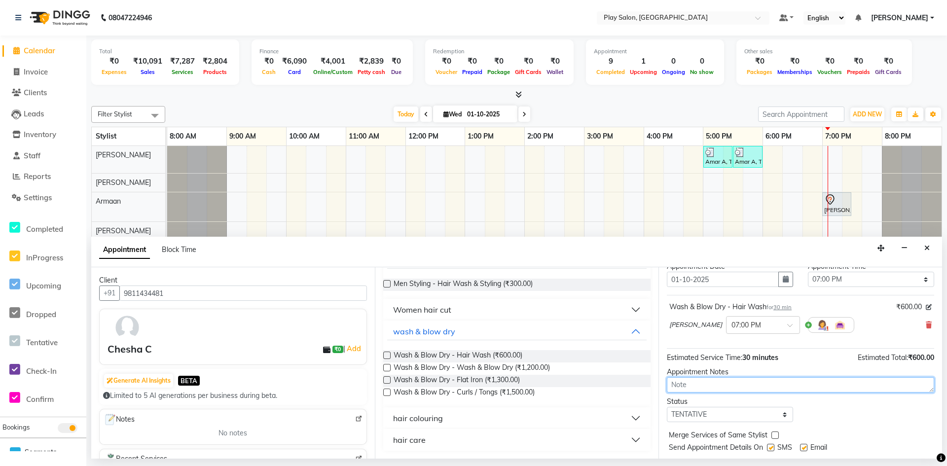
click at [738, 387] on div "Jump to [DATE] 1 2 3 4 5 6 7 8 Weeks Appointment Date [DATE] Appointment Time S…" at bounding box center [801, 362] width 284 height 191
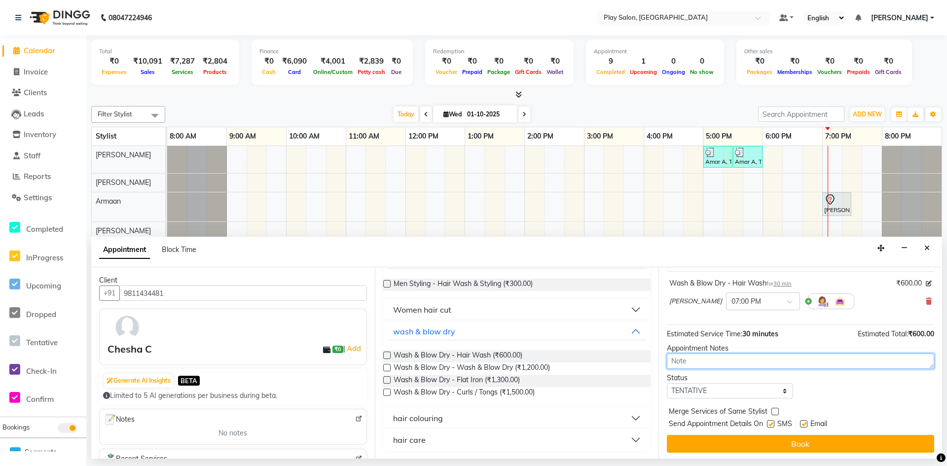
scroll to position [59, 0]
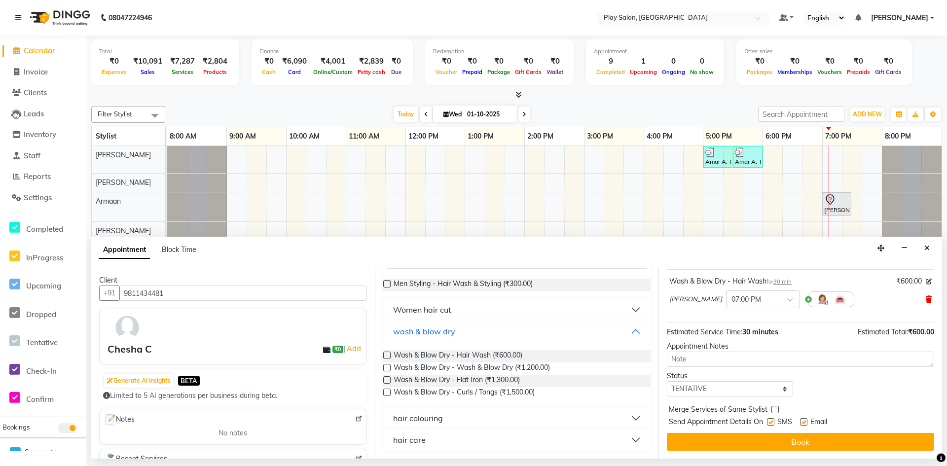
click at [926, 301] on icon at bounding box center [929, 299] width 6 height 7
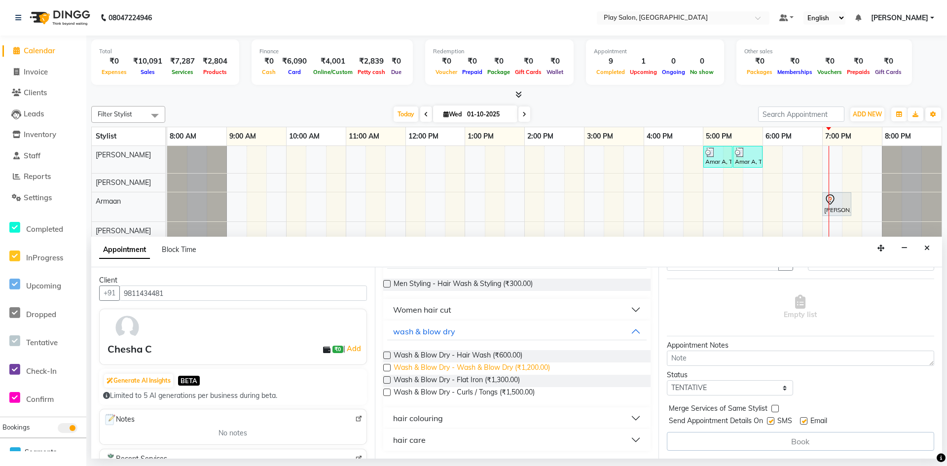
click at [521, 367] on span "Wash & Blow Dry - Wash & Blow Dry (₹1,200.00)" at bounding box center [472, 369] width 156 height 12
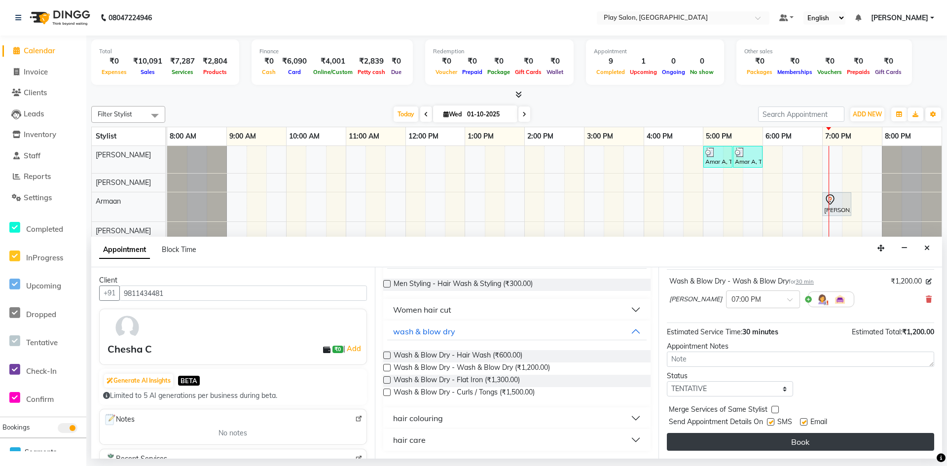
click at [808, 444] on button "Book" at bounding box center [800, 442] width 267 height 18
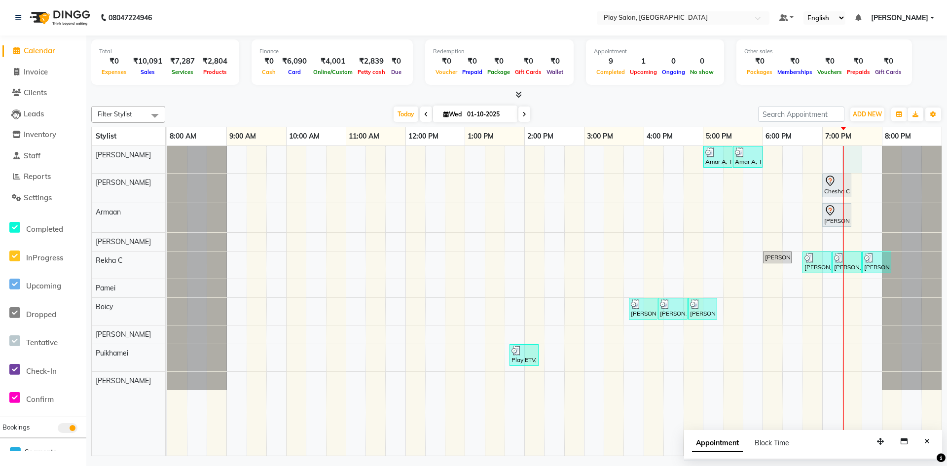
click at [851, 152] on div "Amar A, TK05, 05:00 PM-05:30 PM, Men Hair Cut - Style Director Amar A, TK05, 05…" at bounding box center [554, 301] width 774 height 310
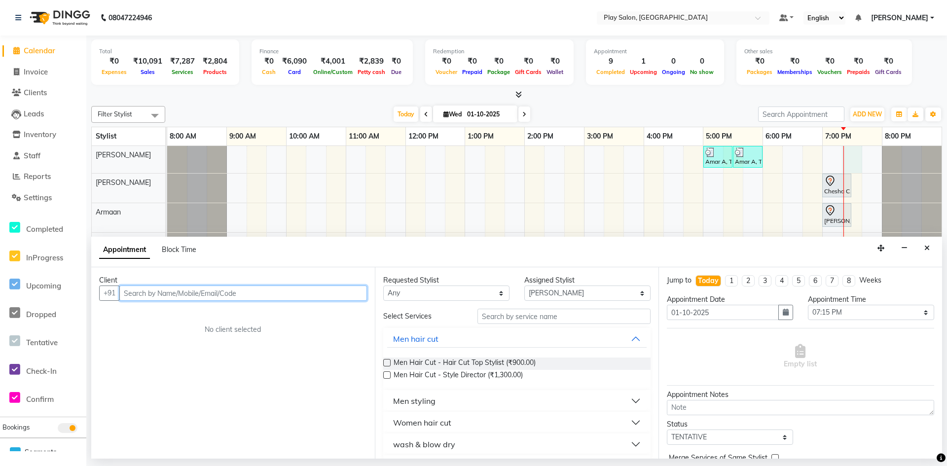
click at [227, 293] on input "text" at bounding box center [243, 293] width 248 height 15
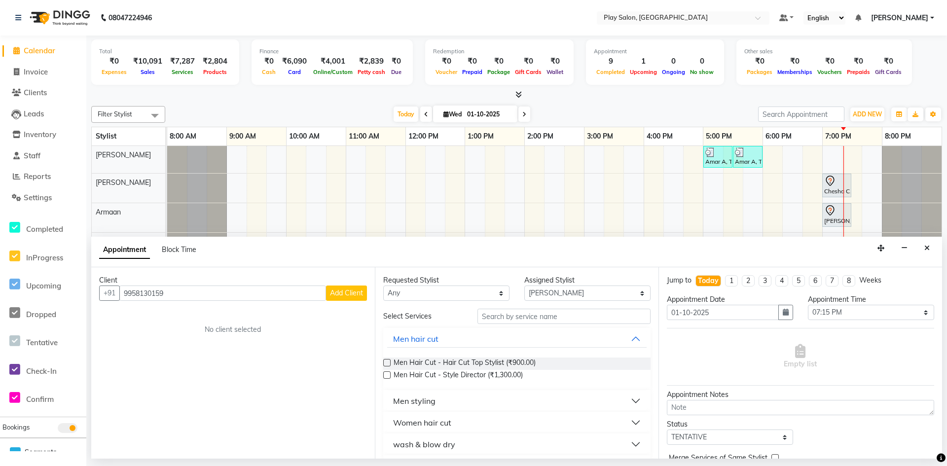
click at [342, 293] on span "Add Client" at bounding box center [346, 293] width 33 height 9
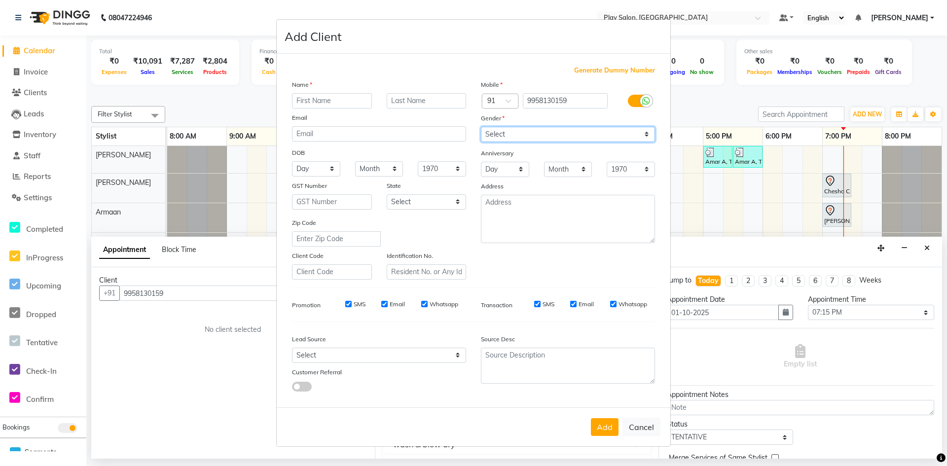
click at [646, 137] on select "Select [DEMOGRAPHIC_DATA] [DEMOGRAPHIC_DATA] Other Prefer Not To Say" at bounding box center [568, 134] width 174 height 15
click at [481, 127] on select "Select [DEMOGRAPHIC_DATA] [DEMOGRAPHIC_DATA] Other Prefer Not To Say" at bounding box center [568, 134] width 174 height 15
click at [607, 430] on button "Add" at bounding box center [605, 427] width 28 height 18
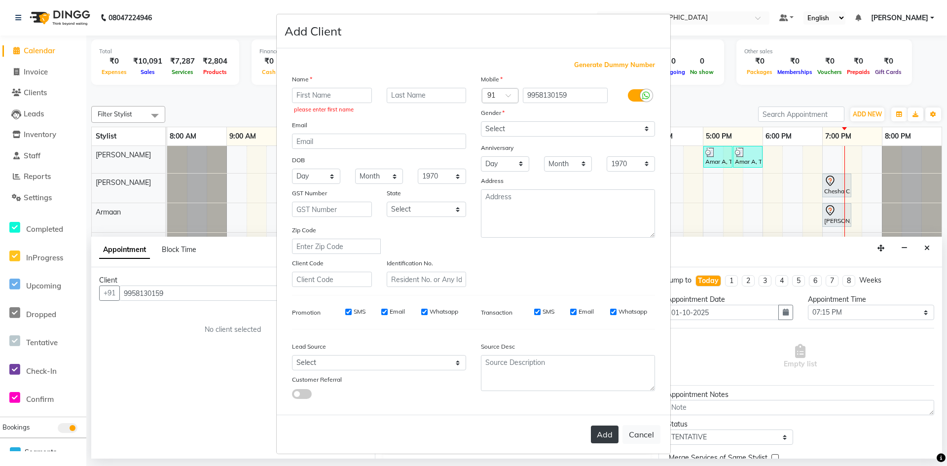
click at [604, 439] on button "Add" at bounding box center [605, 435] width 28 height 18
click at [338, 96] on input "text" at bounding box center [332, 95] width 80 height 15
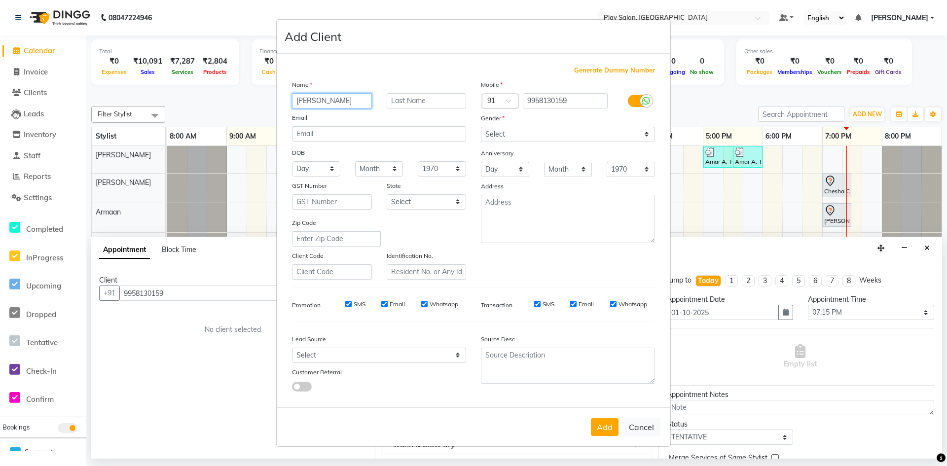
click at [300, 103] on input "[PERSON_NAME]" at bounding box center [332, 100] width 80 height 15
click at [447, 102] on input "text" at bounding box center [427, 100] width 80 height 15
click at [602, 428] on button "Add" at bounding box center [605, 427] width 28 height 18
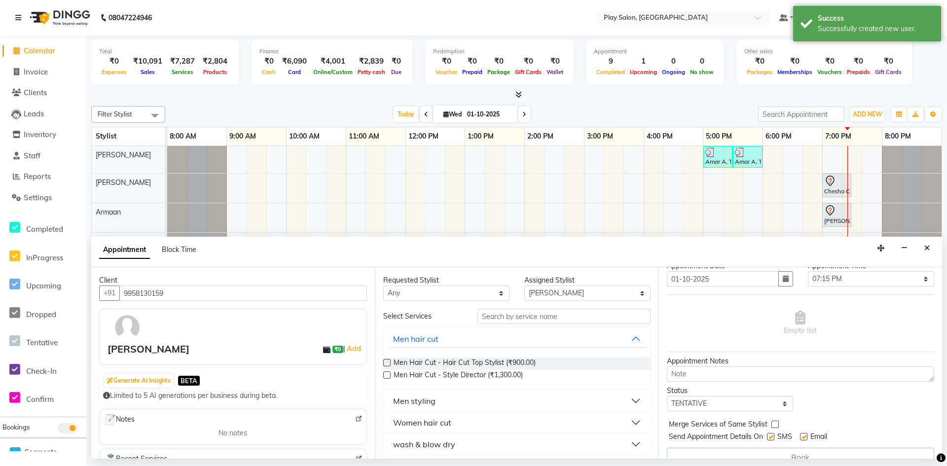
scroll to position [49, 0]
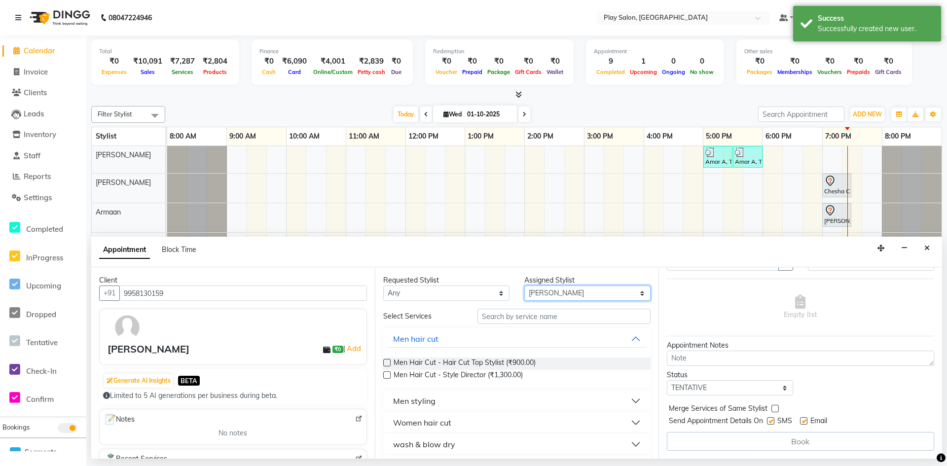
click at [637, 294] on select "Select Armaan [PERSON_NAME] Boicy Gaiphunliu Kamei Hauzel [PERSON_NAME] Puikham…" at bounding box center [587, 293] width 126 height 15
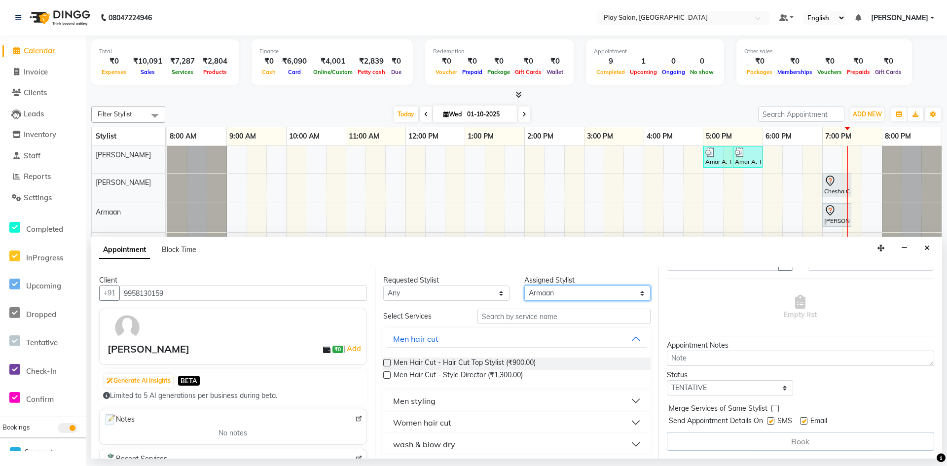
click at [524, 286] on select "Select Armaan [PERSON_NAME] Boicy Gaiphunliu Kamei Hauzel [PERSON_NAME] Puikham…" at bounding box center [587, 293] width 126 height 15
click at [530, 363] on span "Men Hair Cut - Hair Cut Sr Stylist (₹750.00)" at bounding box center [463, 364] width 138 height 12
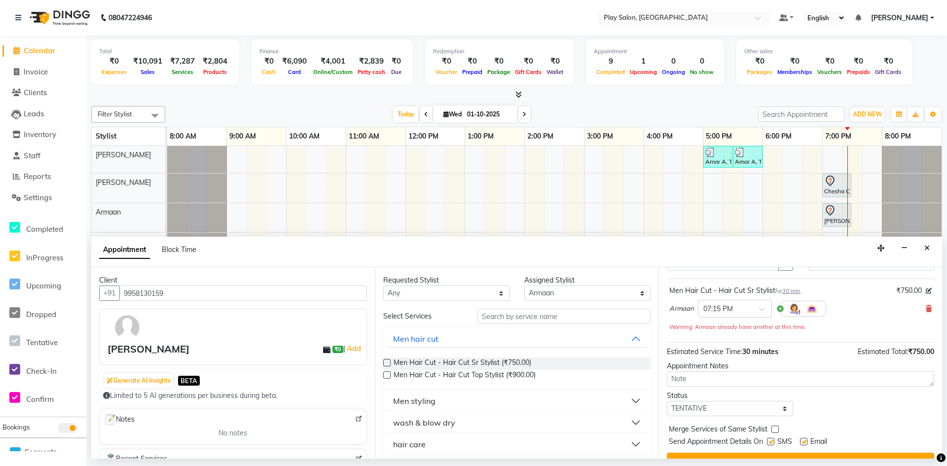
scroll to position [69, 0]
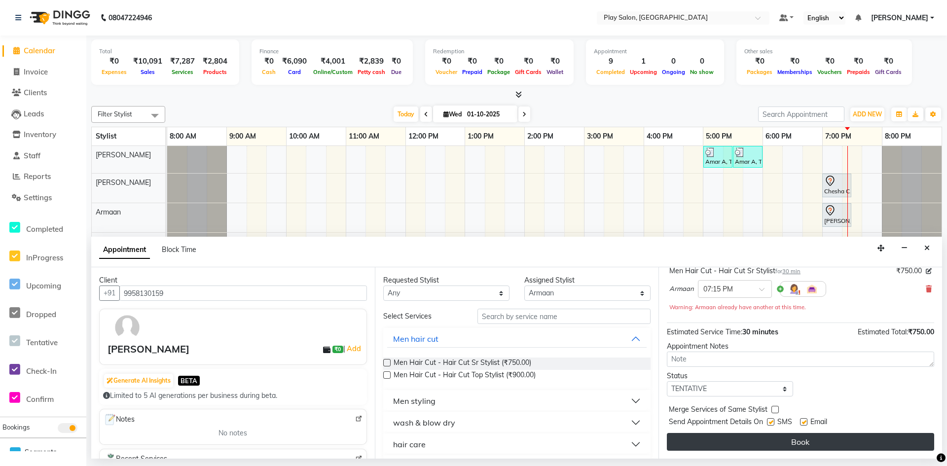
click at [795, 447] on button "Book" at bounding box center [800, 442] width 267 height 18
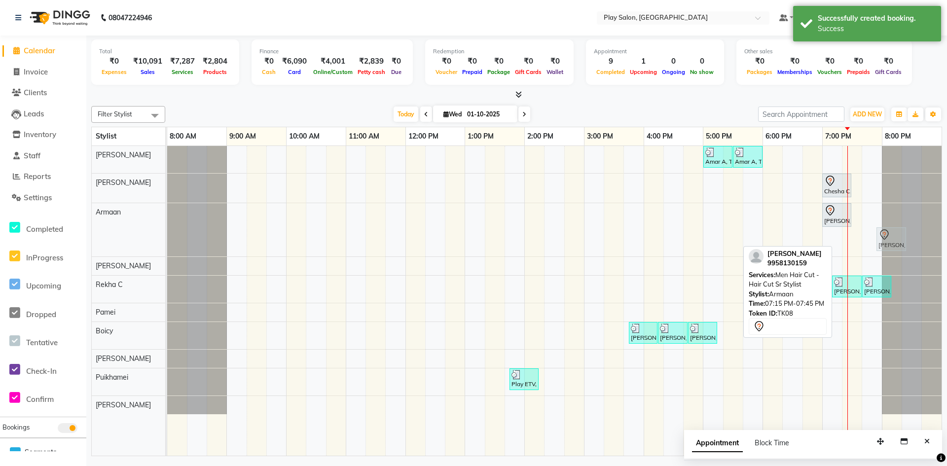
drag, startPoint x: 851, startPoint y: 244, endPoint x: 897, endPoint y: 208, distance: 57.9
click at [897, 208] on div "[PERSON_NAME] A, TK02, 07:00 PM-07:30 PM, Men Hair Cut - Hair Cut Sr Stylist [P…" at bounding box center [554, 229] width 774 height 53
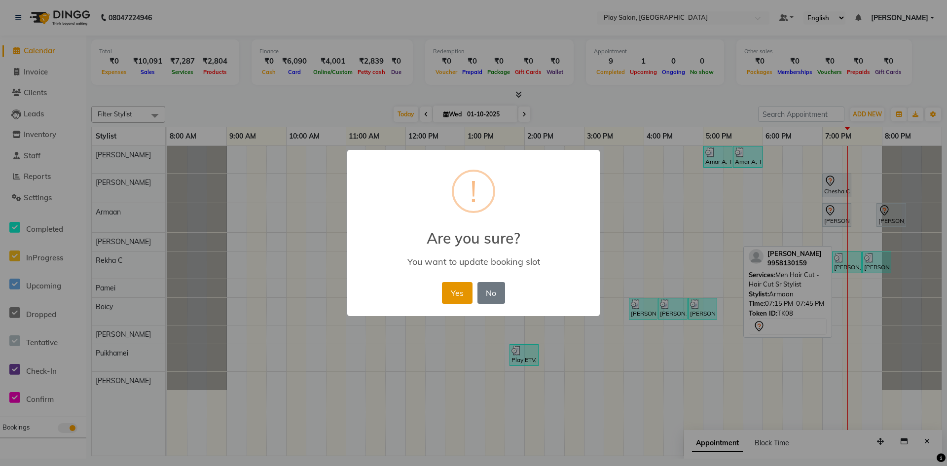
click at [457, 287] on button "Yes" at bounding box center [457, 293] width 30 height 22
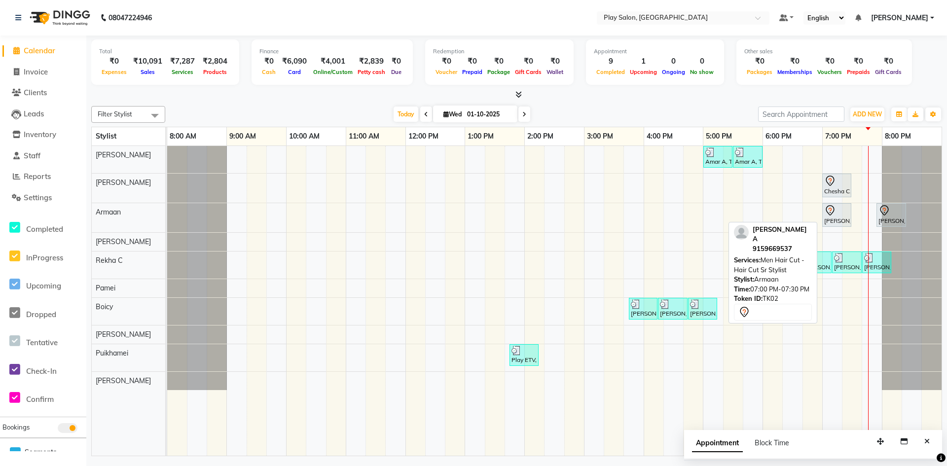
click at [840, 221] on div "[PERSON_NAME] A, TK02, 07:00 PM-07:30 PM, Men Hair Cut - Hair Cut Sr Stylist" at bounding box center [836, 215] width 27 height 21
click at [842, 214] on div at bounding box center [836, 211] width 25 height 12
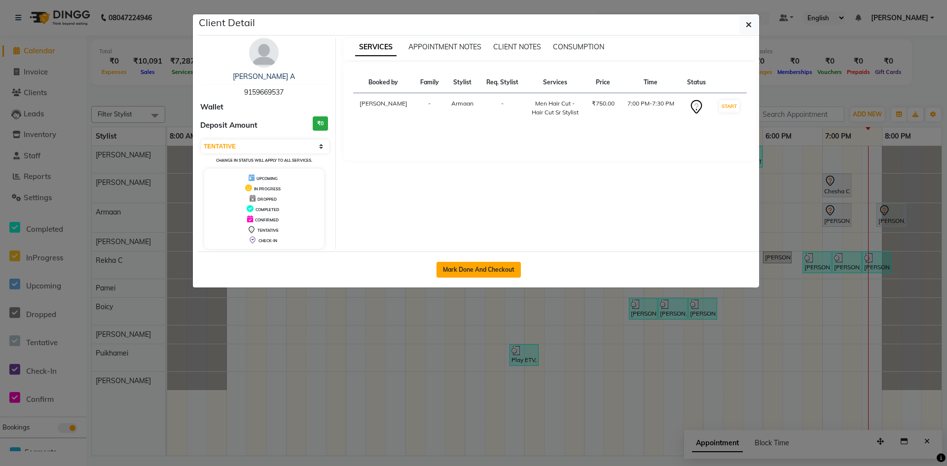
click at [490, 265] on button "Mark Done And Checkout" at bounding box center [479, 270] width 84 height 16
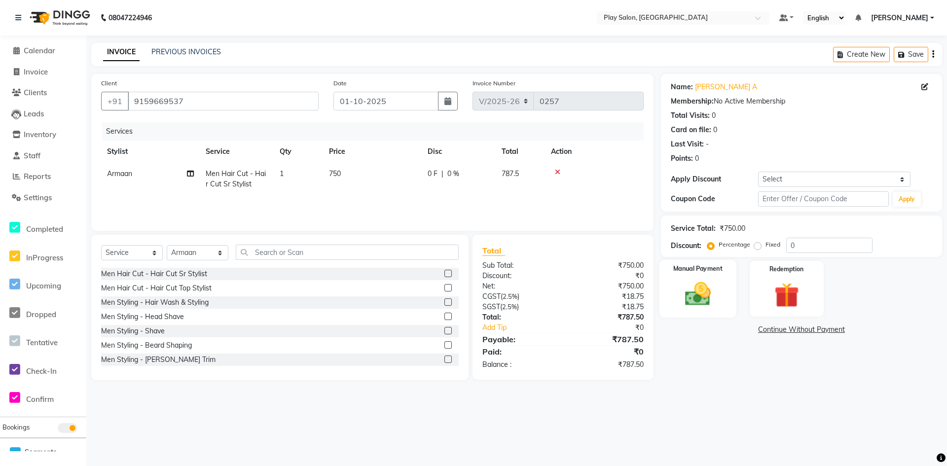
click at [701, 294] on img at bounding box center [698, 294] width 42 height 30
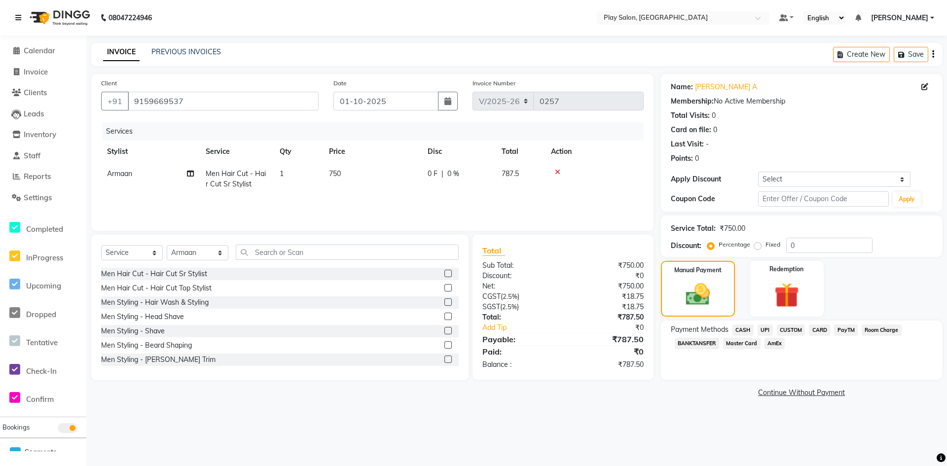
click at [18, 16] on icon at bounding box center [18, 17] width 6 height 7
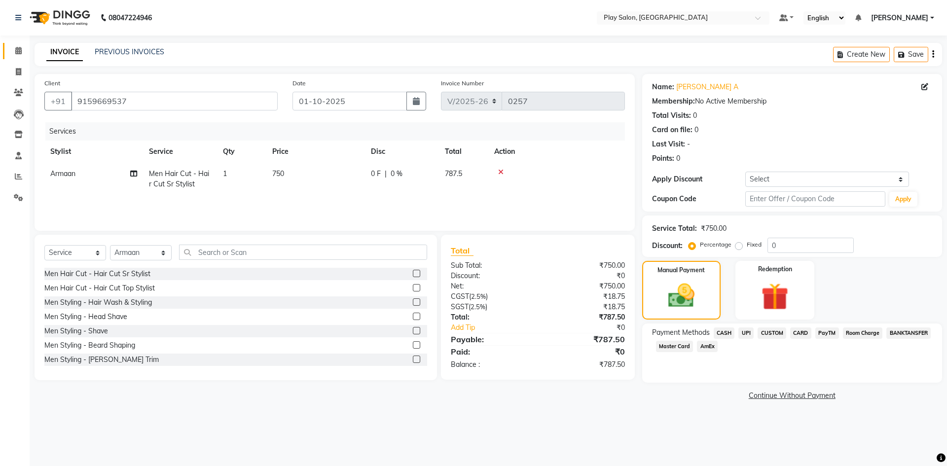
click at [27, 48] on li "Calendar" at bounding box center [15, 50] width 30 height 21
click at [22, 51] on span at bounding box center [18, 50] width 17 height 11
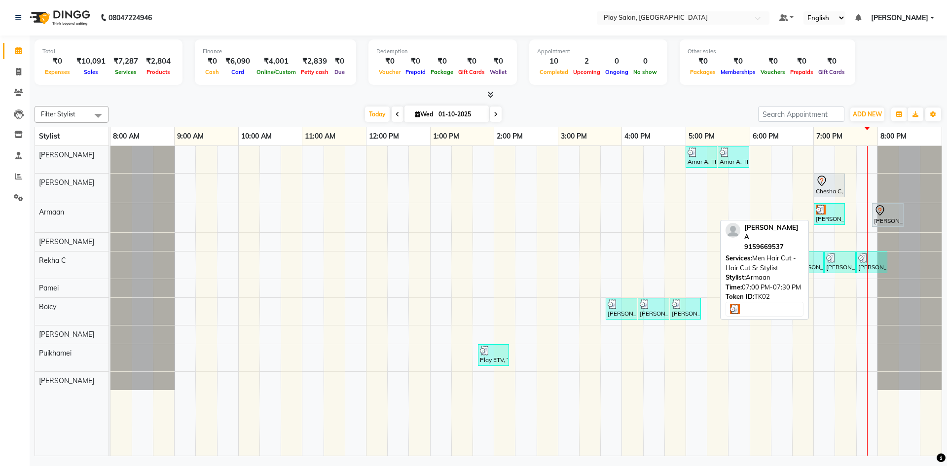
click at [835, 217] on div "[PERSON_NAME] A, TK02, 07:00 PM-07:30 PM, Men Hair Cut - Hair Cut Sr Stylist" at bounding box center [829, 214] width 29 height 19
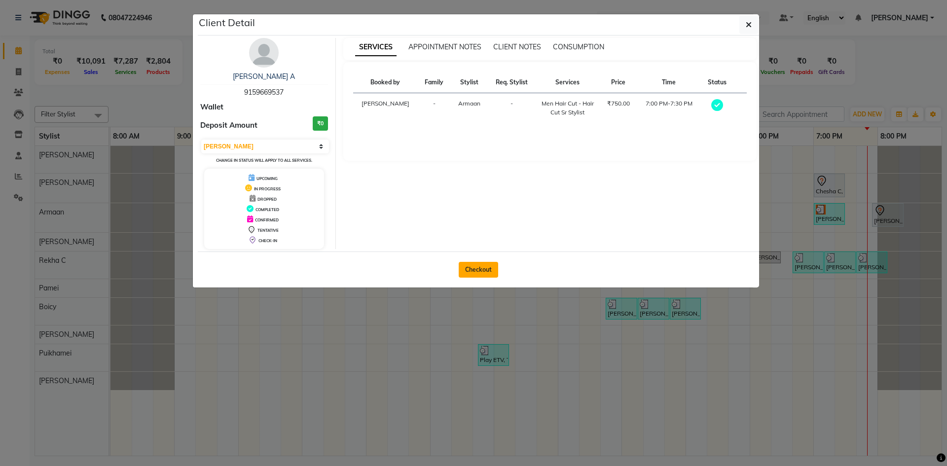
click at [477, 269] on button "Checkout" at bounding box center [478, 270] width 39 height 16
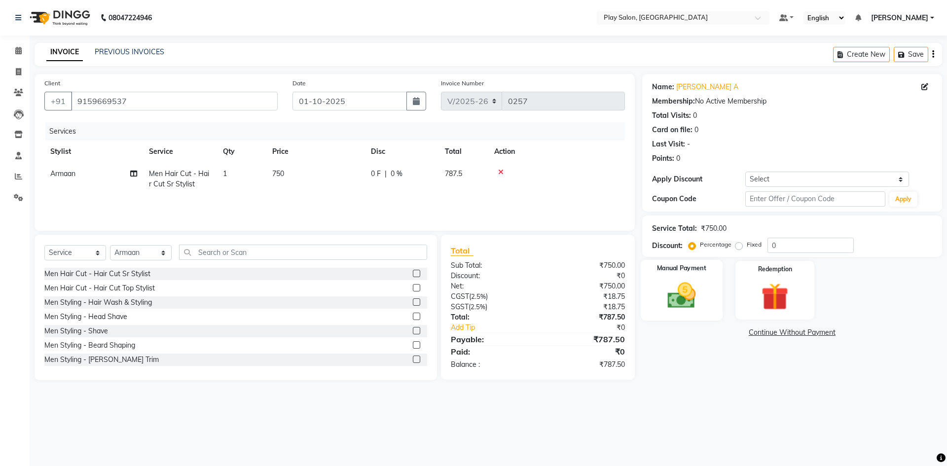
click at [679, 299] on img at bounding box center [682, 295] width 46 height 33
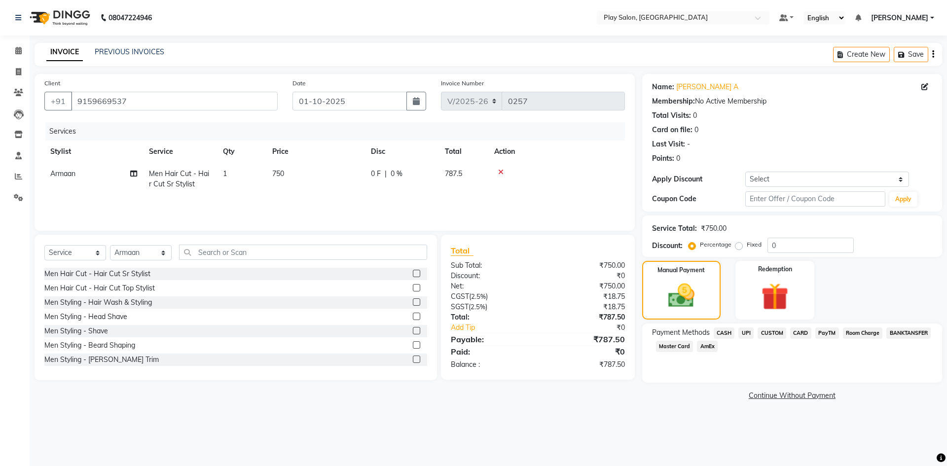
click at [805, 331] on span "CARD" at bounding box center [800, 333] width 21 height 11
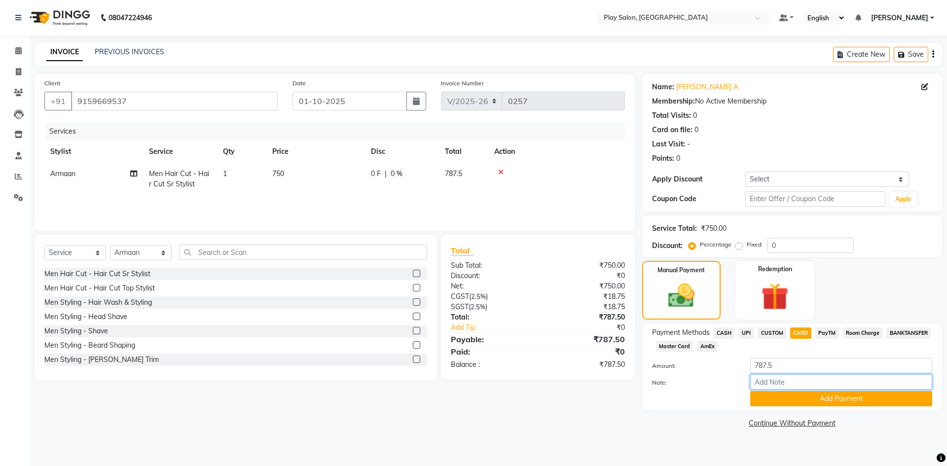
click at [790, 384] on input "Note:" at bounding box center [841, 381] width 182 height 15
click at [816, 395] on button "Add Payment" at bounding box center [841, 398] width 182 height 15
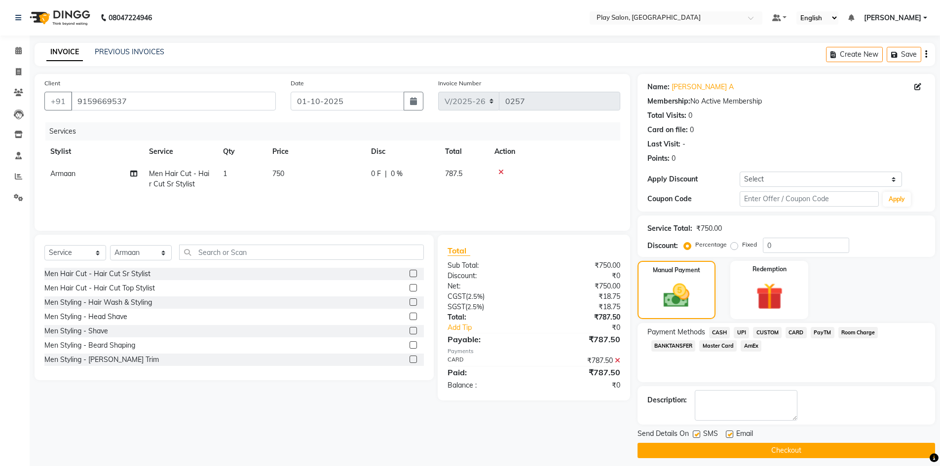
click at [786, 453] on button "Checkout" at bounding box center [785, 450] width 297 height 15
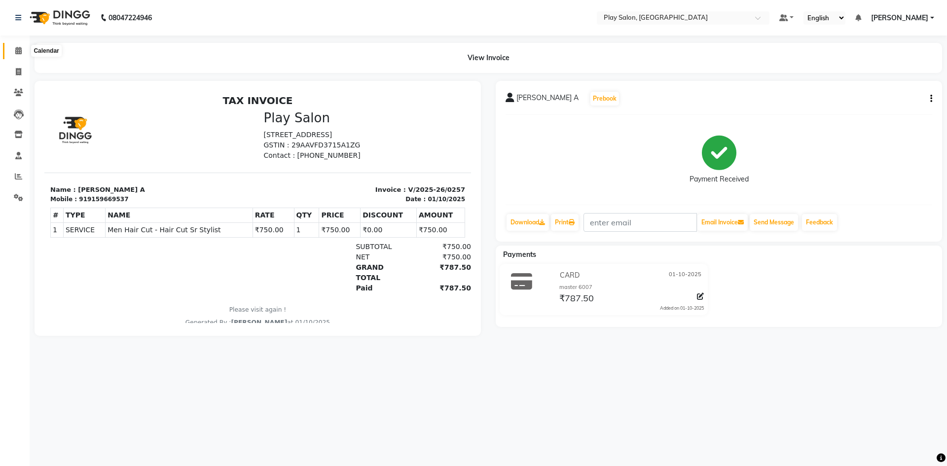
click at [16, 48] on icon at bounding box center [18, 50] width 6 height 7
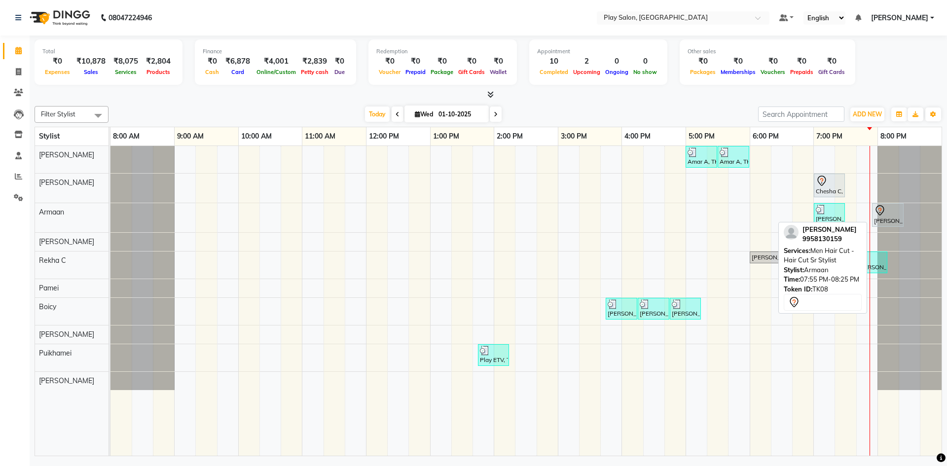
click at [891, 214] on div at bounding box center [888, 211] width 28 height 12
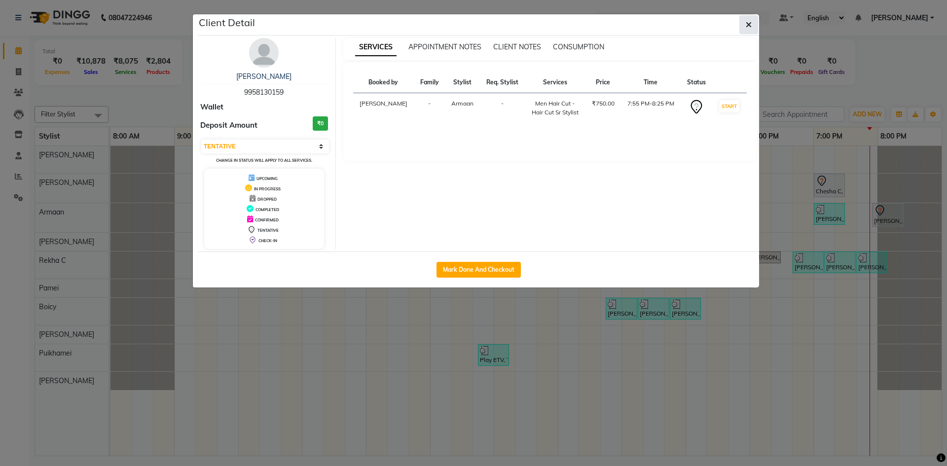
click at [746, 25] on icon "button" at bounding box center [749, 25] width 6 height 8
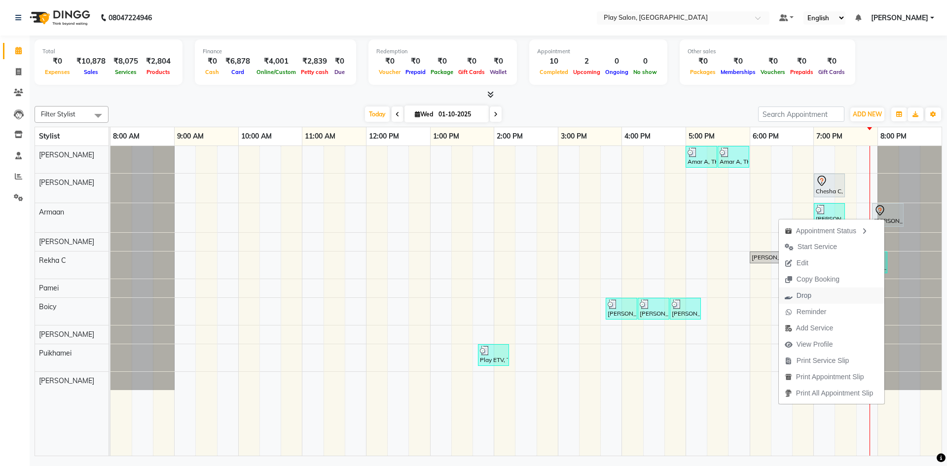
click at [809, 294] on span "Drop" at bounding box center [798, 296] width 38 height 16
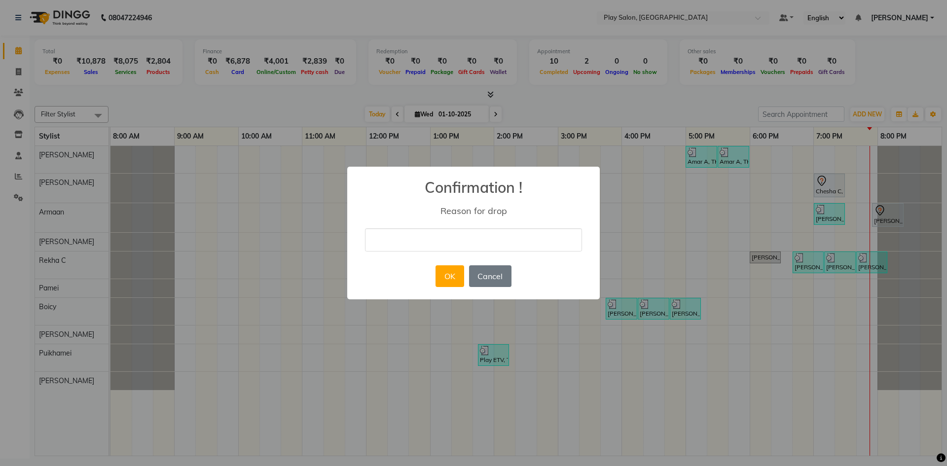
click at [428, 237] on input "text" at bounding box center [473, 239] width 217 height 23
click at [497, 278] on button "Cancel" at bounding box center [490, 276] width 42 height 22
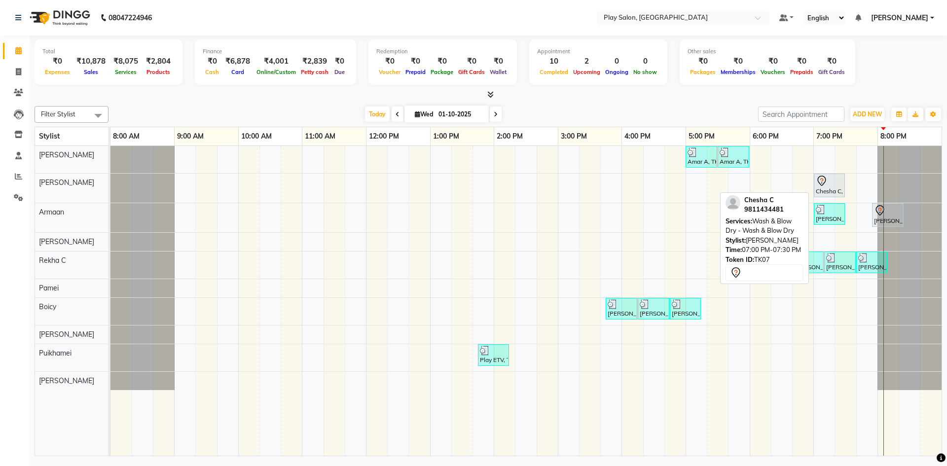
click at [828, 187] on div "Chesha C, TK07, 07:00 PM-07:30 PM, Wash & Blow Dry - Wash & Blow Dry" at bounding box center [829, 185] width 29 height 21
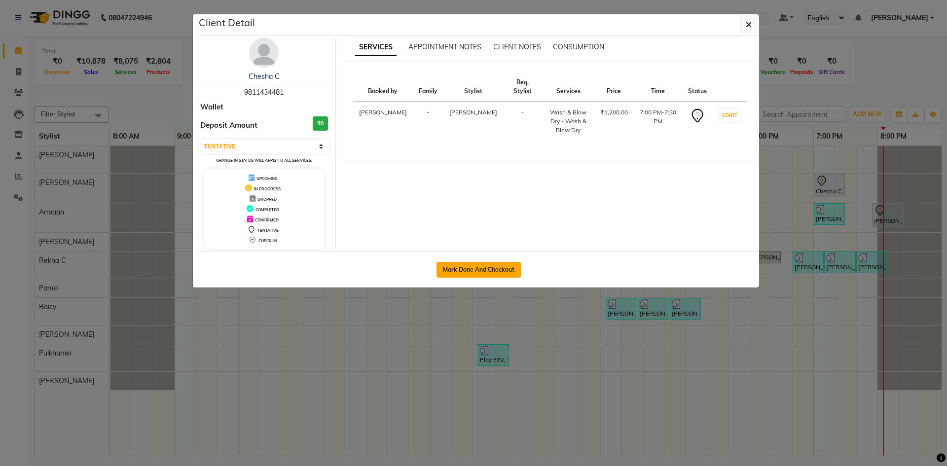
click at [480, 269] on button "Mark Done And Checkout" at bounding box center [479, 270] width 84 height 16
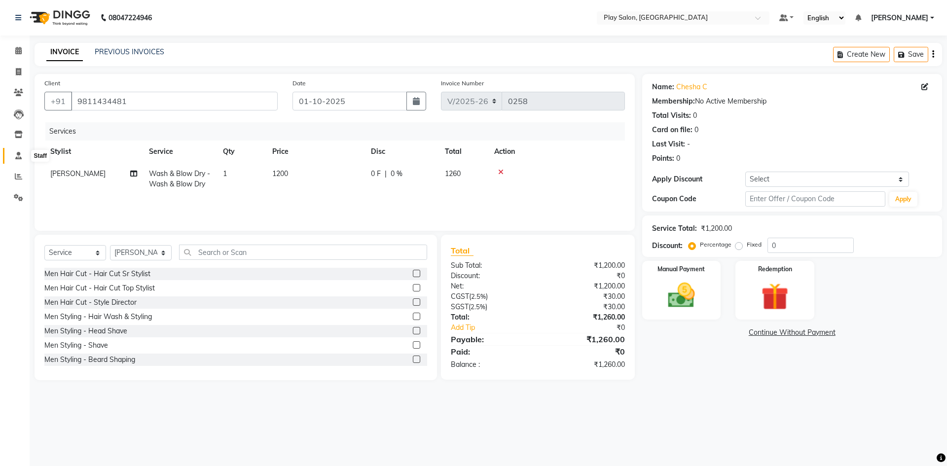
click at [17, 159] on span at bounding box center [18, 155] width 17 height 11
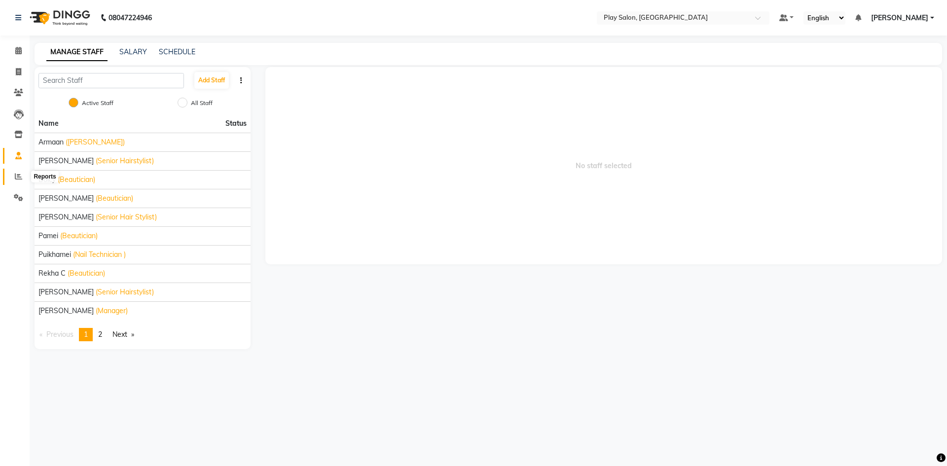
click at [21, 182] on span at bounding box center [18, 176] width 17 height 11
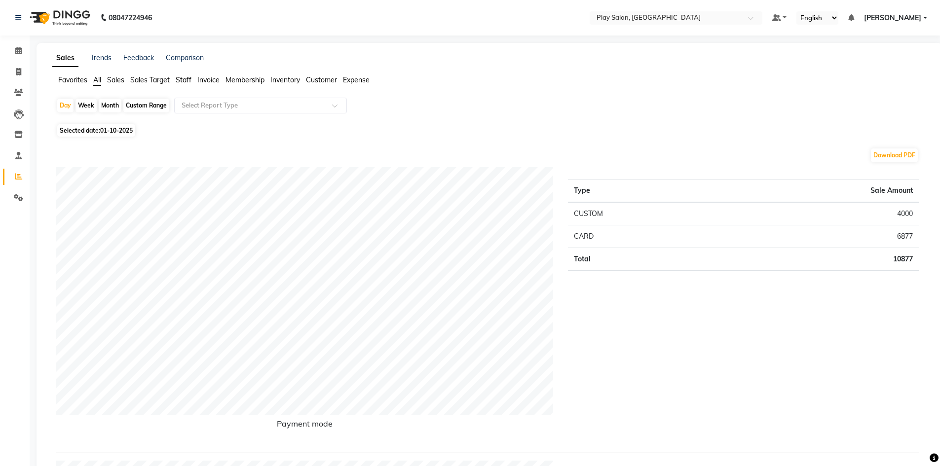
click at [150, 76] on span "Sales Target" at bounding box center [149, 79] width 39 height 9
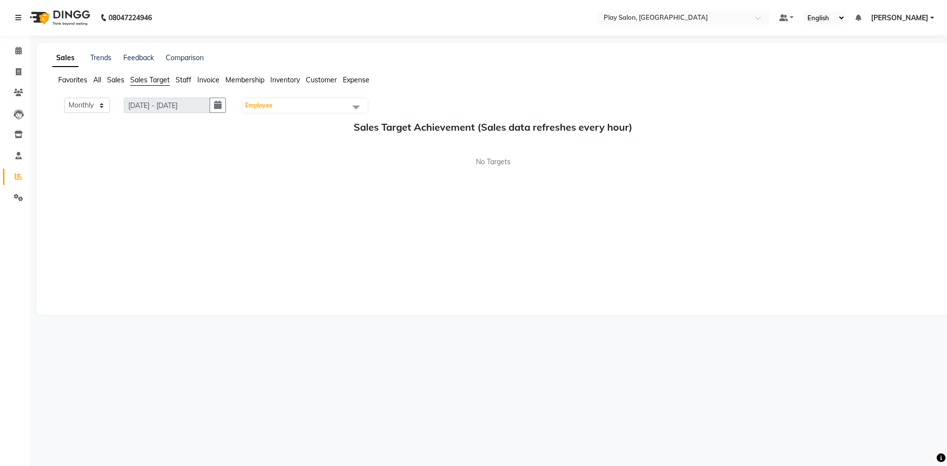
click at [191, 78] on span "Staff" at bounding box center [184, 79] width 16 height 9
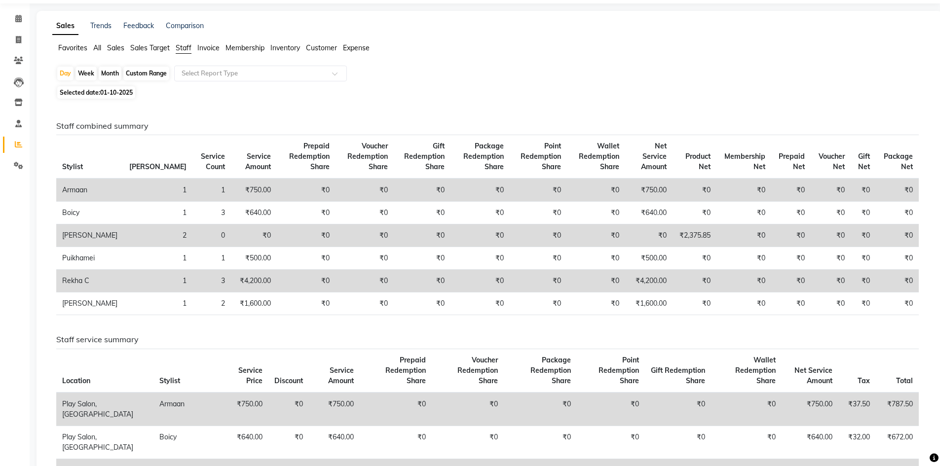
scroll to position [49, 0]
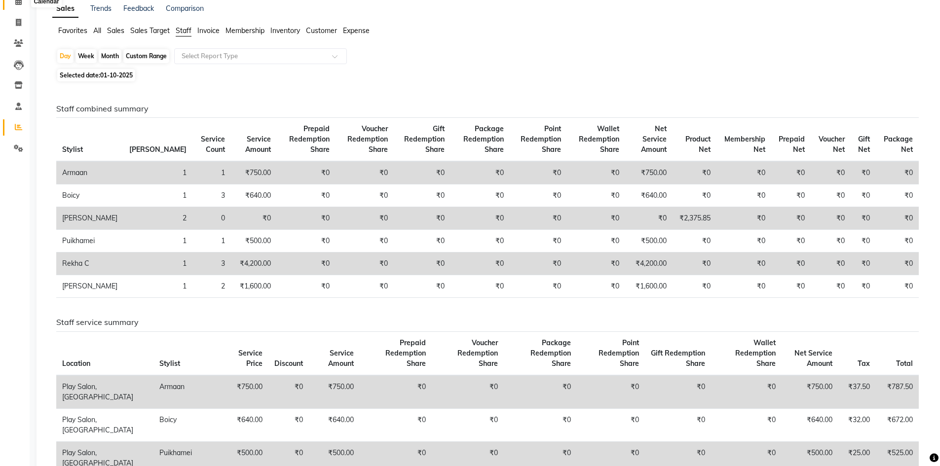
click at [17, 3] on icon at bounding box center [18, 1] width 6 height 7
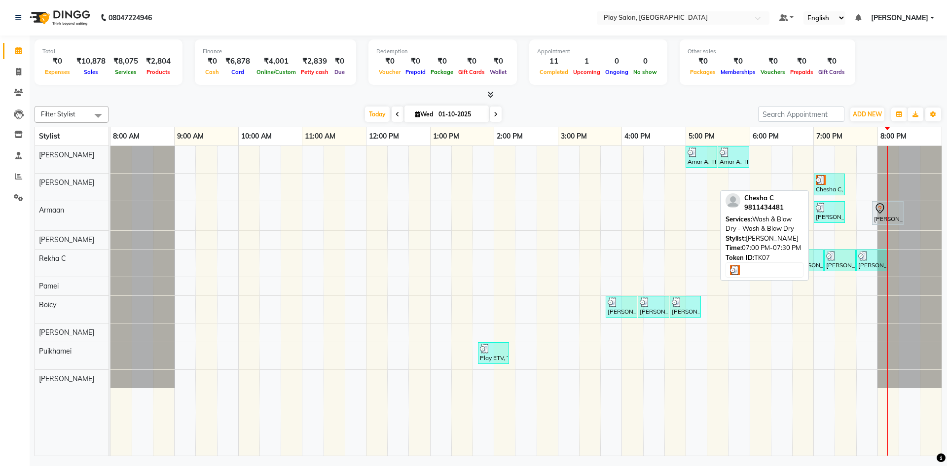
click at [830, 188] on div "Chesha C, TK07, 07:00 PM-07:30 PM, Wash & Blow Dry - Wash & Blow Dry" at bounding box center [829, 184] width 29 height 19
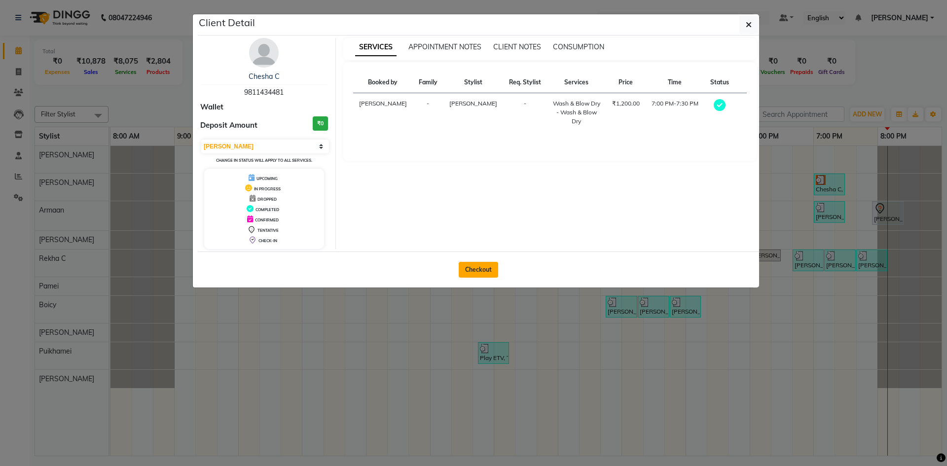
click at [484, 272] on button "Checkout" at bounding box center [478, 270] width 39 height 16
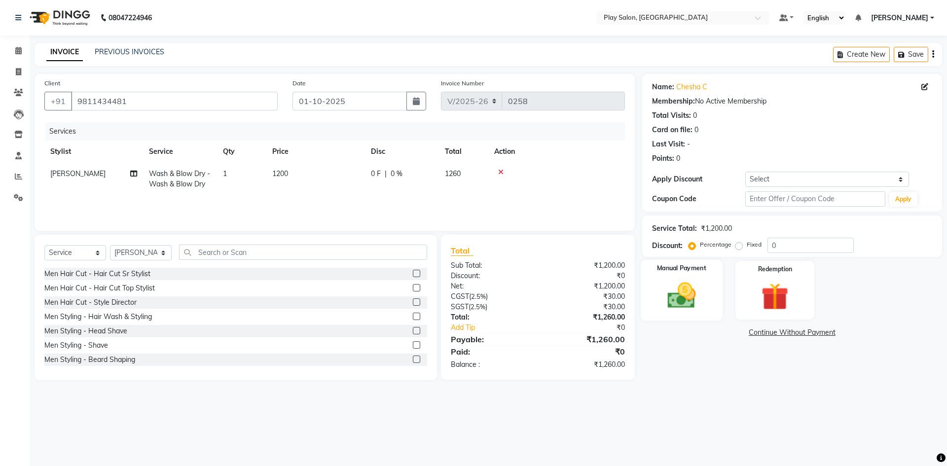
click at [692, 292] on img at bounding box center [682, 295] width 46 height 33
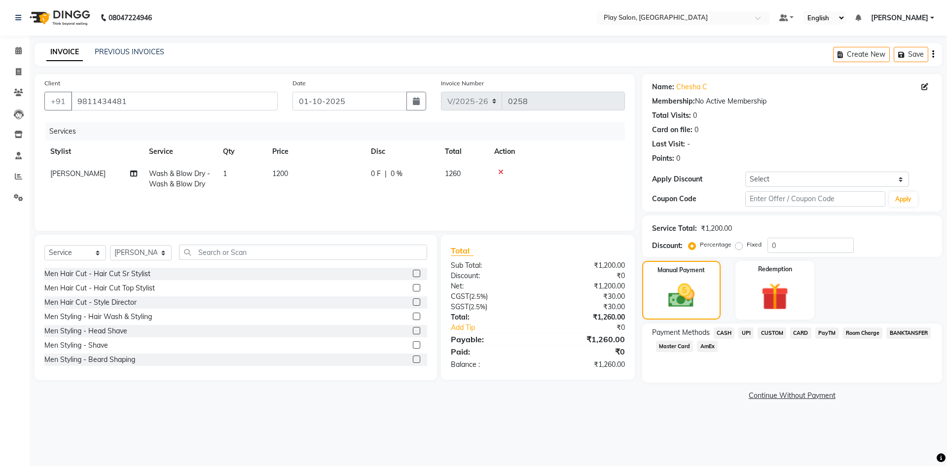
click at [773, 335] on span "CUSTOM" at bounding box center [772, 333] width 29 height 11
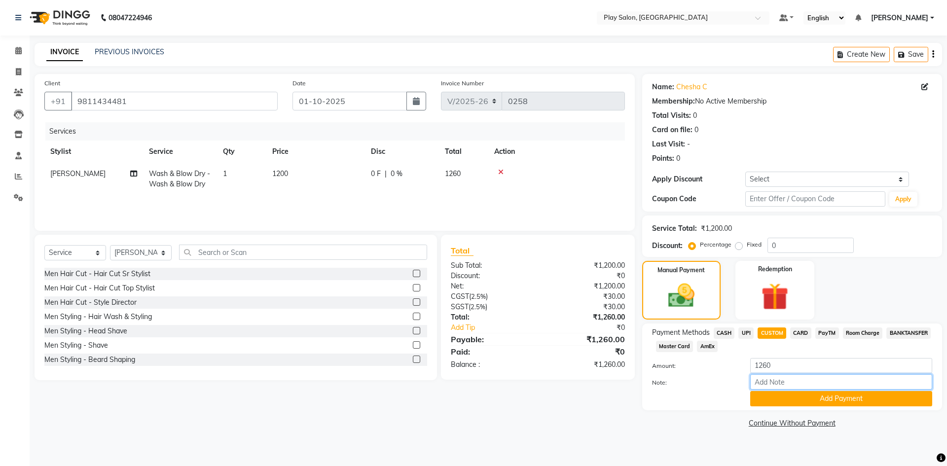
click at [770, 385] on input "Note:" at bounding box center [841, 381] width 182 height 15
click at [822, 399] on button "Add Payment" at bounding box center [841, 398] width 182 height 15
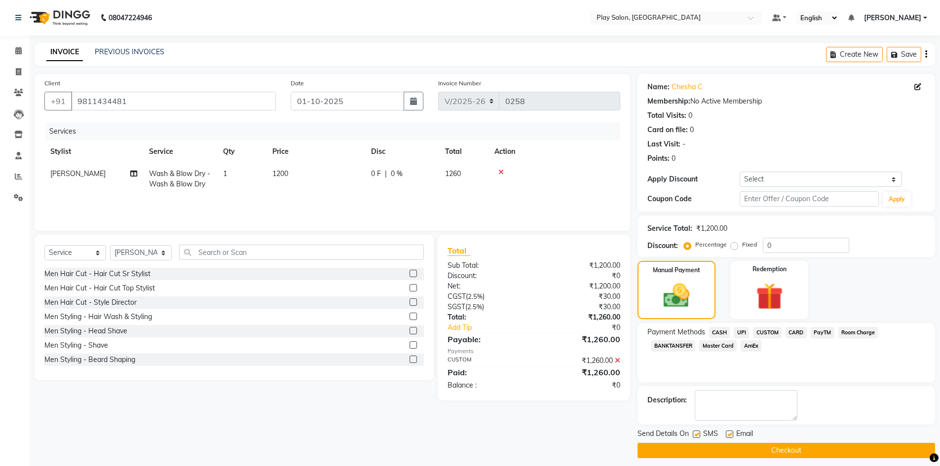
click at [763, 452] on button "Checkout" at bounding box center [785, 450] width 297 height 15
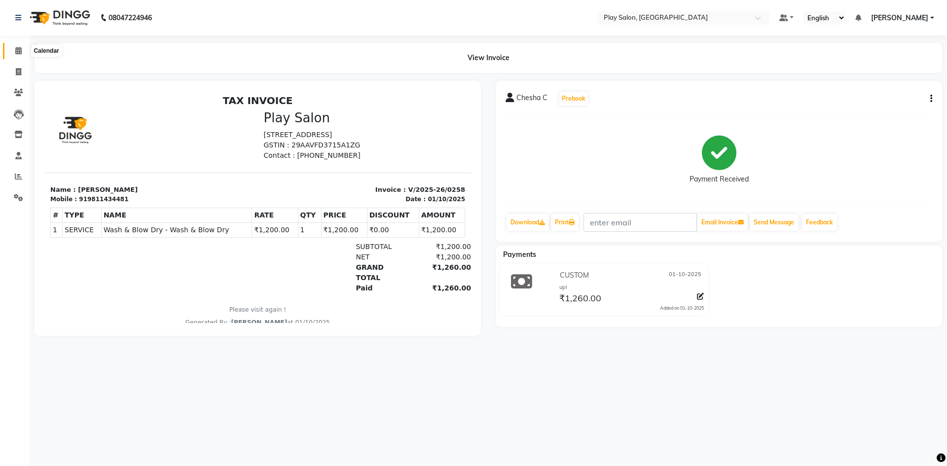
click at [14, 50] on span at bounding box center [18, 50] width 17 height 11
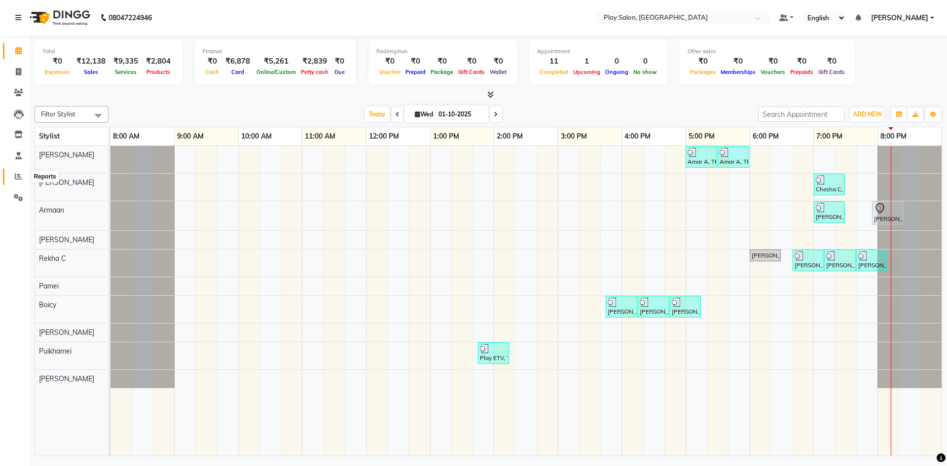
click at [21, 175] on icon at bounding box center [18, 176] width 7 height 7
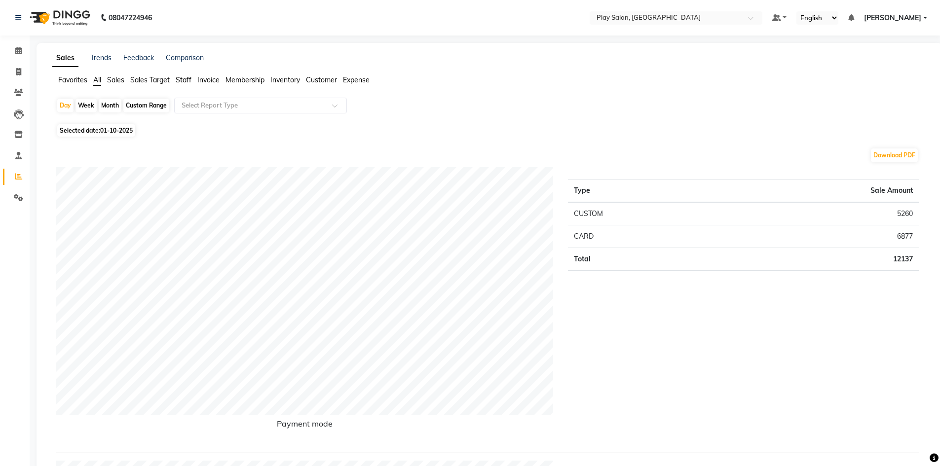
click at [112, 79] on span "Sales" at bounding box center [115, 79] width 17 height 9
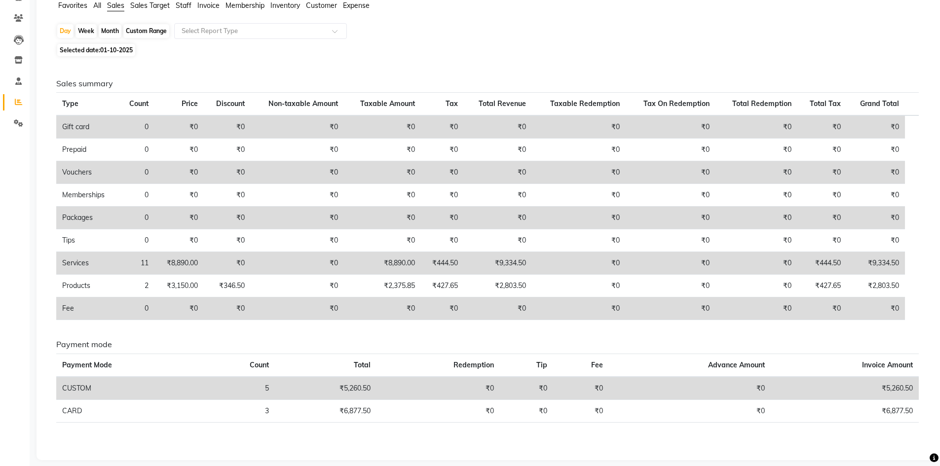
scroll to position [83, 0]
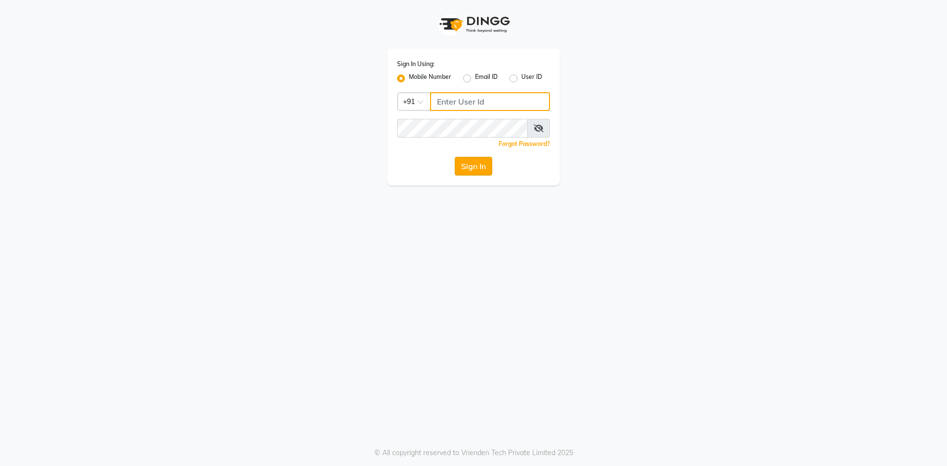
type input "6363023896"
click at [478, 167] on button "Sign In" at bounding box center [473, 166] width 37 height 19
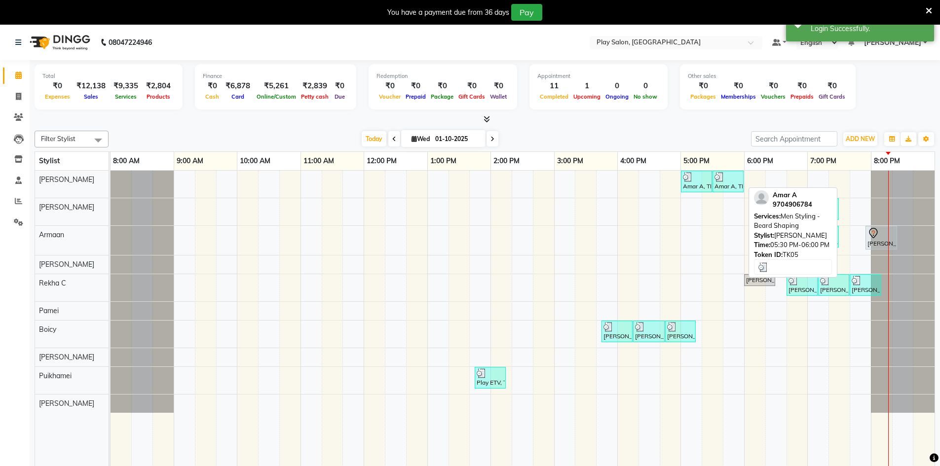
click at [728, 183] on div "Amar A, TK05, 05:30 PM-06:00 PM, Men Styling - [PERSON_NAME] Shaping" at bounding box center [727, 181] width 29 height 19
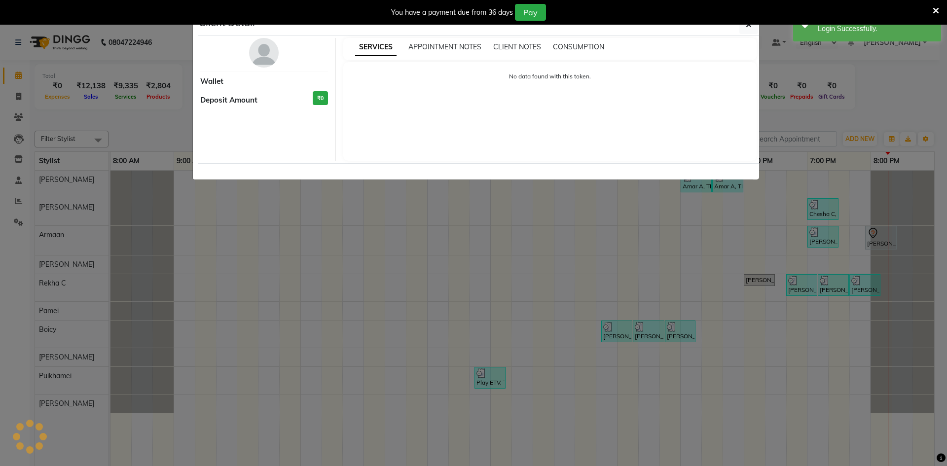
select select "3"
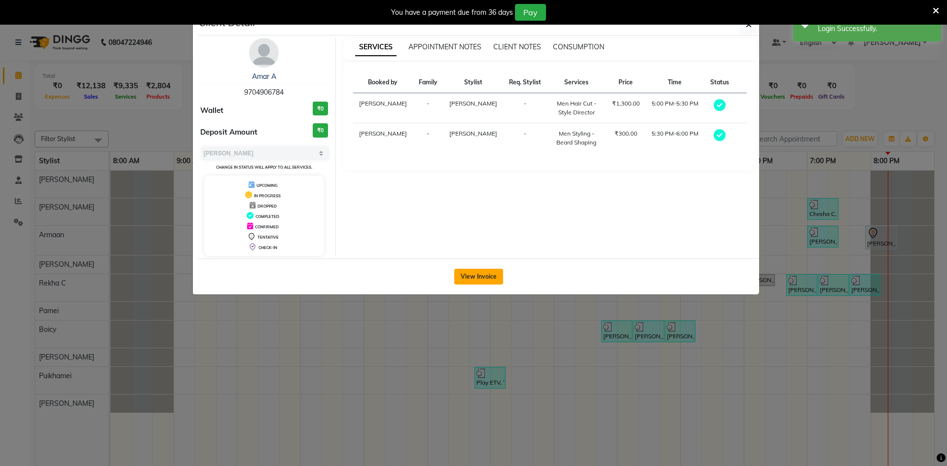
click at [478, 281] on button "View Invoice" at bounding box center [478, 277] width 49 height 16
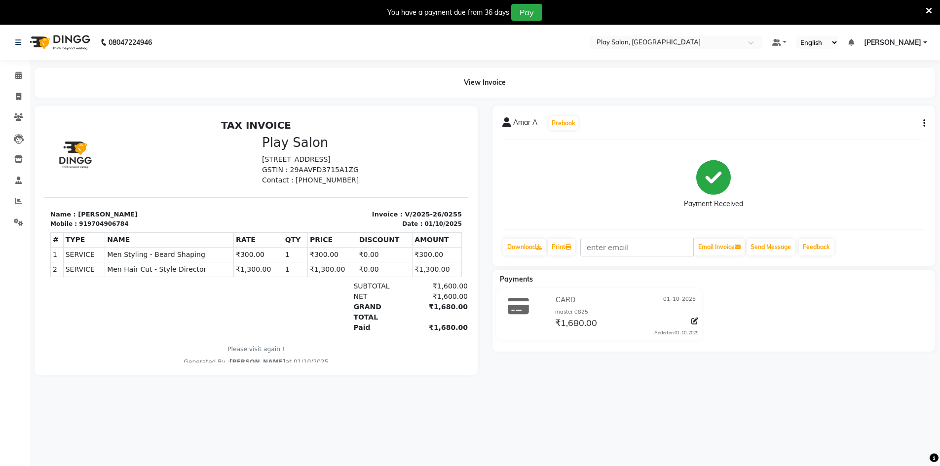
click at [927, 11] on icon at bounding box center [928, 10] width 6 height 9
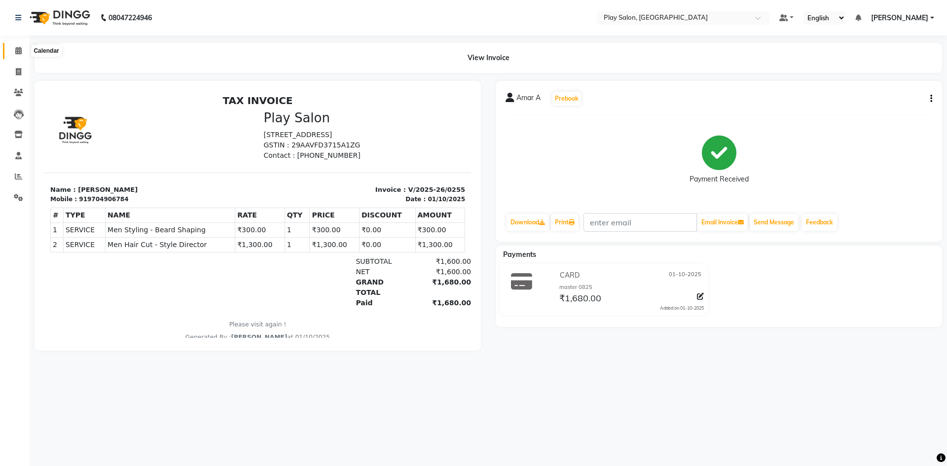
click at [17, 49] on icon at bounding box center [18, 50] width 6 height 7
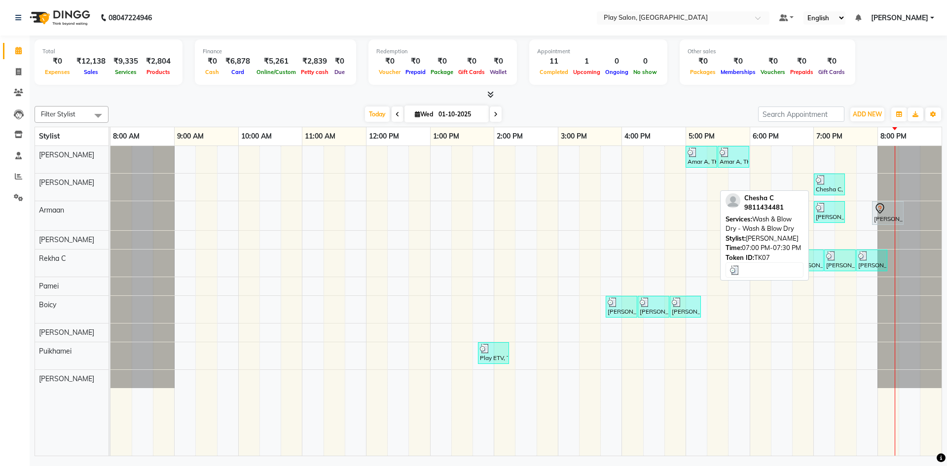
click at [833, 185] on div "Chesha C, TK07, 07:00 PM-07:30 PM, Wash & Blow Dry - Wash & Blow Dry" at bounding box center [829, 184] width 29 height 19
select select "3"
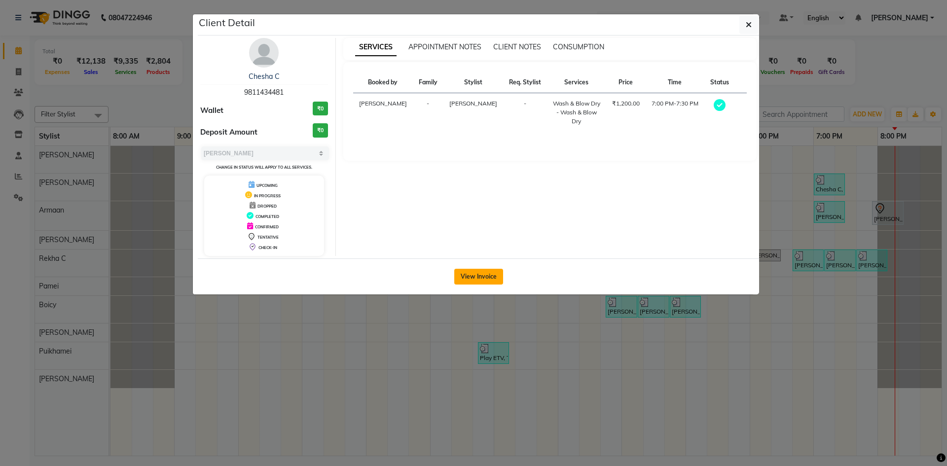
click at [479, 279] on button "View Invoice" at bounding box center [478, 277] width 49 height 16
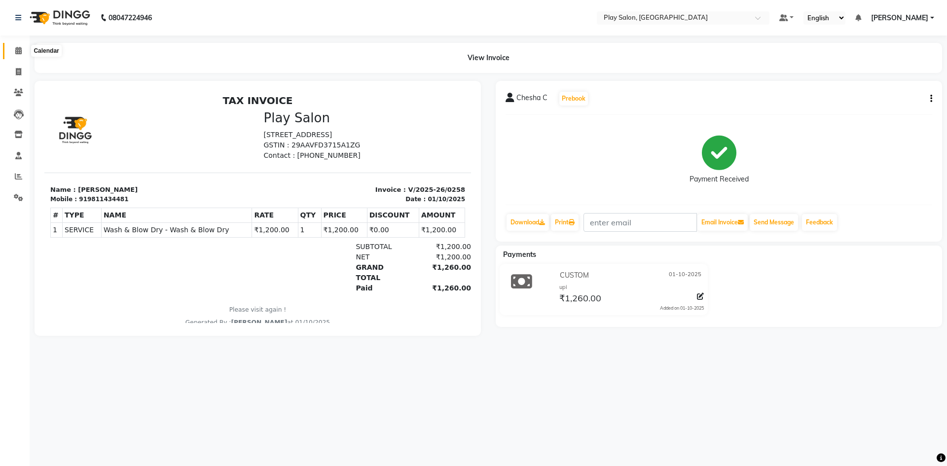
click at [19, 49] on icon at bounding box center [18, 50] width 6 height 7
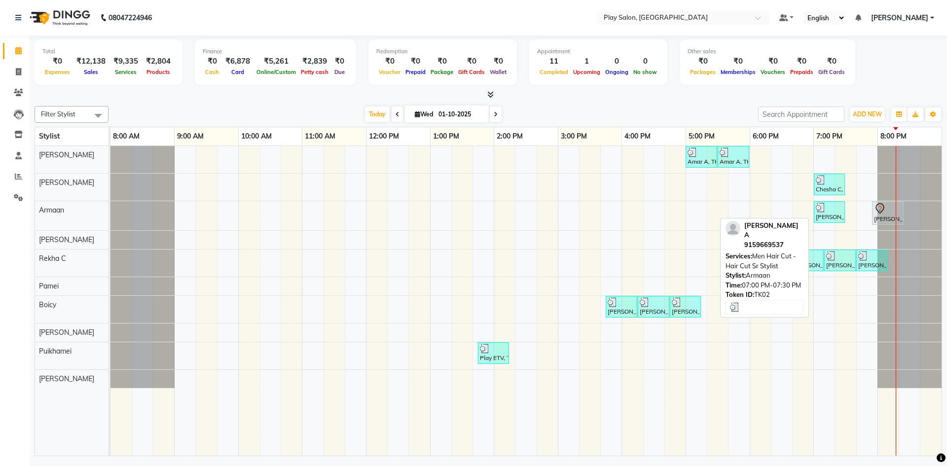
click at [829, 212] on div at bounding box center [829, 208] width 27 height 10
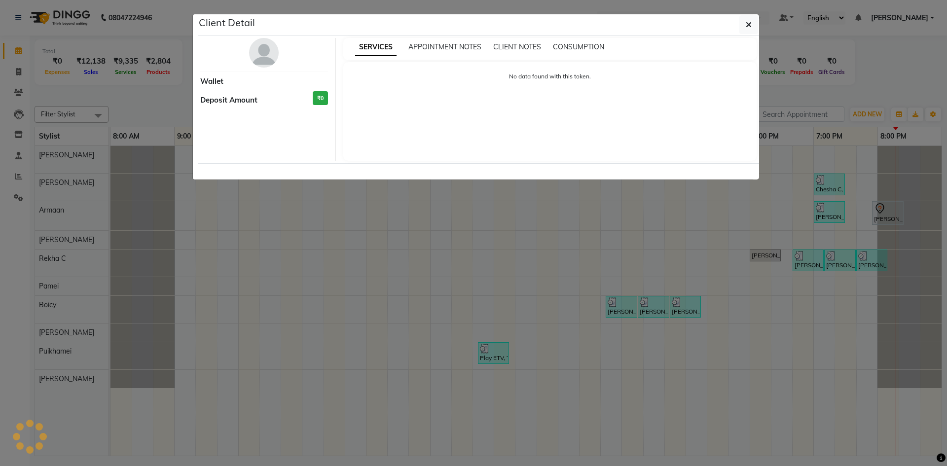
select select "3"
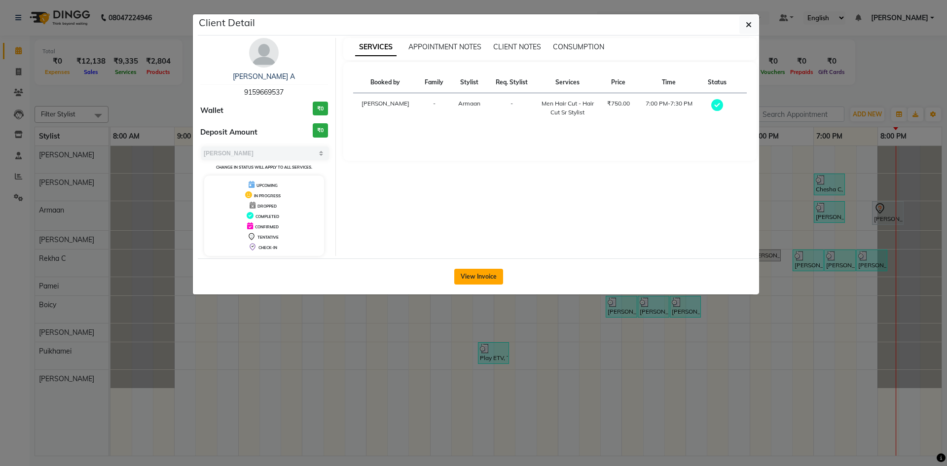
click at [481, 277] on button "View Invoice" at bounding box center [478, 277] width 49 height 16
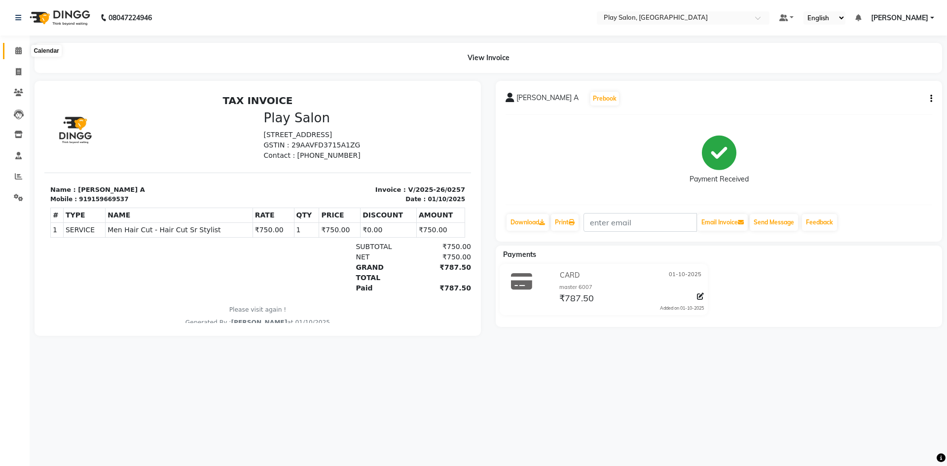
click at [18, 48] on icon at bounding box center [18, 50] width 6 height 7
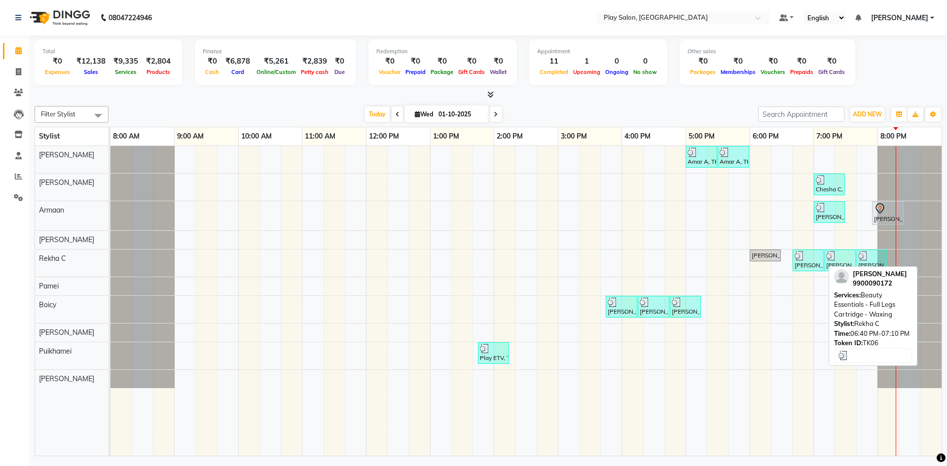
click at [808, 267] on div "[PERSON_NAME], TK06, 06:40 PM-07:10 PM, Beauty Essentials - Full Legs Cartridge…" at bounding box center [808, 260] width 29 height 19
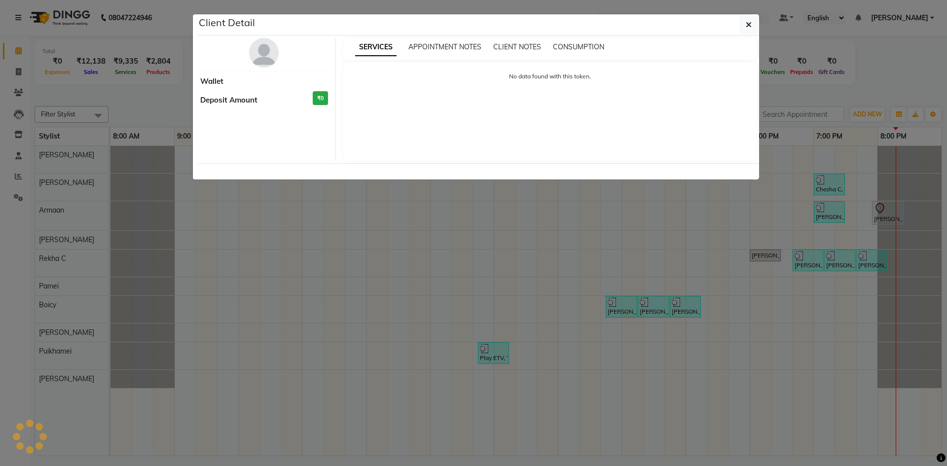
select select "3"
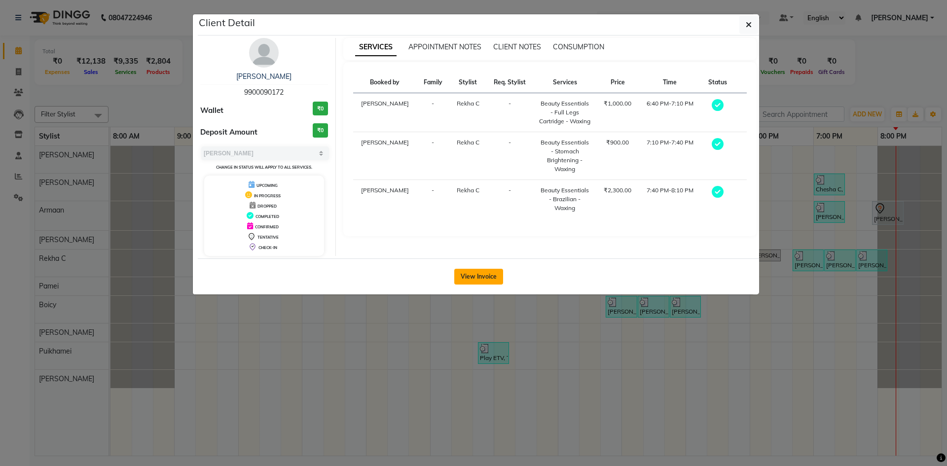
click at [495, 276] on button "View Invoice" at bounding box center [478, 277] width 49 height 16
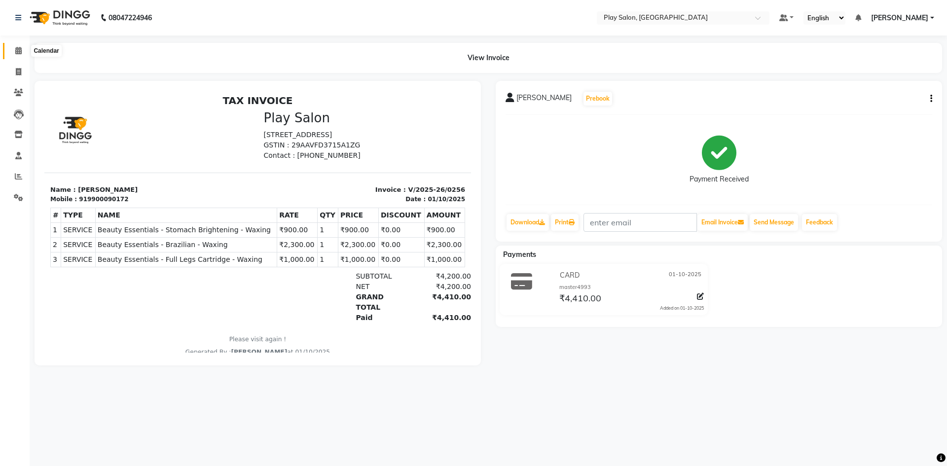
click at [20, 52] on icon at bounding box center [18, 50] width 6 height 7
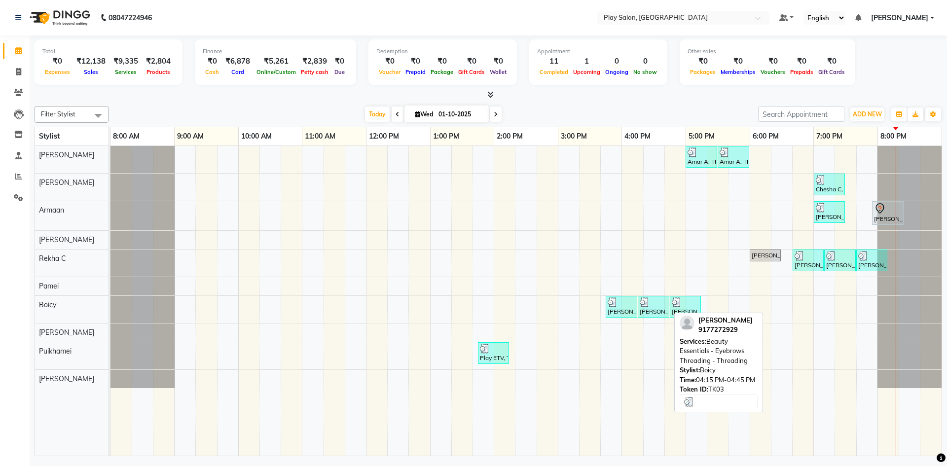
click at [640, 310] on div "[PERSON_NAME], TK03, 04:15 PM-04:45 PM, Beauty Essentials - Eyebrows Threading …" at bounding box center [654, 306] width 30 height 19
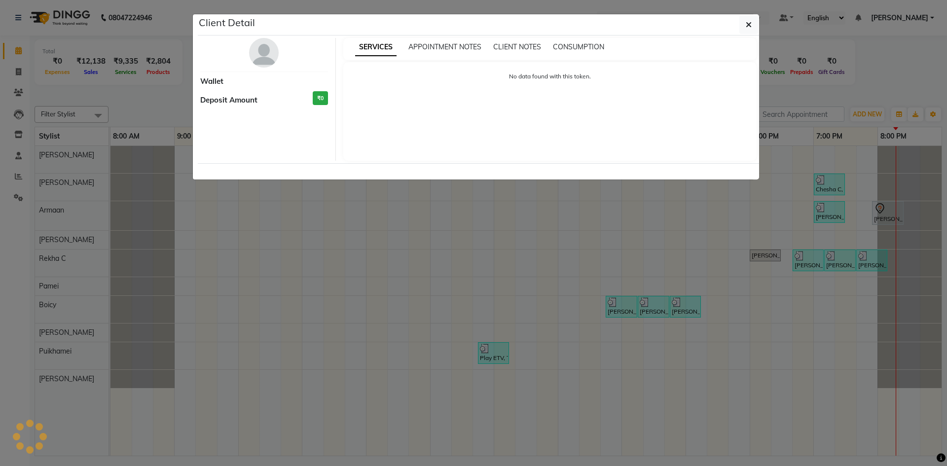
select select "3"
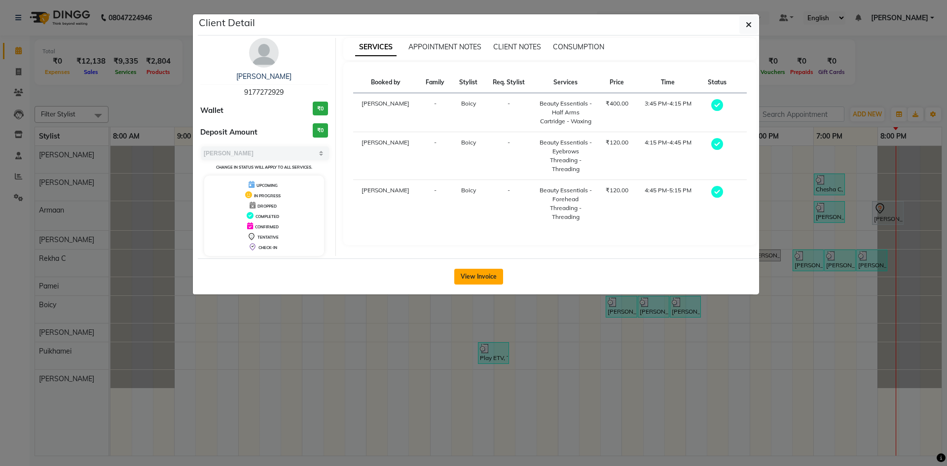
click at [482, 281] on button "View Invoice" at bounding box center [478, 277] width 49 height 16
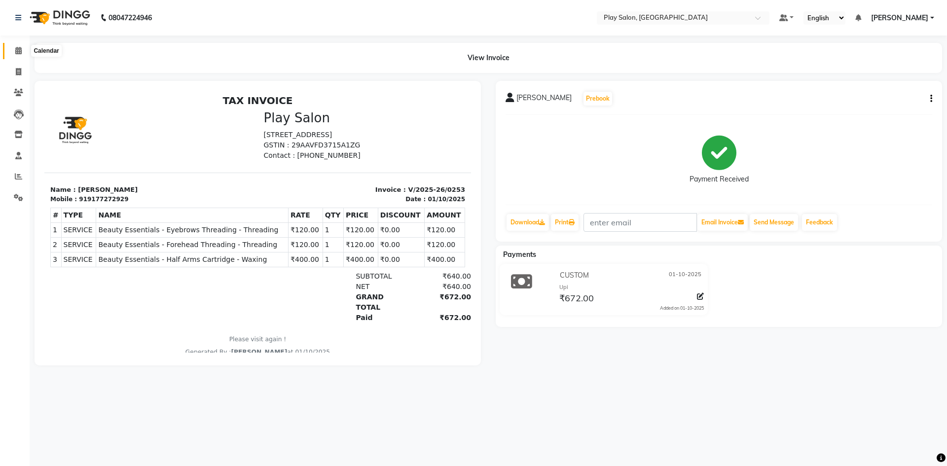
click at [19, 52] on icon at bounding box center [18, 50] width 6 height 7
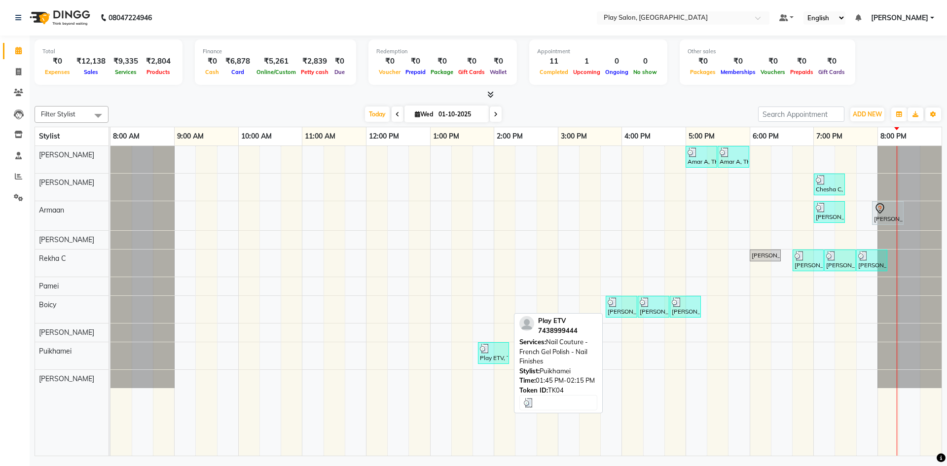
click at [493, 355] on div "Play ETV, TK04, 01:45 PM-02:15 PM, Nail Couture - French Gel Polish - Nail Fini…" at bounding box center [493, 353] width 29 height 19
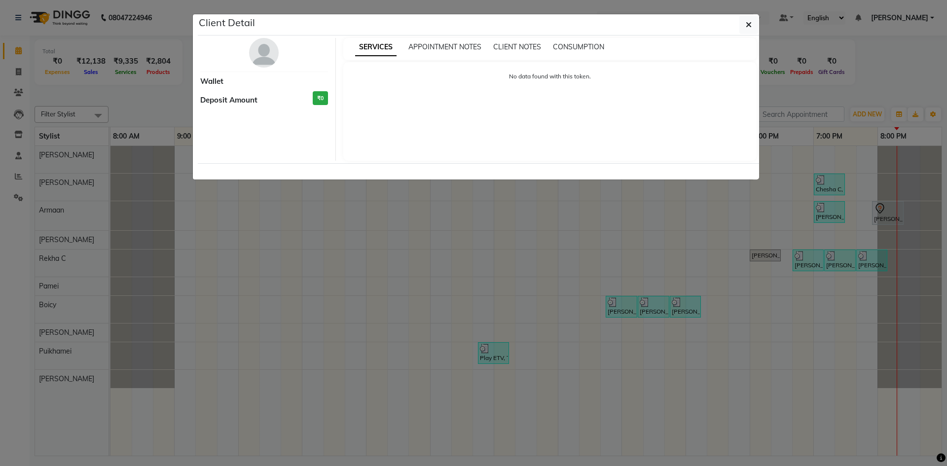
select select "3"
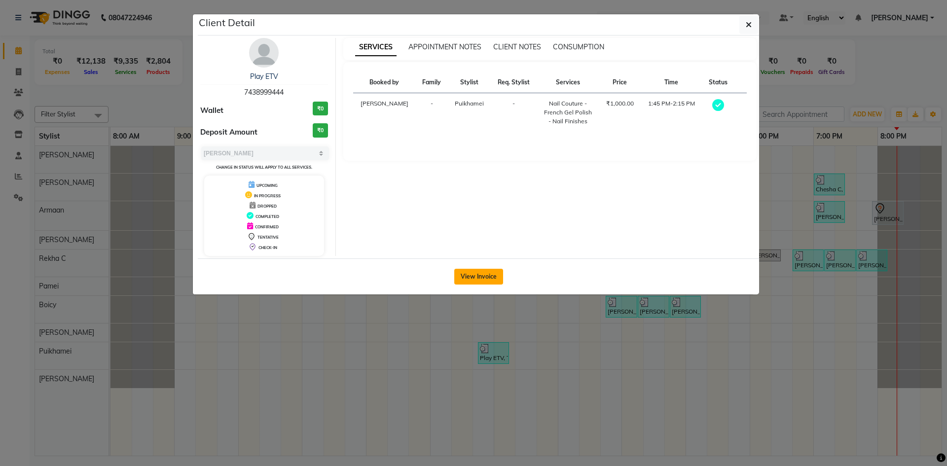
click at [481, 280] on button "View Invoice" at bounding box center [478, 277] width 49 height 16
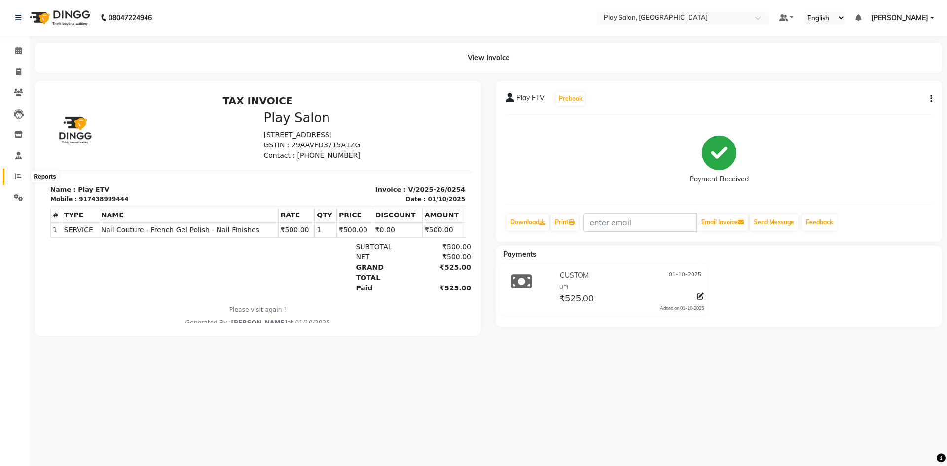
click at [16, 175] on icon at bounding box center [18, 176] width 7 height 7
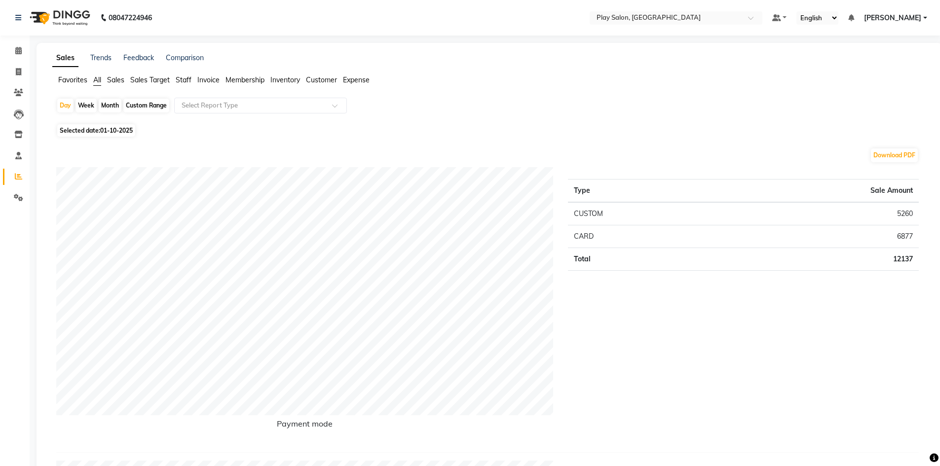
click at [112, 81] on span "Sales" at bounding box center [115, 79] width 17 height 9
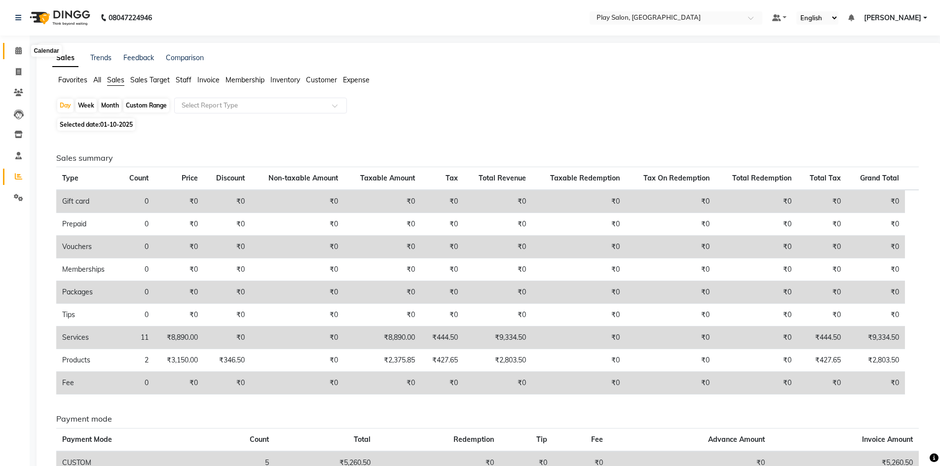
click at [15, 51] on icon at bounding box center [18, 50] width 6 height 7
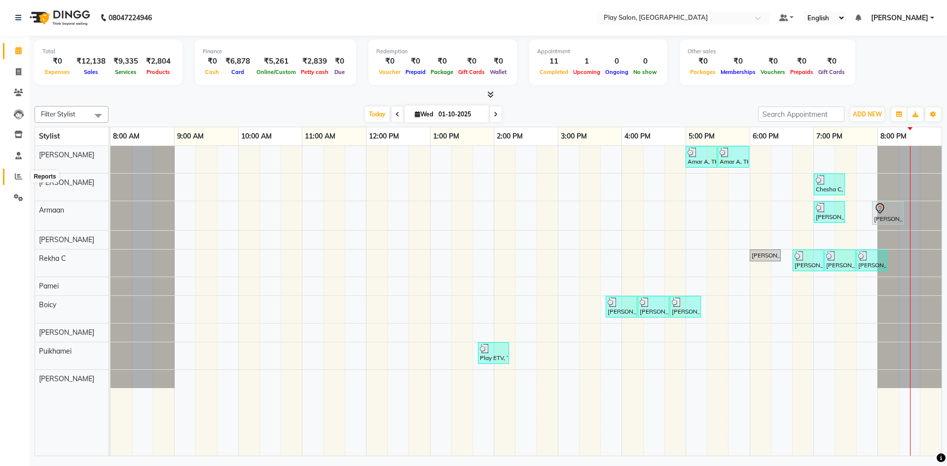
click at [18, 176] on icon at bounding box center [18, 176] width 7 height 7
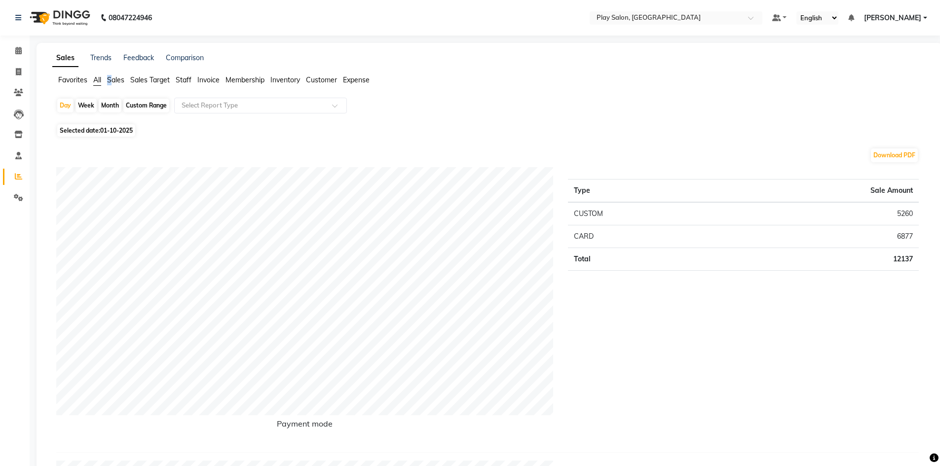
click at [111, 80] on span "Sales" at bounding box center [115, 79] width 17 height 9
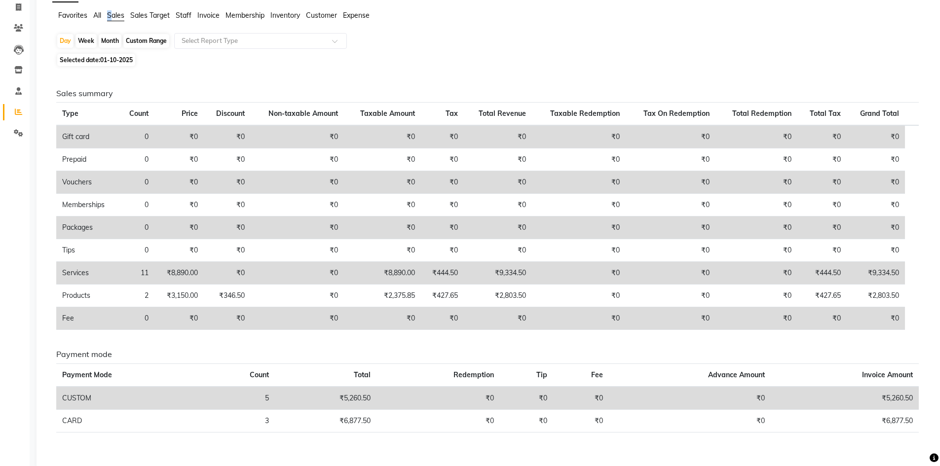
scroll to position [83, 0]
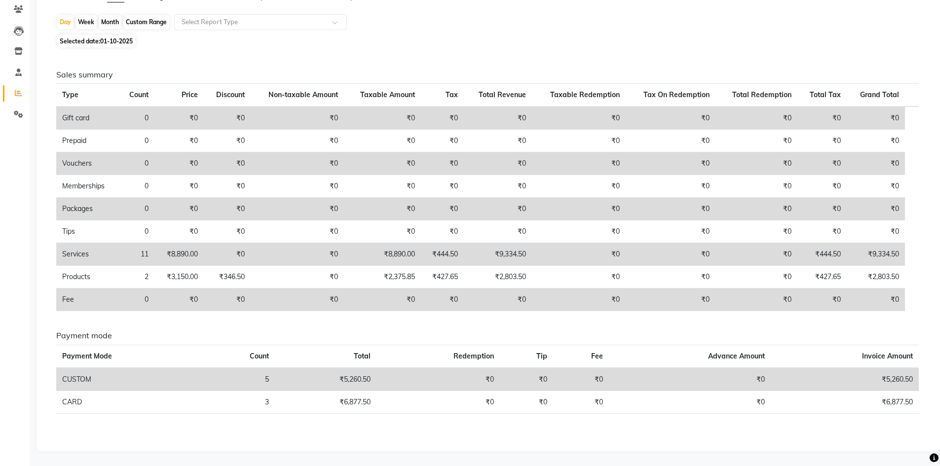
drag, startPoint x: 56, startPoint y: 81, endPoint x: 273, endPoint y: 253, distance: 276.7
drag, startPoint x: 273, startPoint y: 253, endPoint x: 64, endPoint y: 81, distance: 271.3
click at [64, 81] on div "Sales summary Type Count Price Discount Non-taxable Amount Taxable Amount Tax T…" at bounding box center [487, 194] width 877 height 249
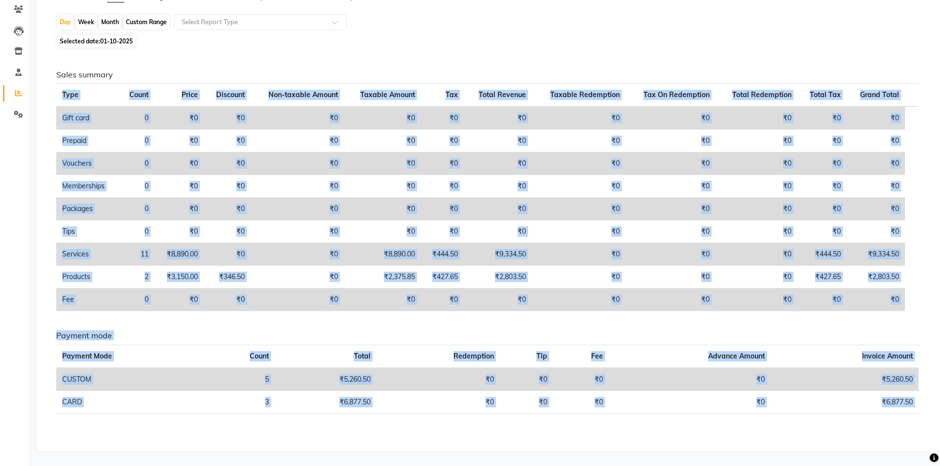
drag, startPoint x: 64, startPoint y: 81, endPoint x: 462, endPoint y: 346, distance: 478.6
click at [495, 434] on div "Sales summary Type Count Price Discount Non-taxable Amount Taxable Amount Tax T…" at bounding box center [487, 245] width 878 height 391
click at [107, 93] on th "Type" at bounding box center [87, 95] width 63 height 23
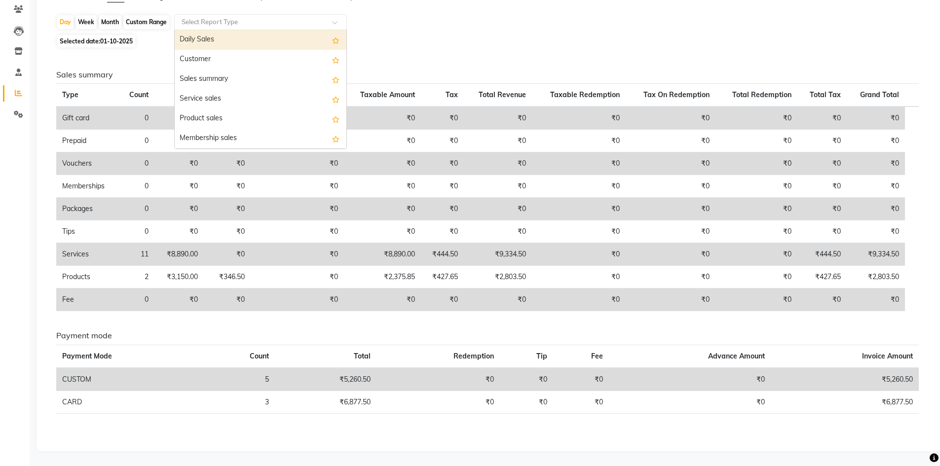
click at [339, 22] on span at bounding box center [338, 25] width 12 height 10
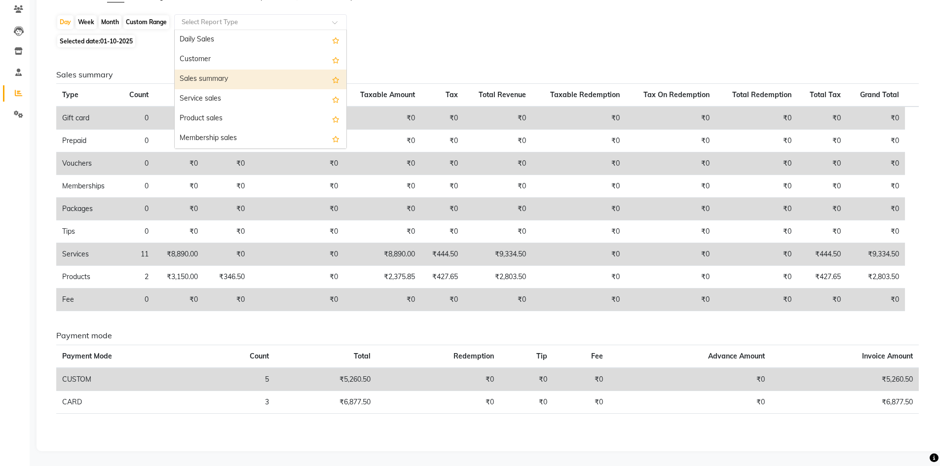
click at [216, 82] on div "Sales summary" at bounding box center [261, 80] width 172 height 20
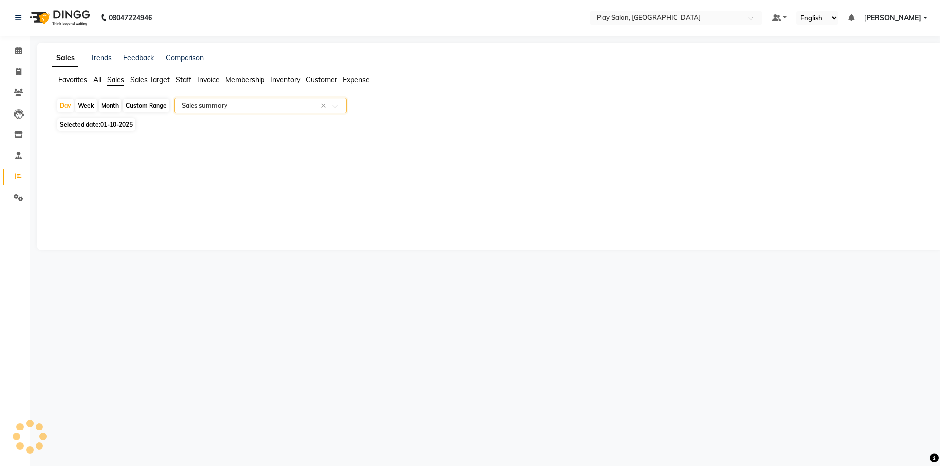
scroll to position [0, 0]
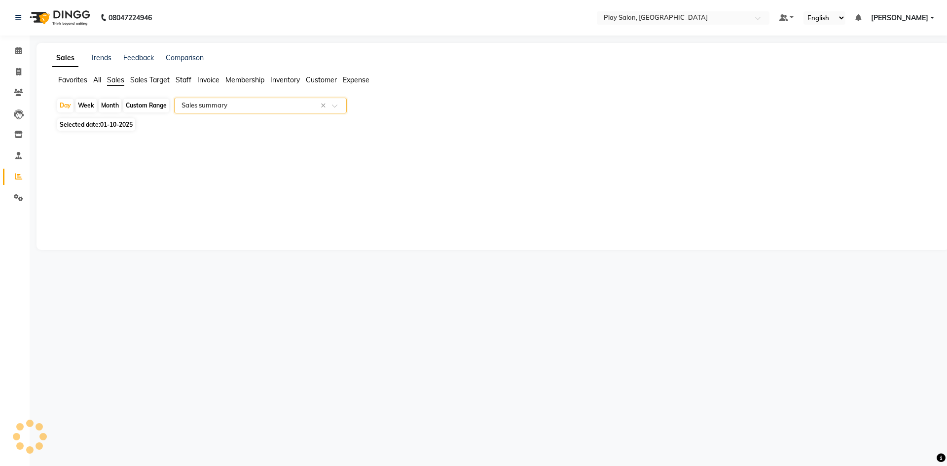
select select "filtered_report"
select select "csv"
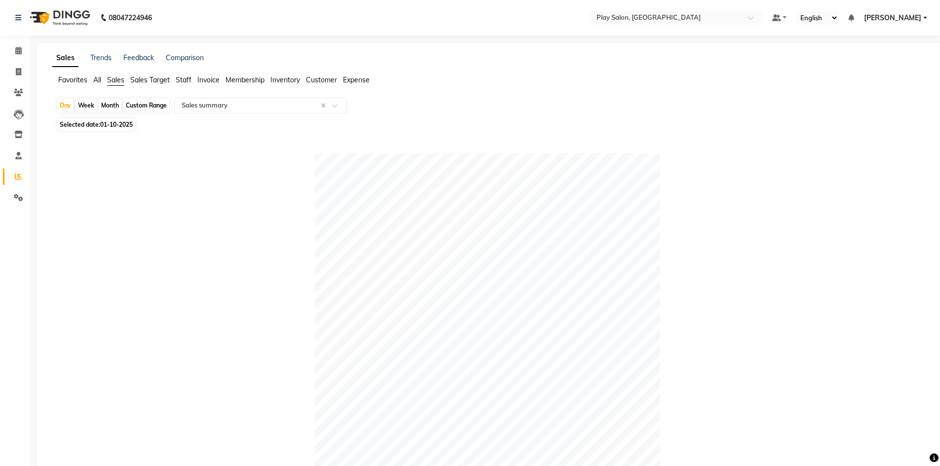
click at [186, 77] on span "Staff" at bounding box center [184, 79] width 16 height 9
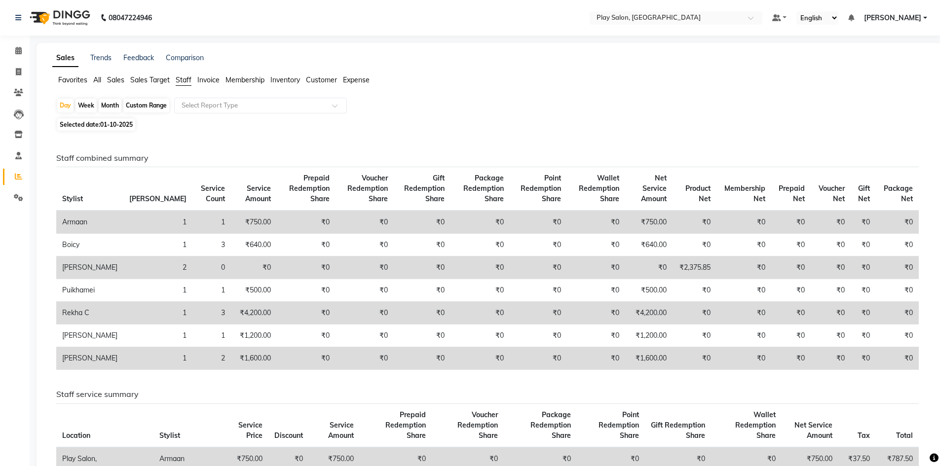
click at [111, 125] on span "01-10-2025" at bounding box center [116, 124] width 33 height 7
select select "10"
select select "2025"
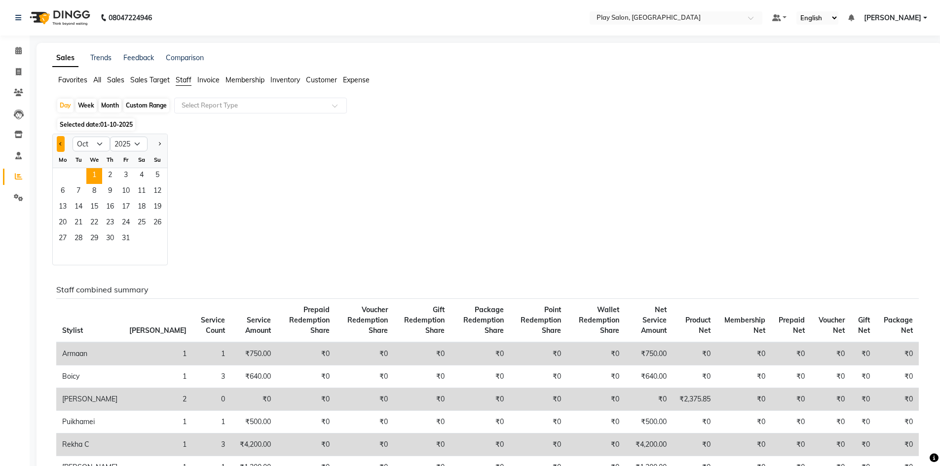
click at [57, 146] on button "Previous month" at bounding box center [61, 144] width 8 height 16
select select "9"
click at [67, 178] on span "1" at bounding box center [63, 176] width 16 height 16
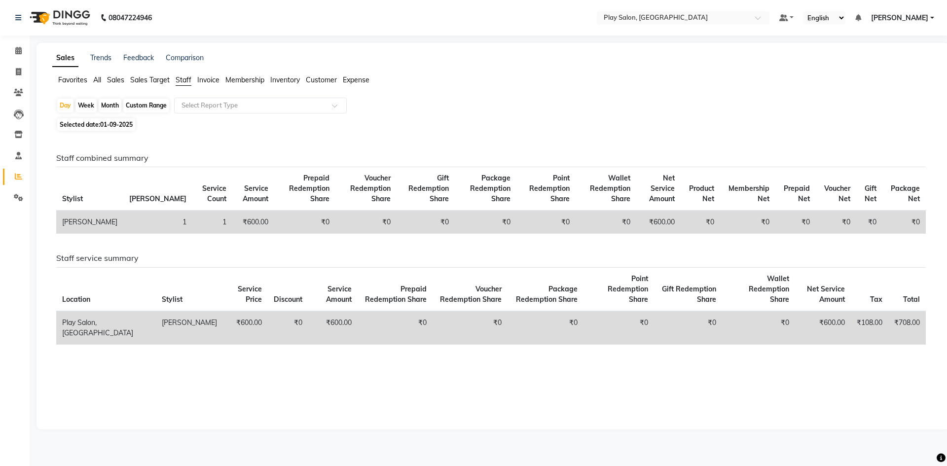
click at [113, 125] on span "01-09-2025" at bounding box center [116, 124] width 33 height 7
select select "9"
select select "2025"
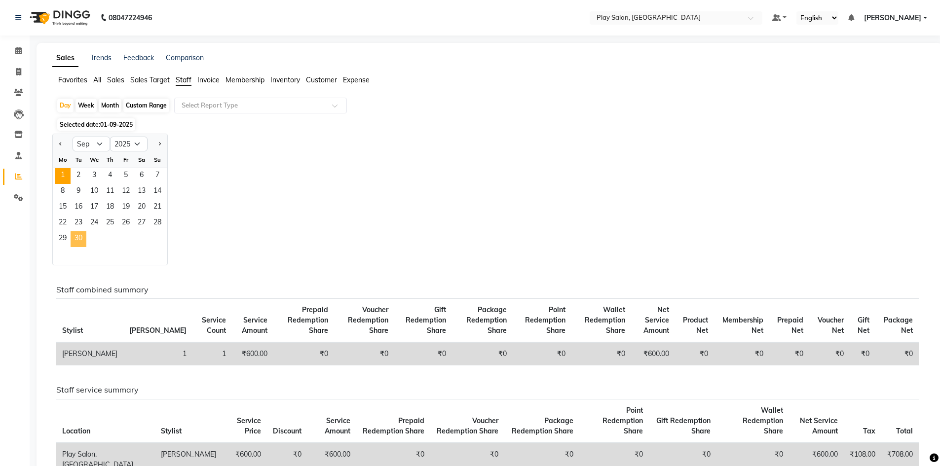
click at [80, 240] on span "30" at bounding box center [79, 239] width 16 height 16
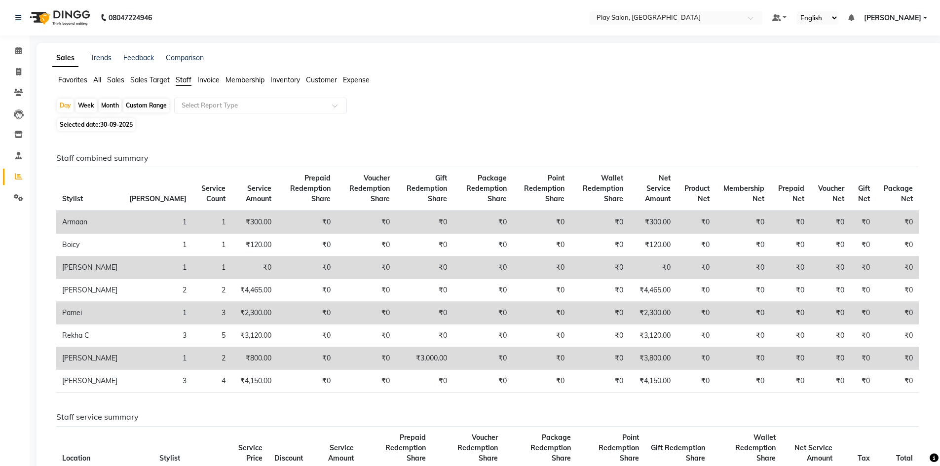
click at [107, 122] on span "30-09-2025" at bounding box center [116, 124] width 33 height 7
select select "9"
select select "2025"
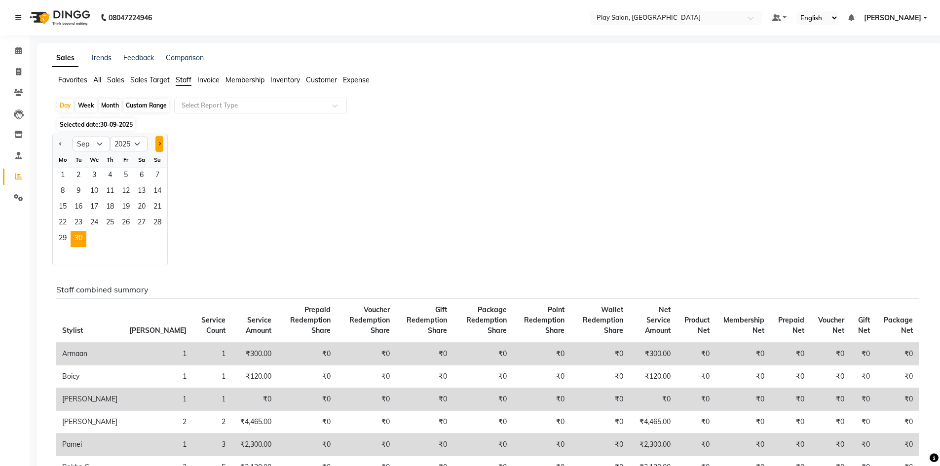
click at [159, 143] on span "Next month" at bounding box center [158, 143] width 3 height 3
select select "10"
click at [97, 174] on span "1" at bounding box center [94, 176] width 16 height 16
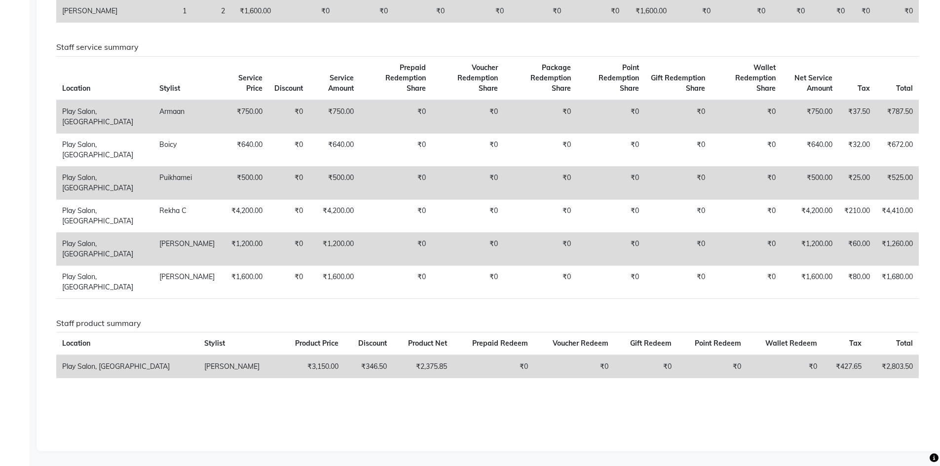
scroll to position [368, 0]
click at [320, 366] on td "₹3,150.00" at bounding box center [311, 366] width 66 height 23
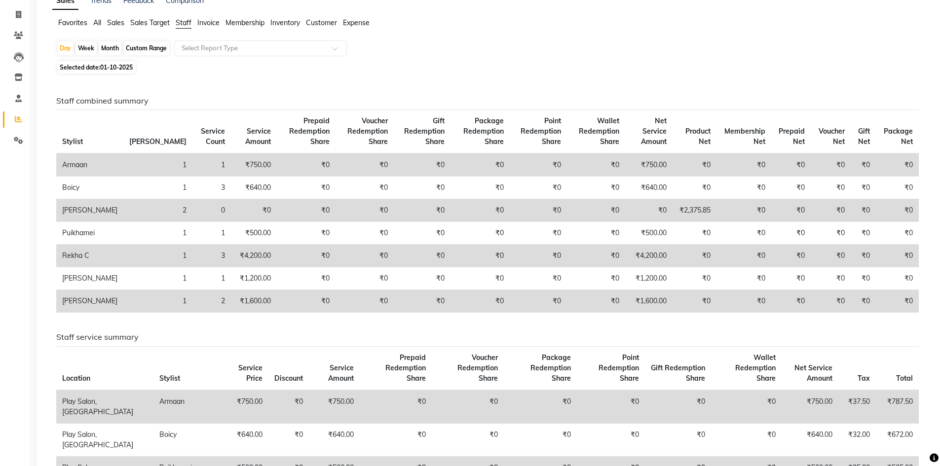
scroll to position [0, 0]
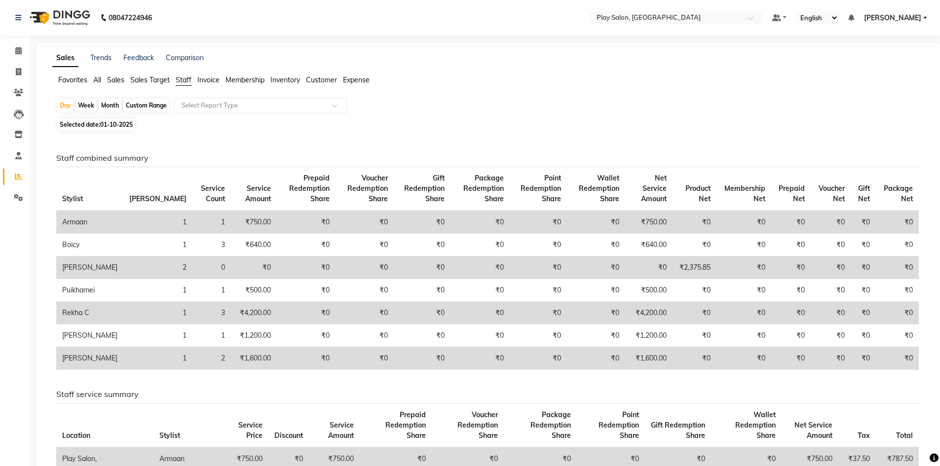
click at [97, 79] on span "All" at bounding box center [97, 79] width 8 height 9
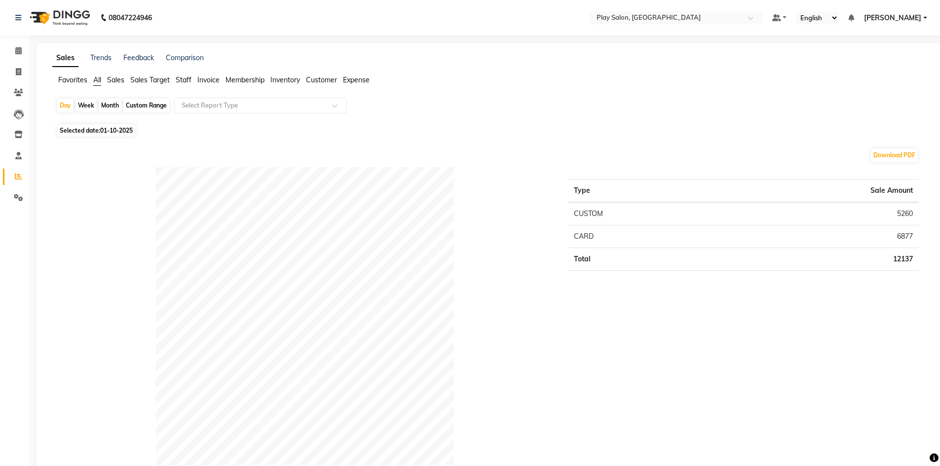
click at [114, 80] on span "Sales" at bounding box center [115, 79] width 17 height 9
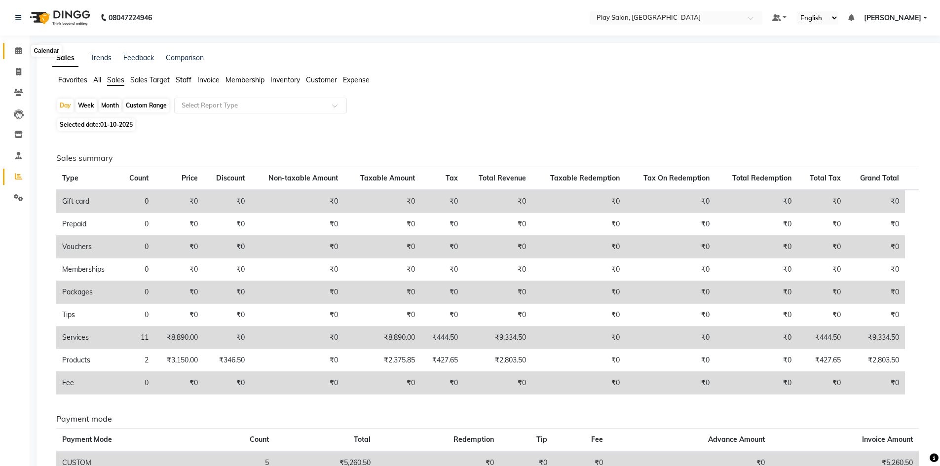
click at [22, 52] on span at bounding box center [18, 50] width 17 height 11
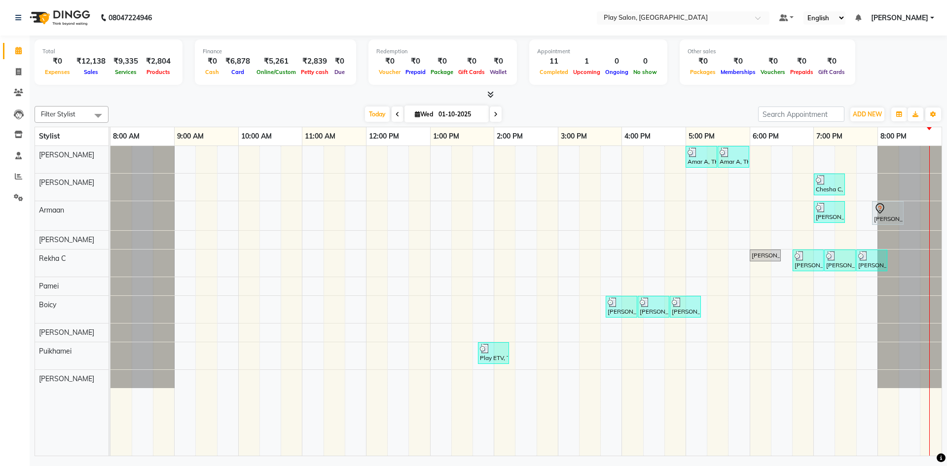
click at [765, 405] on td at bounding box center [760, 301] width 21 height 310
click at [655, 336] on div "Amar A, TK05, 05:00 PM-05:30 PM, Men Hair Cut - Style Director Amar A, TK05, 05…" at bounding box center [525, 301] width 831 height 310
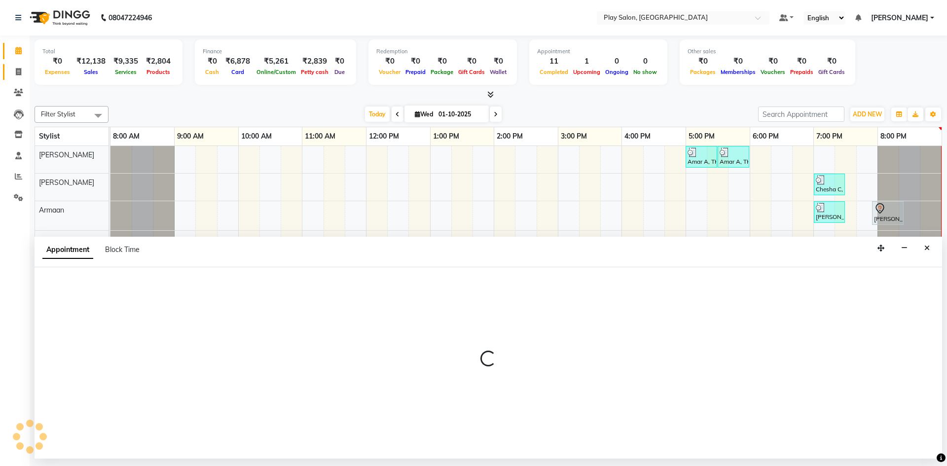
select select "88657"
select select "tentative"
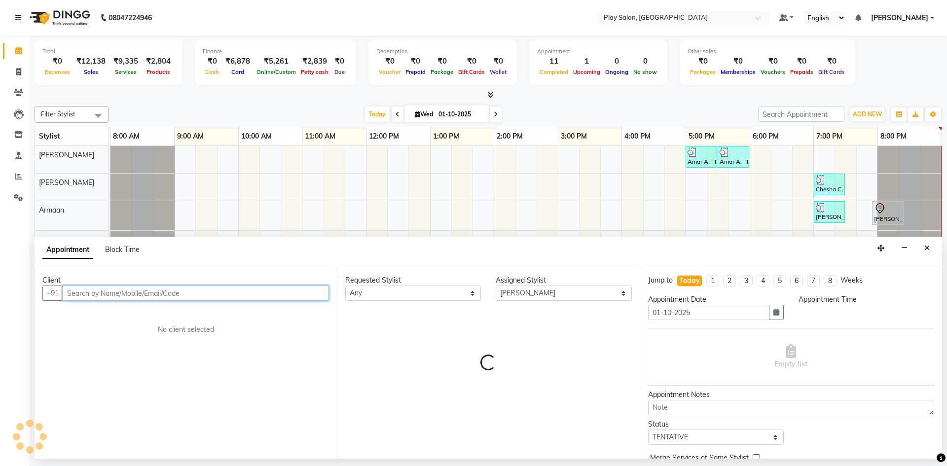
select select "975"
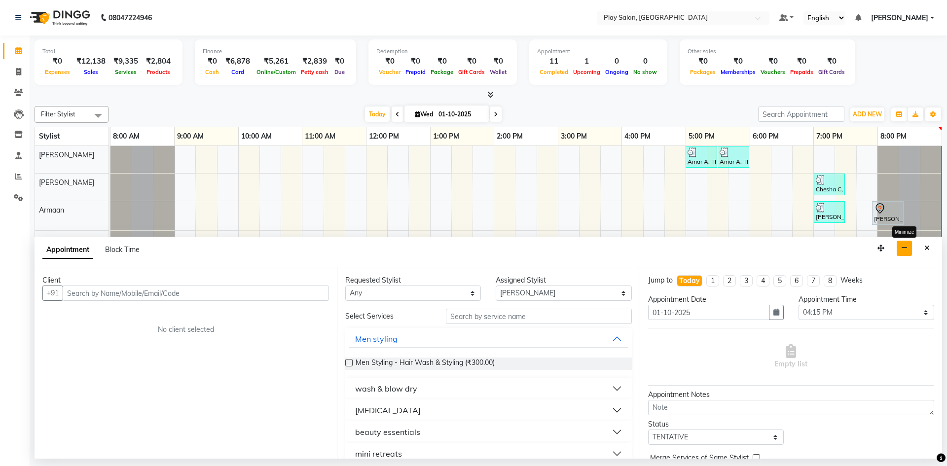
click at [900, 249] on button "button" at bounding box center [904, 248] width 15 height 15
